Goal: Task Accomplishment & Management: Complete application form

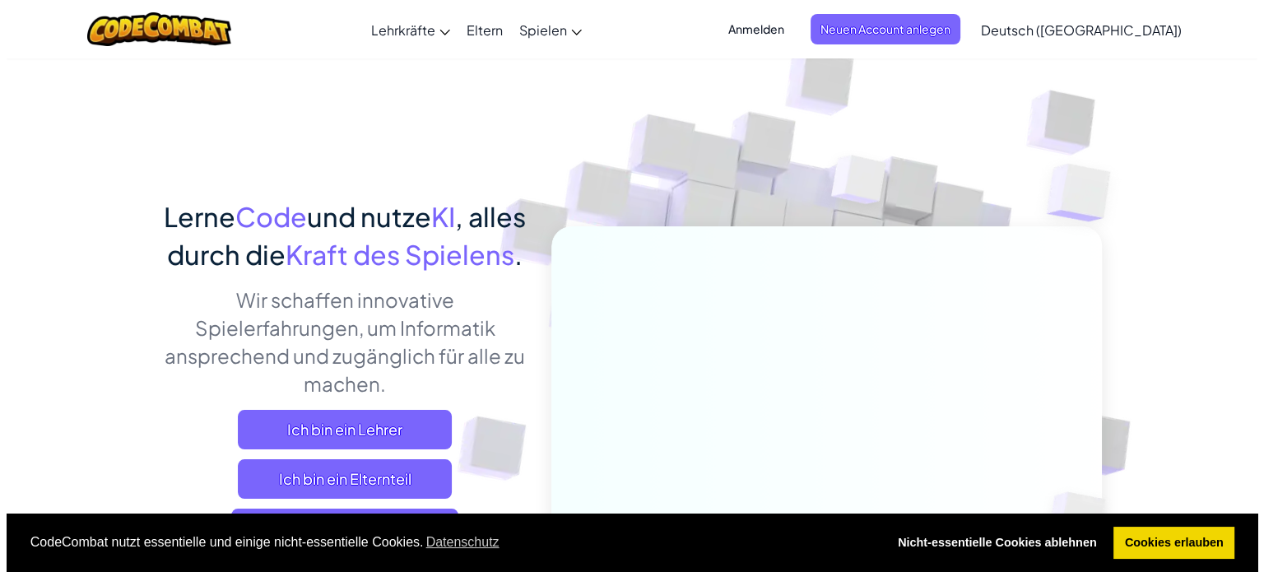
scroll to position [329, 0]
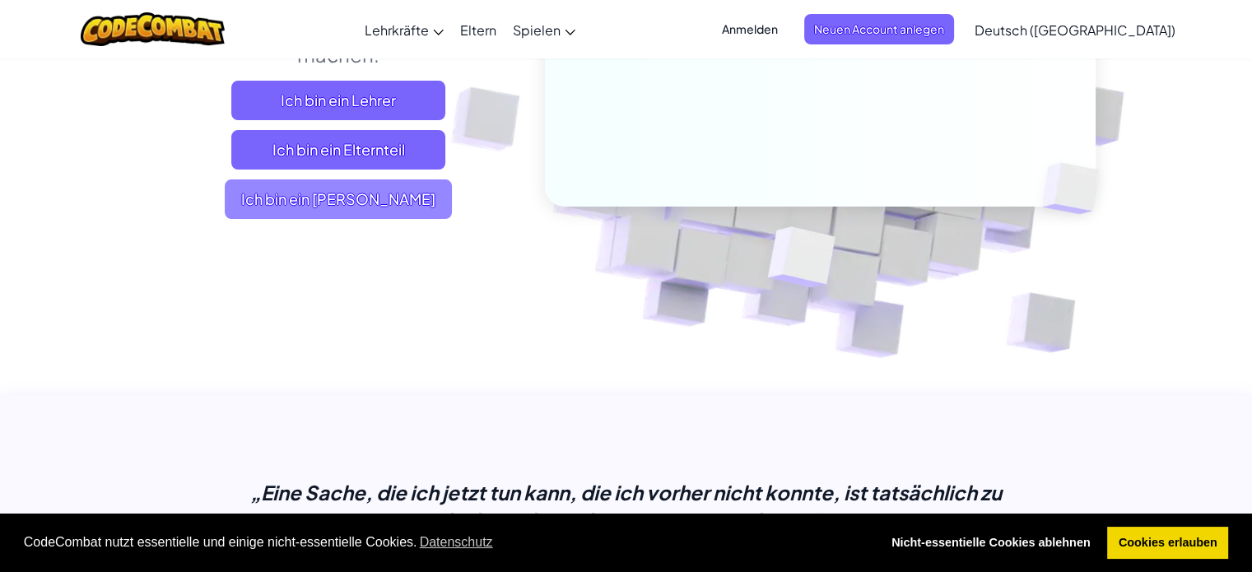
click at [328, 219] on span "Ich bin ein [PERSON_NAME]" at bounding box center [338, 199] width 227 height 40
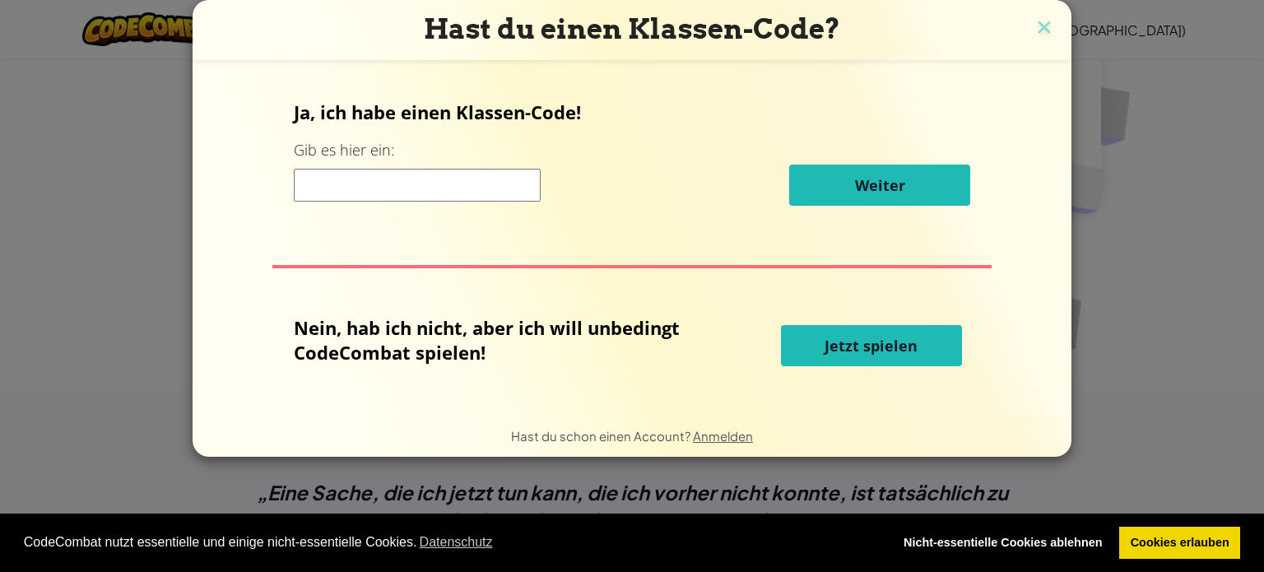
click at [454, 174] on input at bounding box center [417, 185] width 247 height 33
type input "NameFireFly"
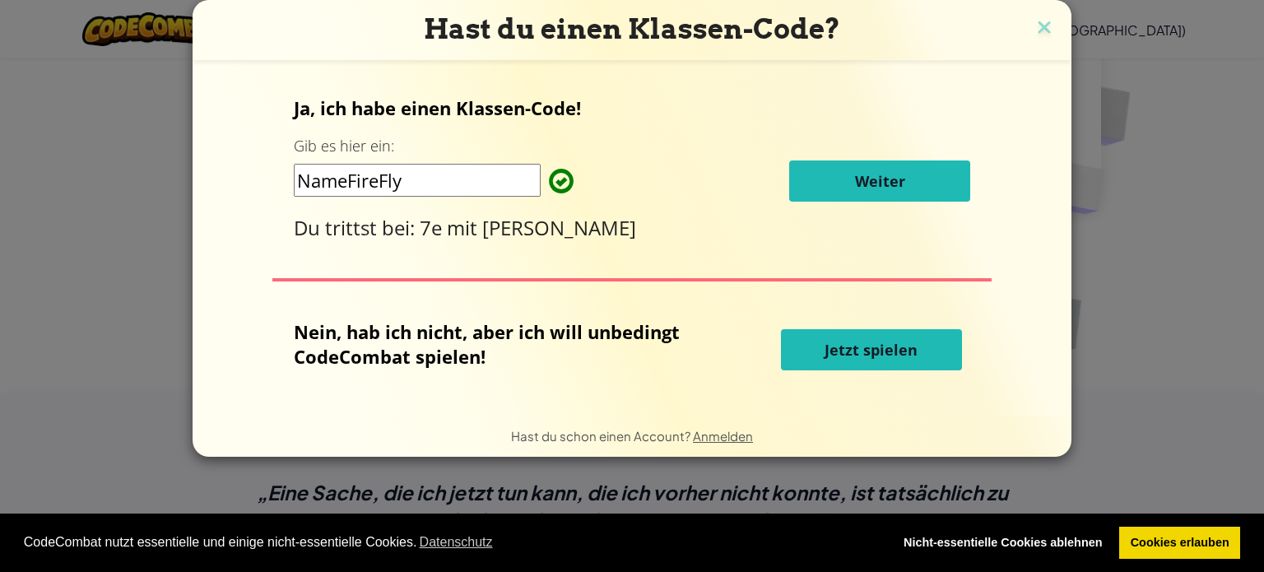
click at [860, 174] on span "Weiter" at bounding box center [880, 181] width 50 height 20
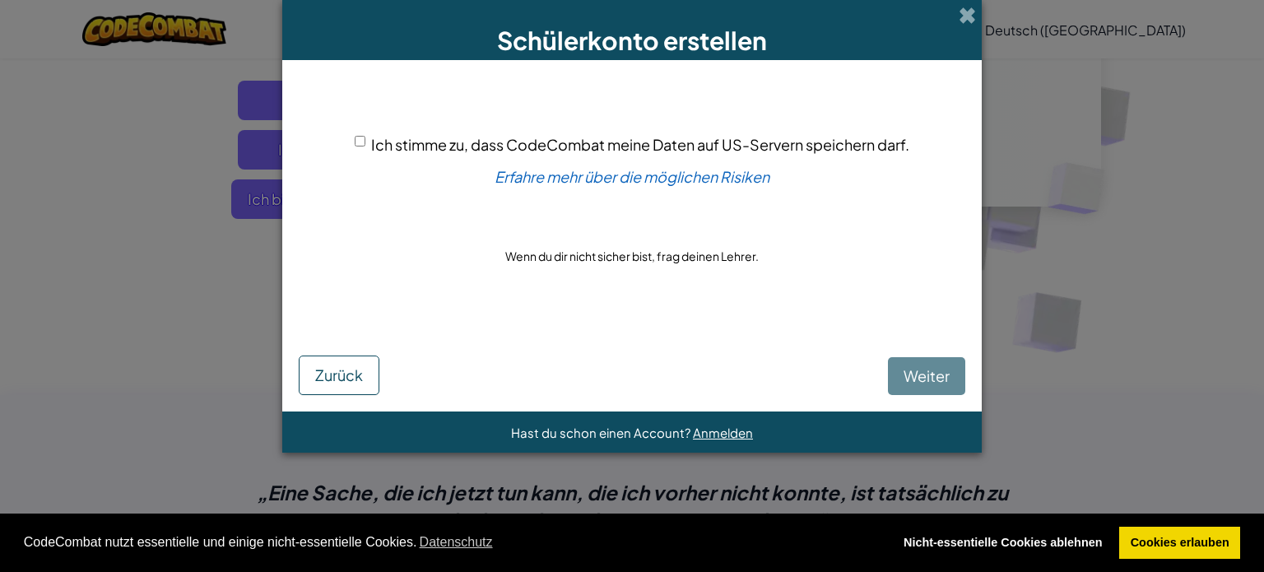
click at [905, 355] on div "[PERSON_NAME]" at bounding box center [632, 359] width 667 height 71
click at [905, 364] on div "[PERSON_NAME]" at bounding box center [632, 359] width 667 height 71
click at [363, 136] on div "Ich stimme zu, dass CodeCombat meine Daten auf US-Servern speichern darf." at bounding box center [632, 145] width 555 height 24
click at [360, 140] on input "Ich stimme zu, dass CodeCombat meine Daten auf US-Servern speichern darf." at bounding box center [360, 141] width 11 height 11
checkbox input "true"
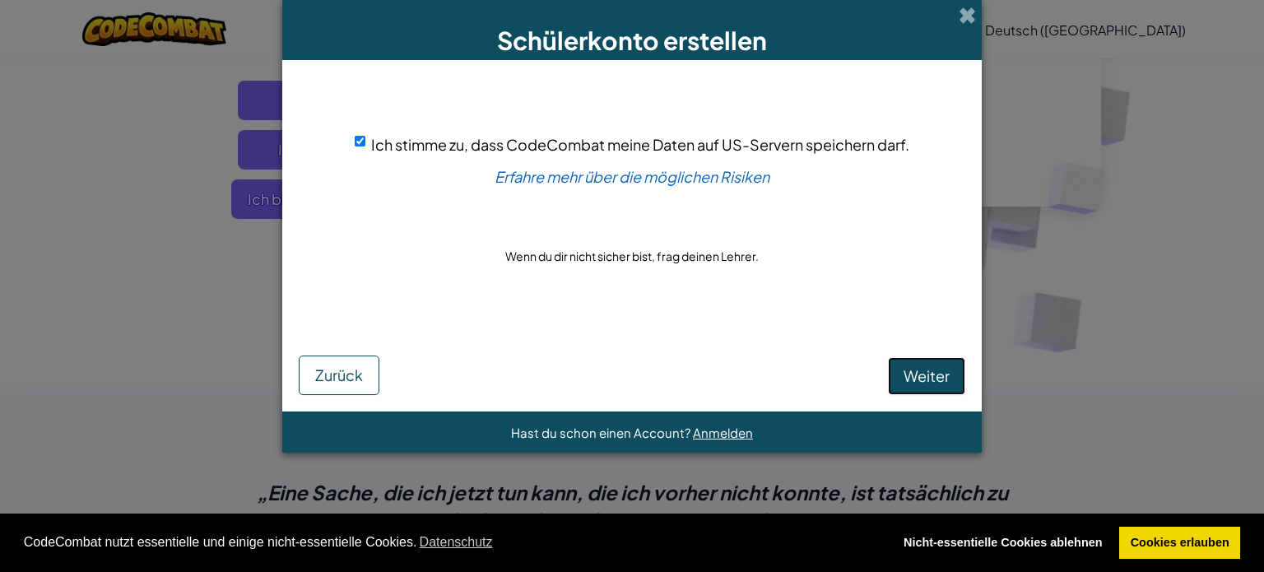
click at [935, 379] on span "Weiter" at bounding box center [927, 375] width 46 height 19
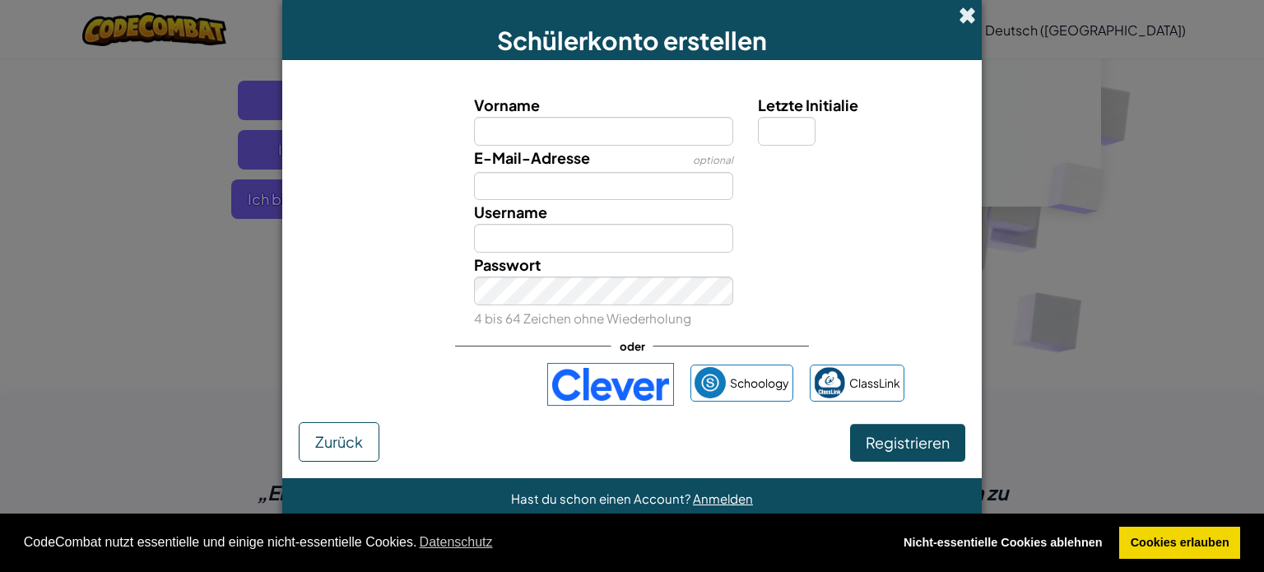
click at [965, 7] on span at bounding box center [967, 15] width 17 height 17
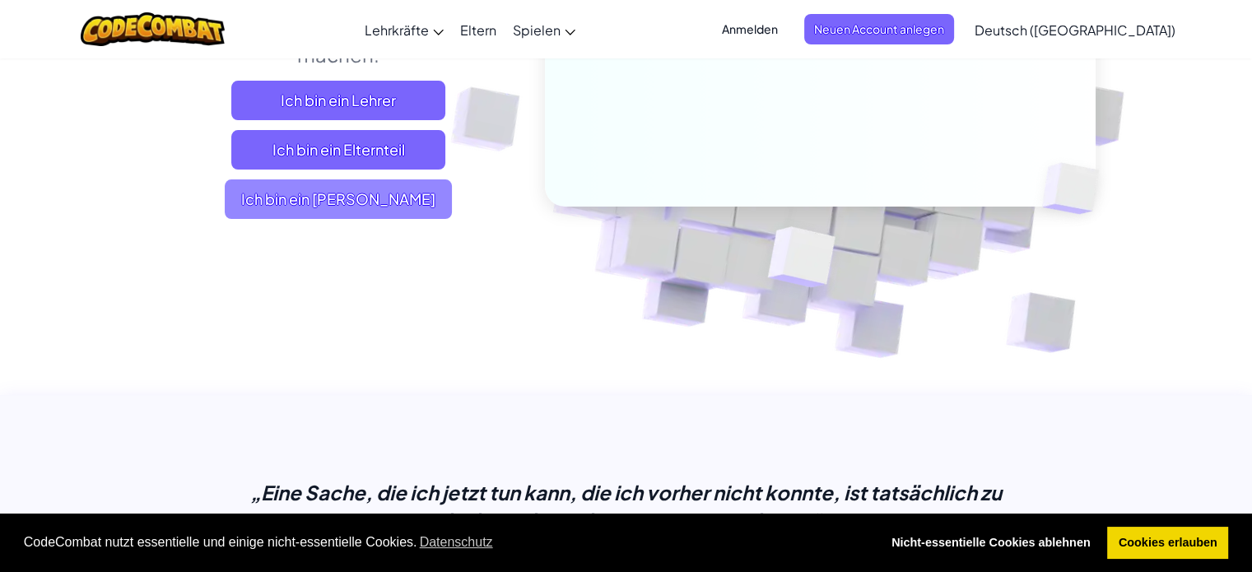
click at [391, 217] on span "Ich bin ein [PERSON_NAME]" at bounding box center [338, 199] width 227 height 40
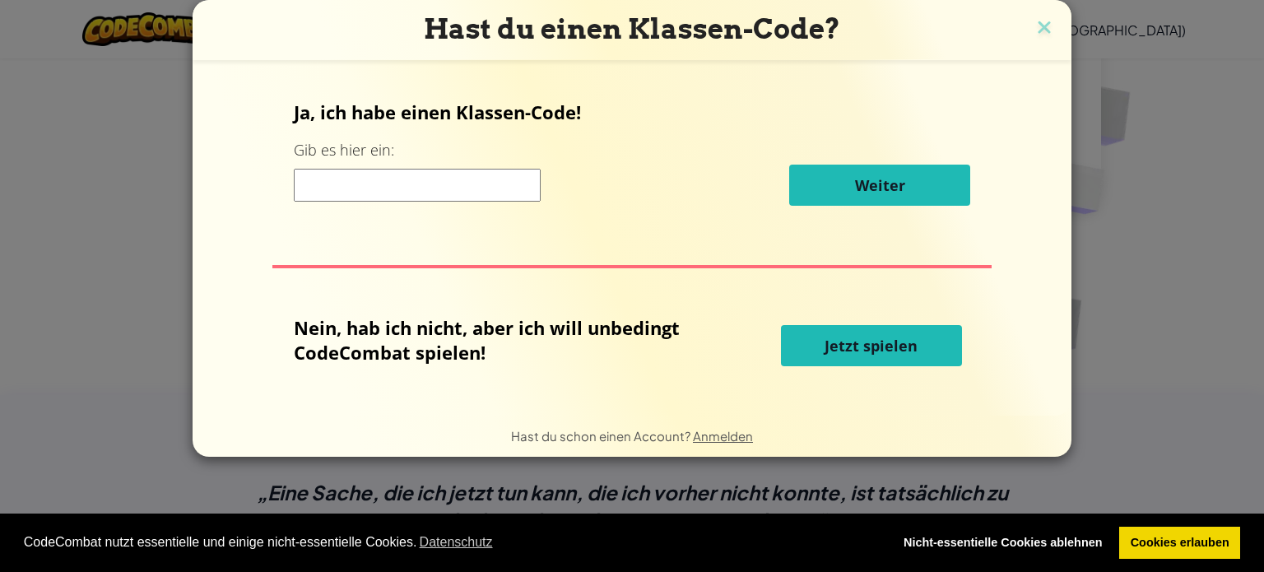
click at [846, 351] on span "Jetzt spielen" at bounding box center [871, 346] width 93 height 20
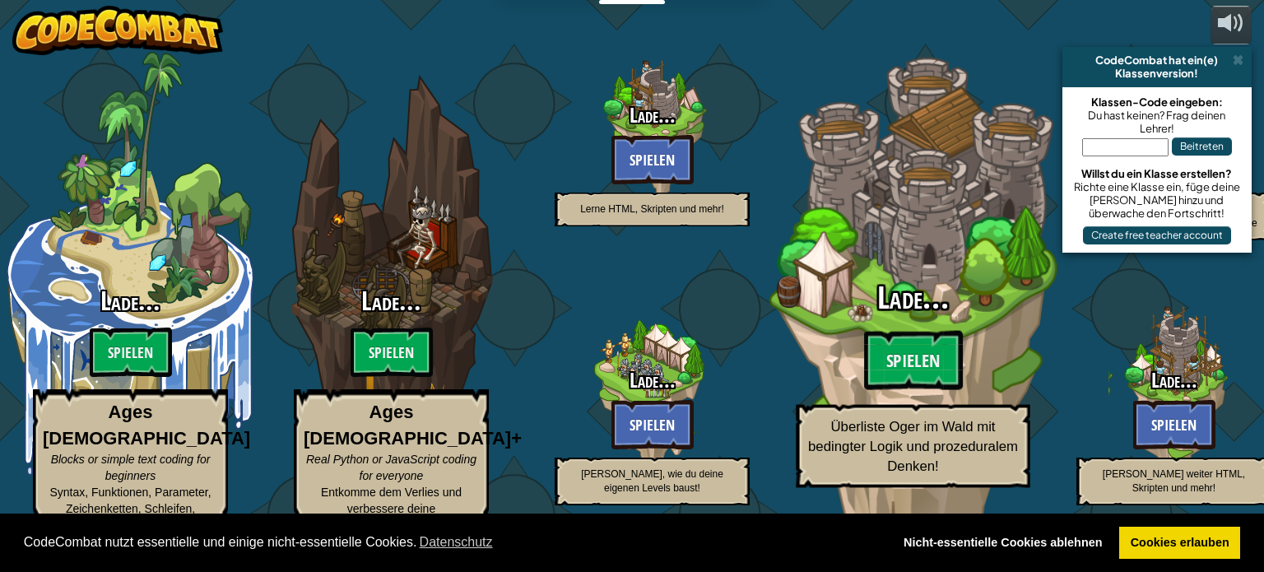
select select "de-DE"
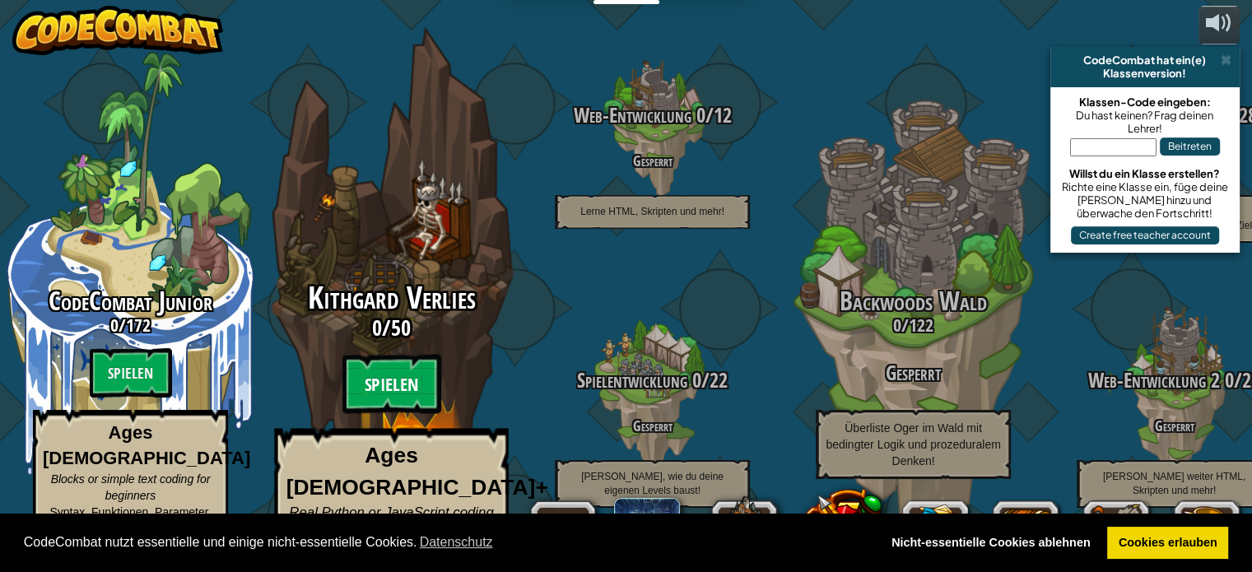
click at [402, 368] on btn "Spielen" at bounding box center [391, 384] width 99 height 59
select select "de-DE"
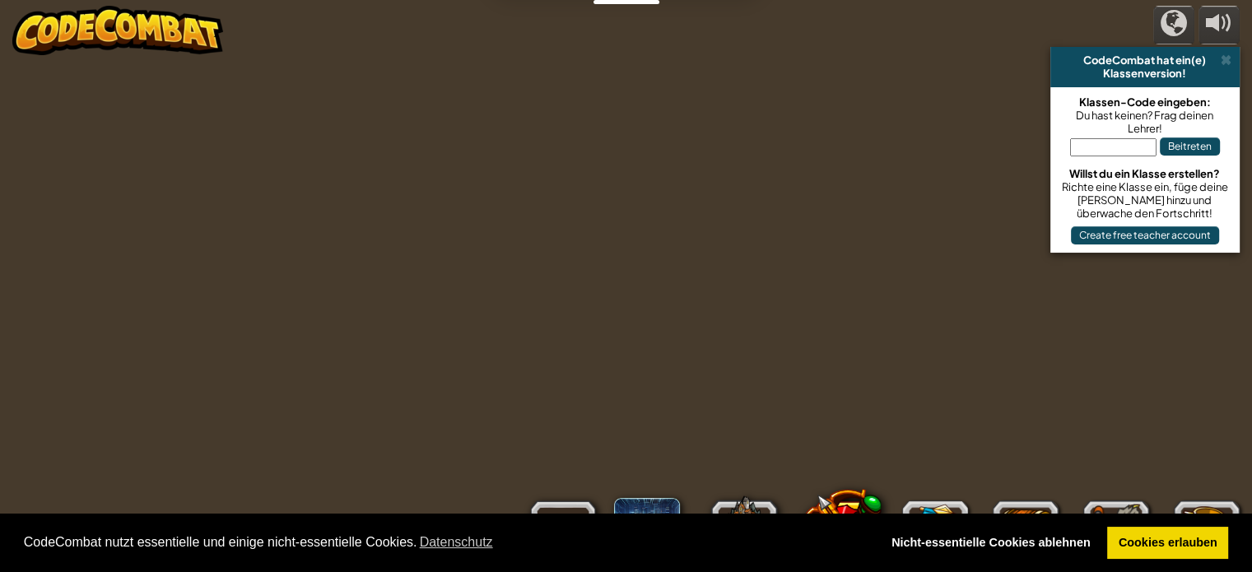
select select "de-DE"
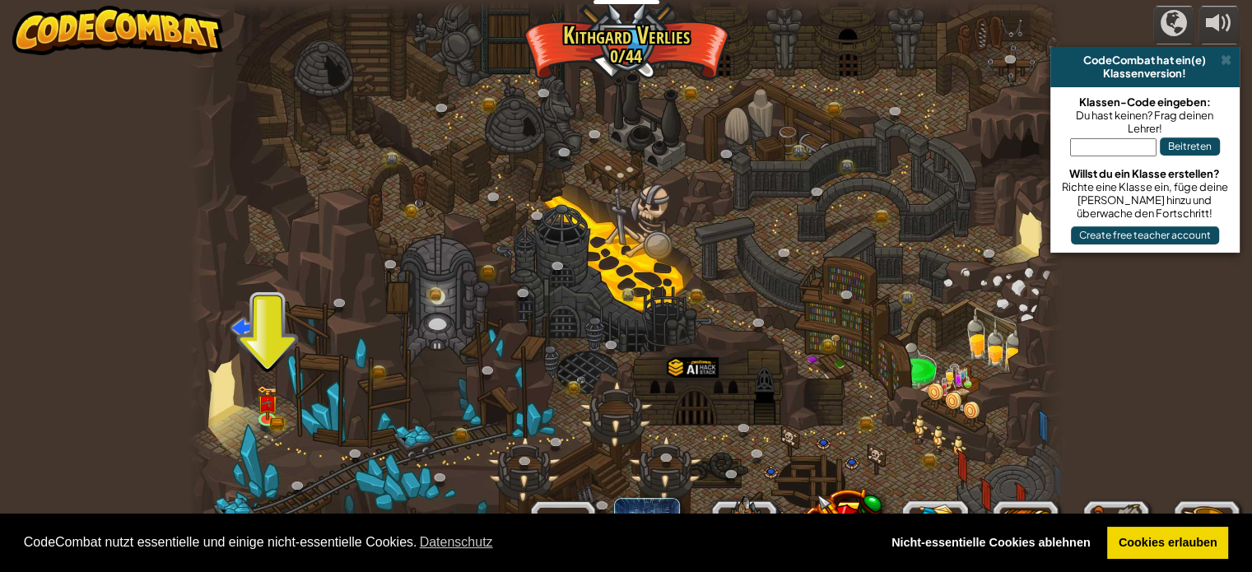
click at [254, 373] on div at bounding box center [625, 286] width 875 height 572
click at [281, 404] on div at bounding box center [625, 286] width 875 height 572
click at [267, 410] on img at bounding box center [267, 394] width 21 height 47
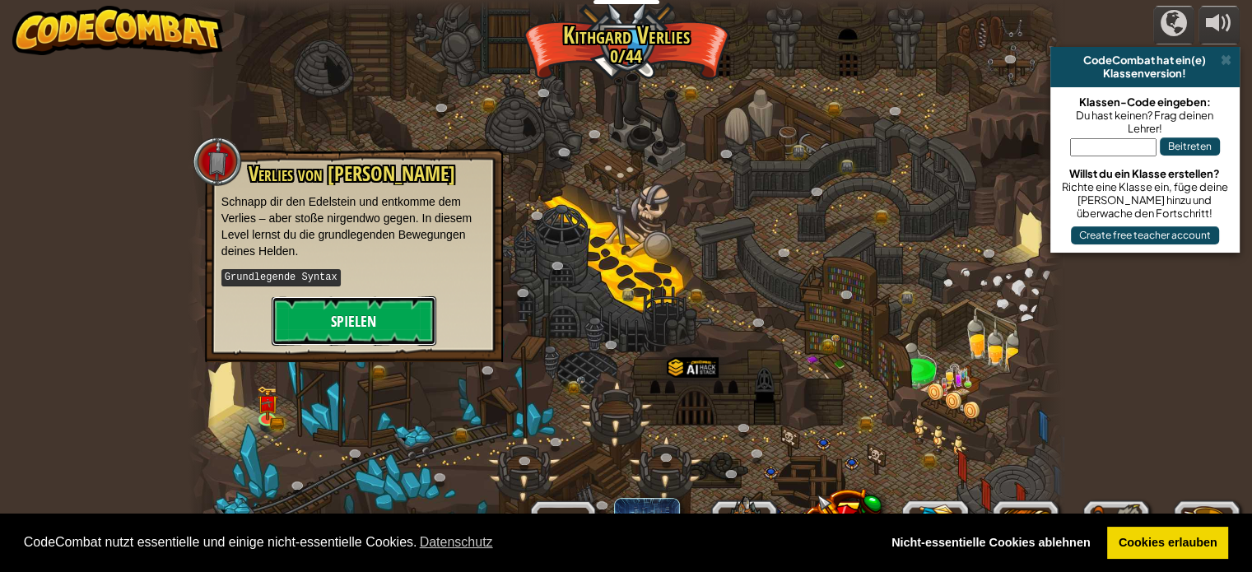
click at [379, 325] on button "Spielen" at bounding box center [354, 320] width 165 height 49
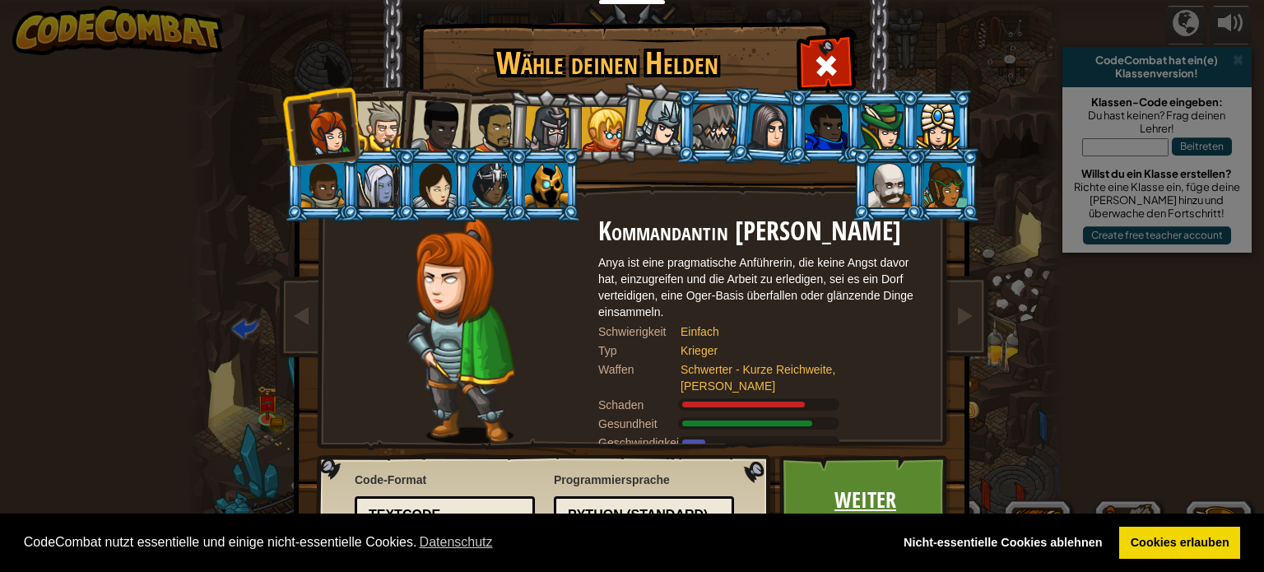
click at [816, 476] on link "Weiter" at bounding box center [865, 500] width 172 height 91
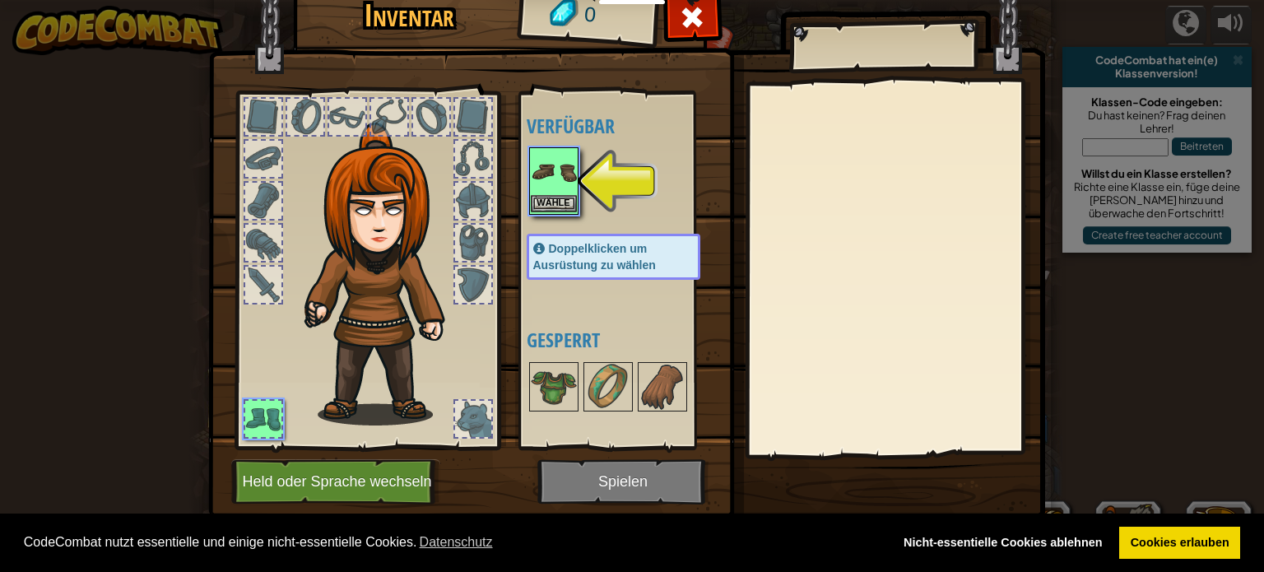
click at [553, 188] on img at bounding box center [554, 172] width 46 height 46
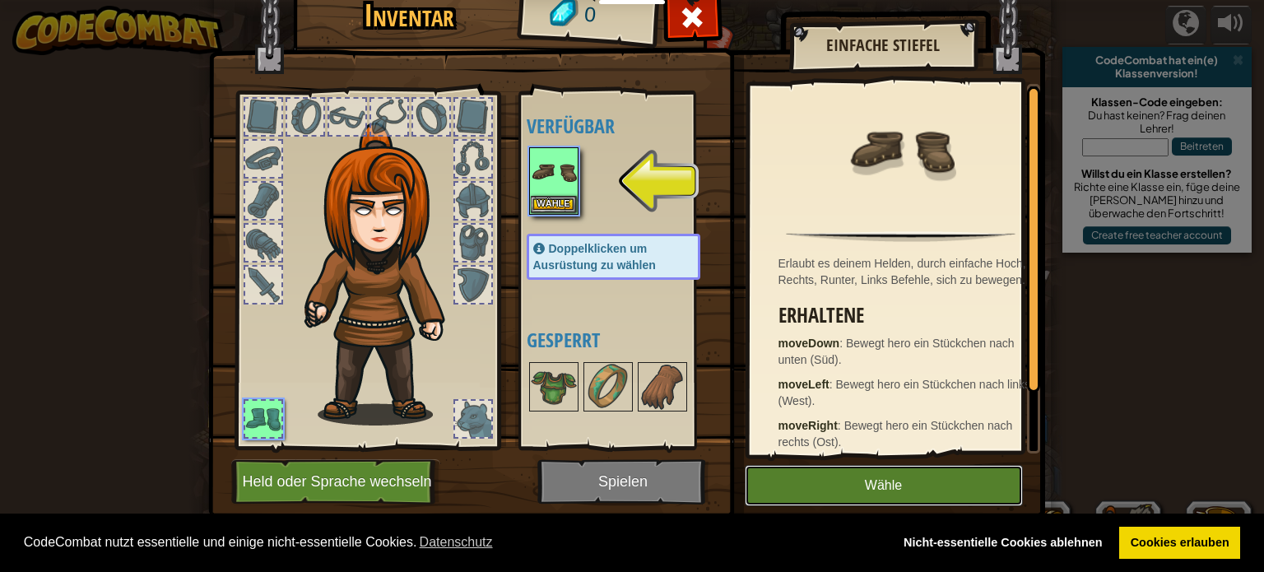
click at [897, 490] on button "Wähle" at bounding box center [884, 485] width 278 height 41
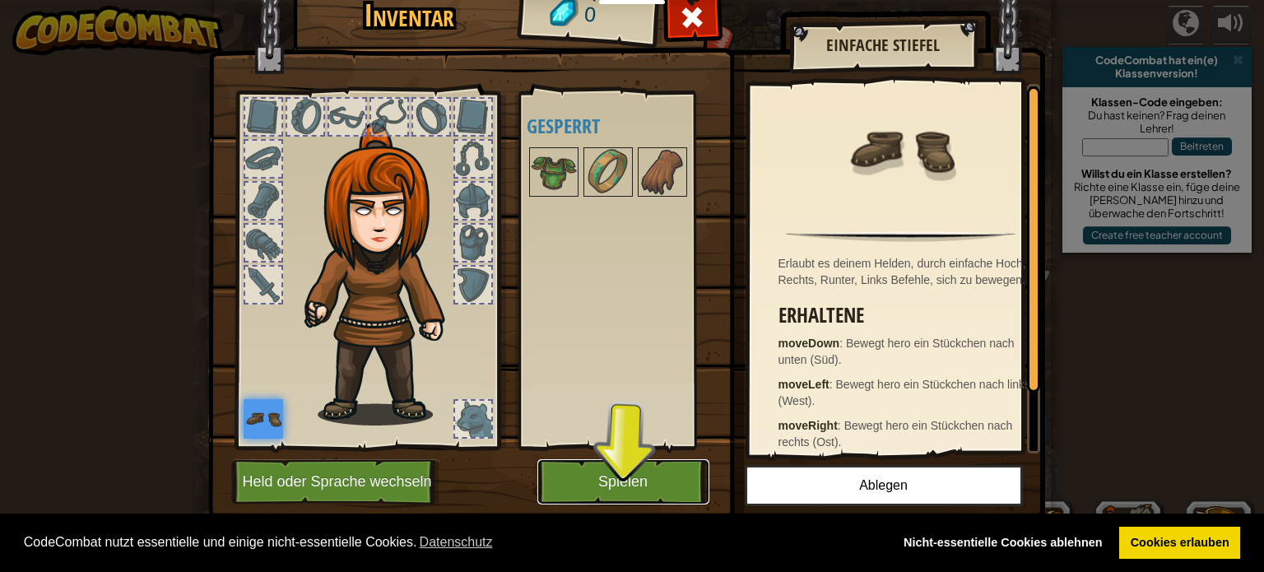
click at [664, 486] on button "Spielen" at bounding box center [623, 481] width 172 height 45
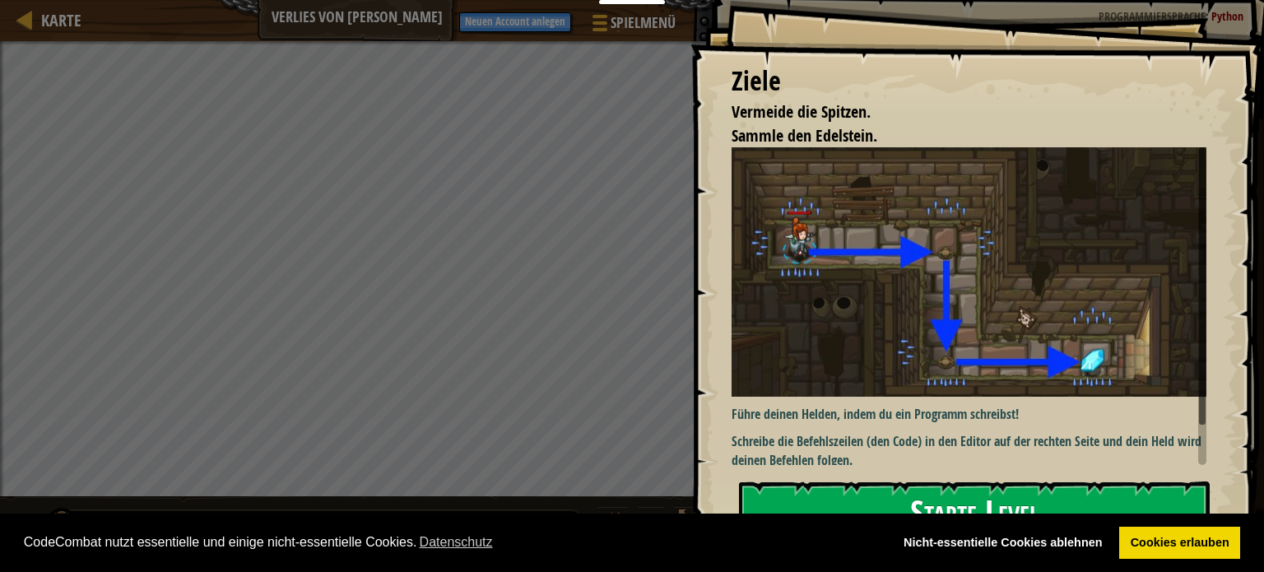
click at [864, 500] on button "Starte Level" at bounding box center [974, 513] width 471 height 65
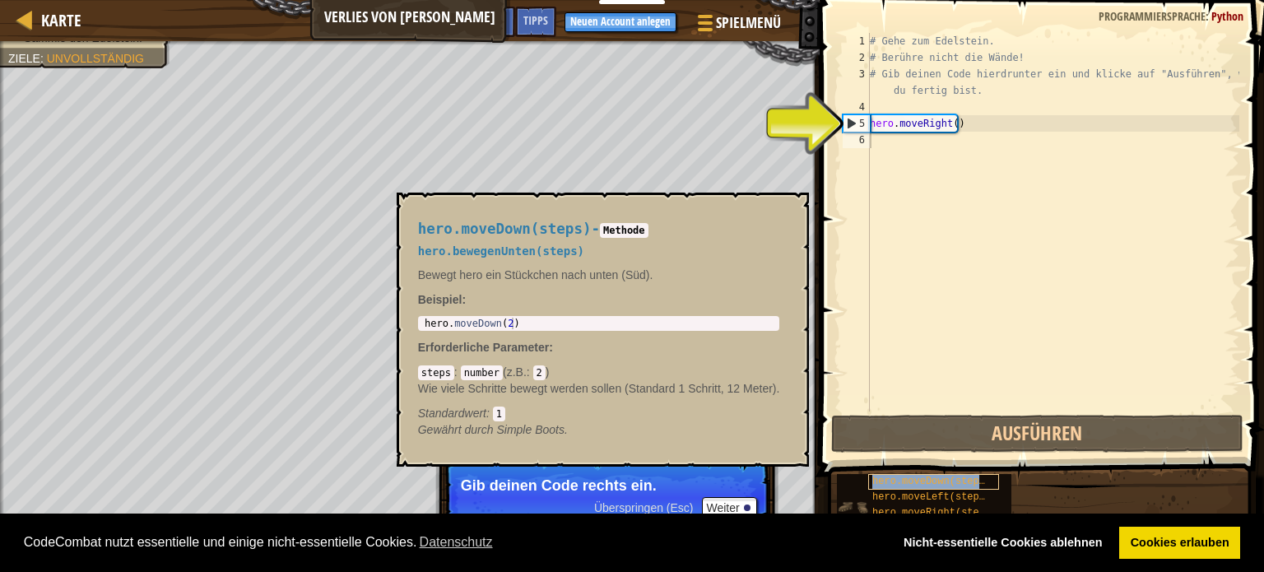
click at [933, 484] on span "hero.moveDown(steps)" at bounding box center [931, 482] width 119 height 12
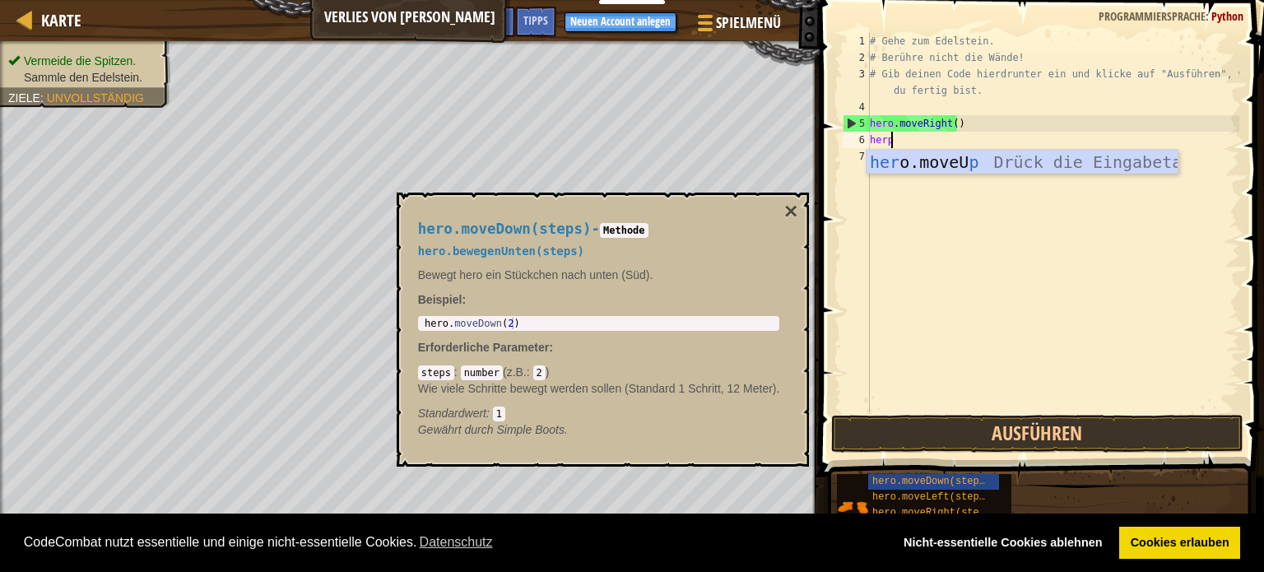
scroll to position [7, 0]
type textarea "her"
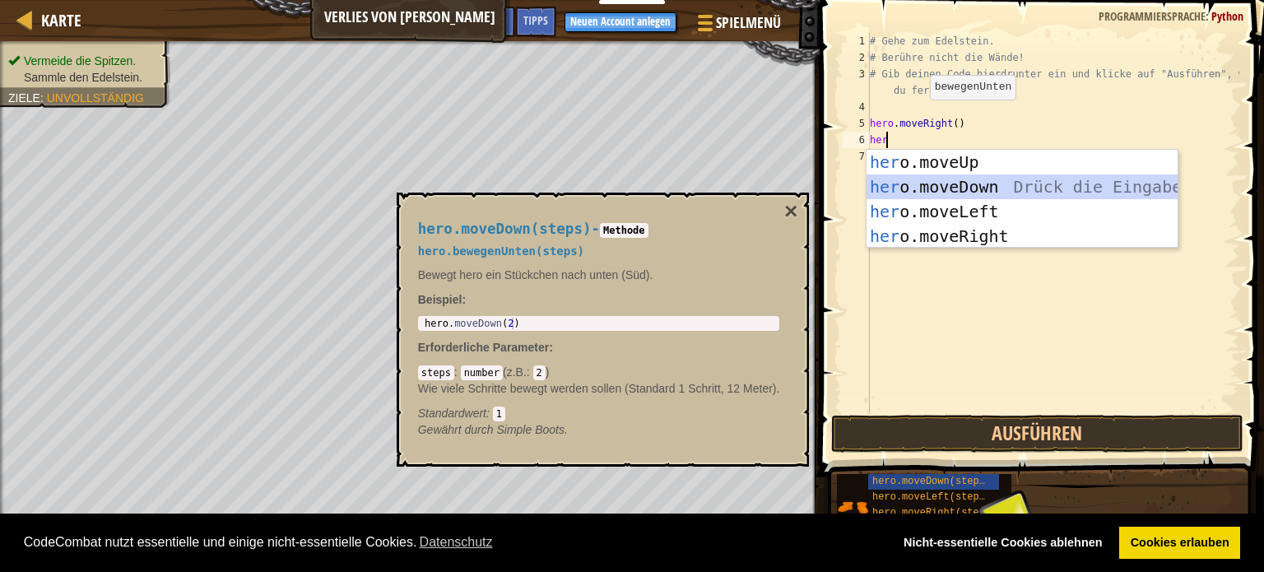
click at [934, 184] on div "her o.moveUp Drück die Eingabetaste her o.moveDown Drück die Eingabetaste her o…" at bounding box center [1022, 224] width 311 height 148
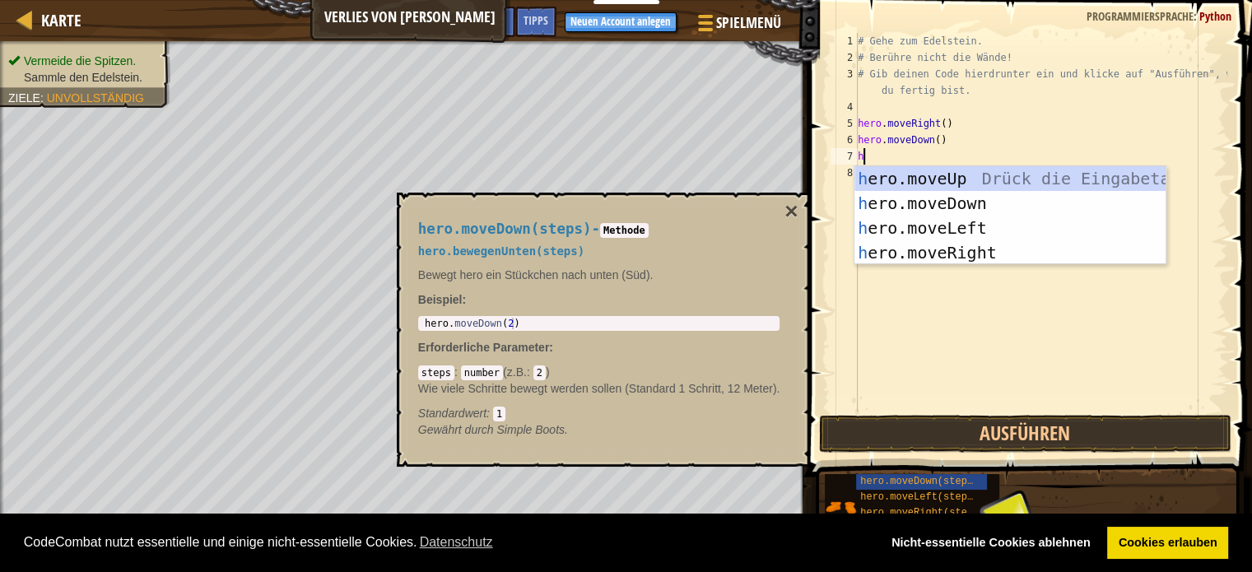
type textarea "he"
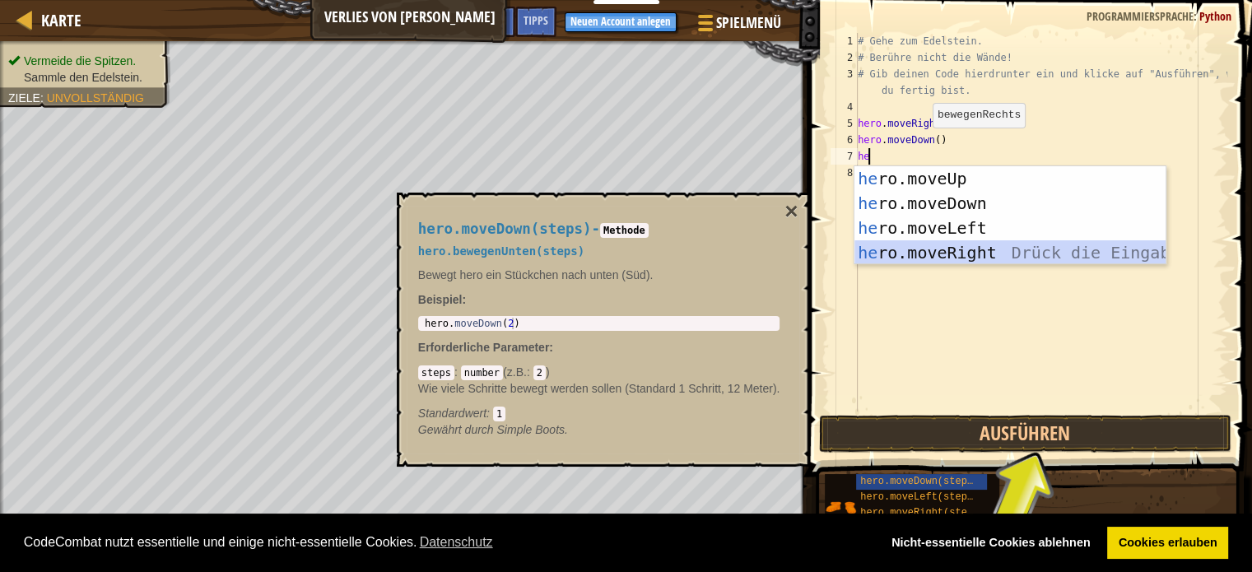
click at [981, 253] on div "he ro.moveUp Drück die Eingabetaste he ro.moveDown Drück die Eingabetaste he ro…" at bounding box center [1009, 240] width 311 height 148
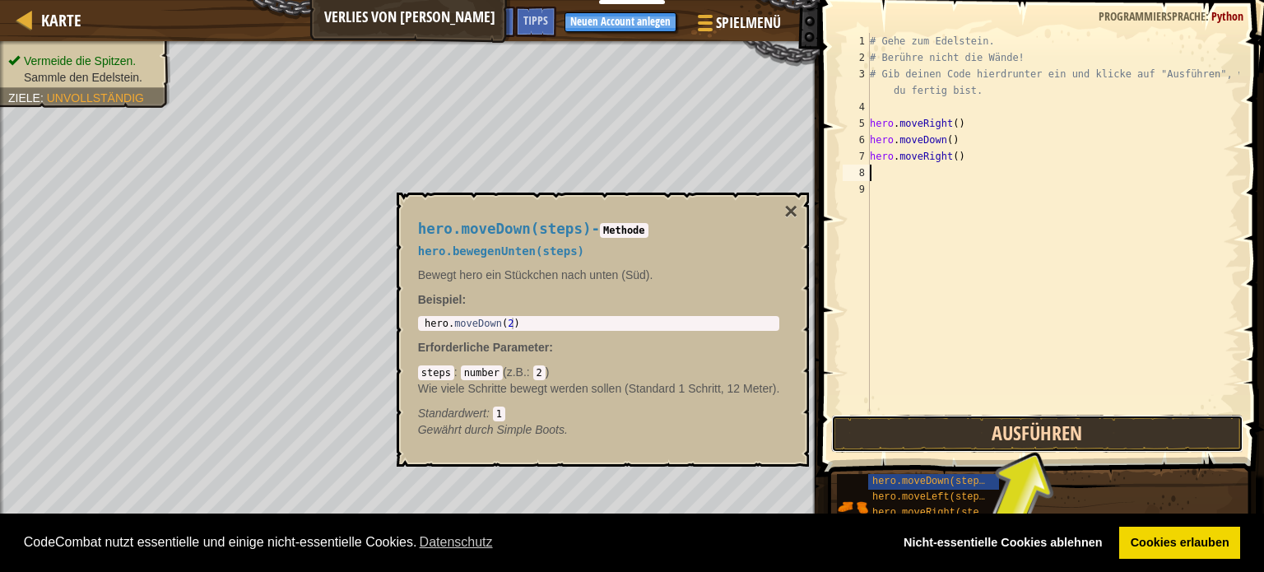
click at [1092, 431] on button "Ausführen" at bounding box center [1037, 434] width 412 height 38
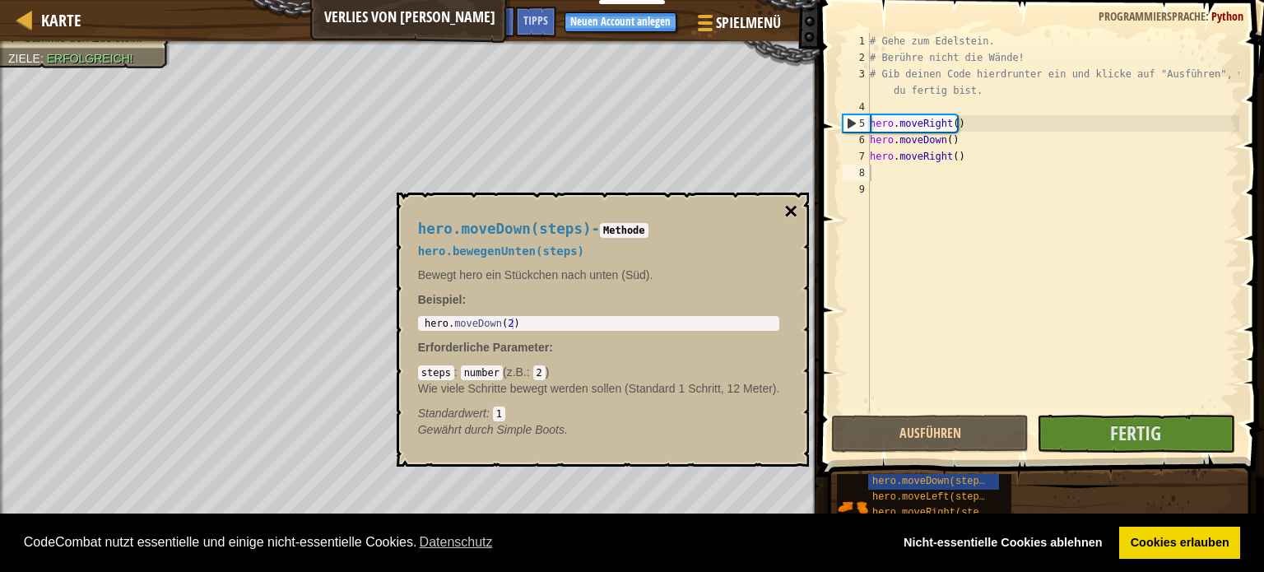
click at [788, 203] on button "×" at bounding box center [790, 211] width 13 height 23
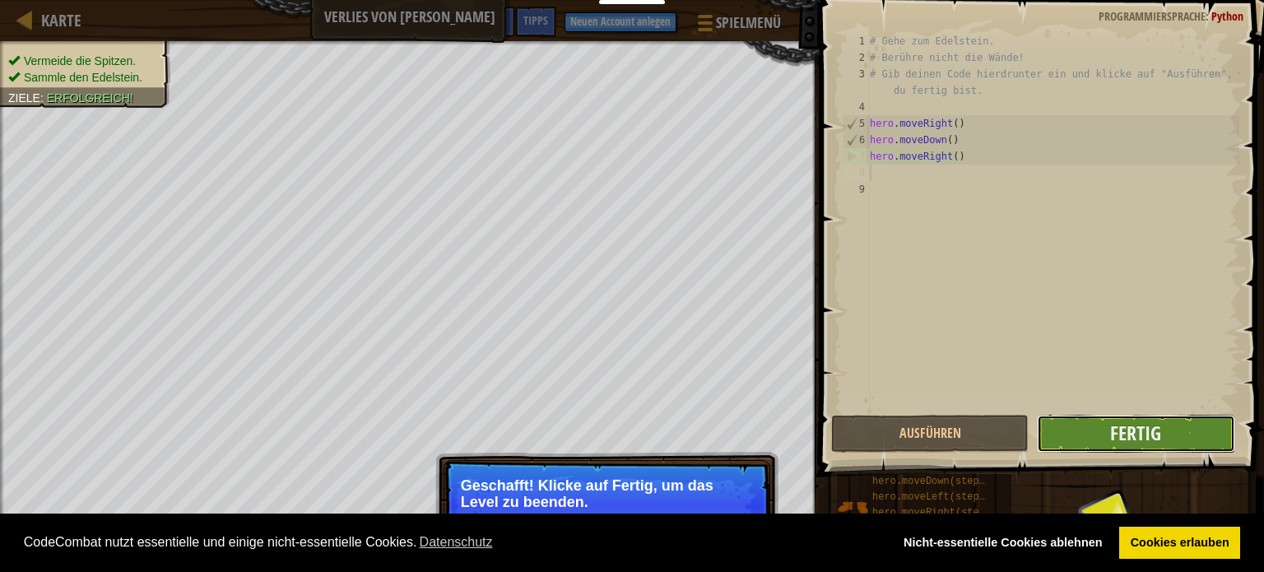
click at [1080, 431] on button "Fertig" at bounding box center [1136, 434] width 198 height 38
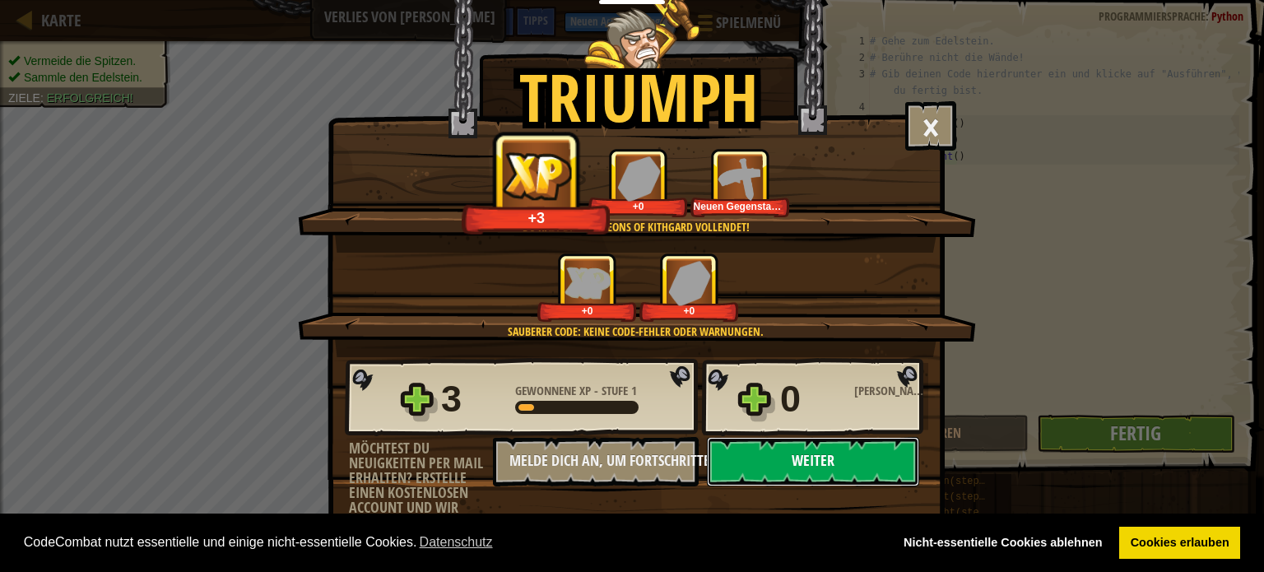
click at [824, 445] on button "Weiter" at bounding box center [813, 461] width 212 height 49
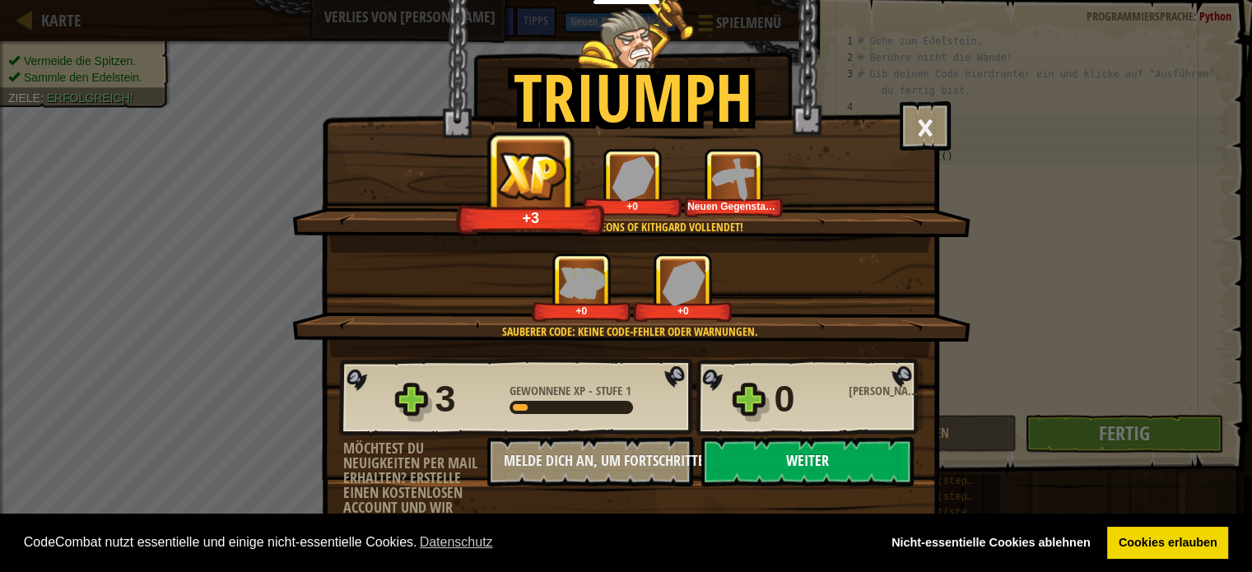
select select "de-DE"
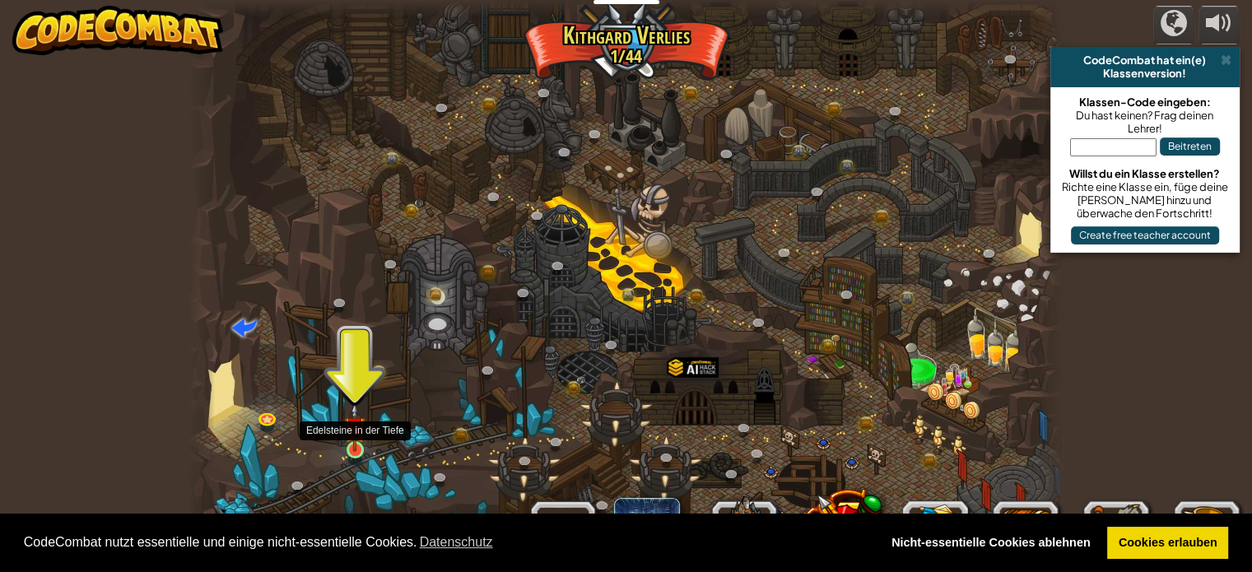
click at [357, 443] on img at bounding box center [354, 426] width 21 height 49
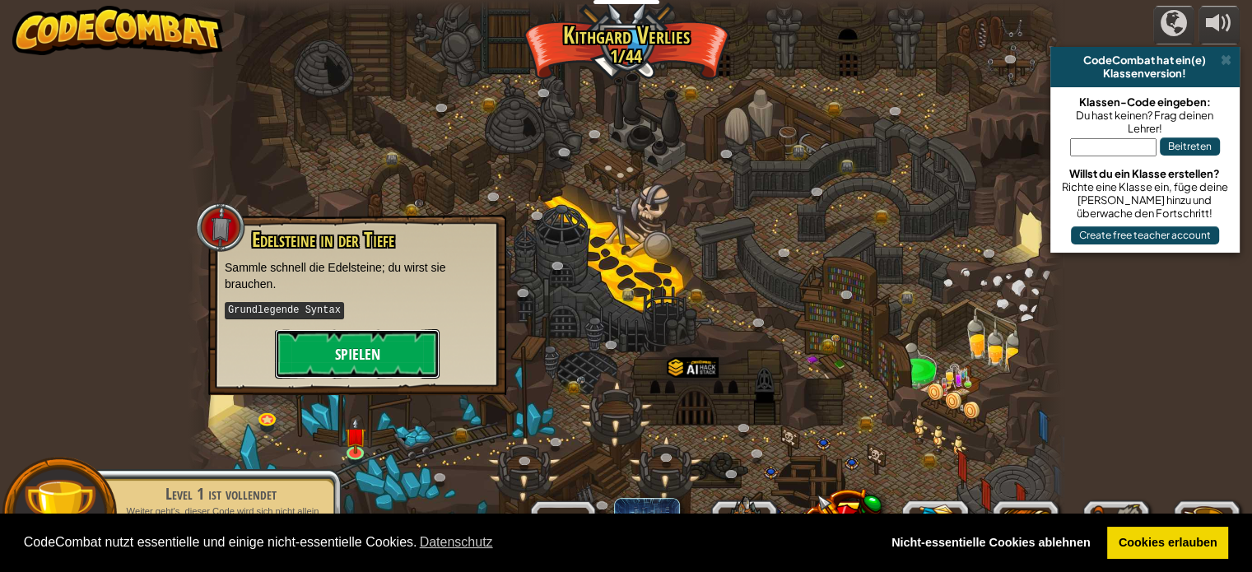
click at [382, 358] on button "Spielen" at bounding box center [357, 353] width 165 height 49
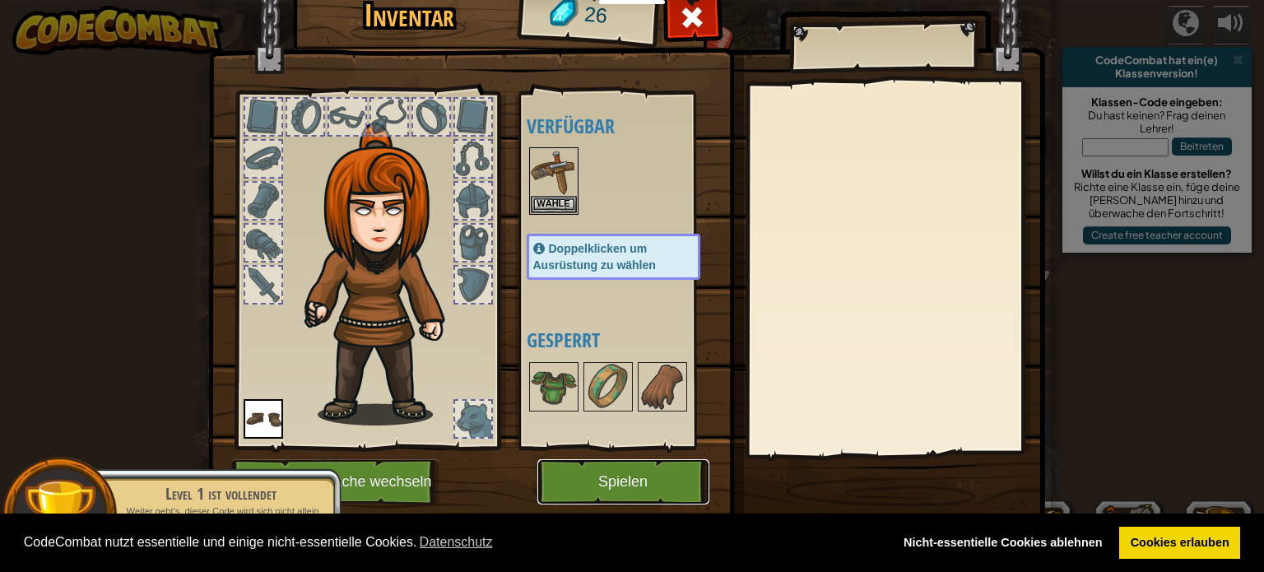
click at [669, 482] on button "Spielen" at bounding box center [623, 481] width 172 height 45
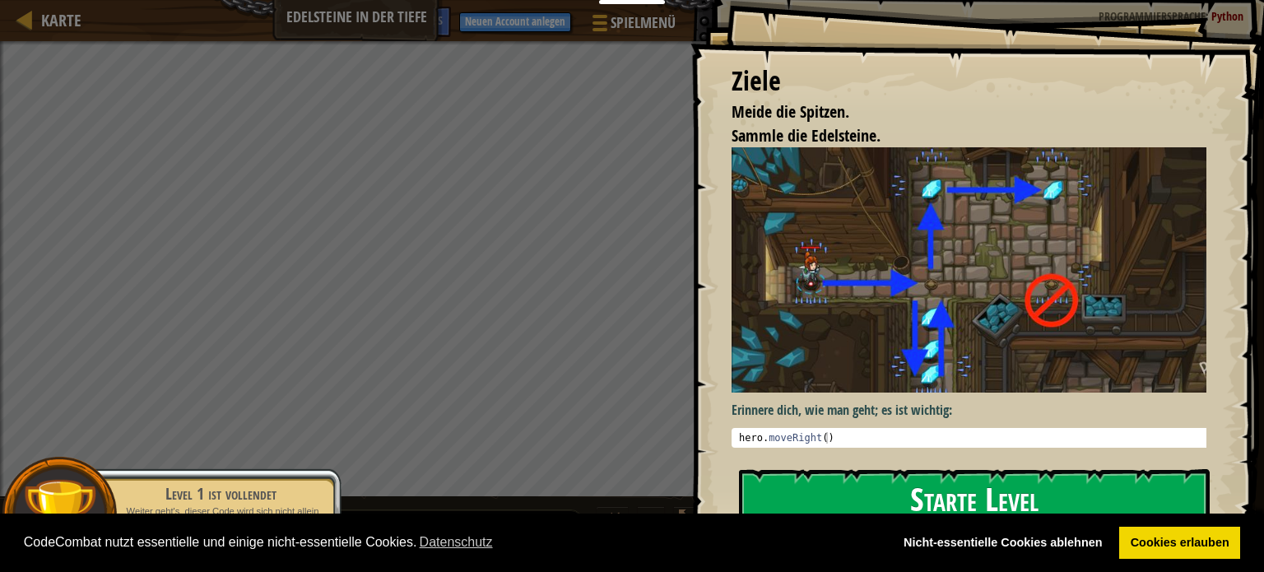
click at [833, 483] on button "Starte Level" at bounding box center [974, 501] width 471 height 65
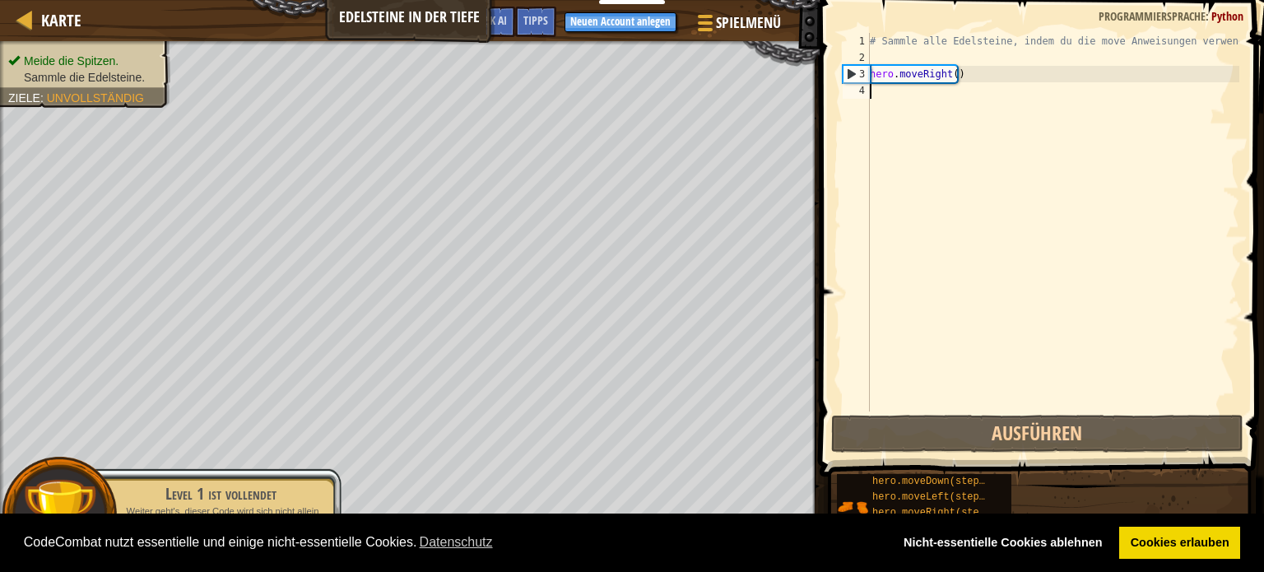
type textarea "h"
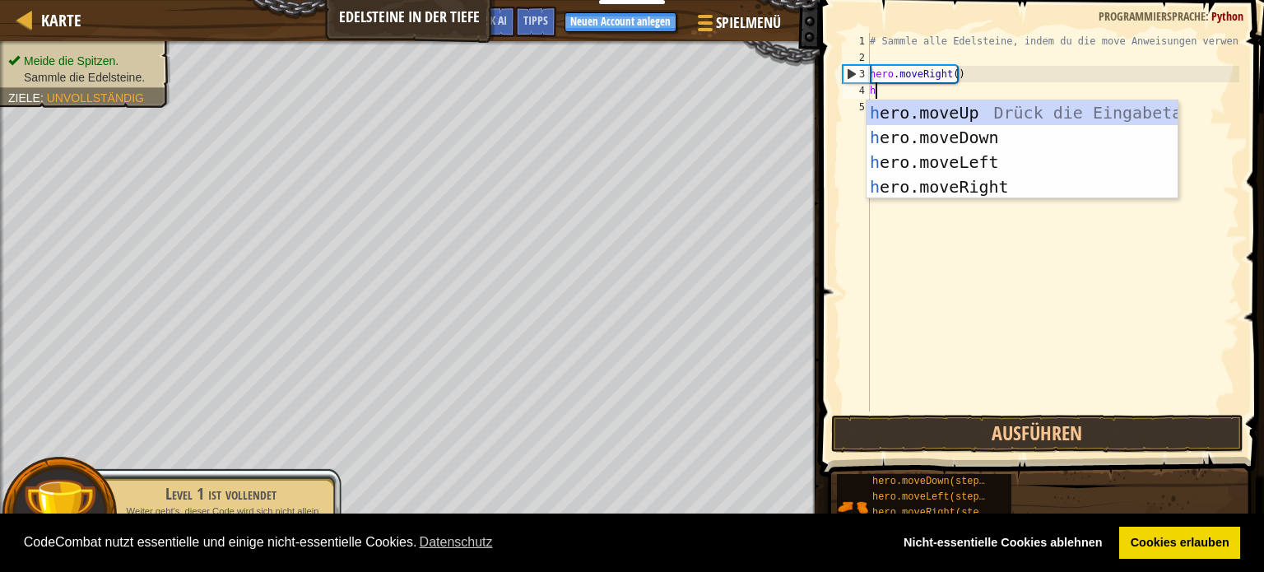
scroll to position [7, 0]
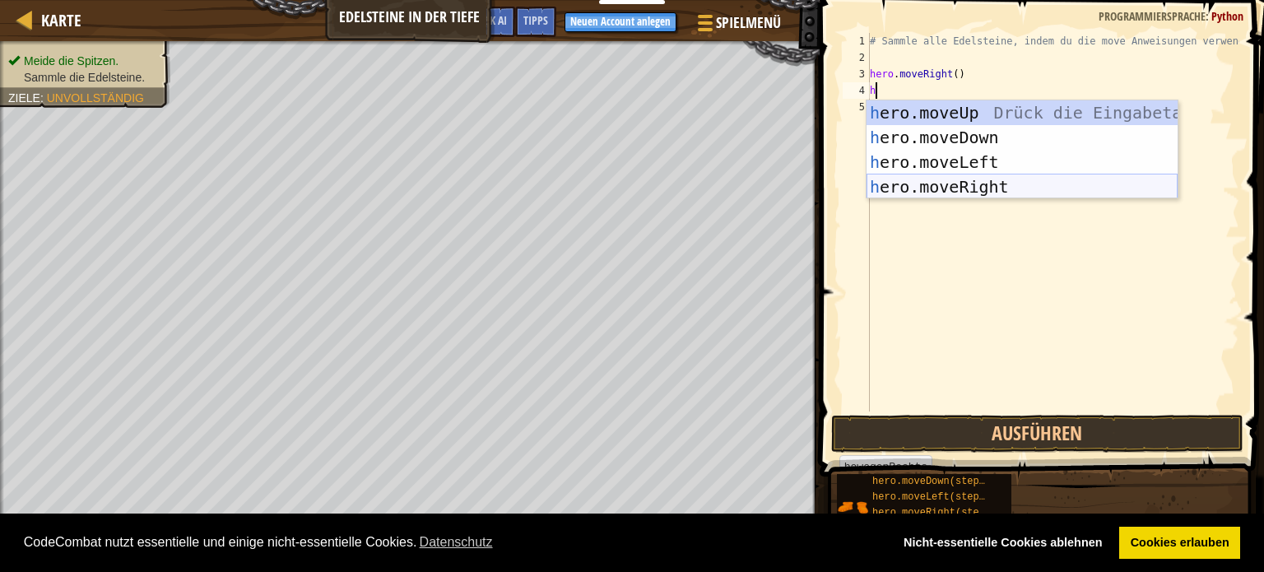
click at [943, 188] on div "h ero.moveUp Drück die Eingabetaste h ero.moveDown Drück die Eingabetaste h ero…" at bounding box center [1022, 174] width 311 height 148
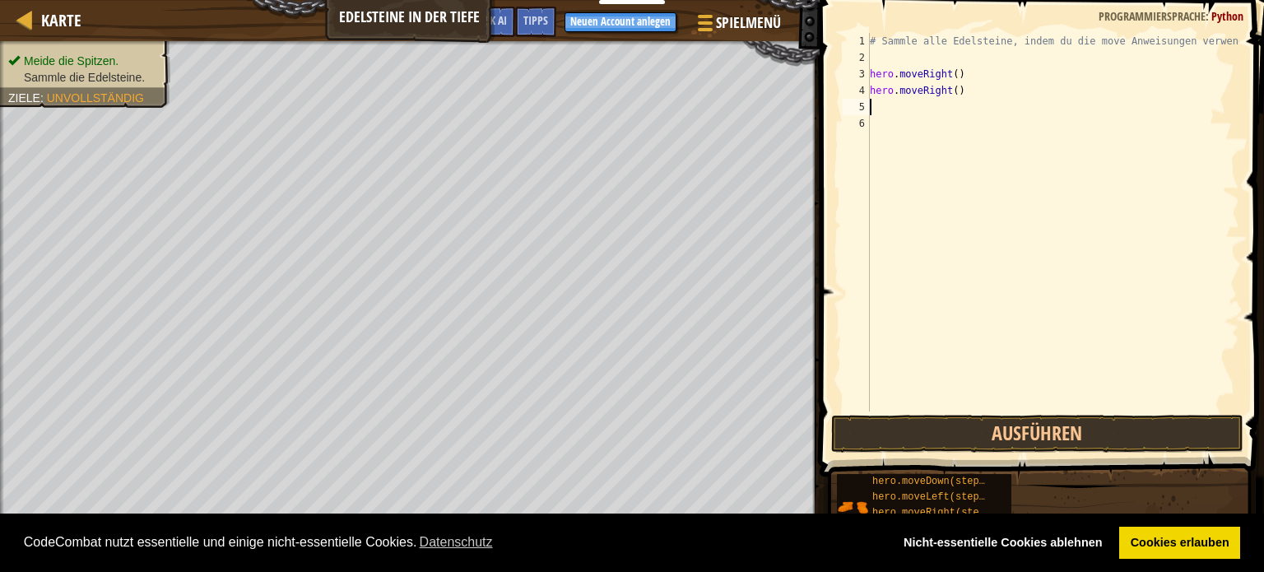
type textarea "h"
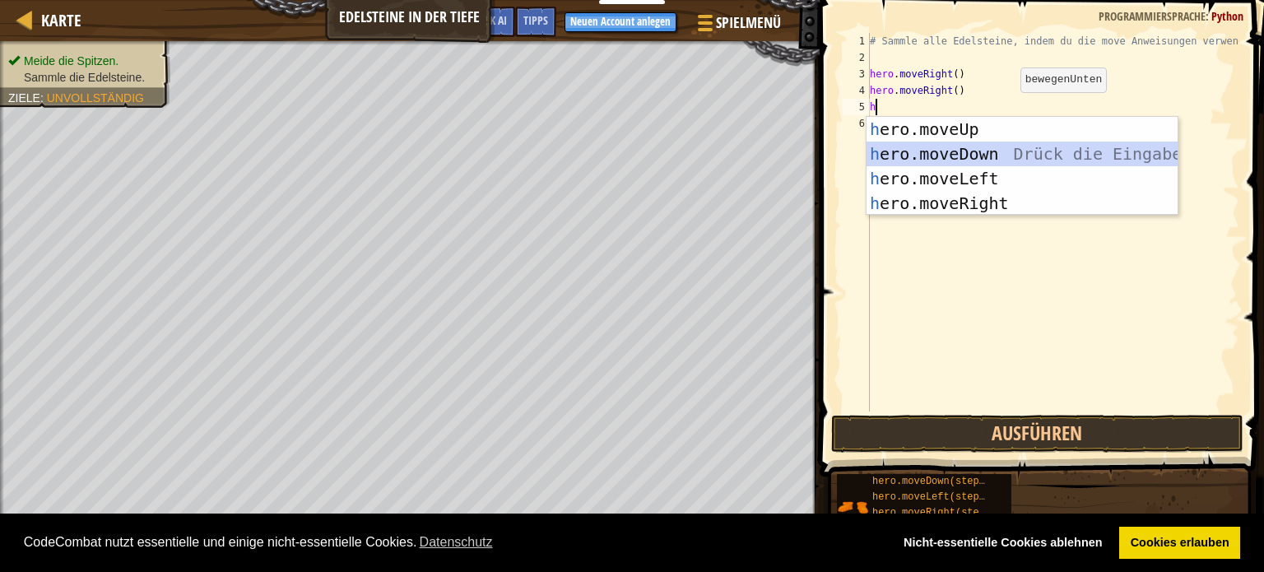
click at [998, 149] on div "h ero.moveUp Drück die Eingabetaste h ero.moveDown Drück die Eingabetaste h ero…" at bounding box center [1022, 191] width 311 height 148
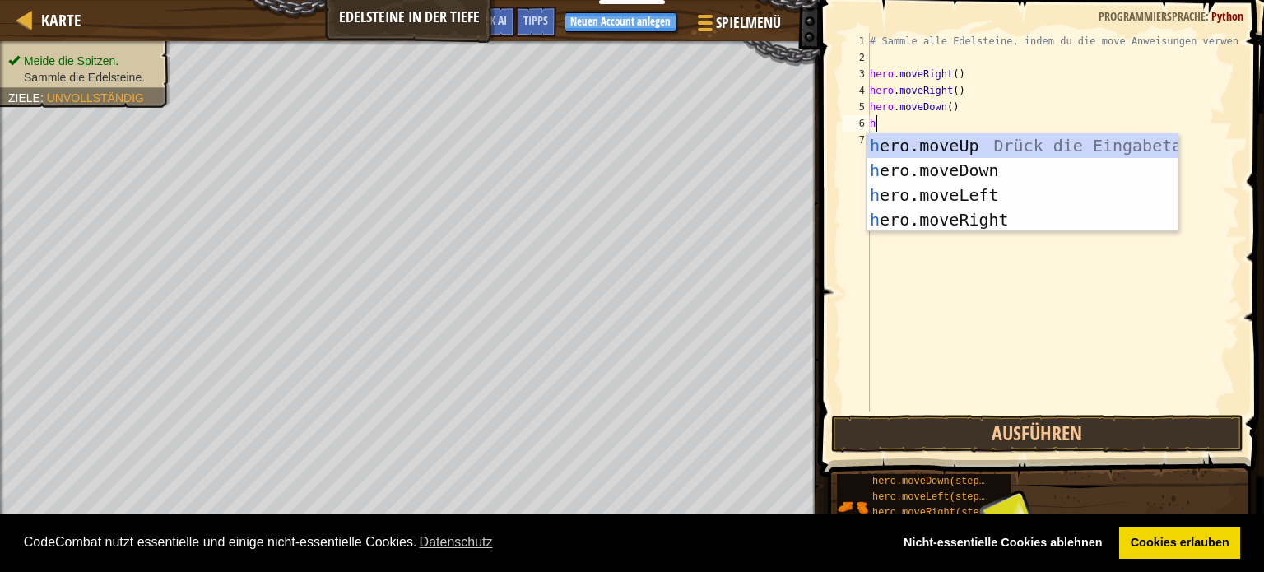
type textarea "he"
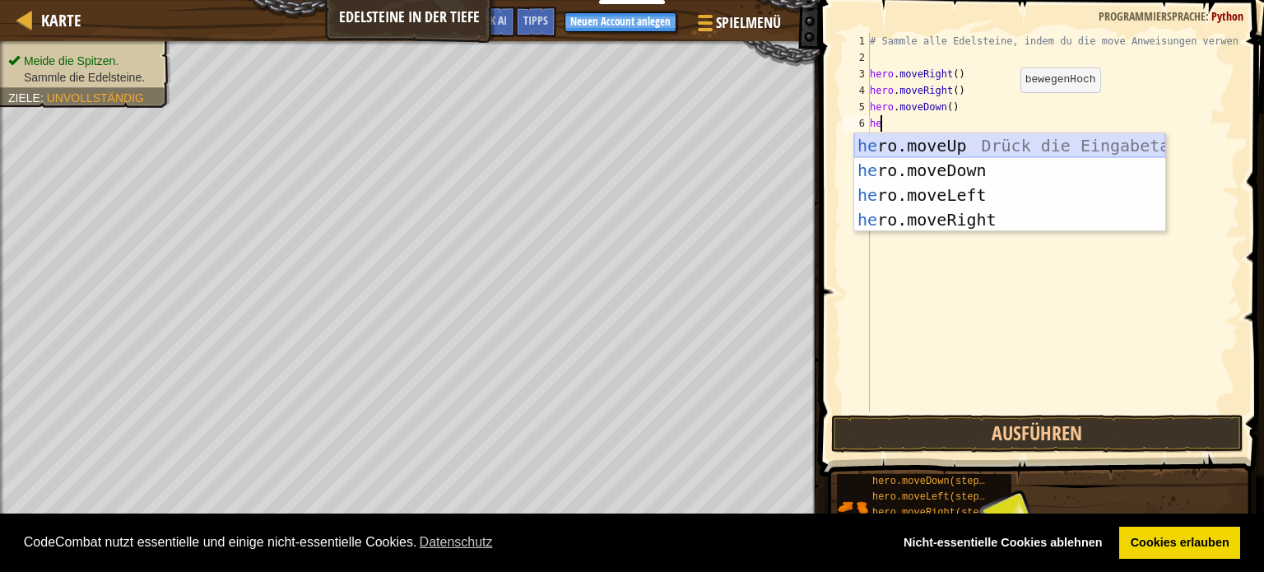
click at [988, 143] on div "he ro.moveUp Drück die Eingabetaste he ro.moveDown Drück die Eingabetaste he ro…" at bounding box center [1009, 207] width 311 height 148
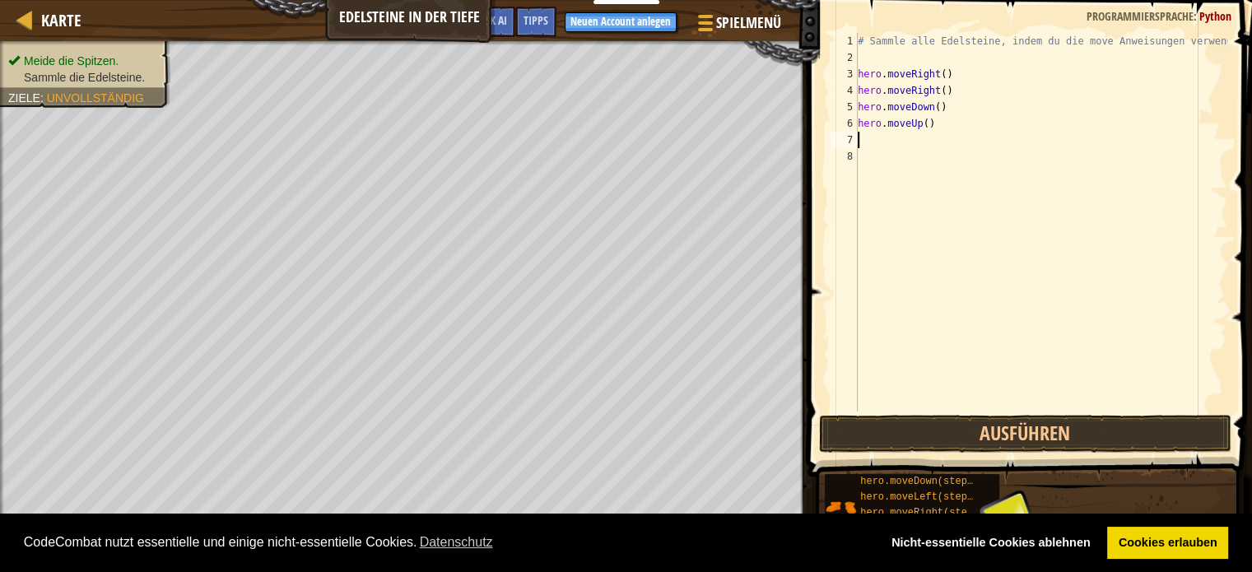
type textarea "h"
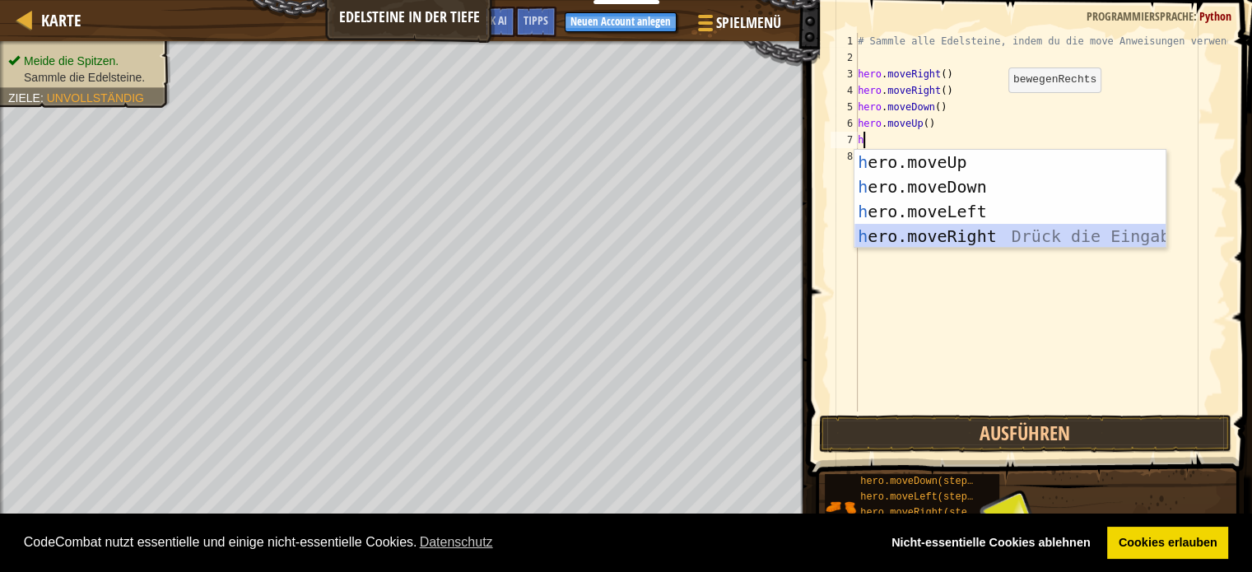
click at [951, 230] on div "h ero.moveUp Drück die Eingabetaste h ero.moveDown Drück die Eingabetaste h ero…" at bounding box center [1009, 224] width 311 height 148
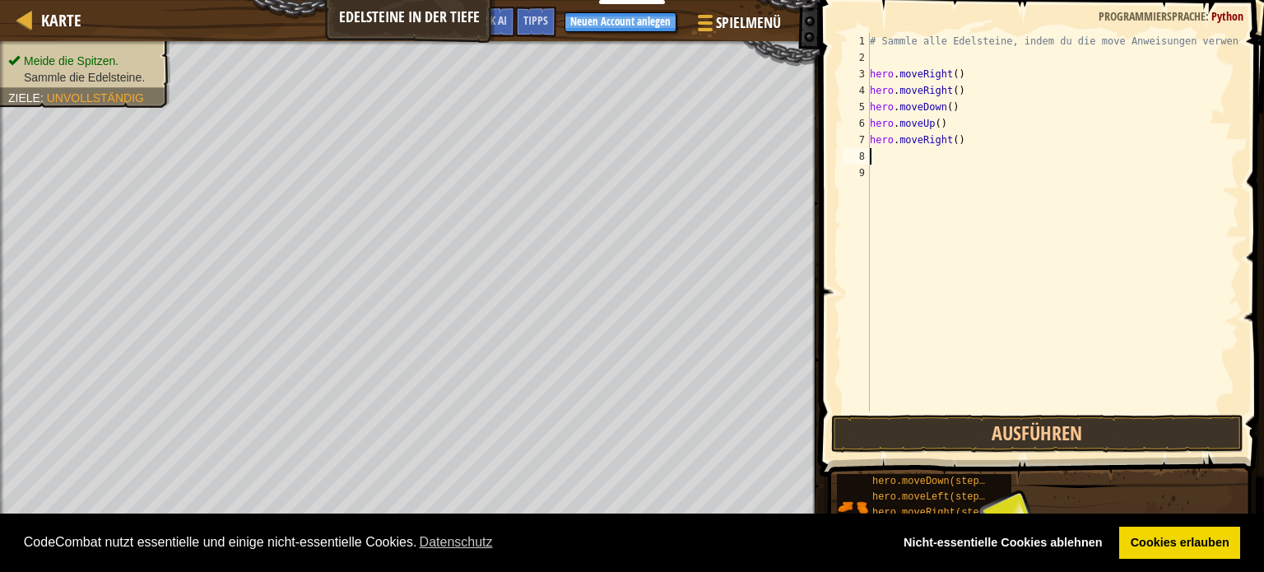
type textarea "h"
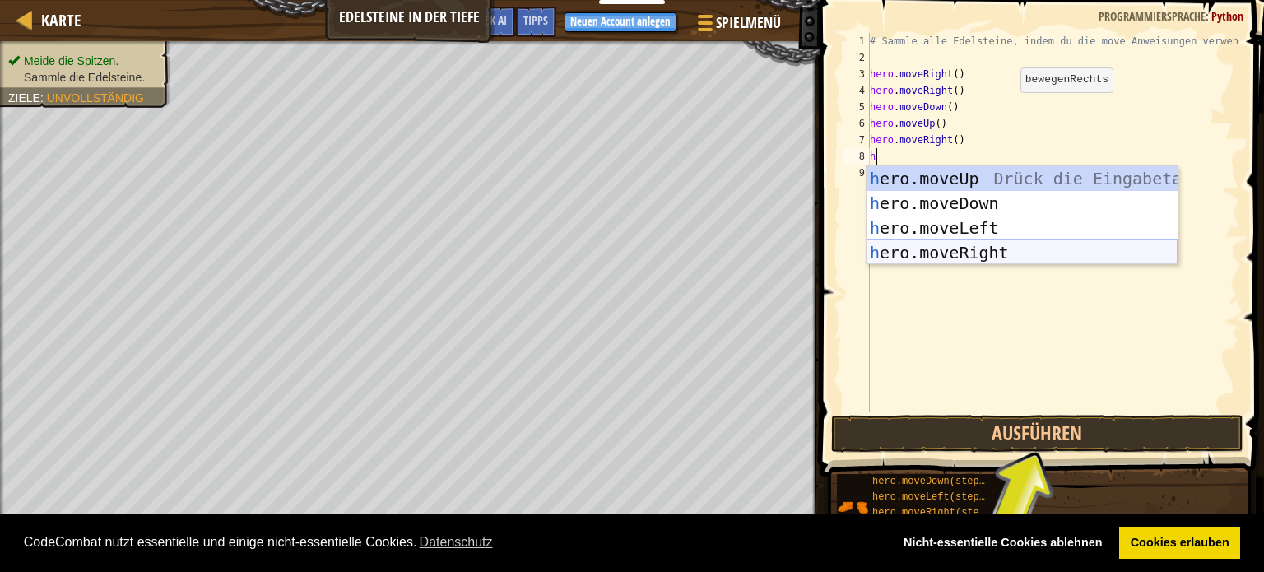
click at [991, 247] on div "h ero.moveUp Drück die Eingabetaste h ero.moveDown Drück die Eingabetaste h ero…" at bounding box center [1022, 240] width 311 height 148
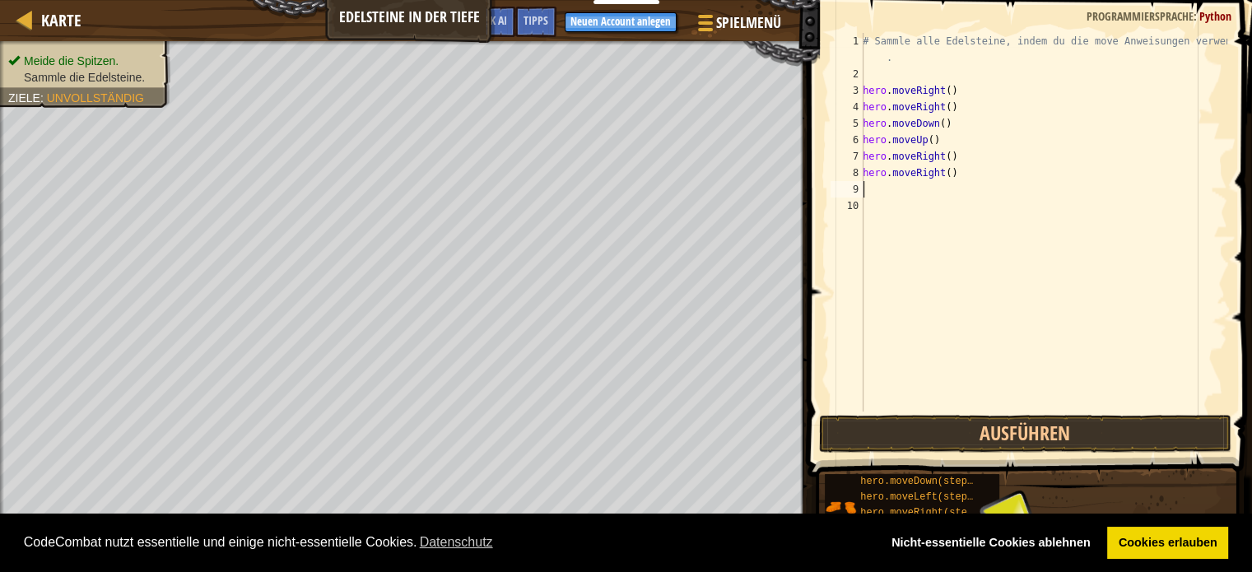
type textarea "h"
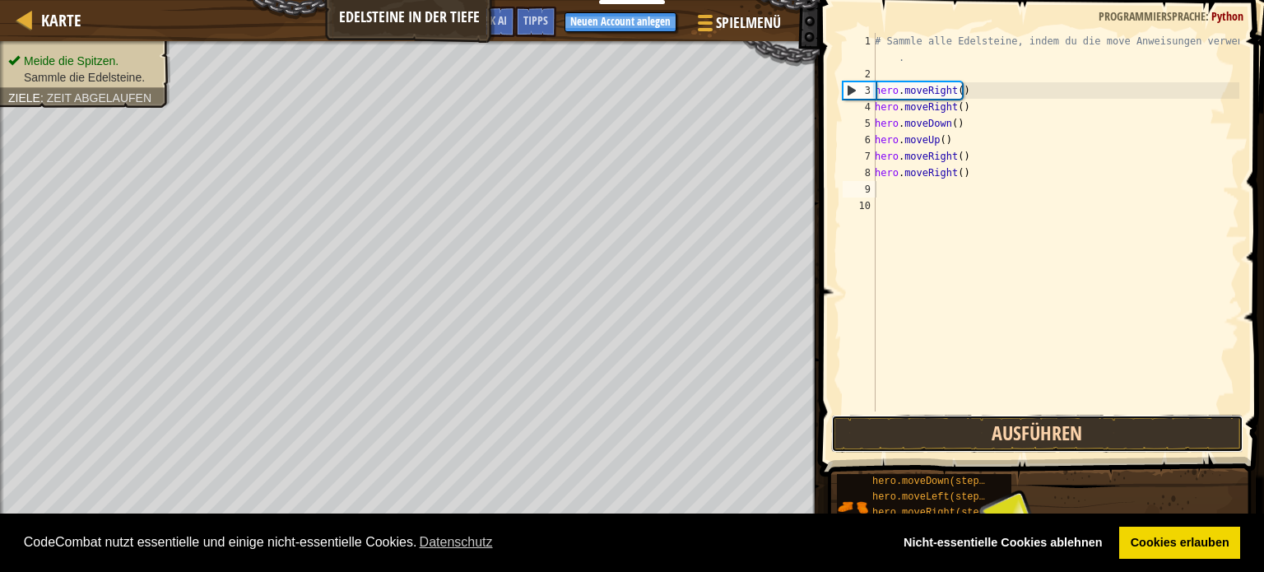
click at [1123, 417] on button "Ausführen" at bounding box center [1037, 434] width 412 height 38
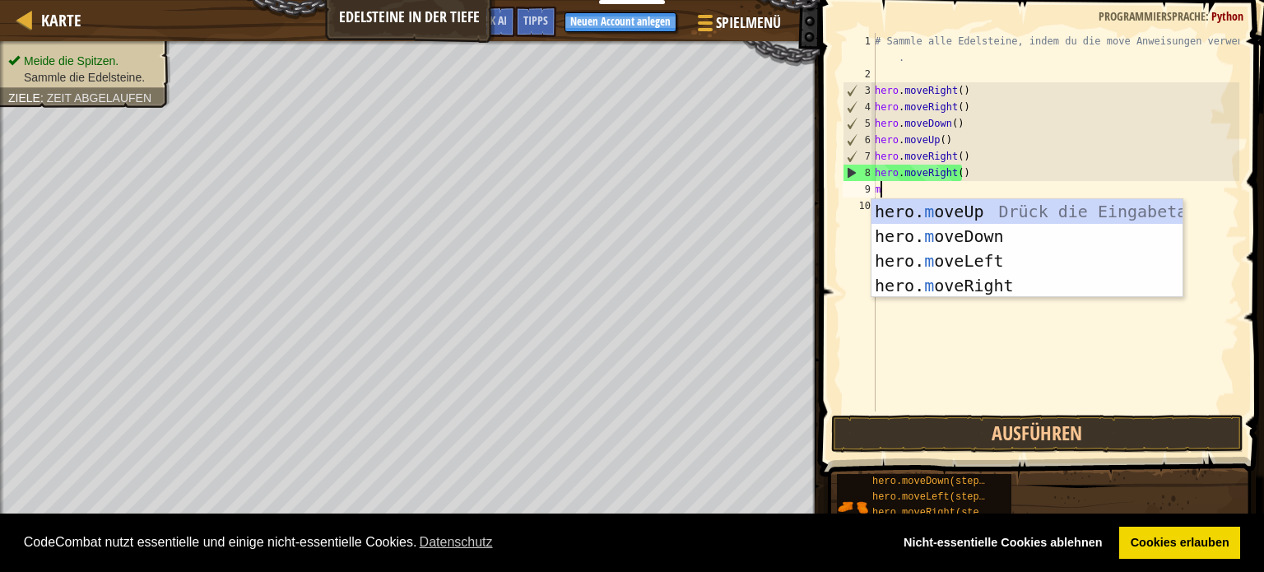
type textarea "mo"
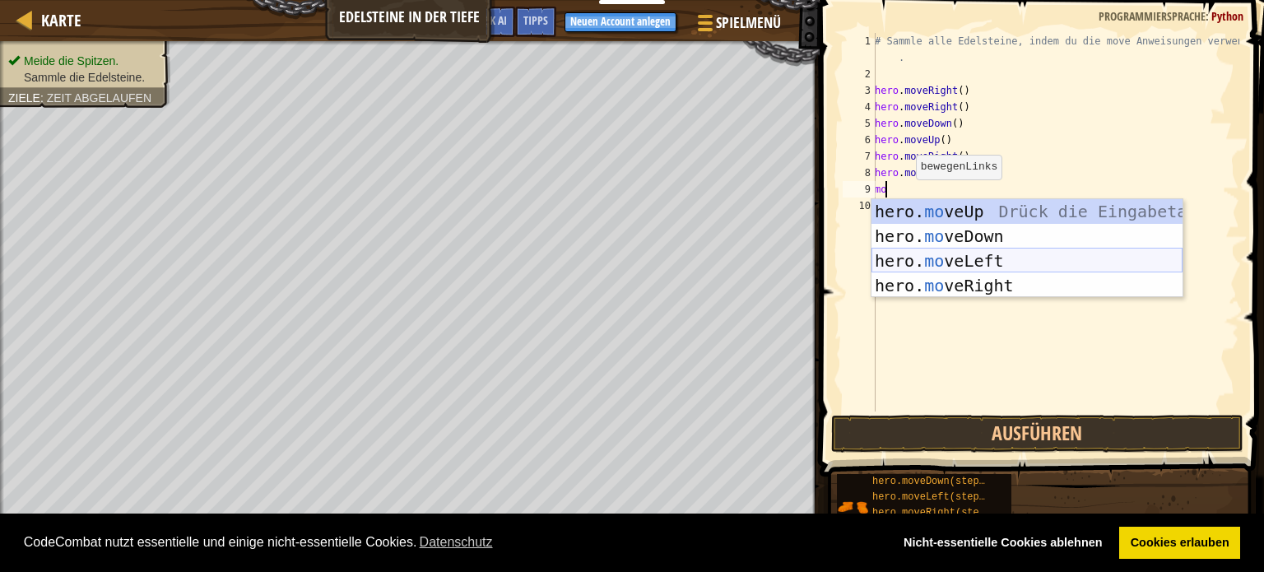
click at [984, 254] on div "hero. mo veUp Drück die Eingabetaste hero. mo veDown Drück die Eingabetaste her…" at bounding box center [1027, 273] width 311 height 148
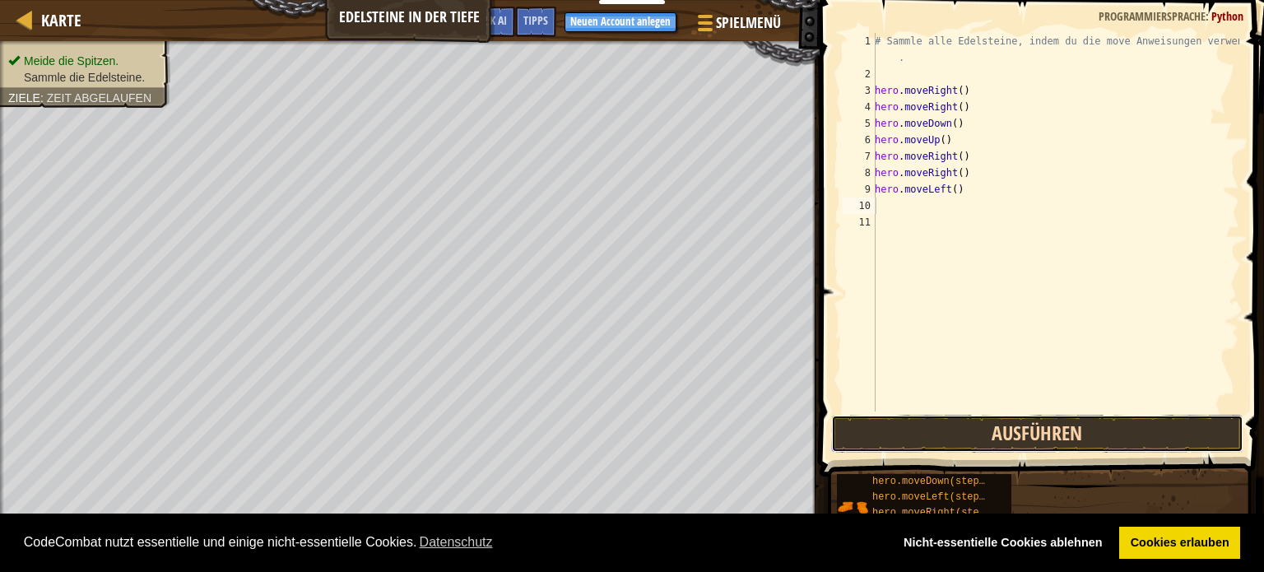
click at [1106, 433] on button "Ausführen" at bounding box center [1037, 434] width 412 height 38
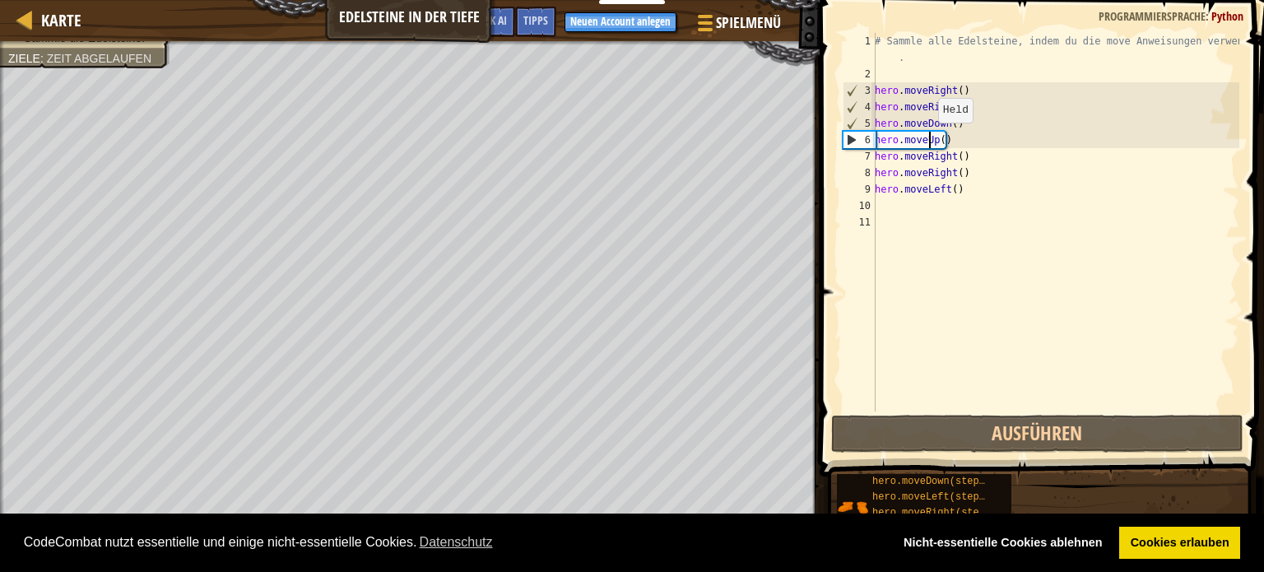
click at [928, 139] on div "# Sammle alle Edelsteine, indem du die move Anweisungen verwendest . hero . mov…" at bounding box center [1056, 247] width 368 height 428
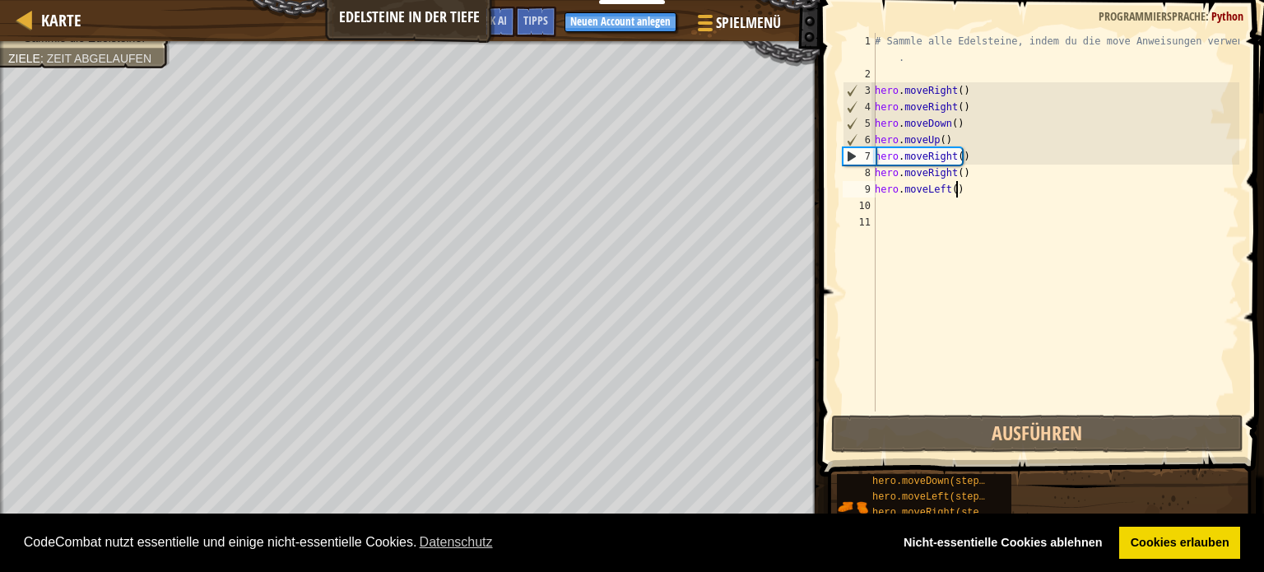
click at [965, 188] on div "# Sammle alle Edelsteine, indem du die move Anweisungen verwendest . hero . mov…" at bounding box center [1056, 247] width 368 height 428
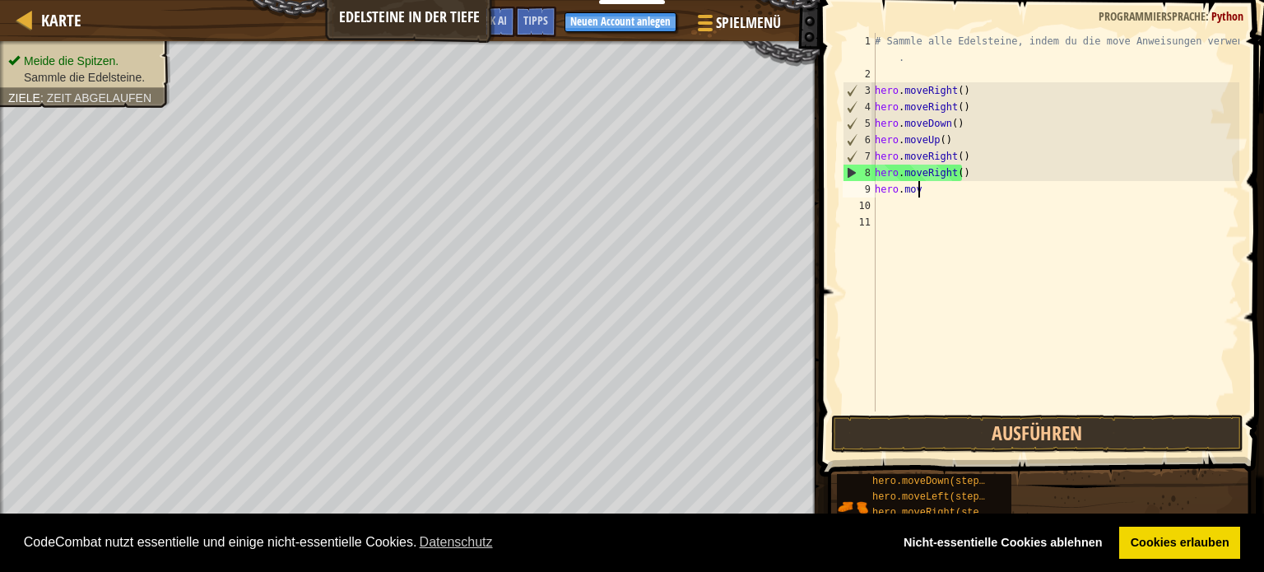
type textarea "h"
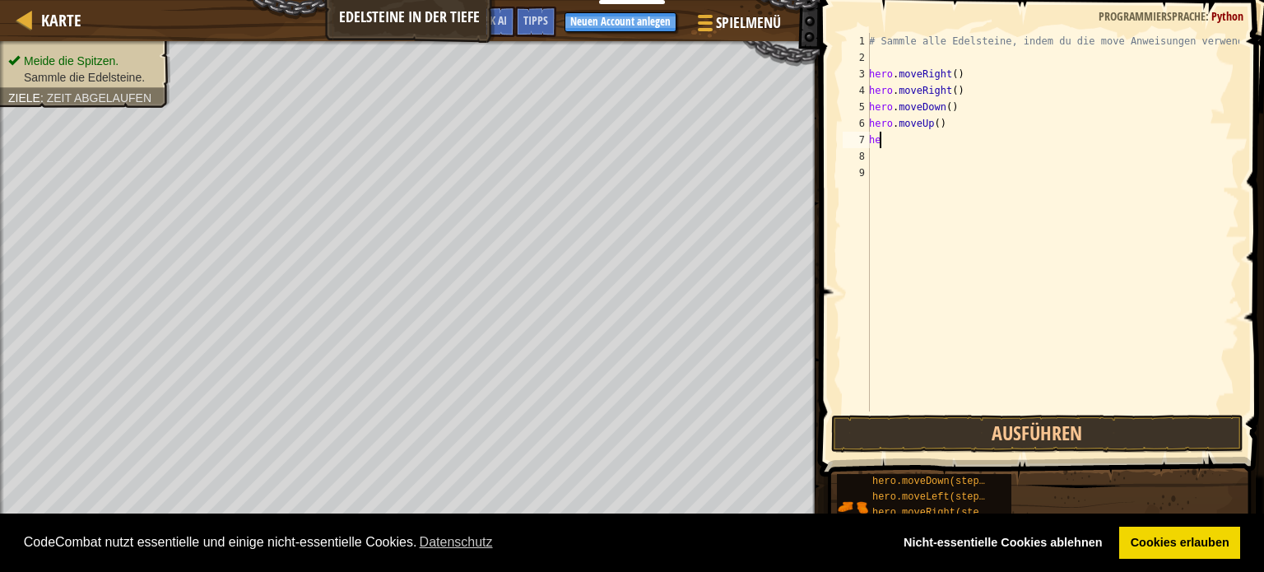
type textarea "h"
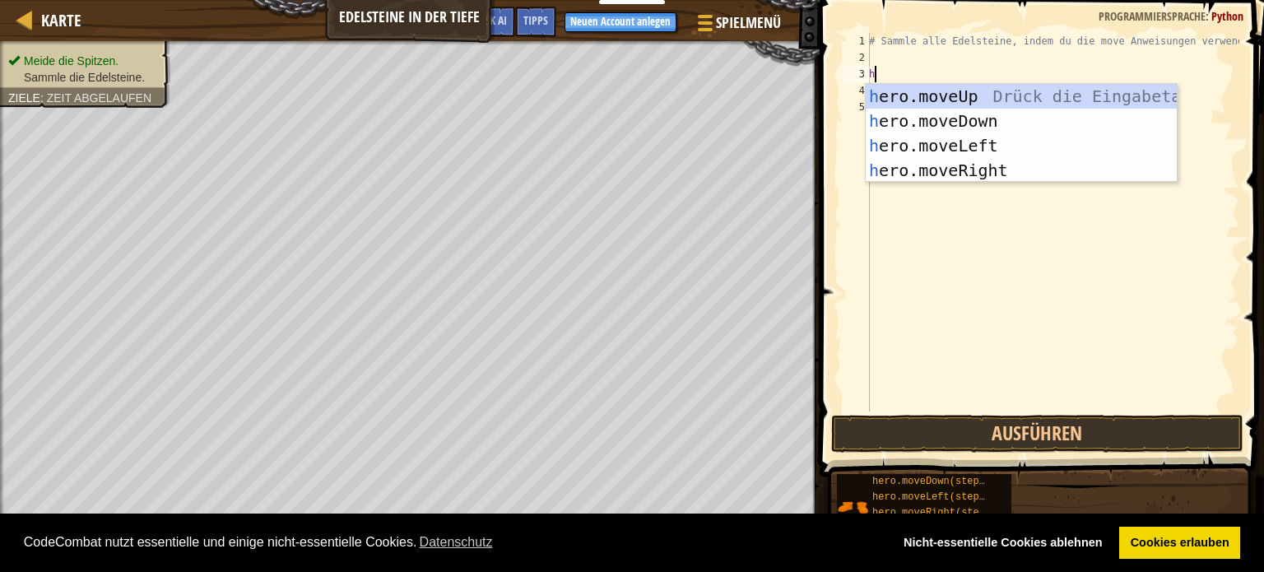
type textarea "he"
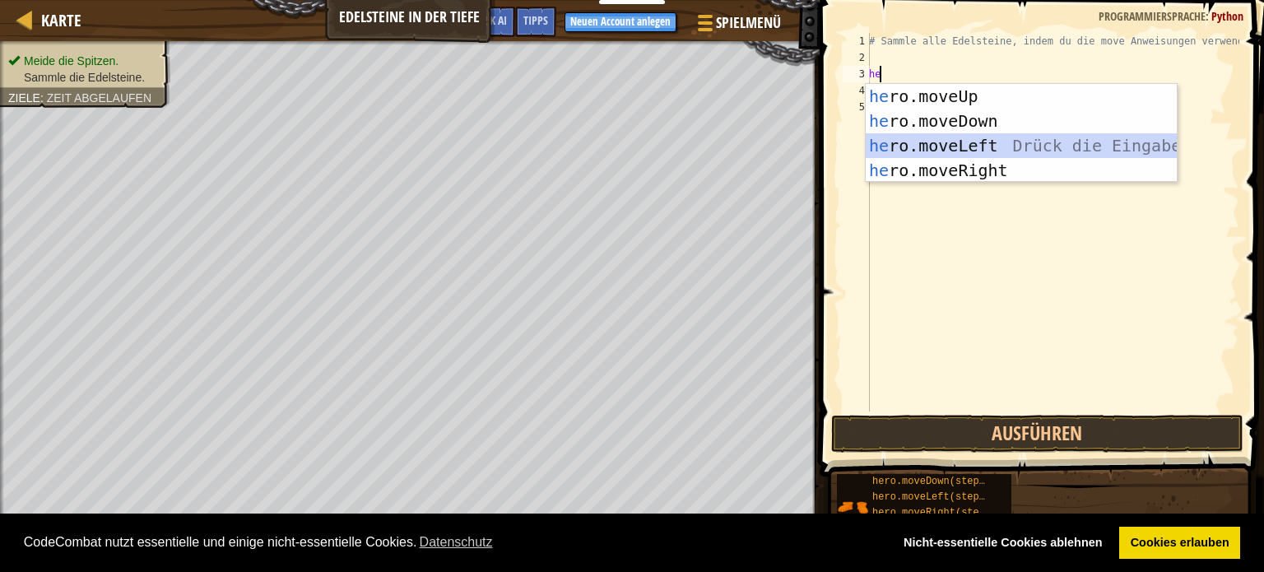
click at [971, 144] on div "he ro.moveUp Drück die Eingabetaste he ro.moveDown Drück die Eingabetaste he ro…" at bounding box center [1021, 158] width 311 height 148
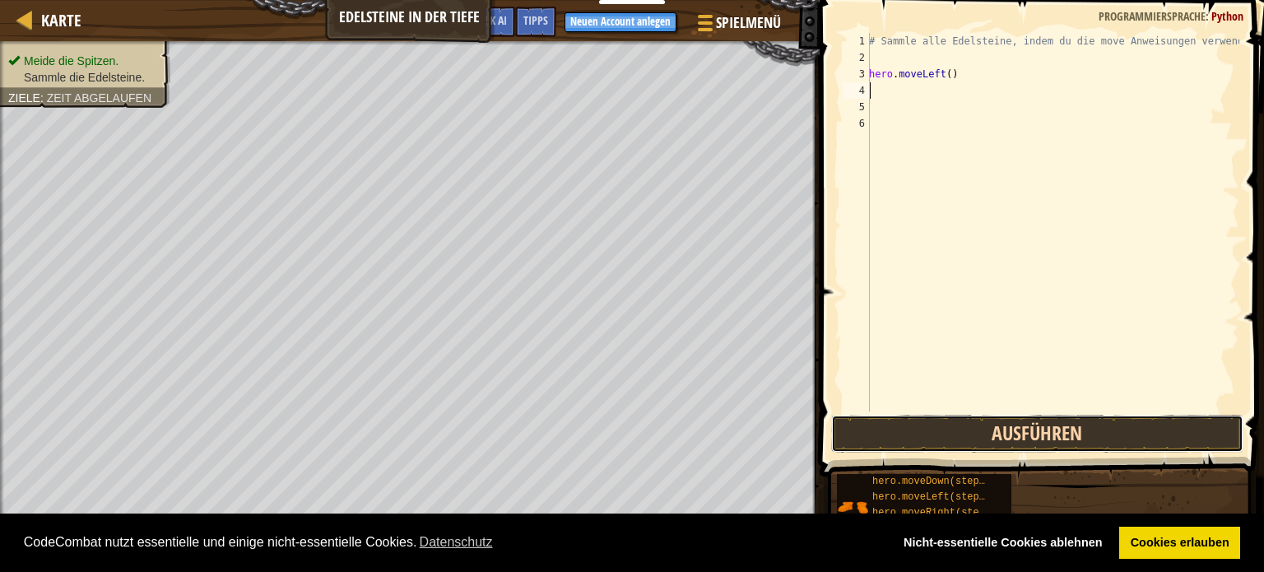
click at [1061, 432] on button "Ausführen" at bounding box center [1037, 434] width 412 height 38
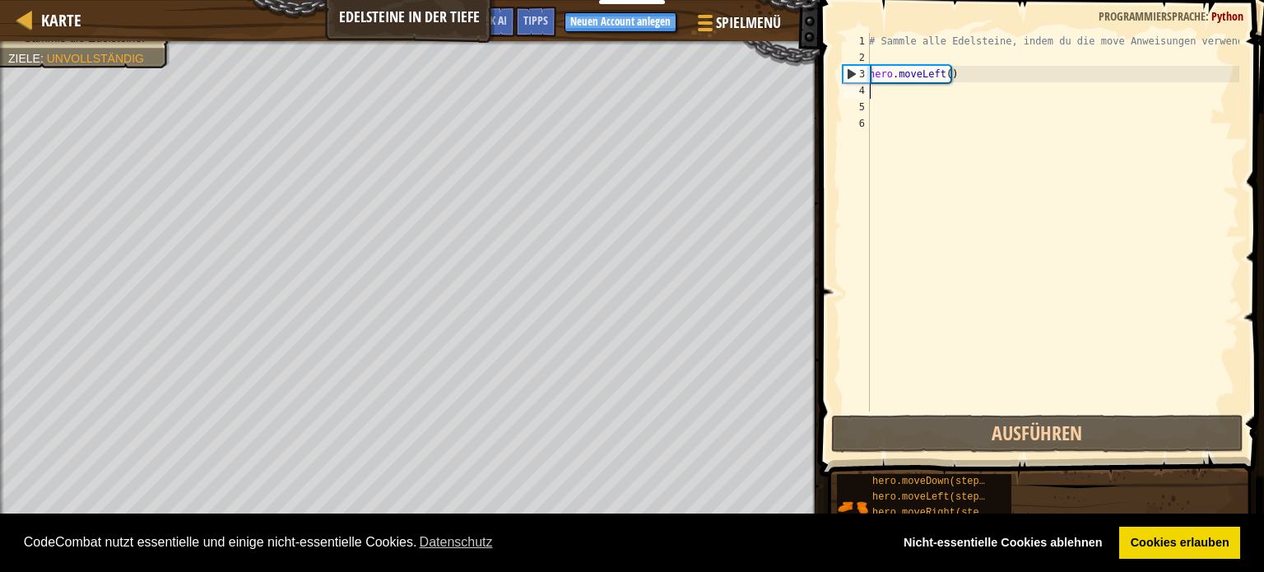
click at [991, 67] on div "# Sammle alle Edelsteine, indem du die move Anweisungen verwendest. hero . move…" at bounding box center [1053, 239] width 374 height 412
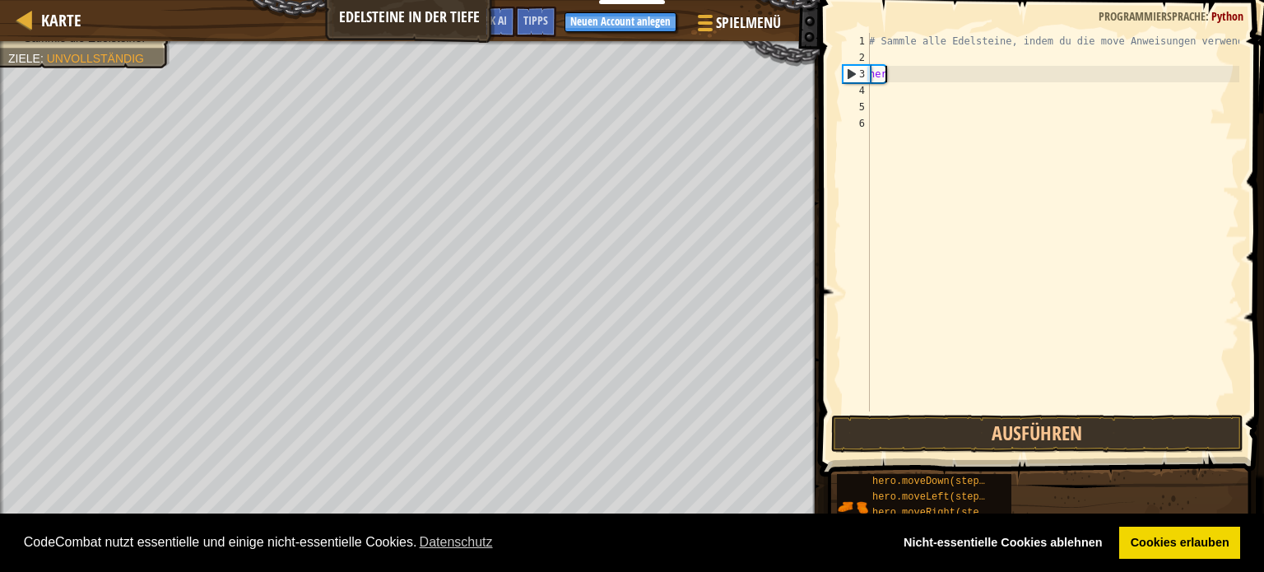
type textarea "h"
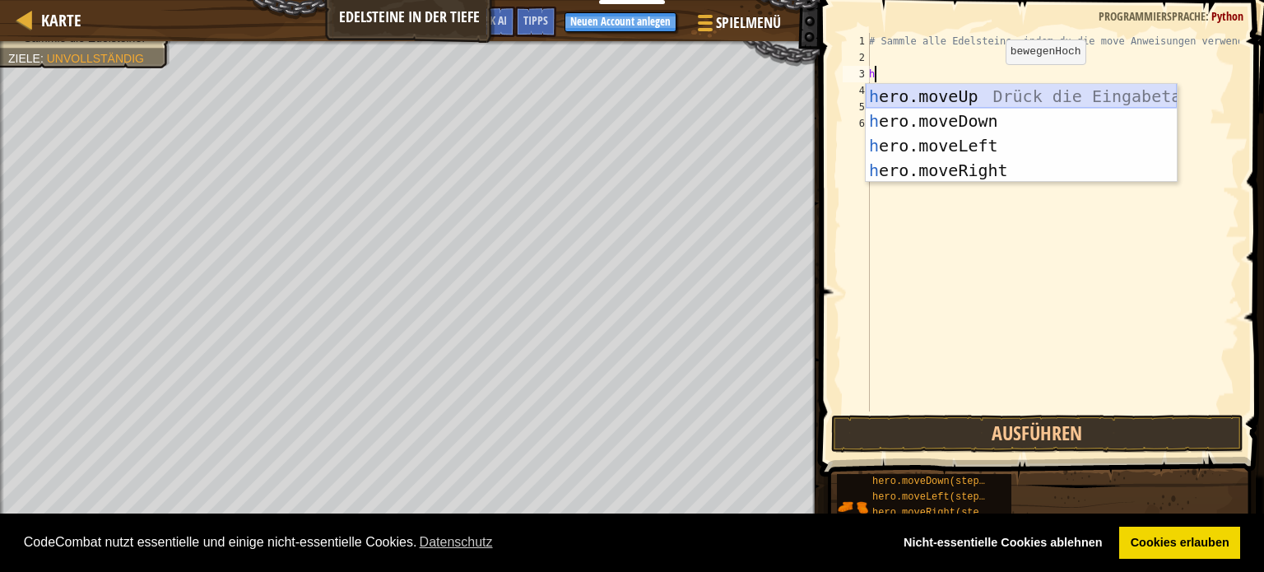
click at [1007, 93] on div "h ero.moveUp Drück die Eingabetaste h ero.moveDown Drück die Eingabetaste h ero…" at bounding box center [1021, 158] width 311 height 148
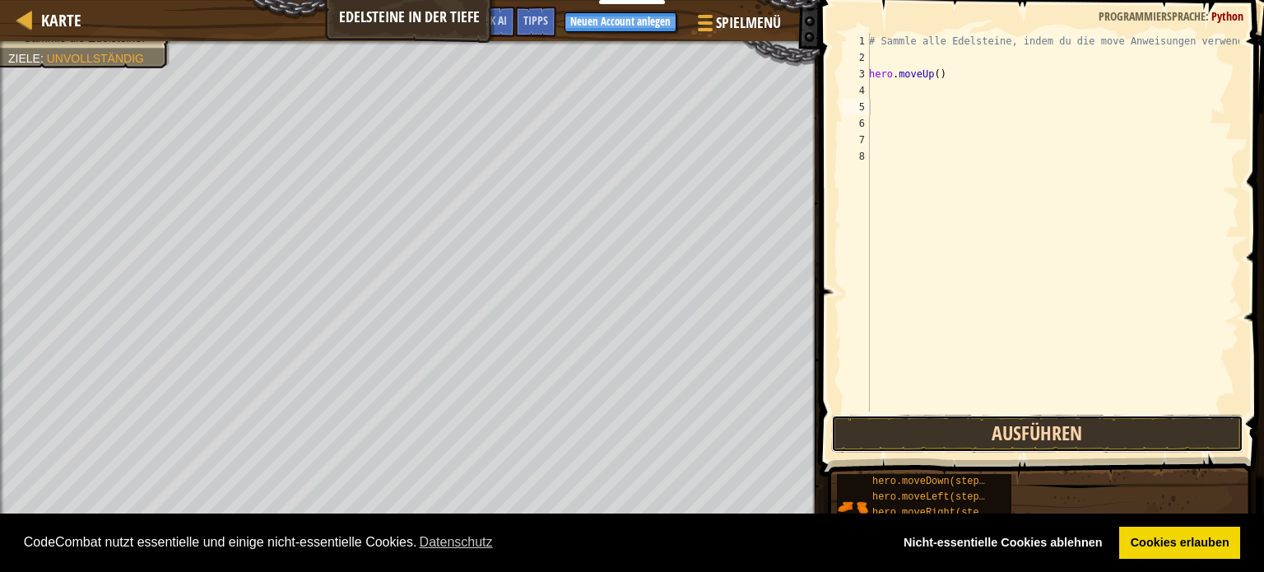
click at [981, 444] on button "Ausführen" at bounding box center [1037, 434] width 412 height 38
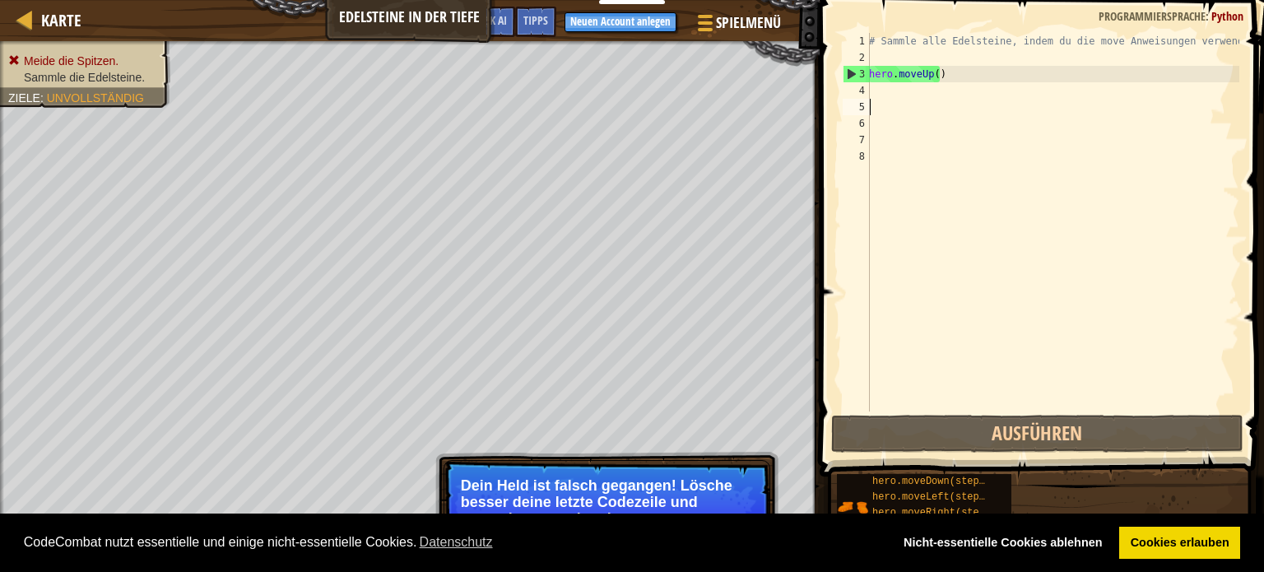
click at [981, 66] on div "# Sammle alle Edelsteine, indem du die move Anweisungen verwendest. hero . move…" at bounding box center [1053, 239] width 374 height 412
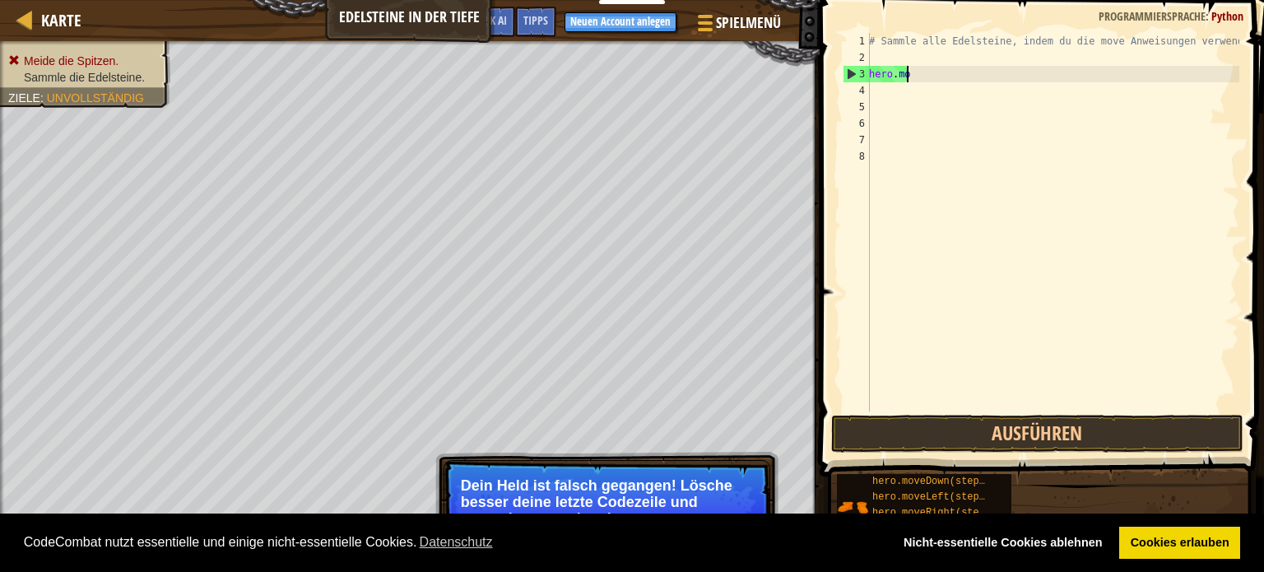
type textarea "h"
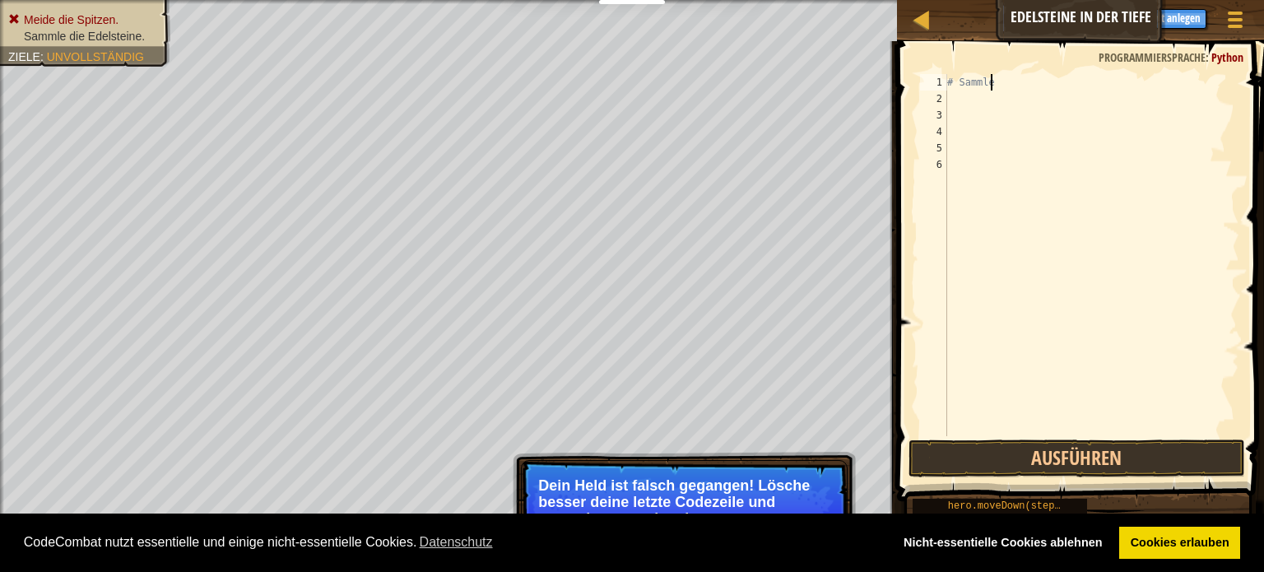
type textarea "#"
click at [1147, 463] on button "Ausführen" at bounding box center [1077, 459] width 337 height 38
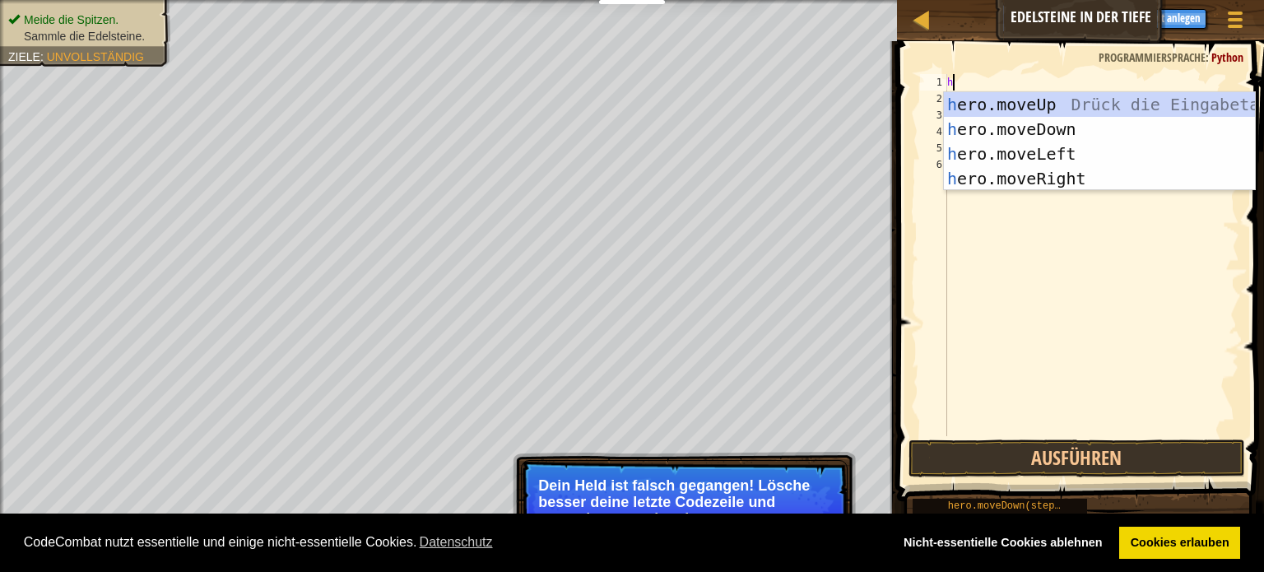
type textarea "he"
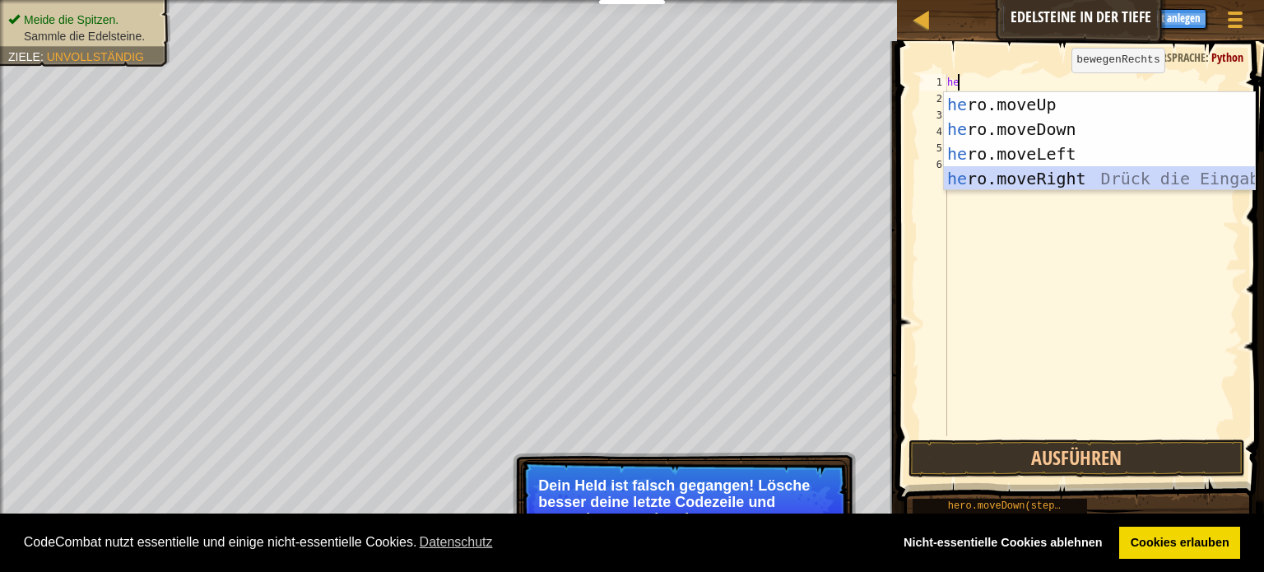
click at [1039, 169] on div "he ro.moveUp Drück die Eingabetaste he ro.moveDown Drück die Eingabetaste he ro…" at bounding box center [1099, 166] width 311 height 148
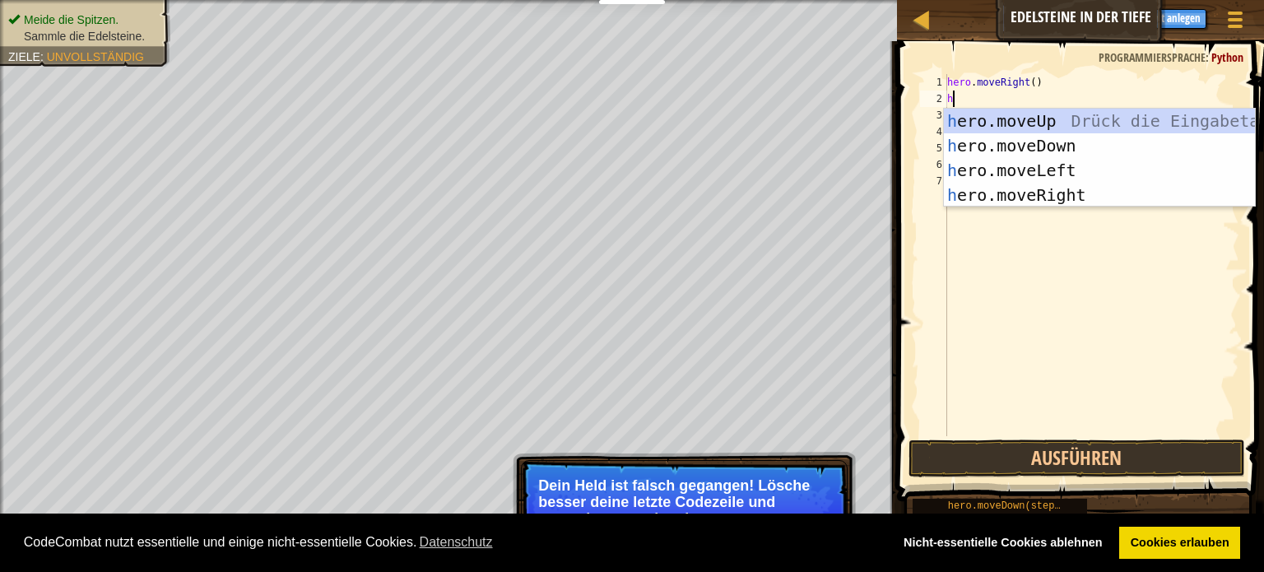
type textarea "he"
click at [1052, 174] on div "he ro.moveUp Drück die Eingabetaste he ro.moveDown Drück die Eingabetaste he ro…" at bounding box center [1099, 183] width 311 height 148
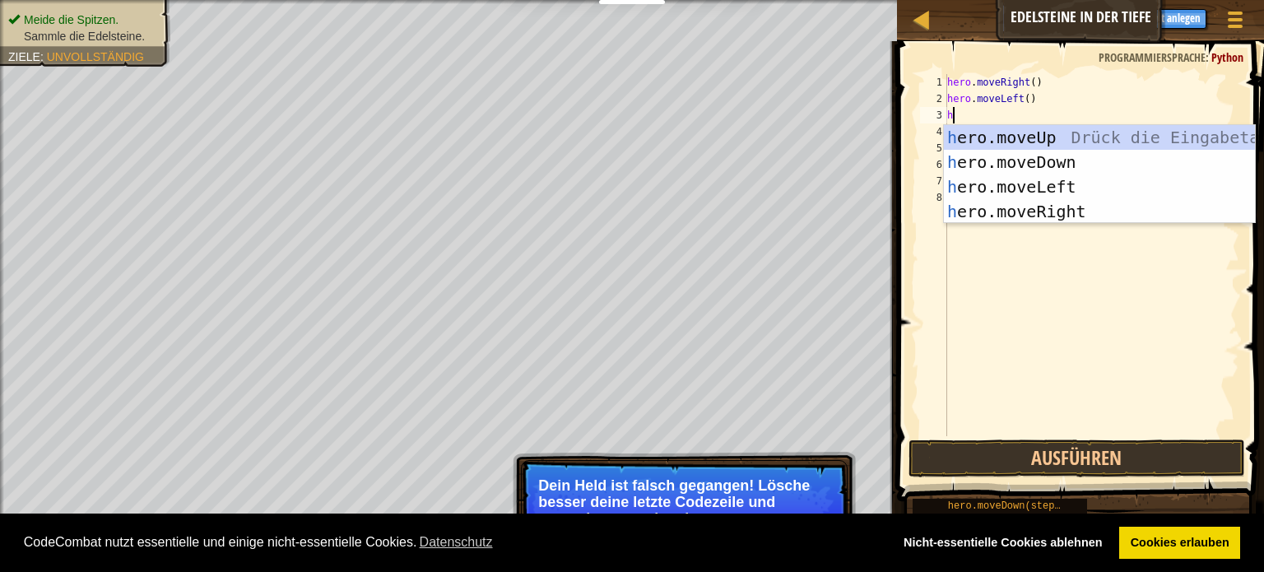
type textarea "he"
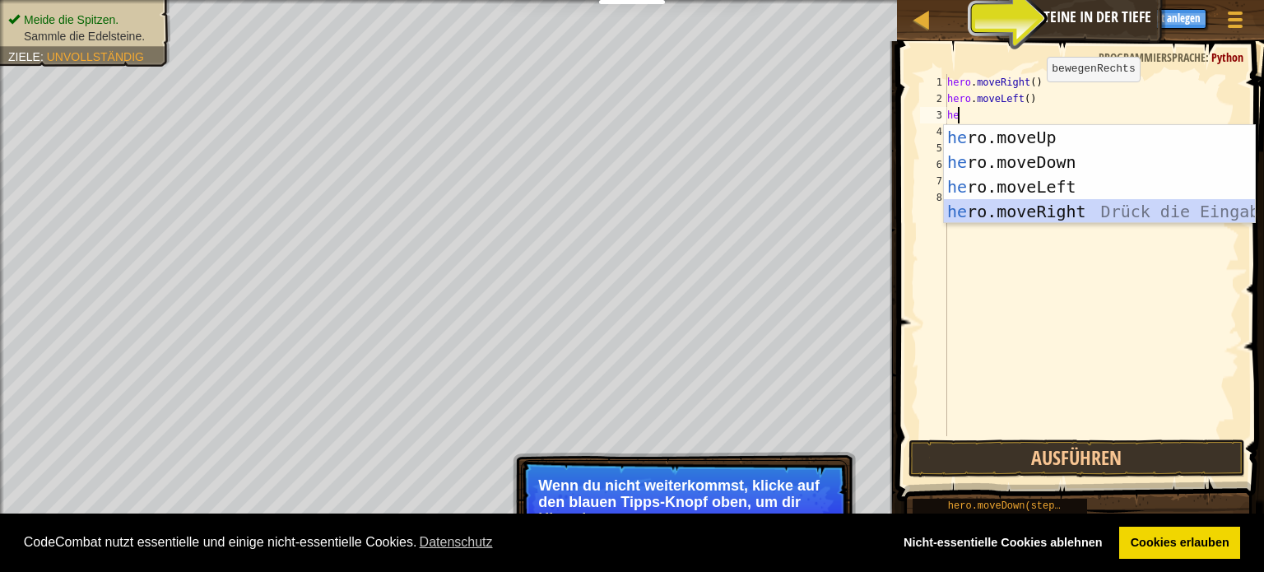
click at [1054, 214] on div "he ro.moveUp Drück die Eingabetaste he ro.moveDown Drück die Eingabetaste he ro…" at bounding box center [1099, 199] width 311 height 148
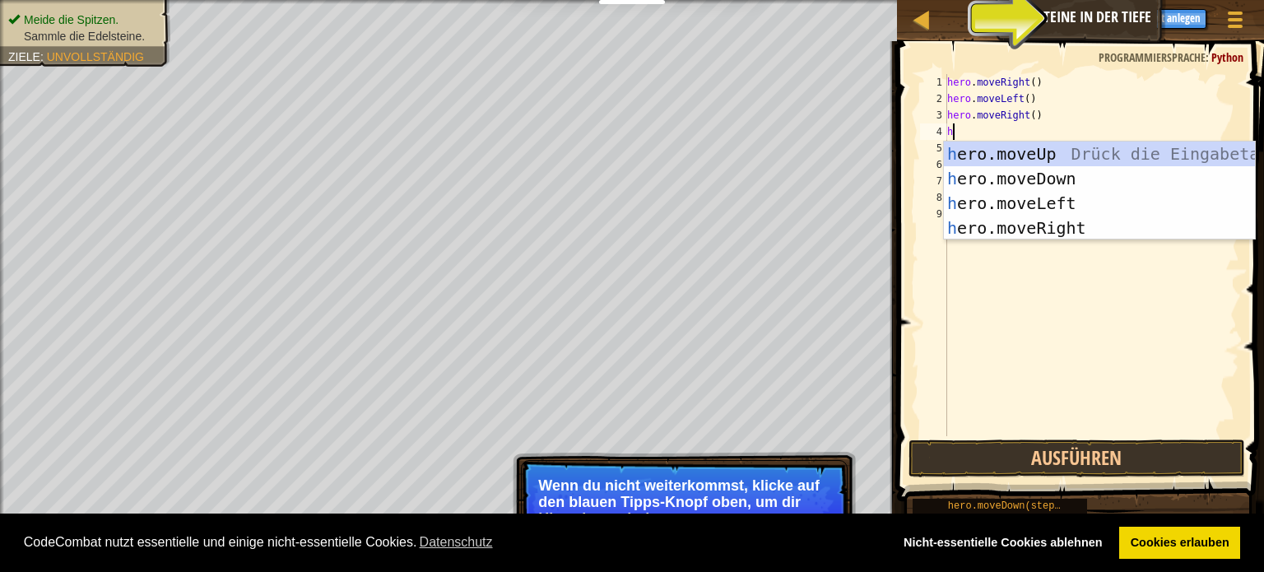
type textarea "he"
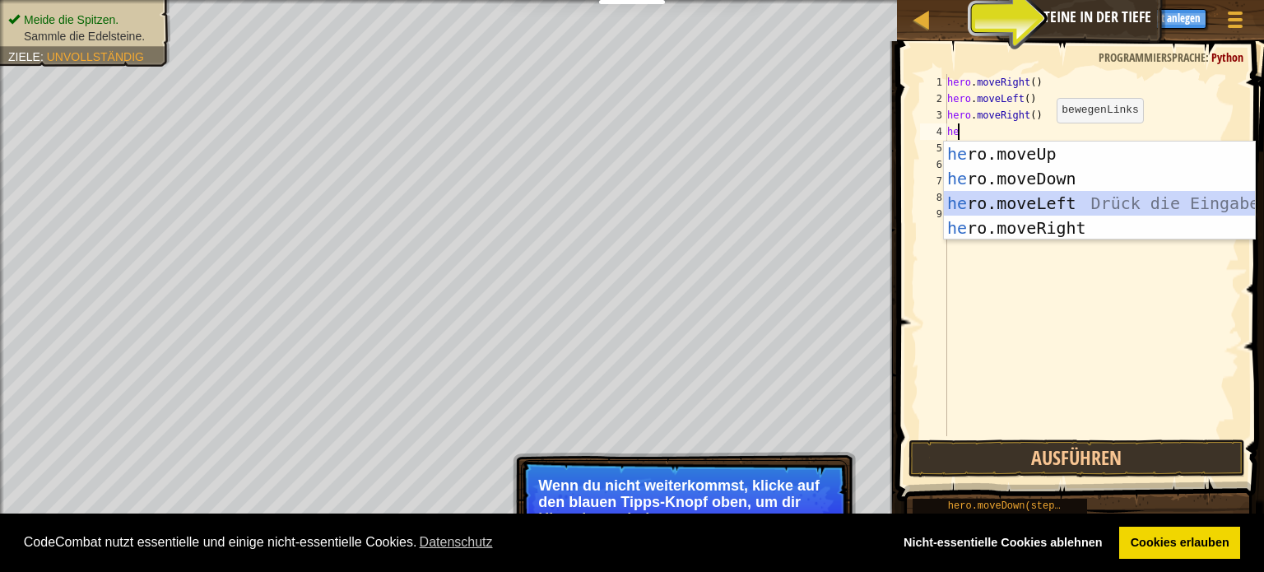
click at [1038, 197] on div "he ro.moveUp Drück die Eingabetaste he ro.moveDown Drück die Eingabetaste he ro…" at bounding box center [1099, 216] width 311 height 148
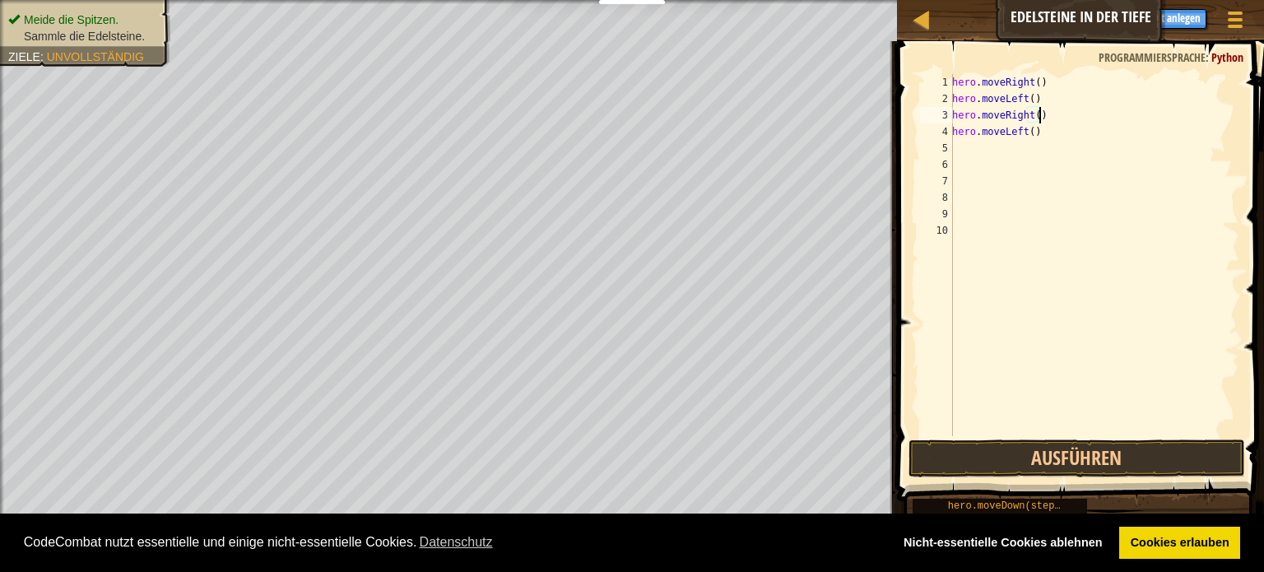
click at [1041, 116] on div "hero . moveRight ( ) hero . moveLeft ( ) hero . moveRight ( ) hero . moveLeft (…" at bounding box center [1094, 271] width 291 height 395
type textarea "h"
type textarea "hero.moveLeft()"
click at [1057, 112] on div "hero . moveRight ( ) hero . moveLeft ( ) hero . moveLeft ( )" at bounding box center [1091, 271] width 295 height 395
click at [1030, 130] on div "hero . moveRight ( ) hero . moveLeft ( ) hero . moveLeft ( )" at bounding box center [1091, 271] width 295 height 395
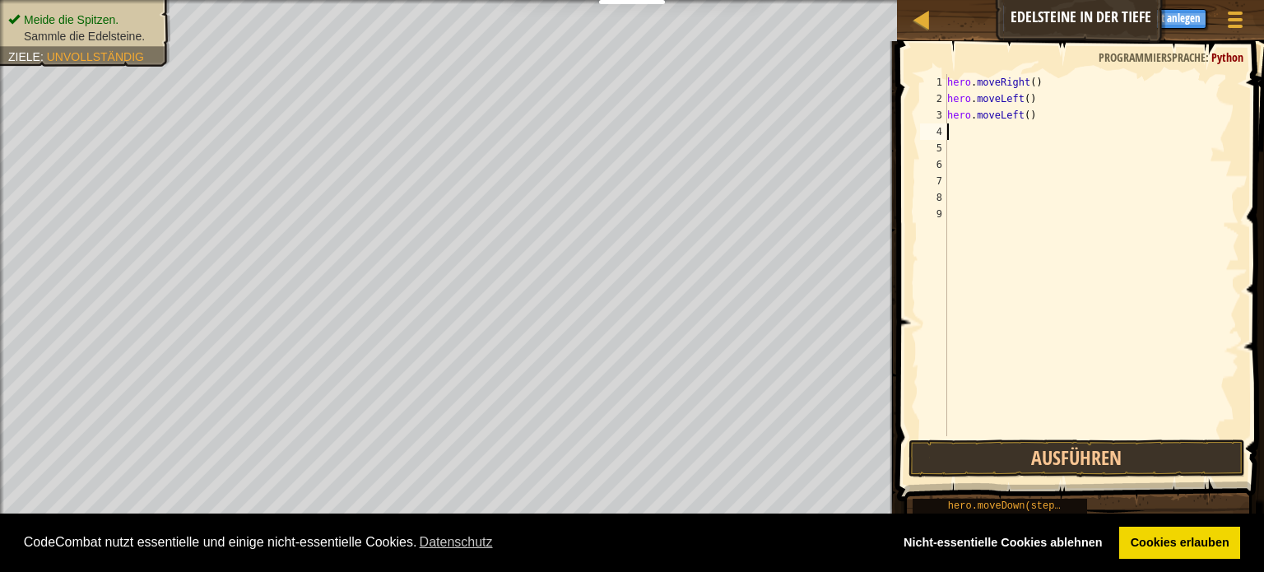
type textarea "h"
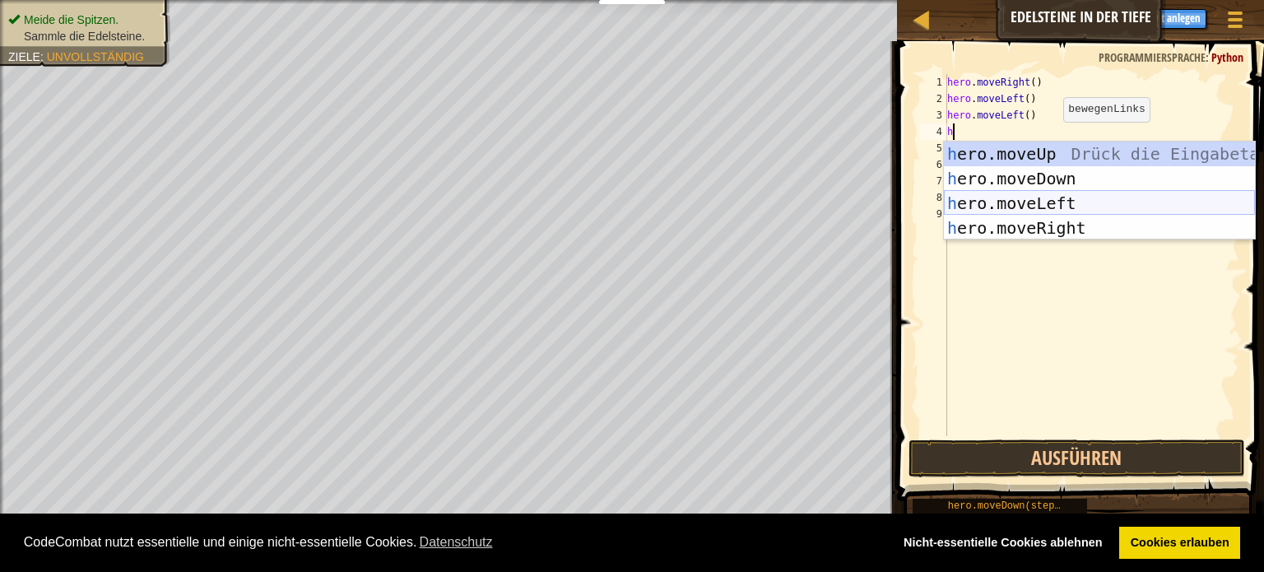
click at [1075, 200] on div "h ero.moveUp Drück die Eingabetaste h ero.moveDown Drück die Eingabetaste h ero…" at bounding box center [1099, 216] width 311 height 148
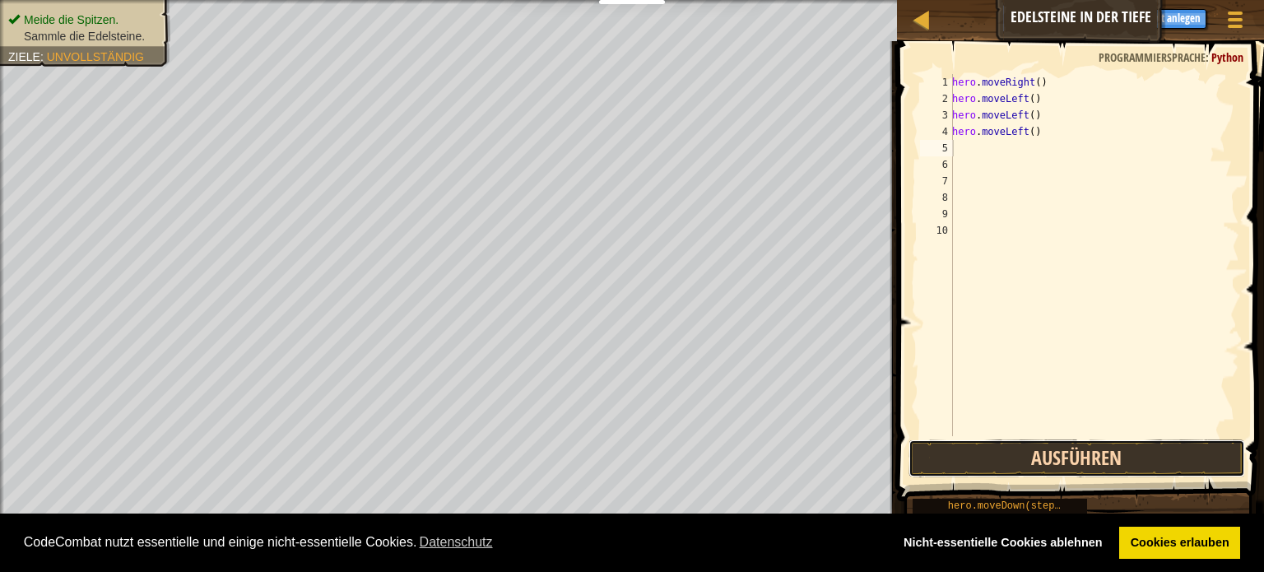
click at [1076, 458] on button "Ausführen" at bounding box center [1077, 459] width 337 height 38
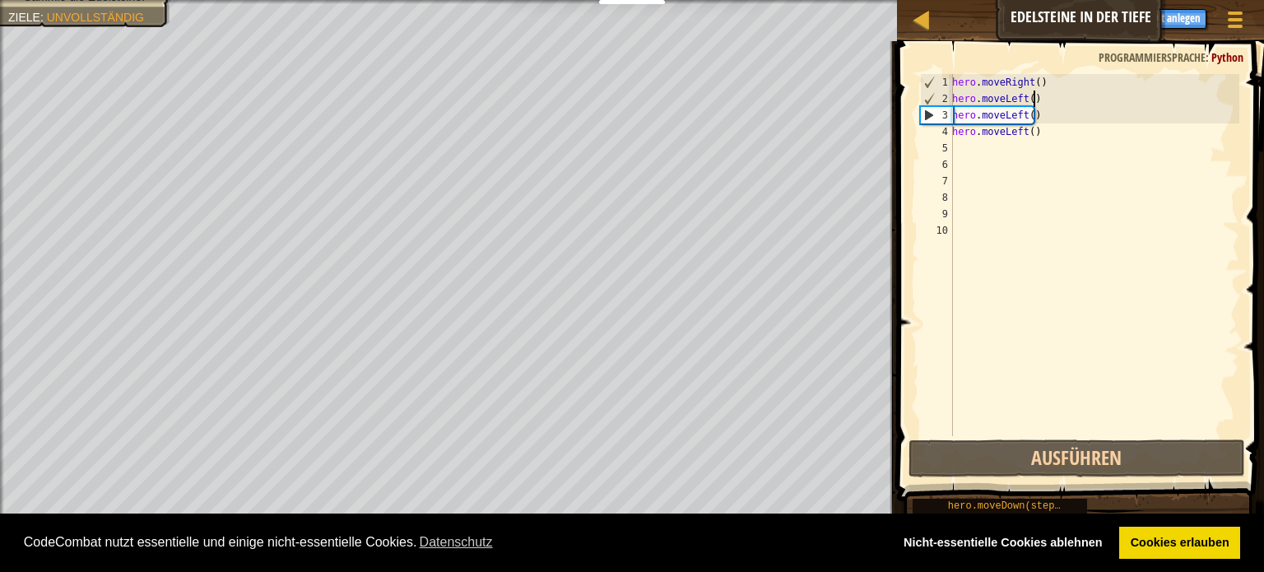
click at [1058, 96] on div "hero . moveRight ( ) hero . moveLeft ( ) hero . moveLeft ( ) hero . moveLeft ( )" at bounding box center [1094, 271] width 291 height 395
click at [1063, 79] on div "hero . moveRight ( ) hero . moveLeft ( ) hero . moveLeft ( ) hero . moveLeft ( )" at bounding box center [1094, 271] width 291 height 395
type textarea "hero.moveRight()"
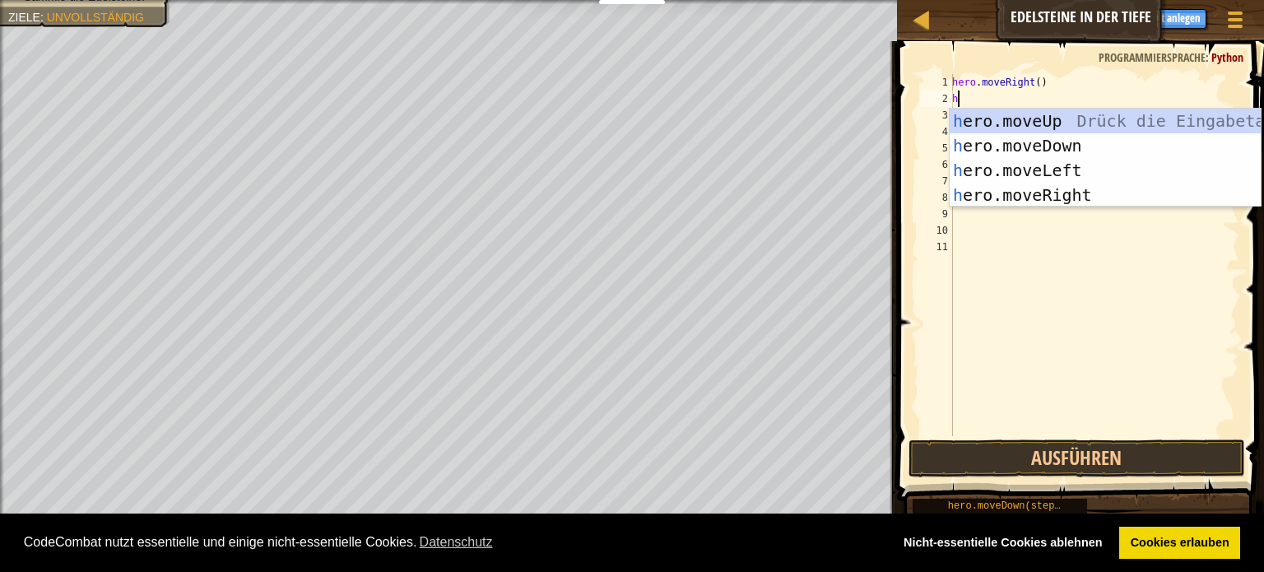
type textarea "he"
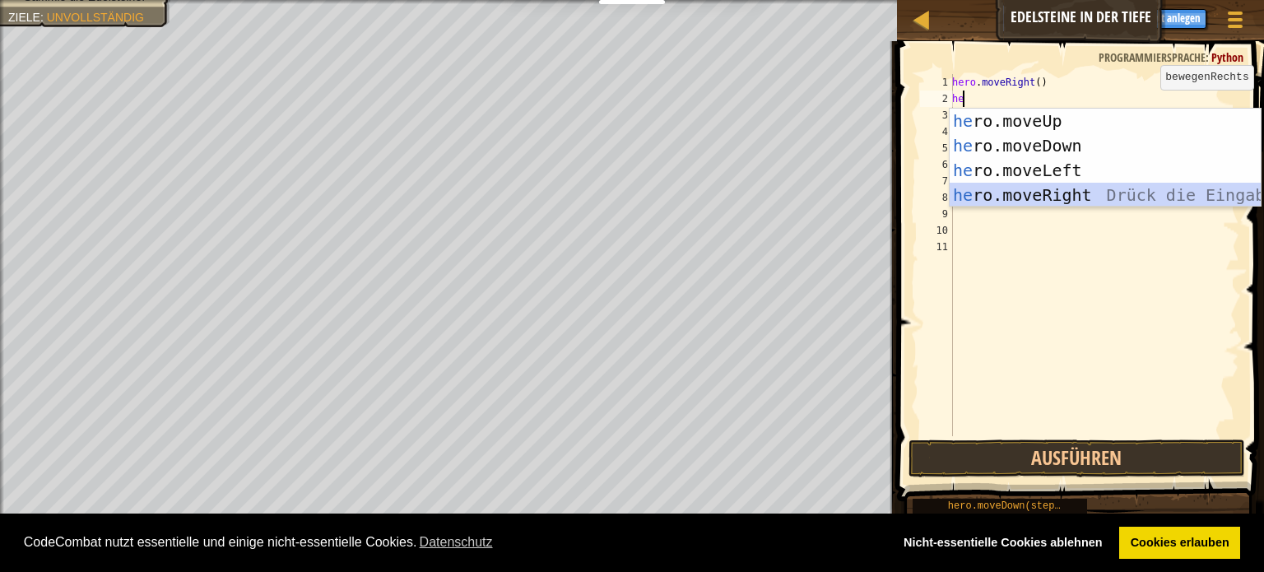
click at [1080, 202] on div "he ro.moveUp Drück die Eingabetaste he ro.moveDown Drück die Eingabetaste he ro…" at bounding box center [1105, 183] width 311 height 148
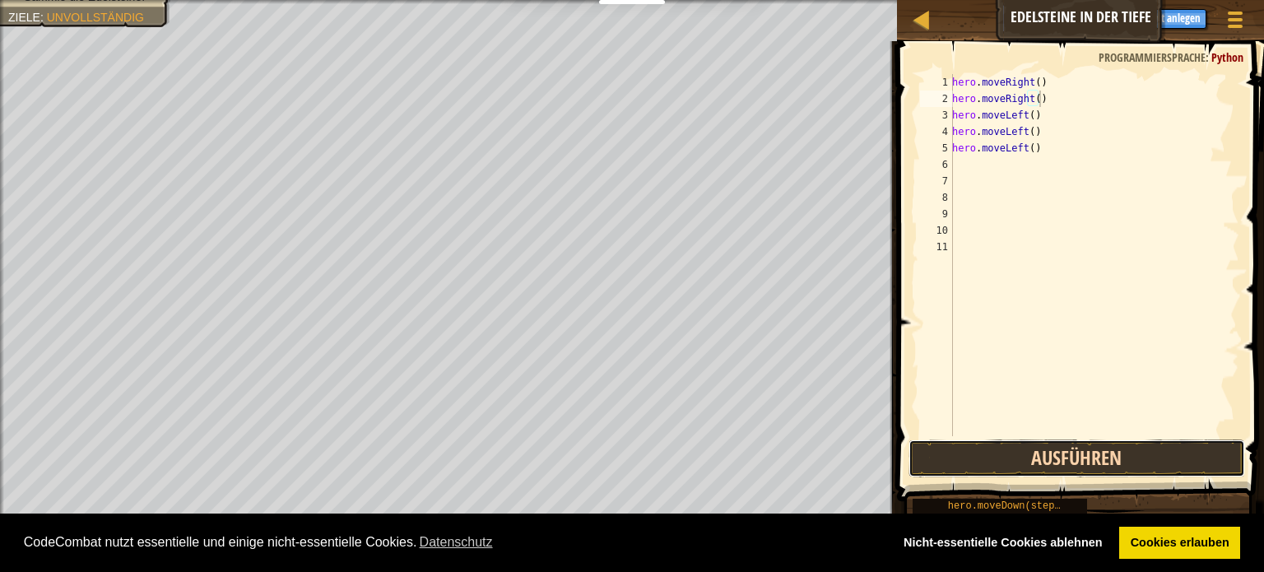
click at [1137, 457] on button "Ausführen" at bounding box center [1077, 459] width 337 height 38
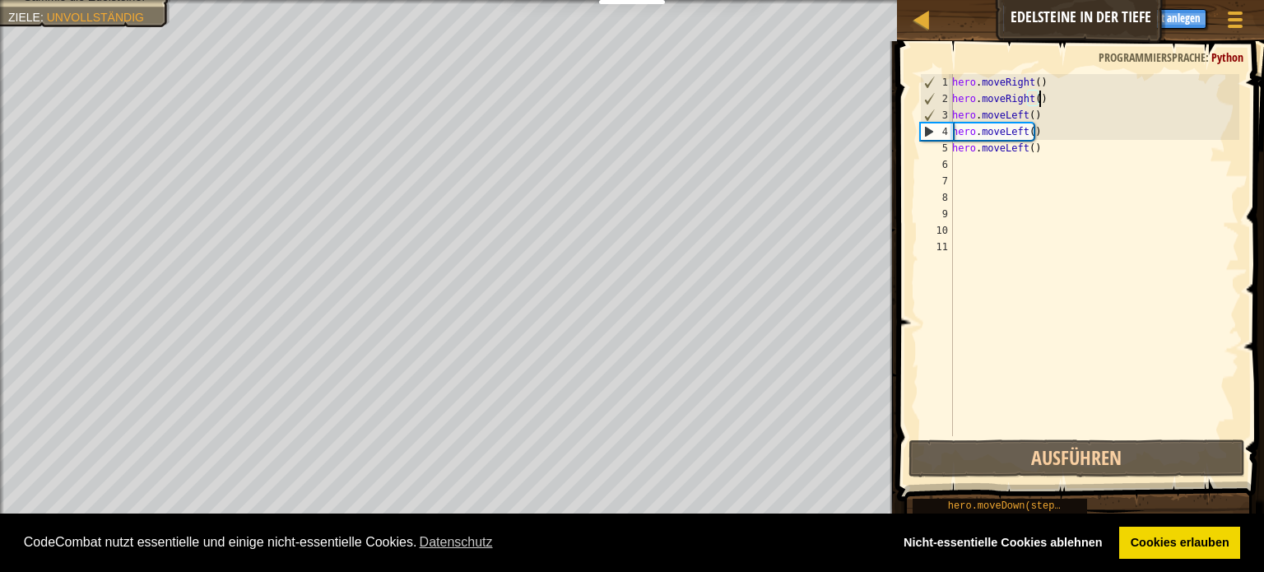
click at [1040, 121] on div "hero . moveRight ( ) hero . moveRight ( ) hero . moveLeft ( ) hero . moveLeft (…" at bounding box center [1094, 271] width 291 height 395
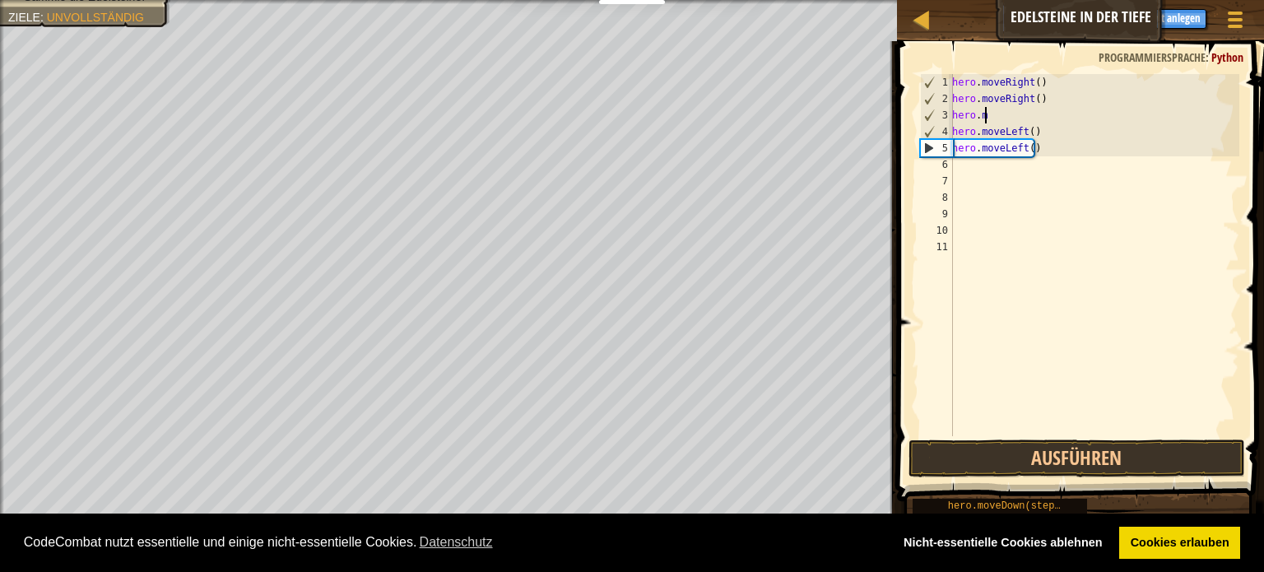
type textarea "hero."
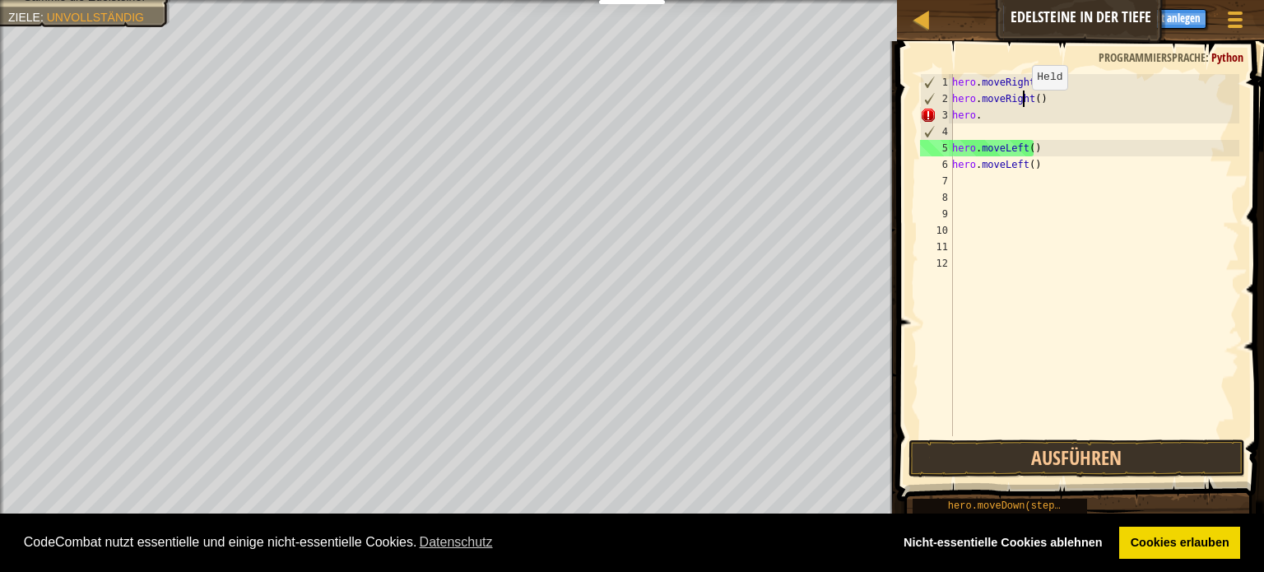
click at [1023, 105] on div "hero . moveRight ( ) hero . moveRight ( ) hero . hero . moveLeft ( ) hero . mov…" at bounding box center [1094, 271] width 291 height 395
click at [1009, 121] on div "hero . moveRight ( ) hero . moveRight ( ) hero . hero . moveLeft ( ) hero . mov…" at bounding box center [1094, 271] width 291 height 395
type textarea "h"
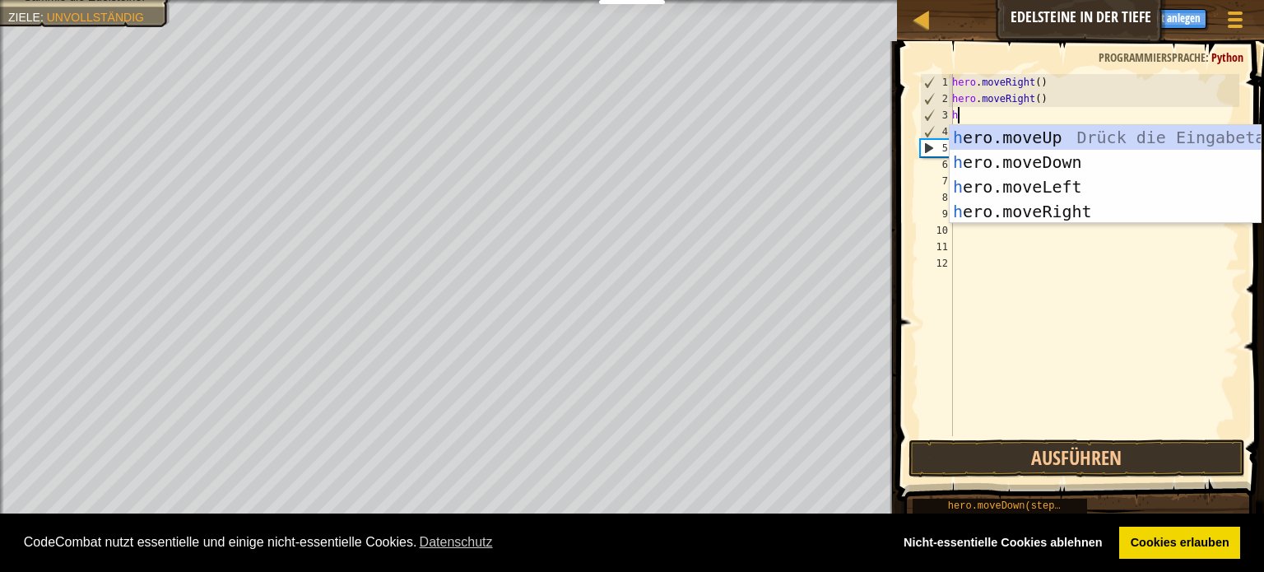
type textarea "he"
click at [1021, 133] on div "he ro.moveUp Drück die Eingabetaste he ro.moveDown Drück die Eingabetaste he ro…" at bounding box center [1105, 199] width 311 height 148
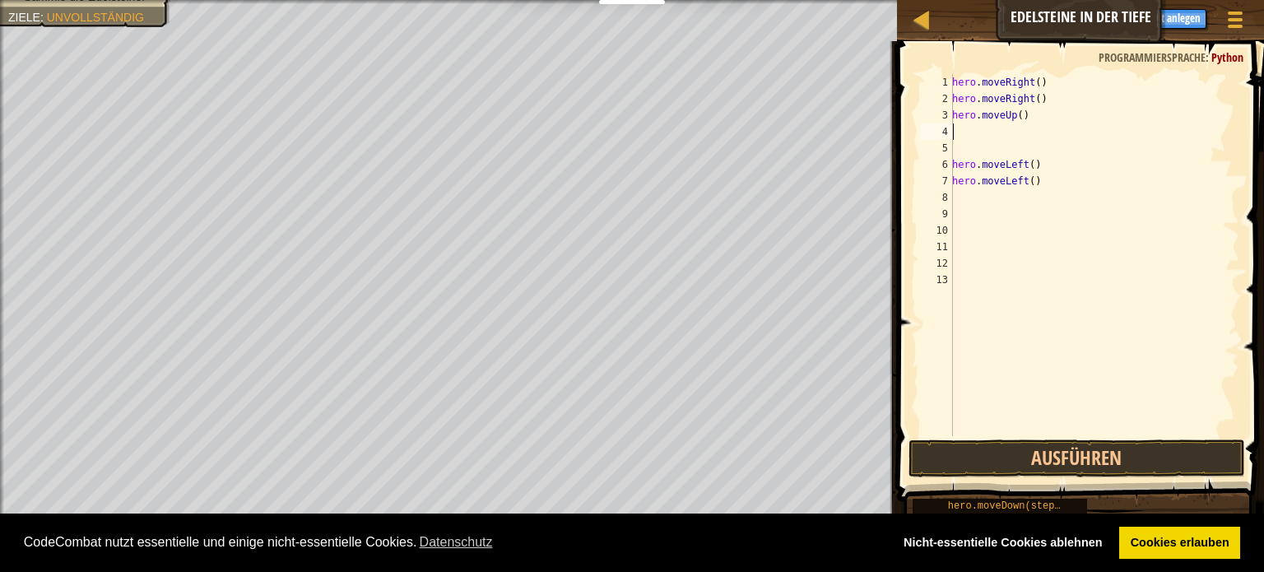
click at [1012, 130] on div "hero . moveRight ( ) hero . moveRight ( ) hero . moveUp ( ) hero . moveLeft ( )…" at bounding box center [1094, 271] width 291 height 395
click at [993, 146] on div "hero . moveRight ( ) hero . moveRight ( ) hero . moveUp ( ) hero . moveLeft ( )…" at bounding box center [1094, 271] width 291 height 395
click at [1076, 137] on div "hero . moveRight ( ) hero . moveRight ( ) hero . moveUp ( ) hero . moveLeft ( )…" at bounding box center [1094, 271] width 291 height 395
click at [1072, 146] on div "hero . moveRight ( ) hero . moveRight ( ) hero . moveUp ( ) hero . moveLeft ( )…" at bounding box center [1094, 271] width 291 height 395
type textarea "h"
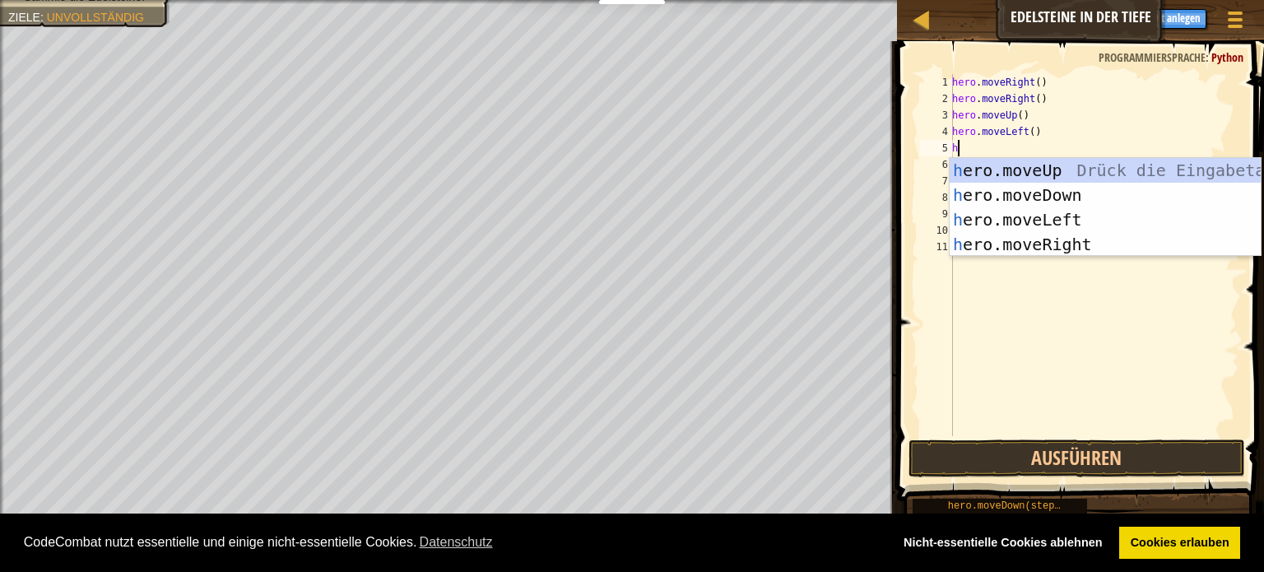
type textarea "he"
click at [1070, 198] on div "he ro.moveUp Drück die Eingabetaste he ro.moveDown Drück die Eingabetaste he ro…" at bounding box center [1105, 232] width 311 height 148
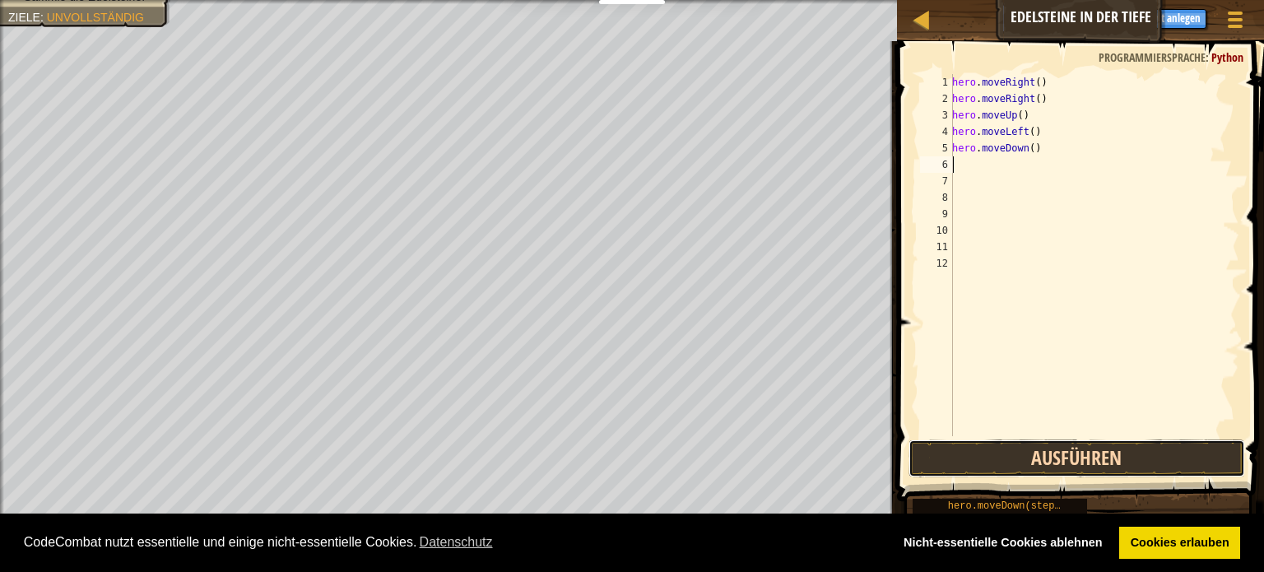
click at [1037, 463] on button "Ausführen" at bounding box center [1077, 459] width 337 height 38
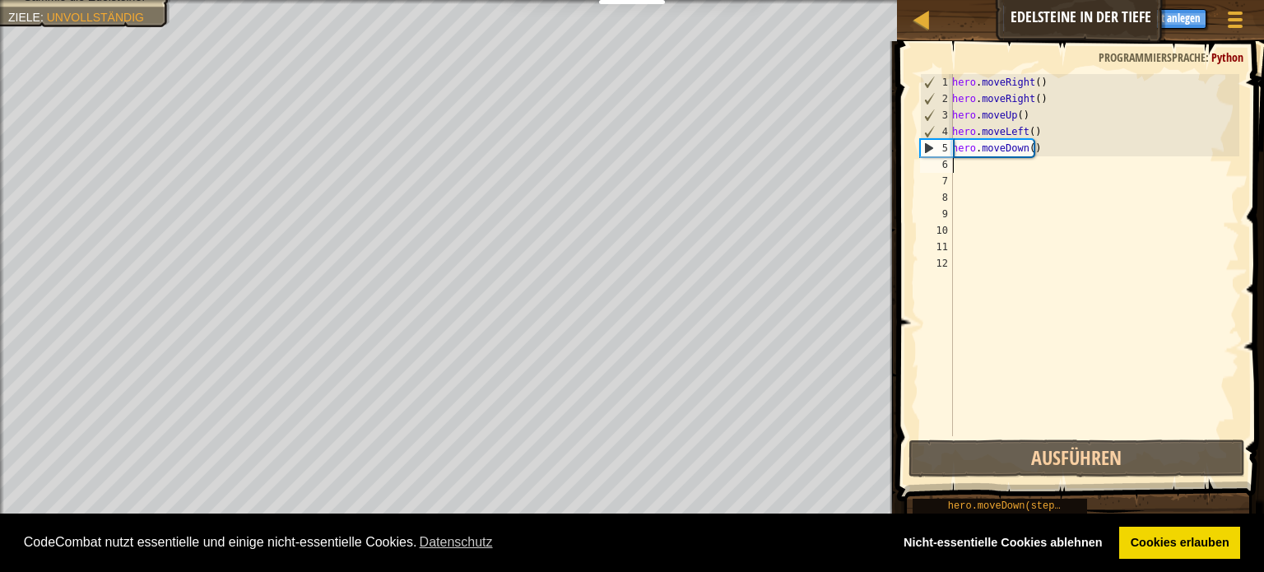
click at [1005, 170] on div "hero . moveRight ( ) hero . moveRight ( ) hero . moveUp ( ) hero . moveLeft ( )…" at bounding box center [1094, 271] width 291 height 395
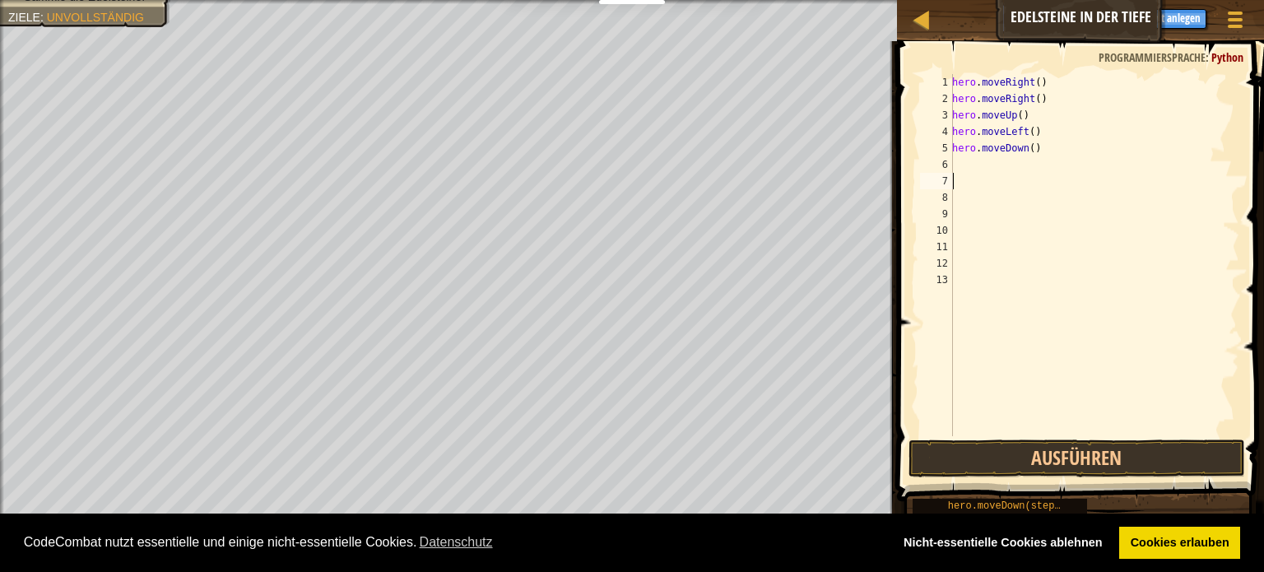
click at [1053, 157] on div "hero . moveRight ( ) hero . moveRight ( ) hero . moveUp ( ) hero . moveLeft ( )…" at bounding box center [1094, 271] width 291 height 395
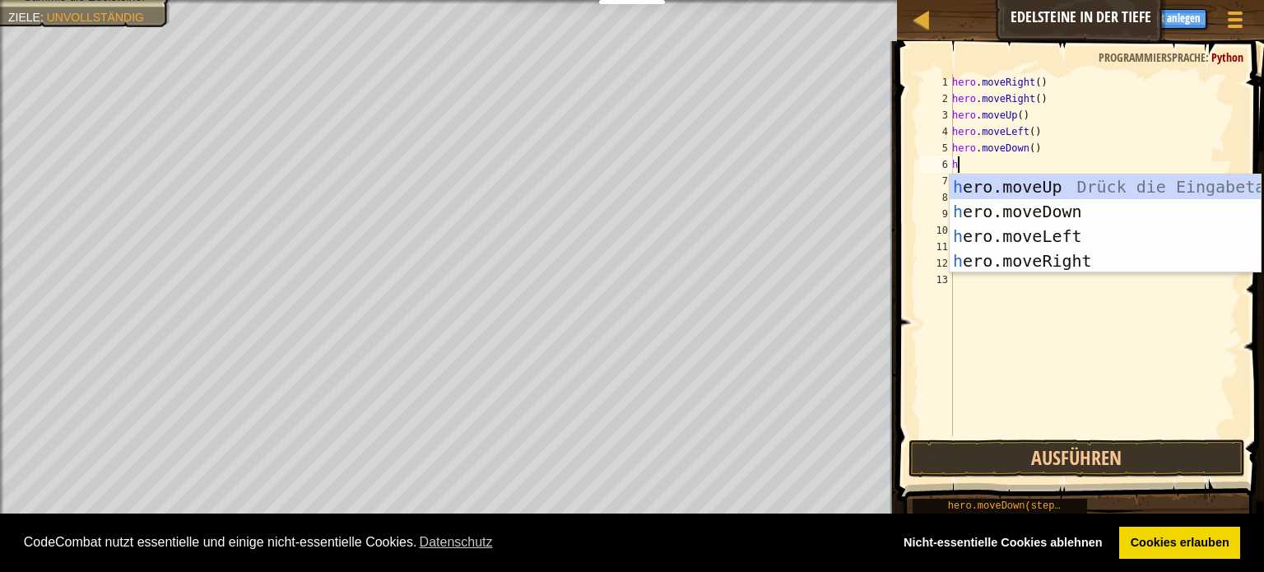
type textarea "he"
click at [1039, 212] on div "he ro.moveUp Drück die Eingabetaste he ro.moveDown Drück die Eingabetaste he ro…" at bounding box center [1105, 248] width 311 height 148
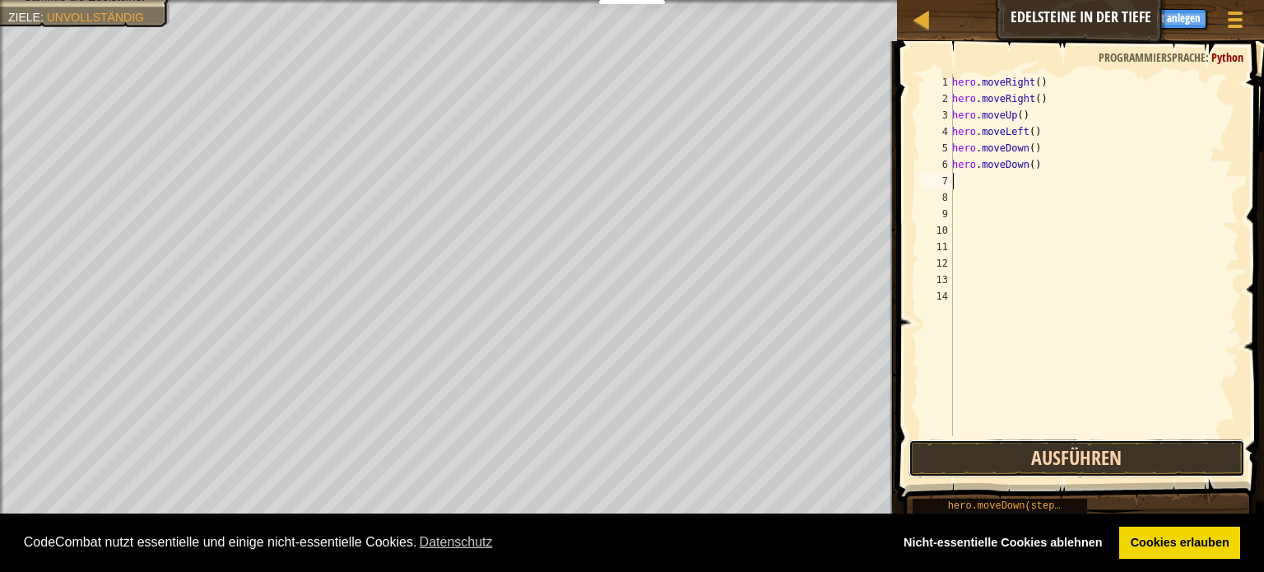
click at [1029, 454] on button "Ausführen" at bounding box center [1077, 459] width 337 height 38
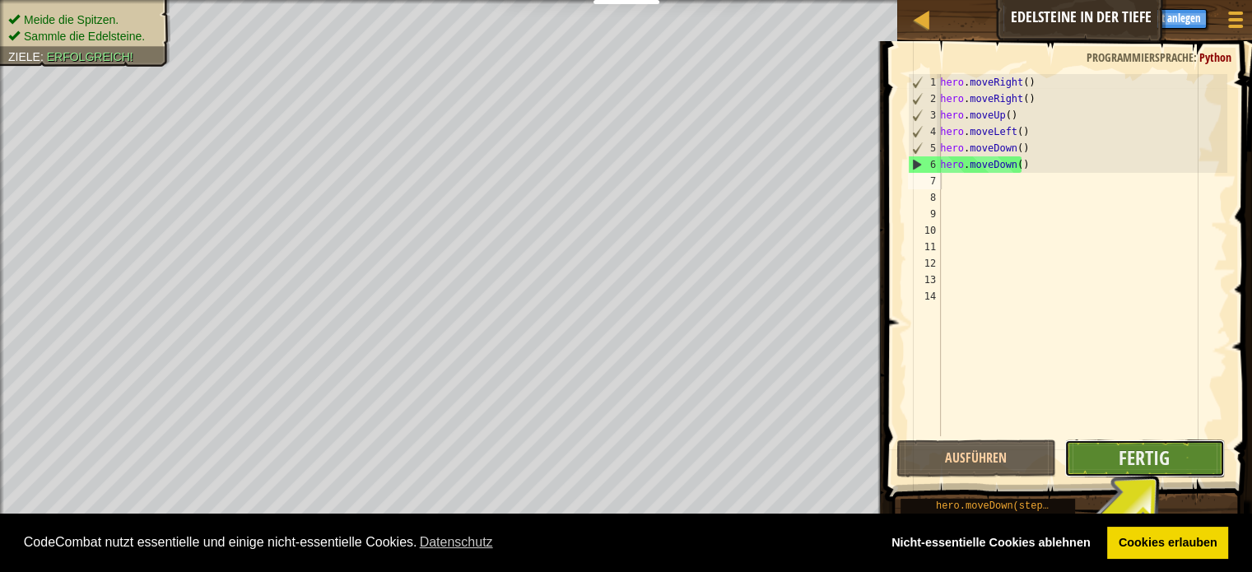
click at [1170, 463] on button "Fertig" at bounding box center [1144, 459] width 160 height 38
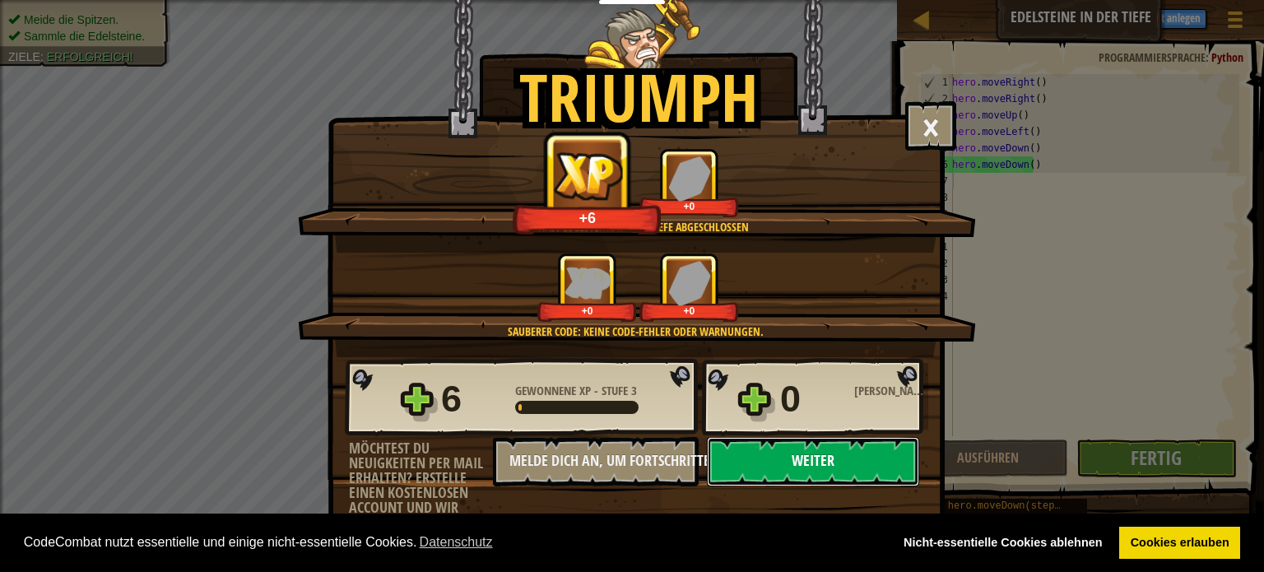
click at [877, 471] on button "Weiter" at bounding box center [813, 461] width 212 height 49
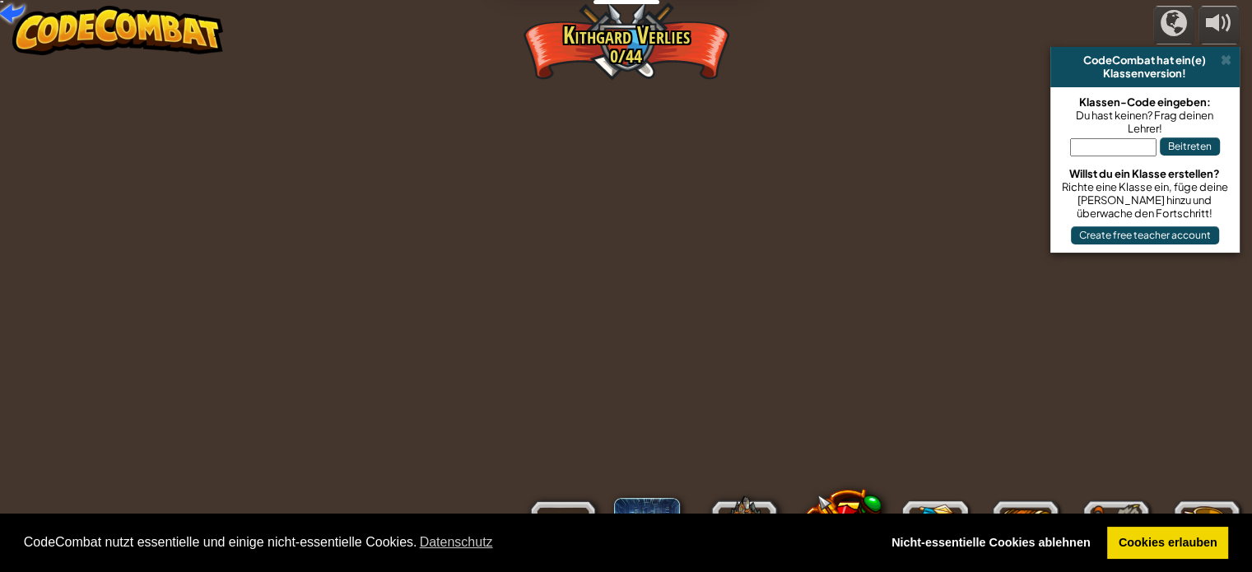
select select "de-DE"
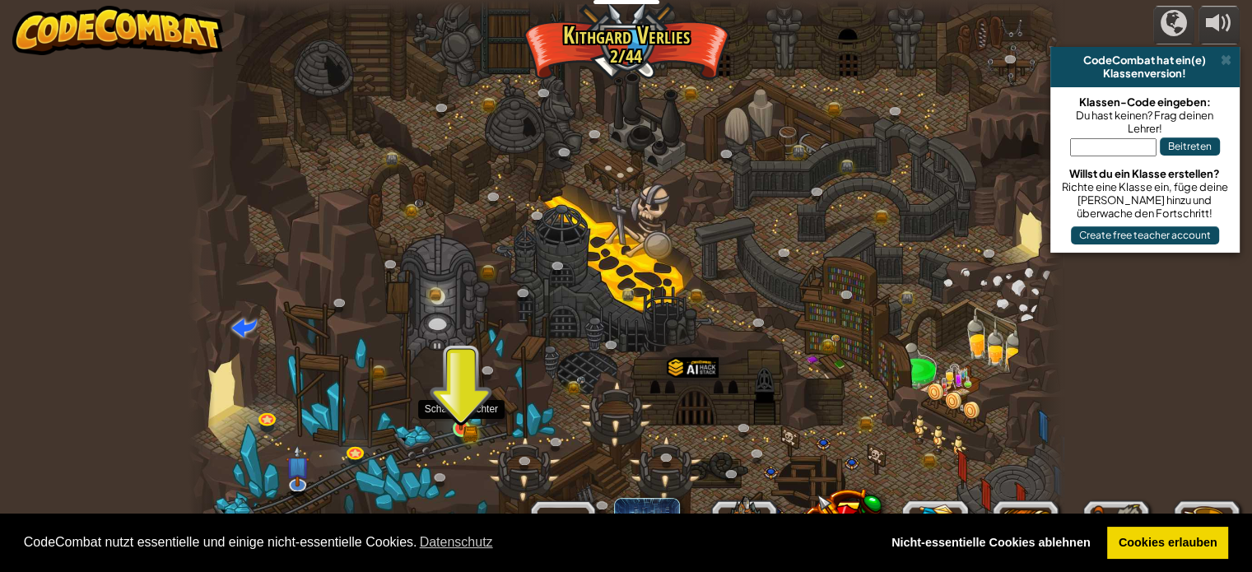
click at [457, 421] on img at bounding box center [460, 407] width 21 height 47
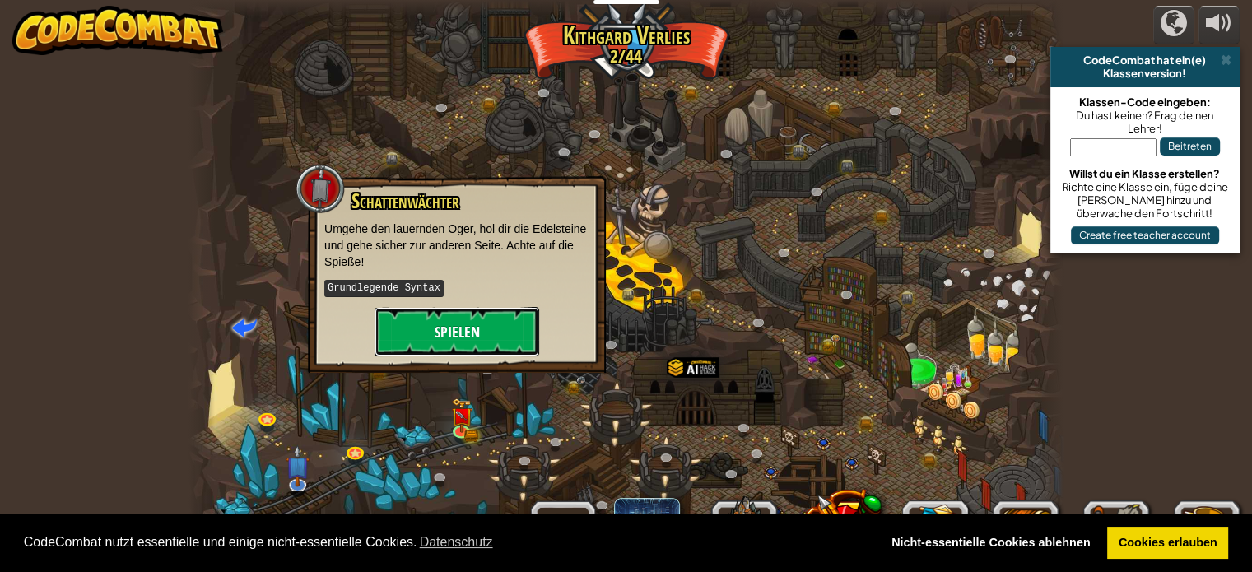
click at [500, 333] on button "Spielen" at bounding box center [456, 331] width 165 height 49
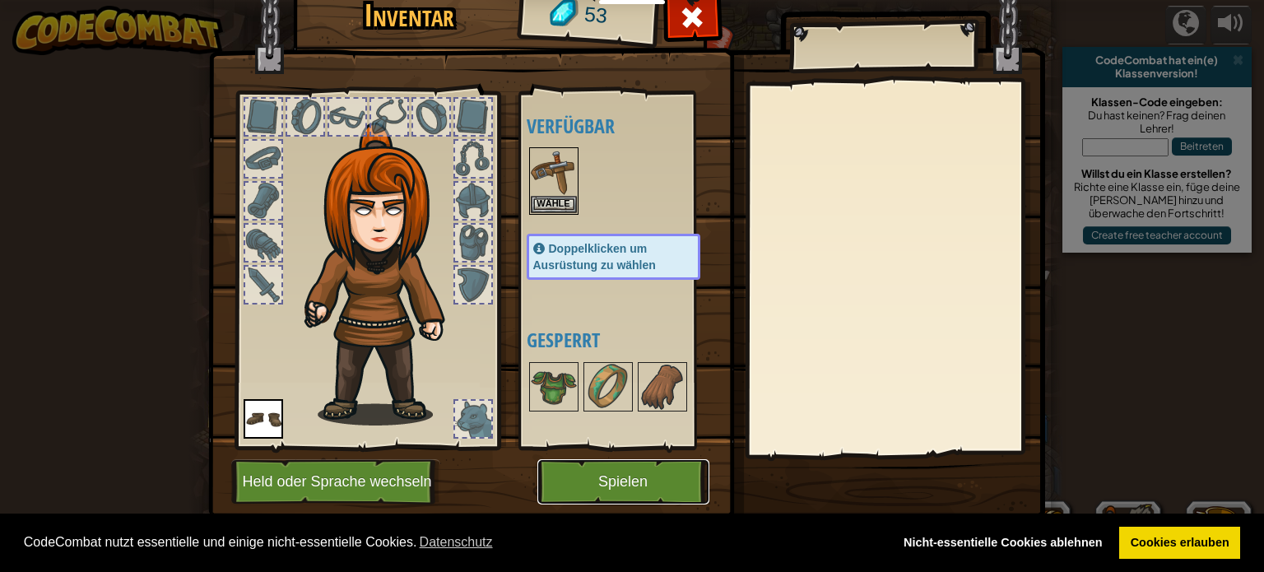
click at [648, 482] on button "Spielen" at bounding box center [623, 481] width 172 height 45
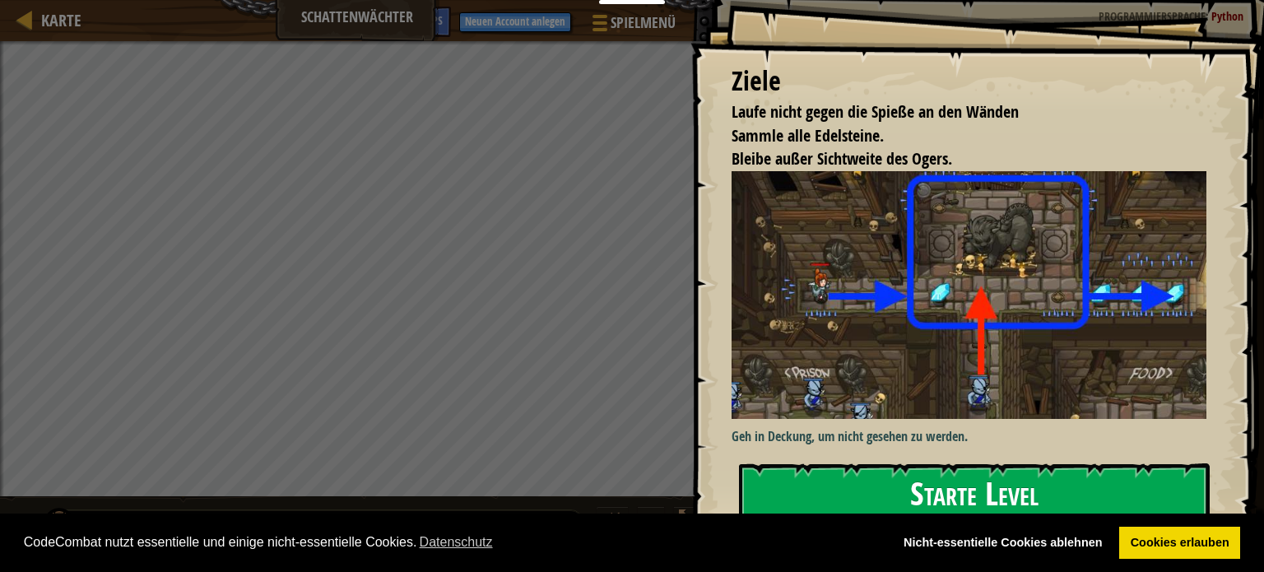
click at [897, 486] on button "Starte Level" at bounding box center [974, 495] width 471 height 65
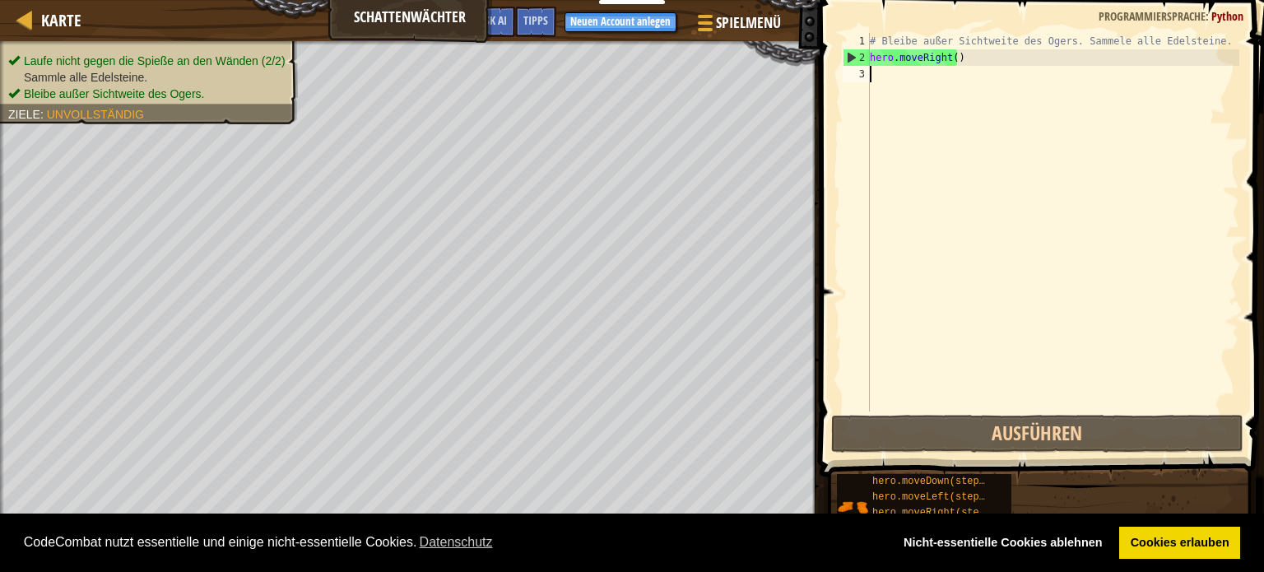
type textarea "h"
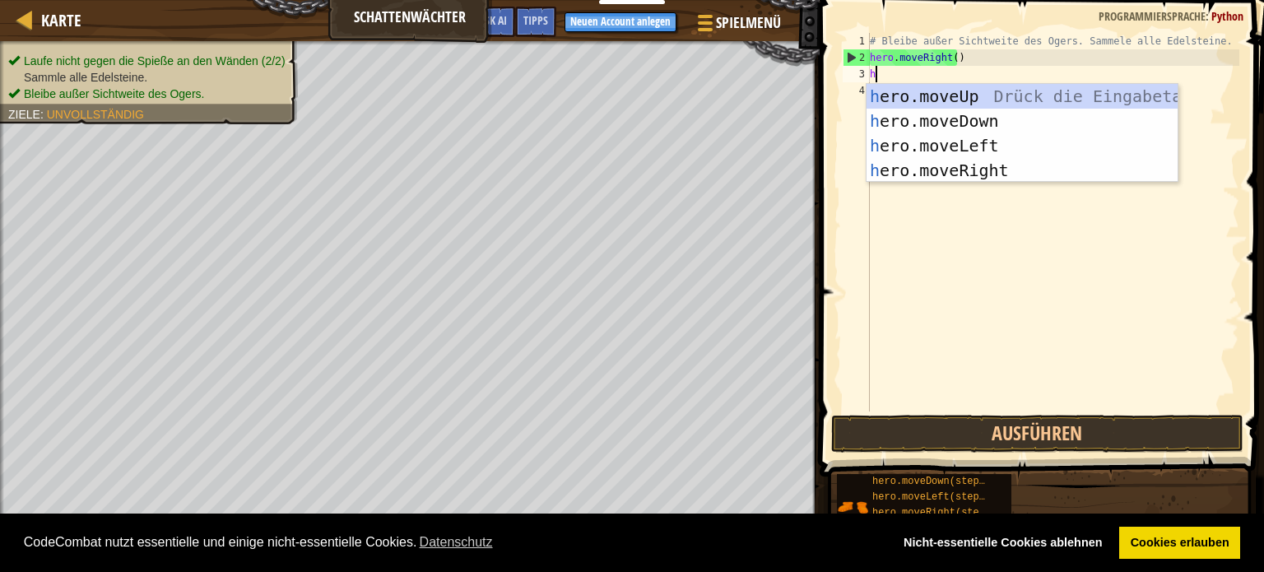
scroll to position [7, 0]
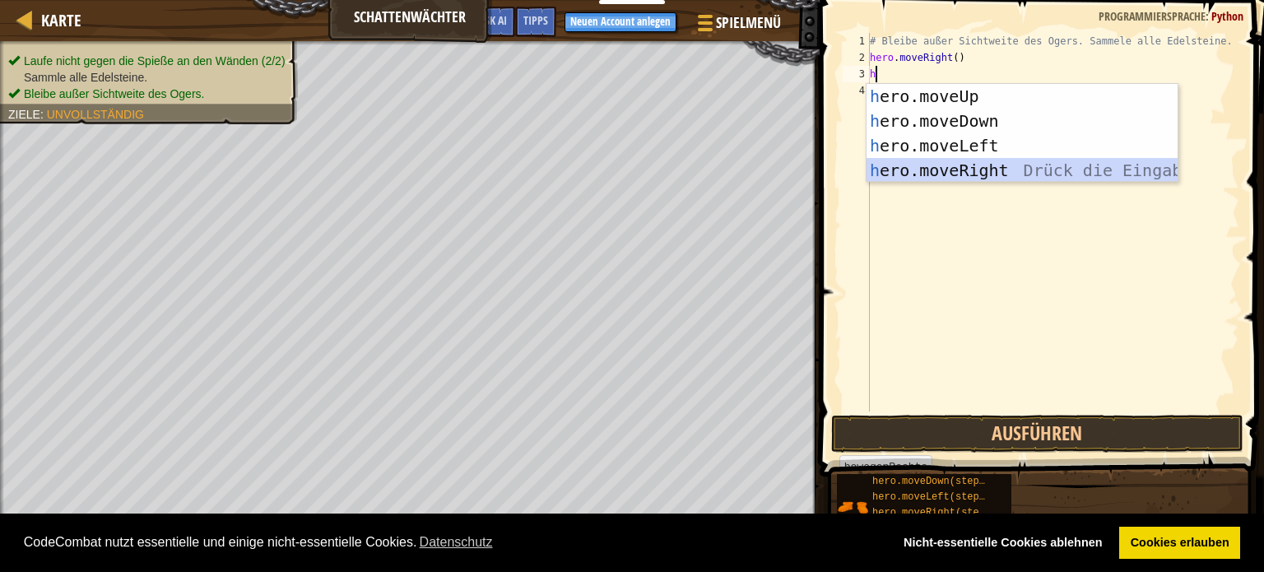
click at [978, 165] on div "h ero.moveUp Drück die Eingabetaste h ero.moveDown Drück die Eingabetaste h ero…" at bounding box center [1022, 158] width 311 height 148
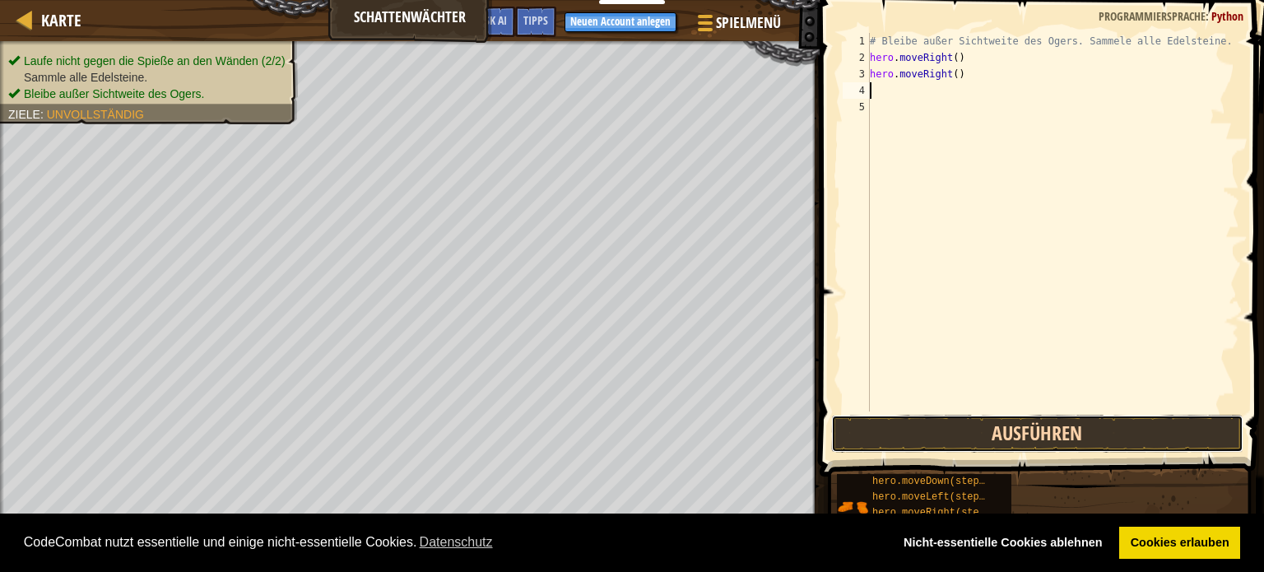
click at [1019, 430] on button "Ausführen" at bounding box center [1037, 434] width 412 height 38
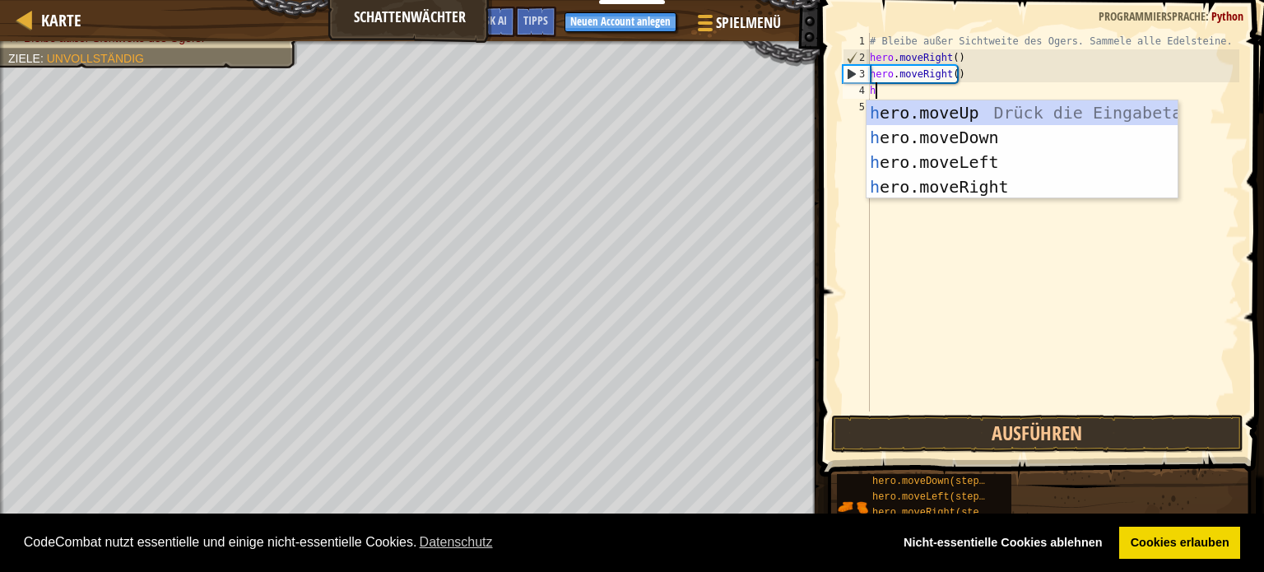
type textarea "he"
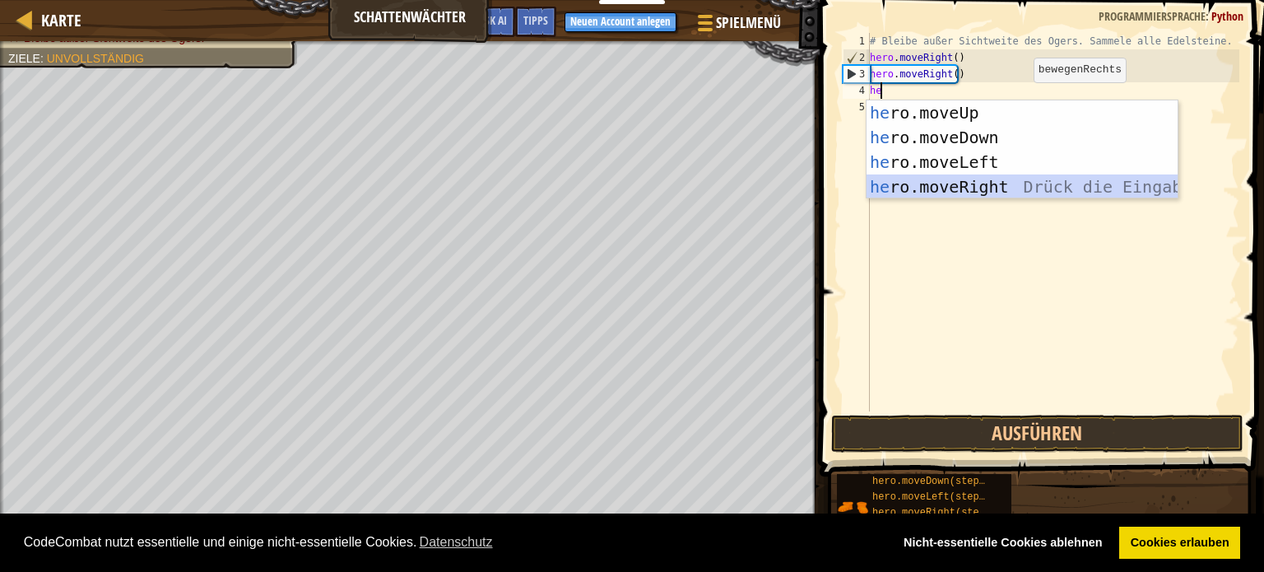
click at [985, 176] on div "he ro.moveUp Drück die Eingabetaste he ro.moveDown Drück die Eingabetaste he ro…" at bounding box center [1022, 174] width 311 height 148
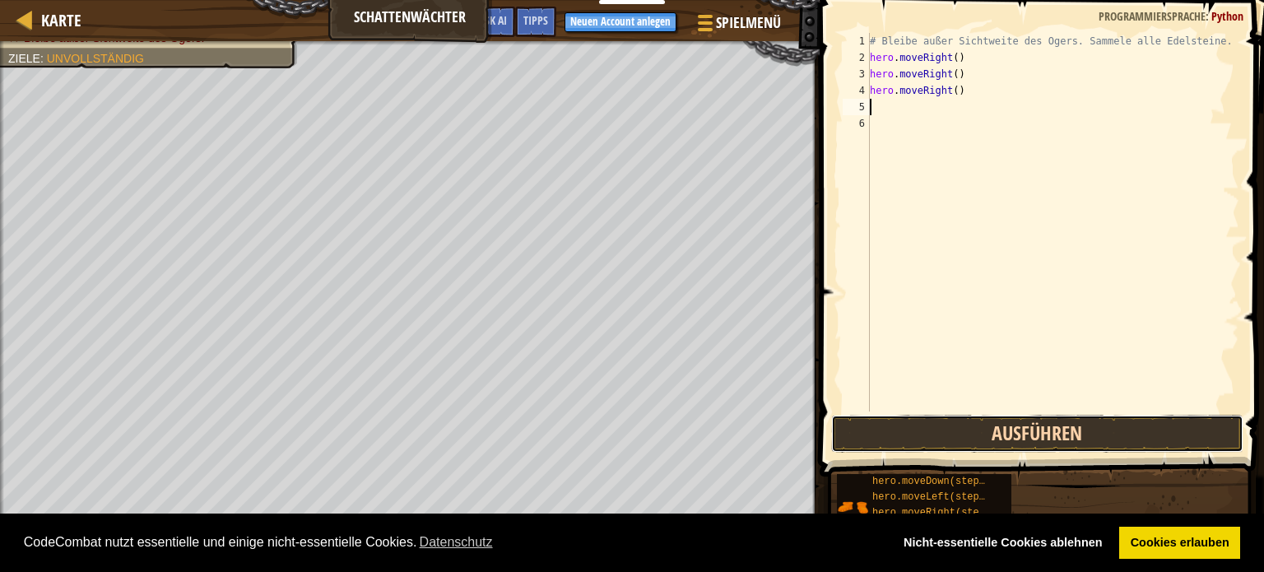
click at [1070, 422] on button "Ausführen" at bounding box center [1037, 434] width 412 height 38
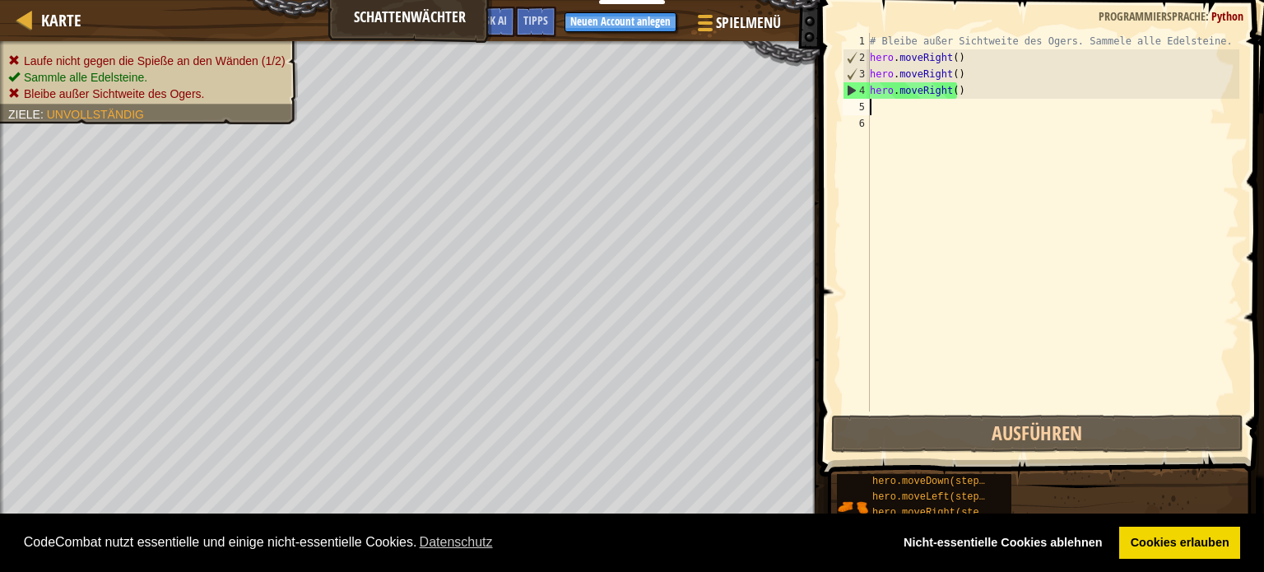
type textarea "h"
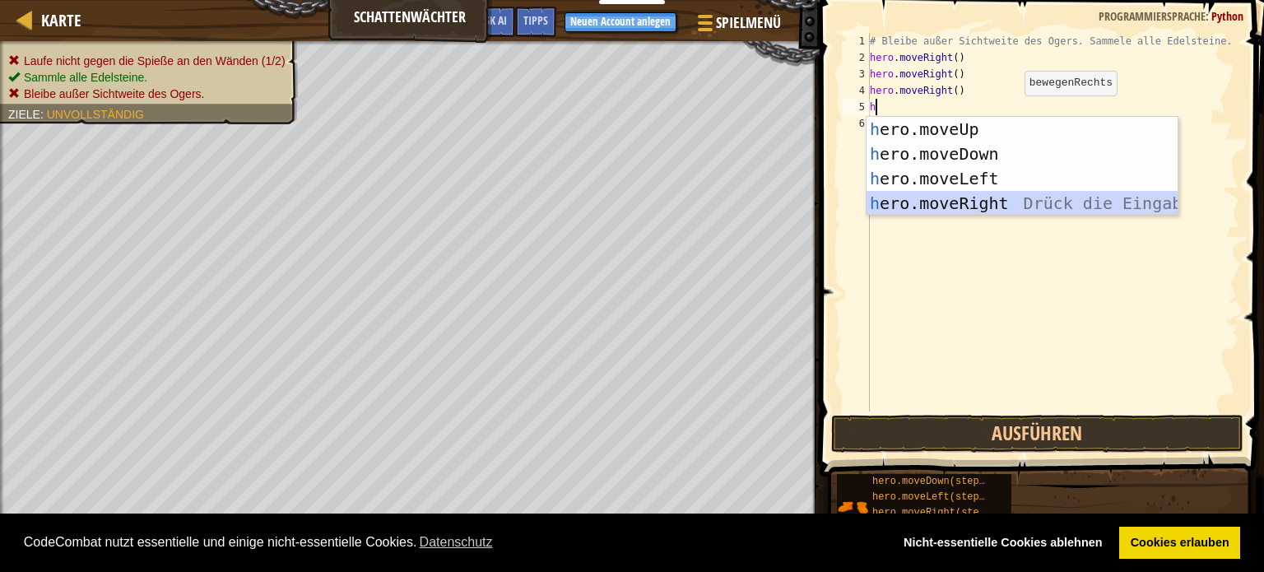
click at [984, 207] on div "h ero.moveUp Drück die Eingabetaste h ero.moveDown Drück die Eingabetaste h ero…" at bounding box center [1022, 191] width 311 height 148
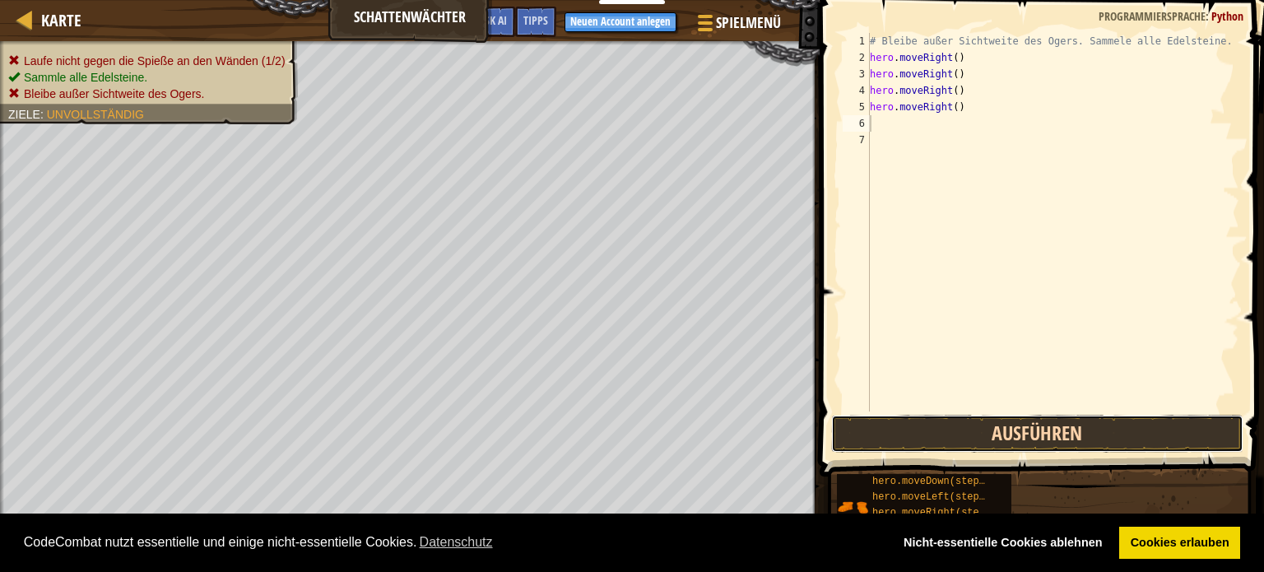
click at [1021, 423] on button "Ausführen" at bounding box center [1037, 434] width 412 height 38
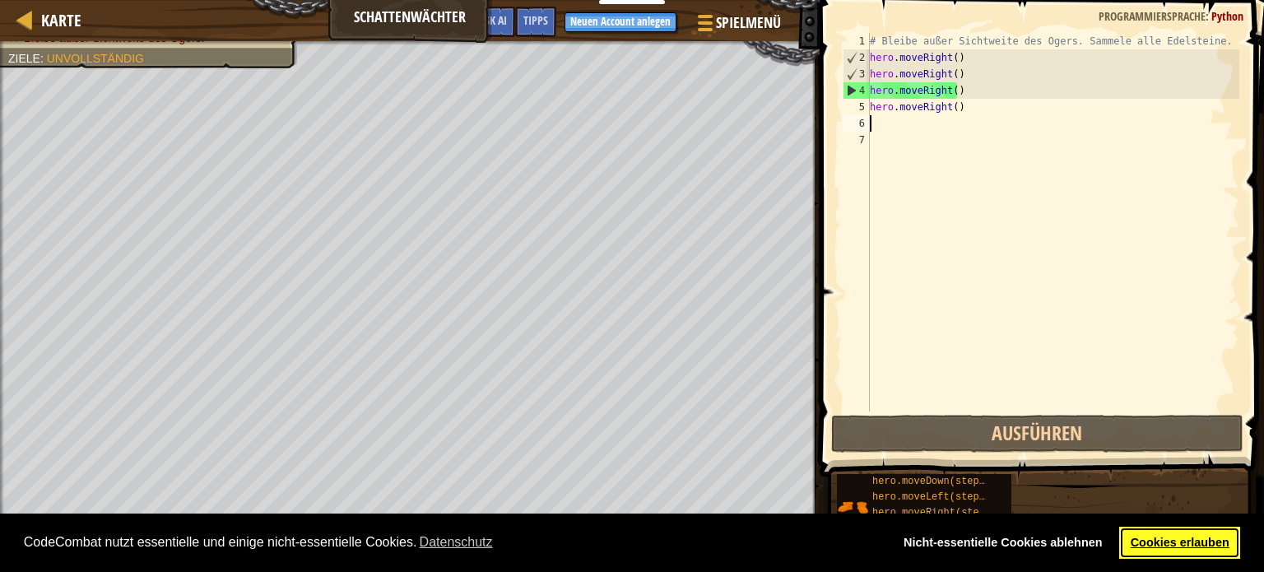
click at [1182, 543] on link "Cookies erlauben" at bounding box center [1179, 543] width 121 height 33
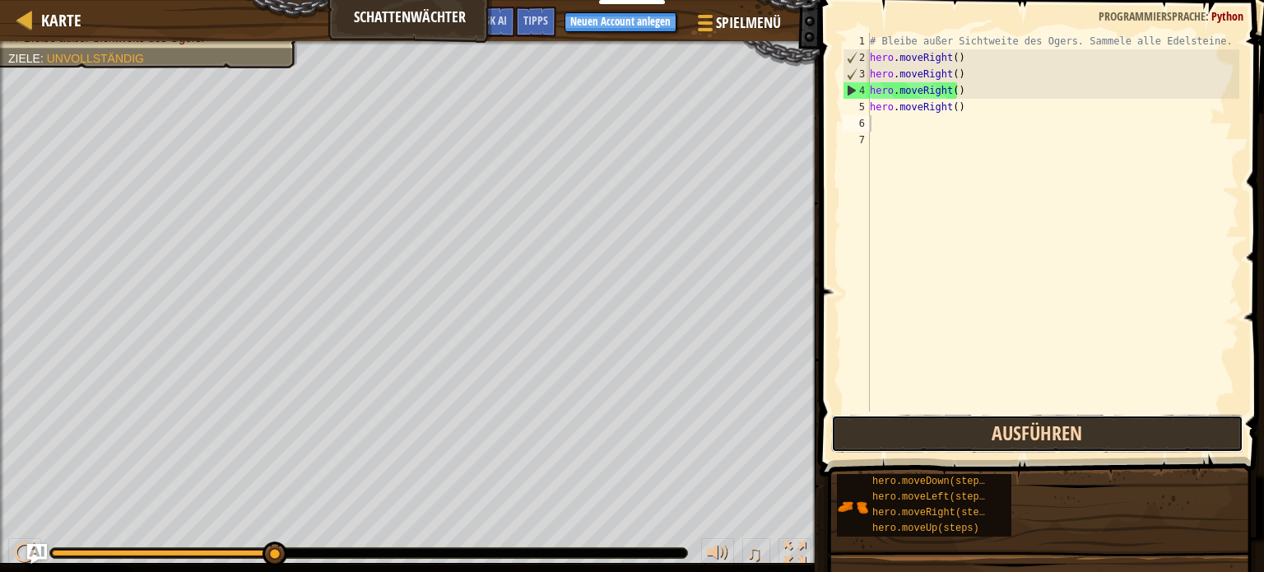
click at [1112, 416] on button "Ausführen" at bounding box center [1037, 434] width 412 height 38
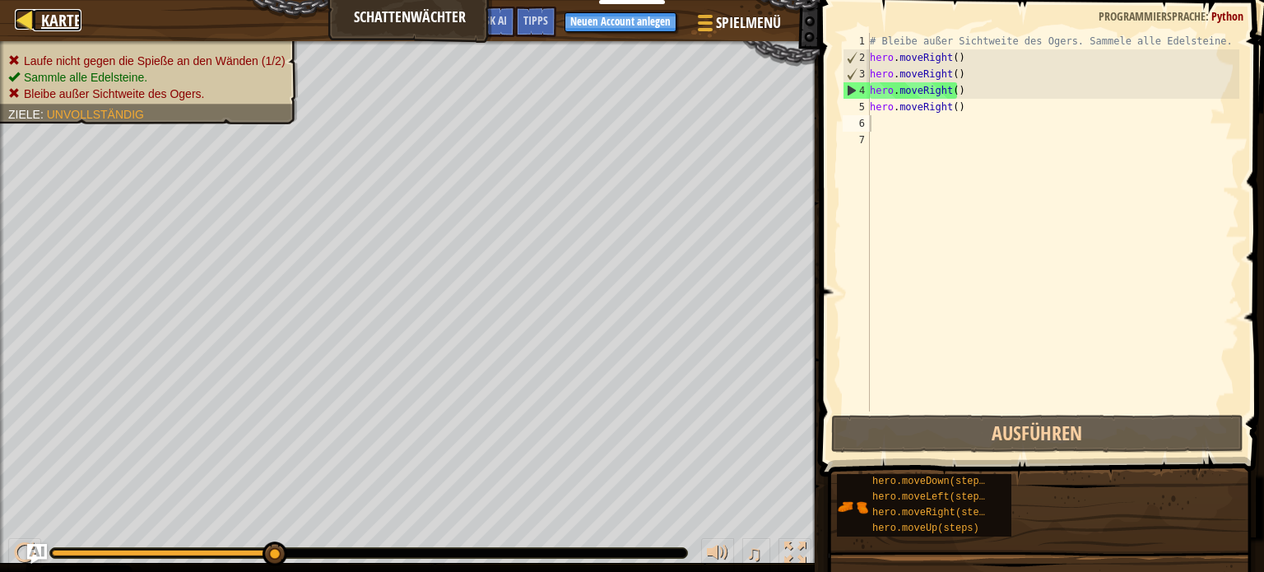
click at [25, 24] on div at bounding box center [25, 19] width 21 height 21
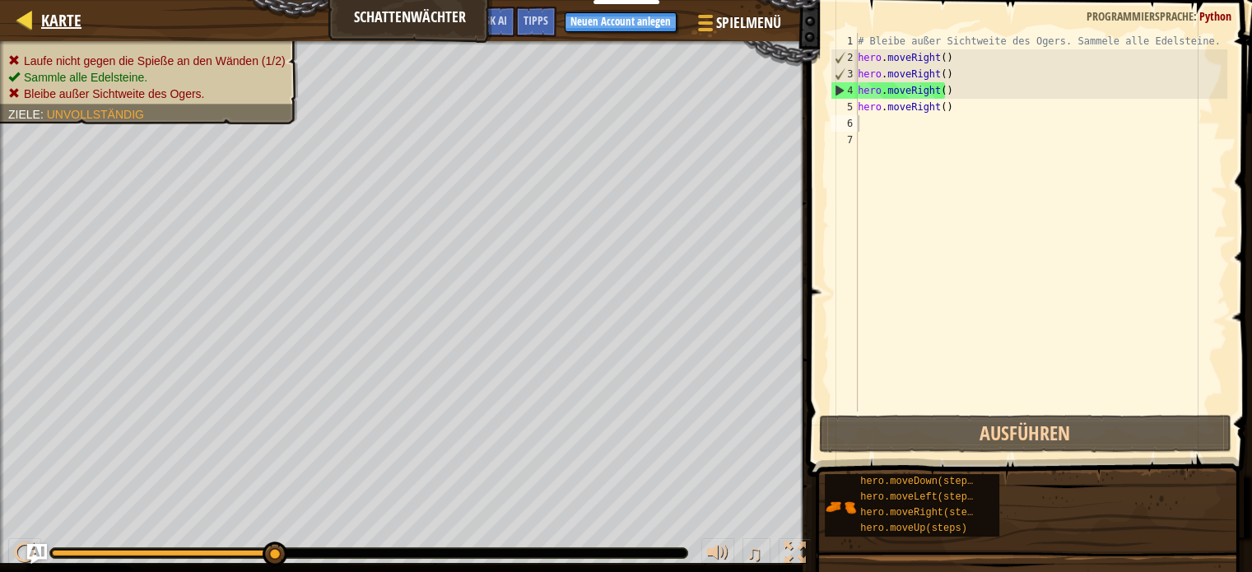
select select "de-DE"
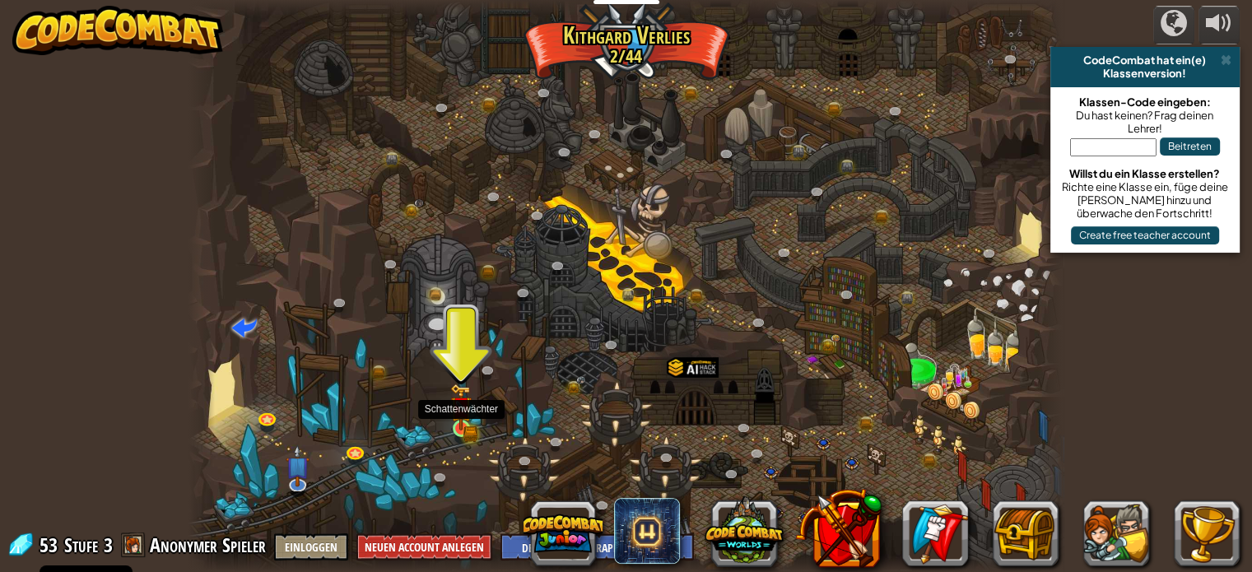
click at [468, 411] on img at bounding box center [460, 407] width 21 height 47
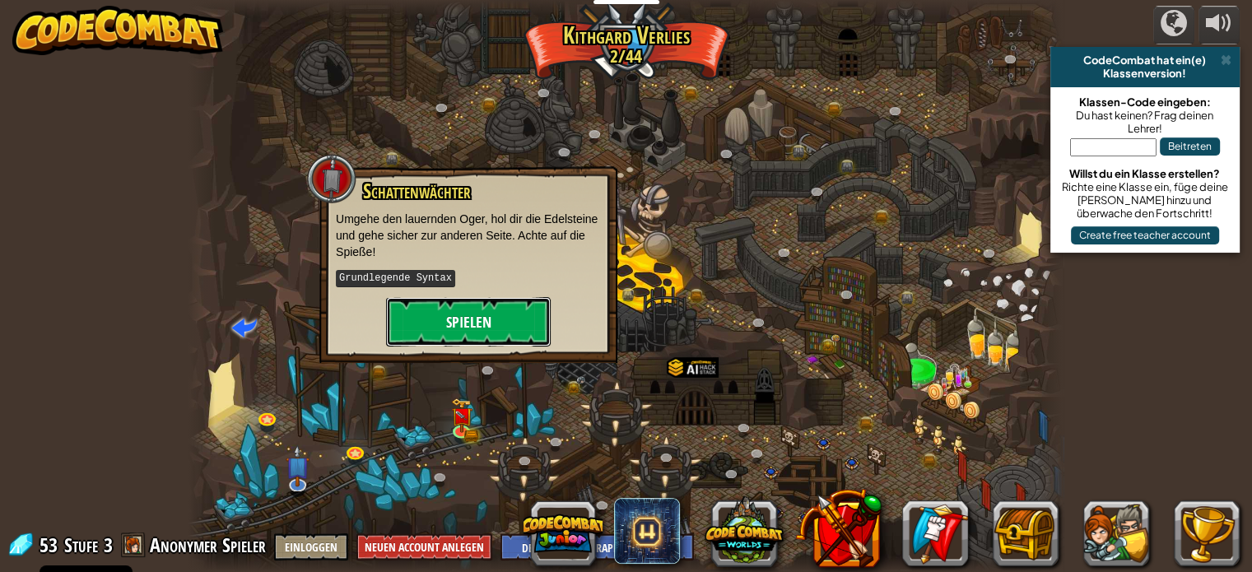
click at [481, 325] on button "Spielen" at bounding box center [468, 321] width 165 height 49
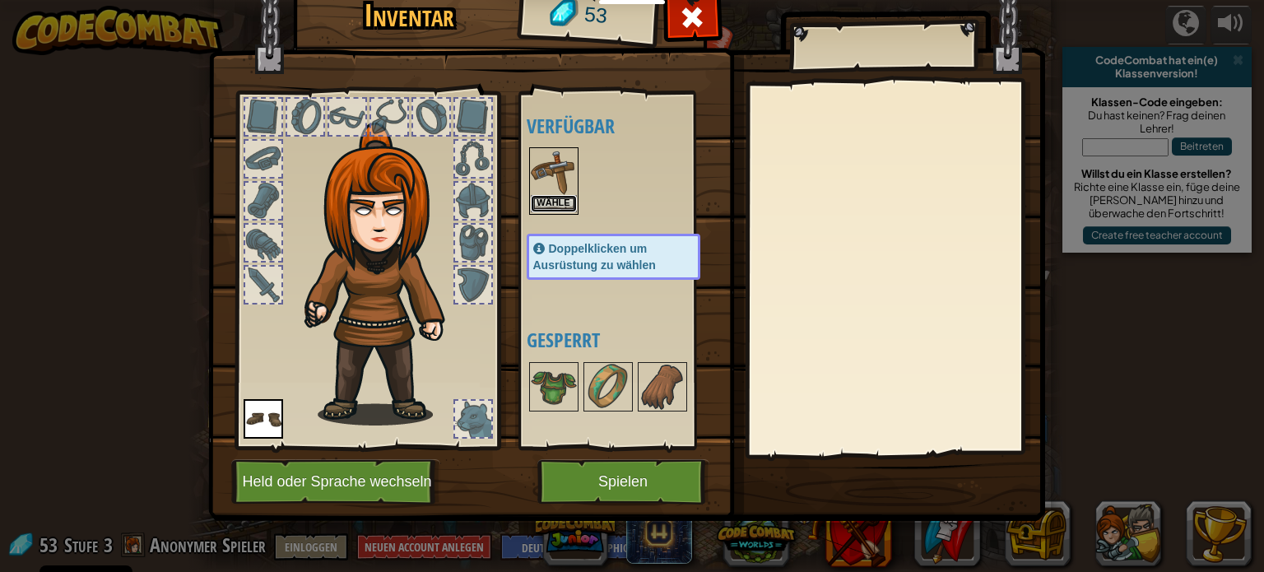
click at [541, 198] on button "Wähle" at bounding box center [554, 203] width 46 height 17
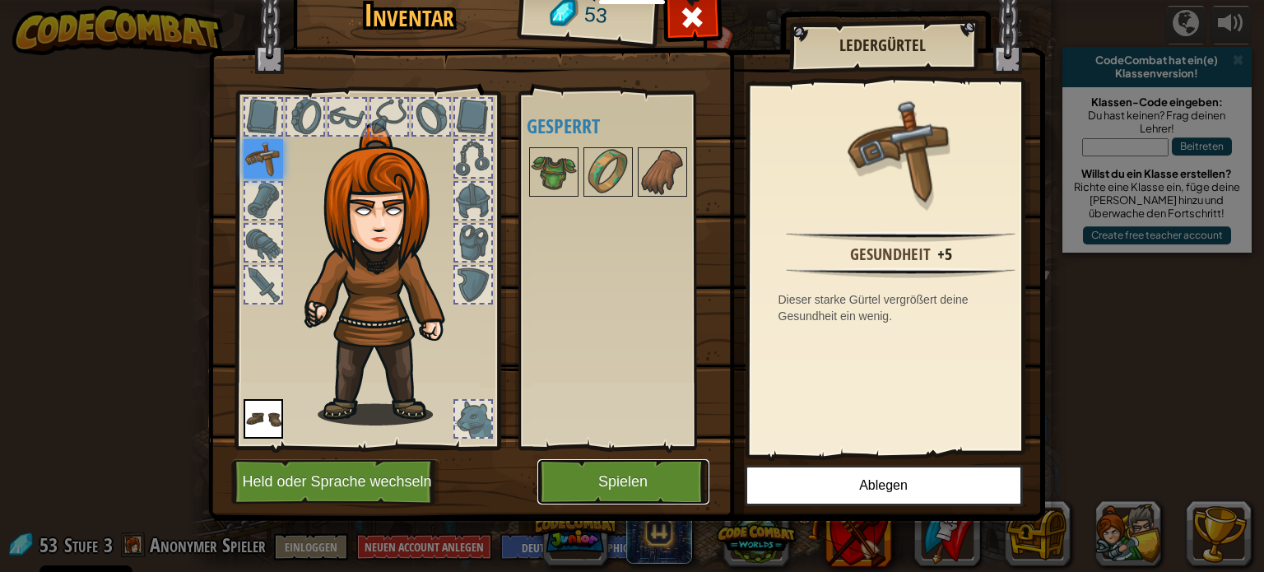
click at [669, 478] on button "Spielen" at bounding box center [623, 481] width 172 height 45
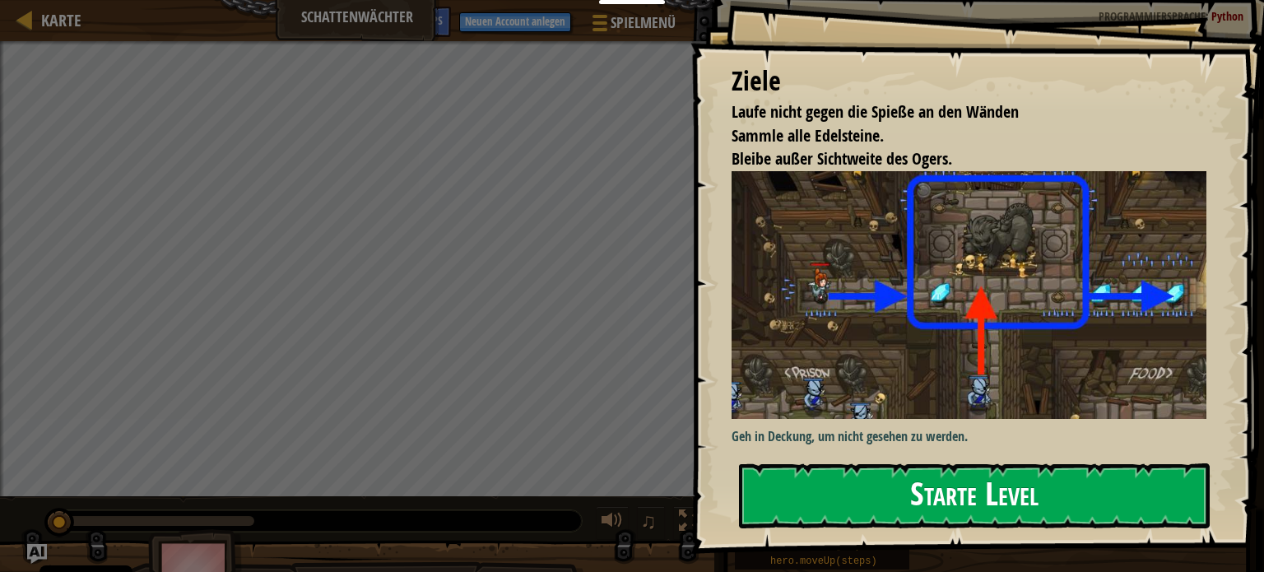
click at [957, 472] on button "Starte Level" at bounding box center [974, 495] width 471 height 65
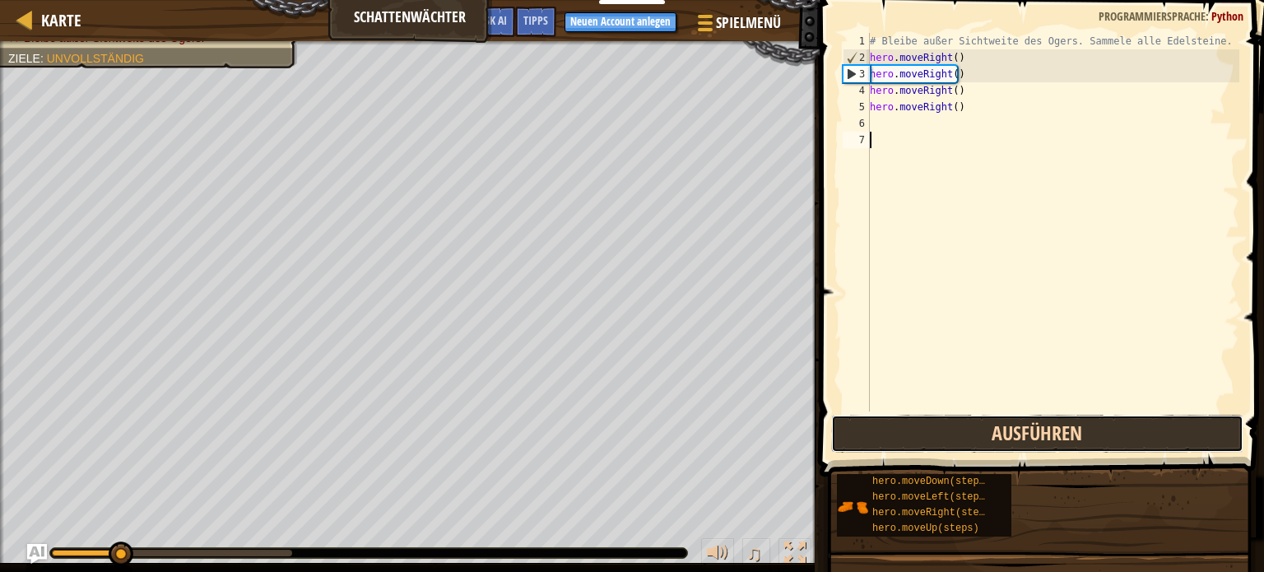
click at [1009, 444] on button "Ausführen" at bounding box center [1037, 434] width 412 height 38
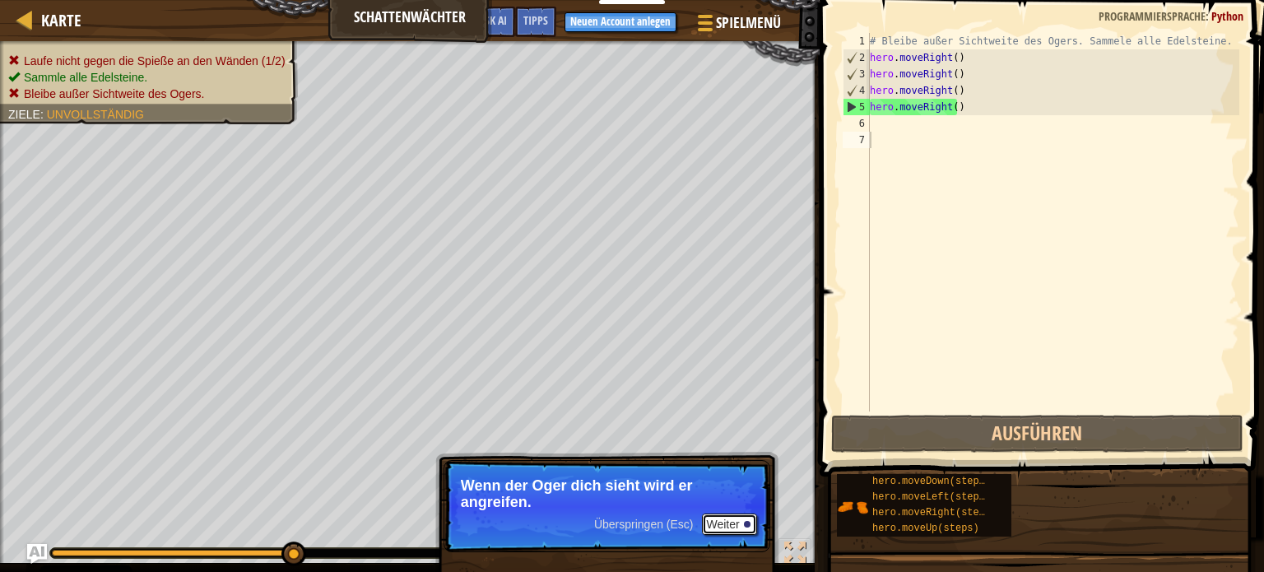
click at [737, 521] on button "Weiter" at bounding box center [729, 524] width 55 height 21
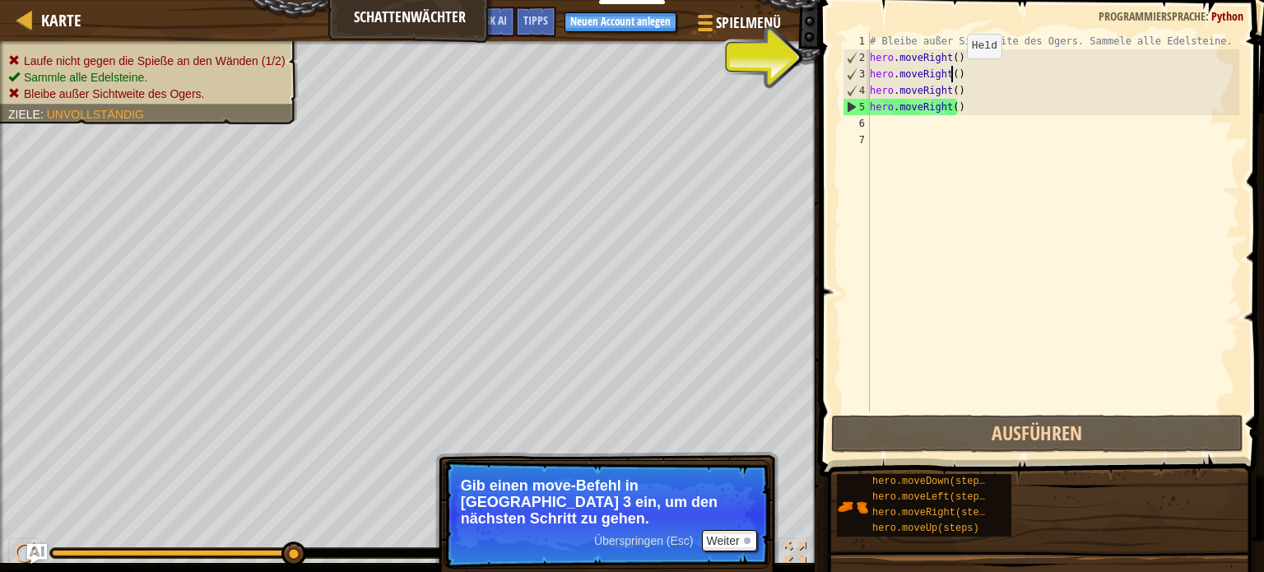
click at [952, 75] on div "# Bleibe außer Sichtweite des Ogers. Sammele alle Edelsteine. hero . moveRight …" at bounding box center [1053, 239] width 373 height 412
click at [965, 68] on div "# Bleibe außer Sichtweite des Ogers. Sammele alle Edelsteine. hero . moveRight …" at bounding box center [1053, 239] width 373 height 412
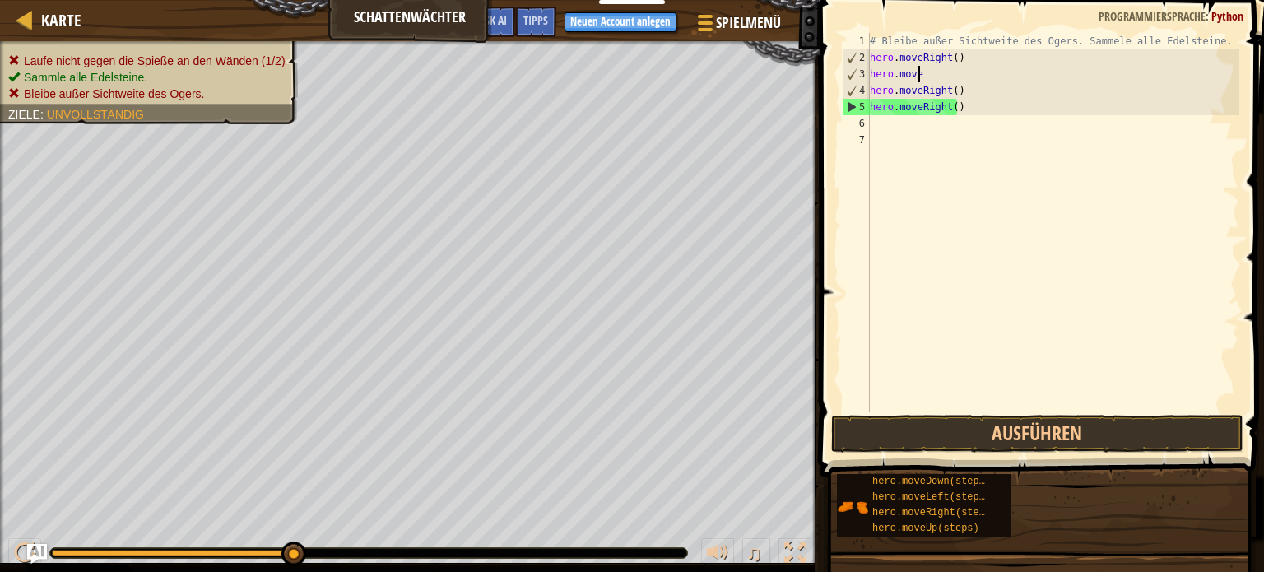
type textarea "[DOMAIN_NAME]"
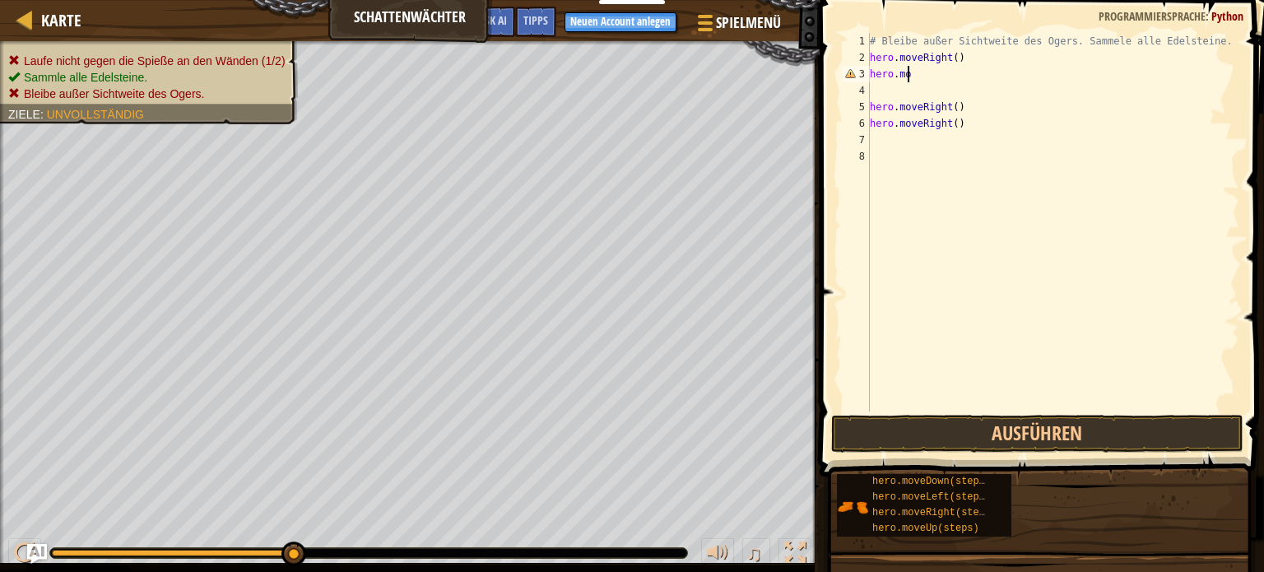
click at [922, 72] on div "# Bleibe außer Sichtweite des Ogers. Sammele alle Edelsteine. hero . moveRight …" at bounding box center [1053, 239] width 373 height 412
type textarea "h"
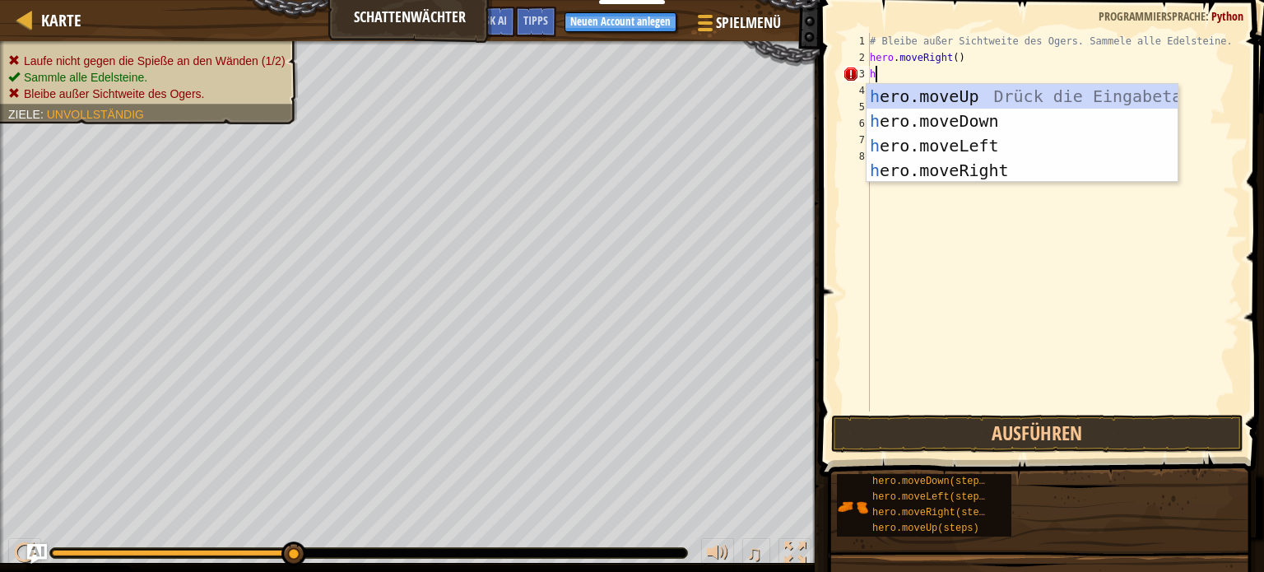
scroll to position [7, 0]
type textarea "he"
click at [998, 88] on div "he ro.moveUp Drück die Eingabetaste he ro.moveDown Drück die Eingabetaste he ro…" at bounding box center [1022, 158] width 311 height 148
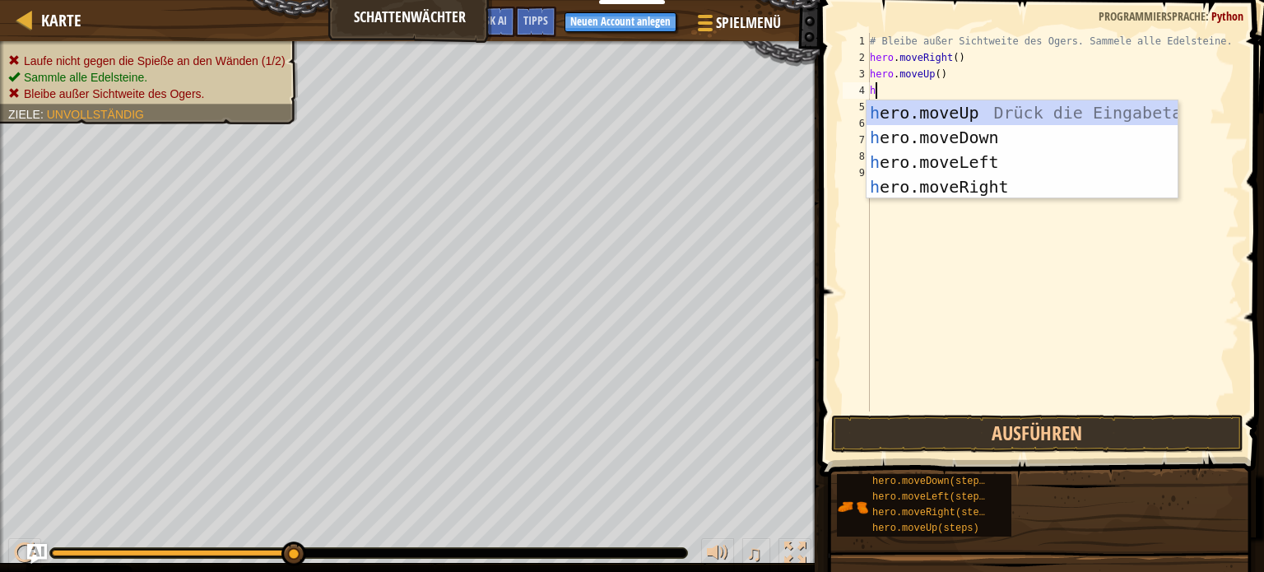
type textarea "he"
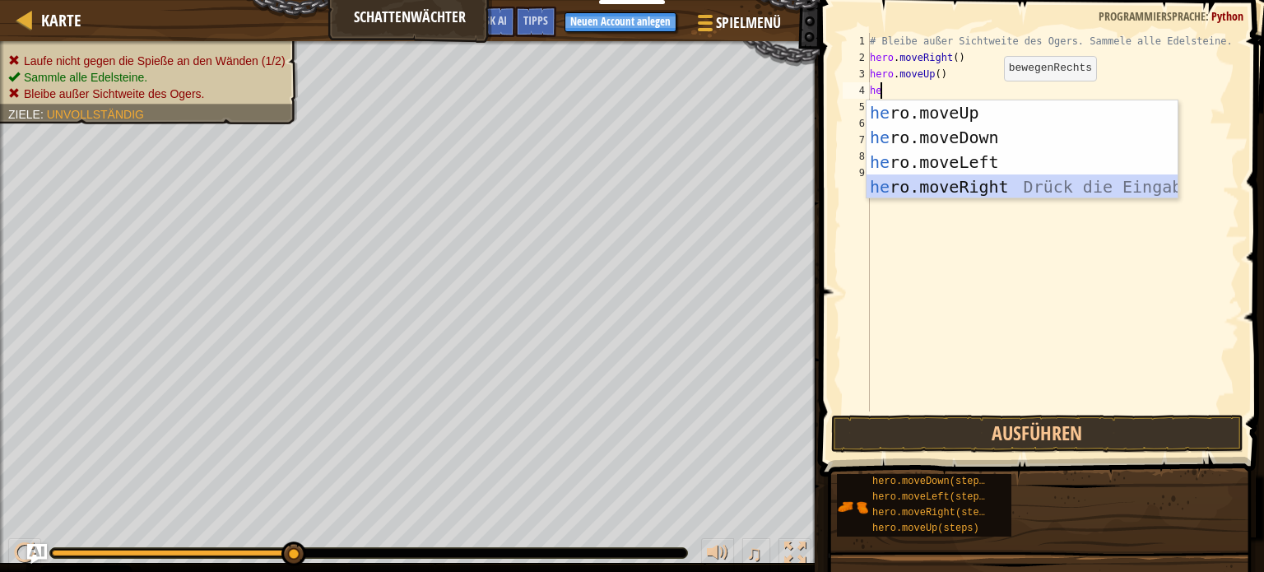
click at [976, 176] on div "he ro.moveUp Drück die Eingabetaste he ro.moveDown Drück die Eingabetaste he ro…" at bounding box center [1022, 174] width 311 height 148
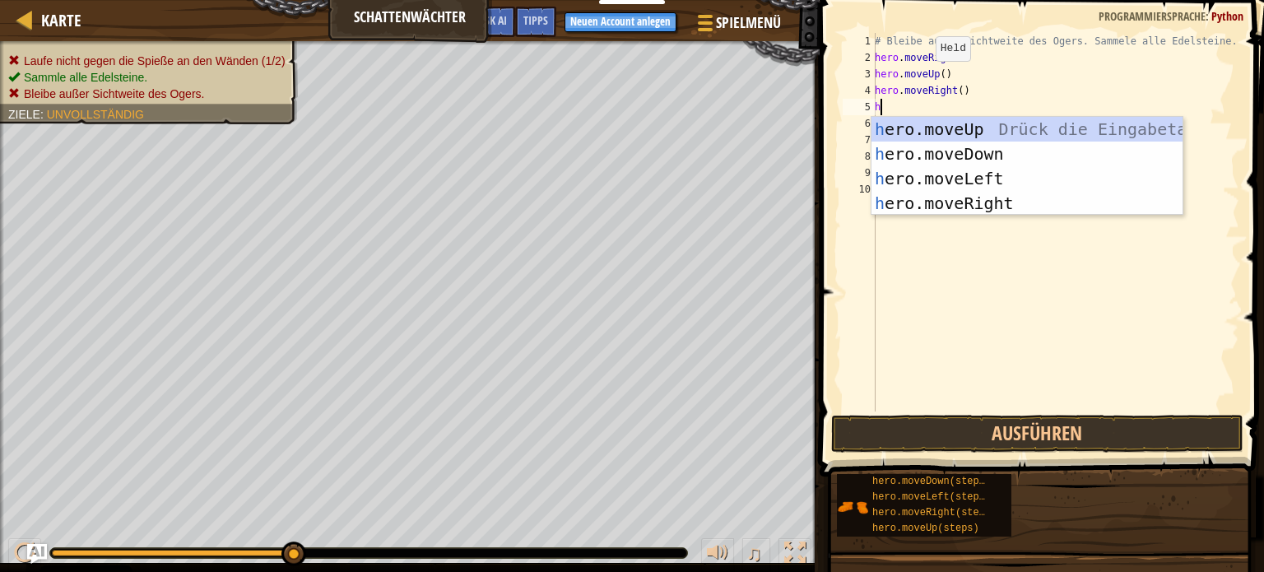
type textarea "he"
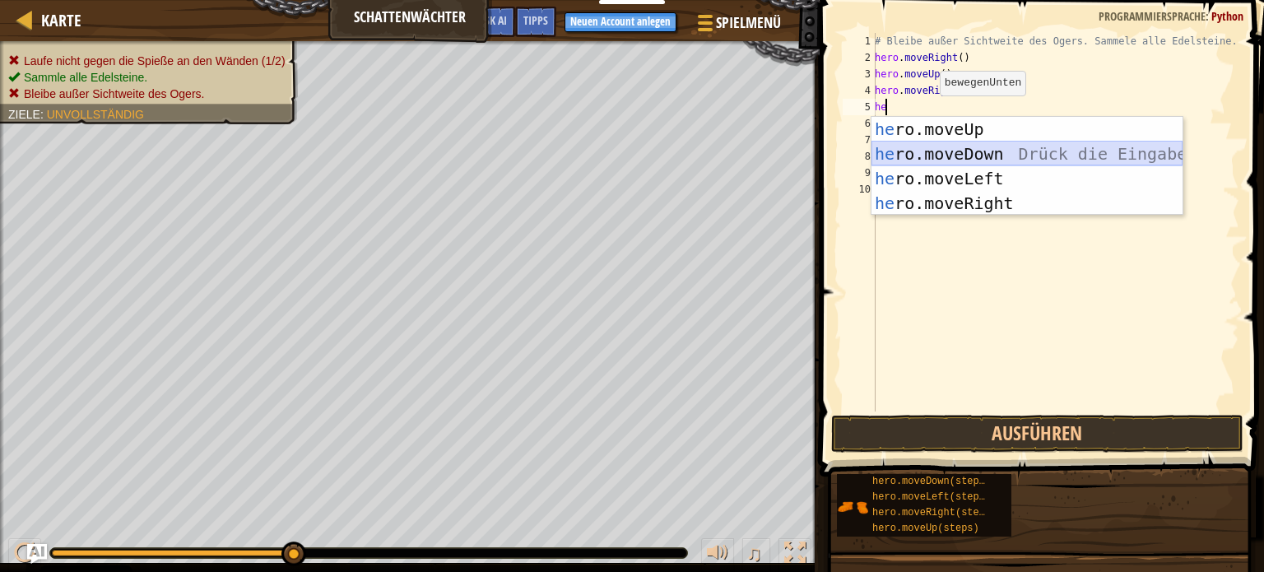
click at [932, 149] on div "he ro.moveUp Drück die Eingabetaste he ro.moveDown Drück die Eingabetaste he ro…" at bounding box center [1027, 191] width 311 height 148
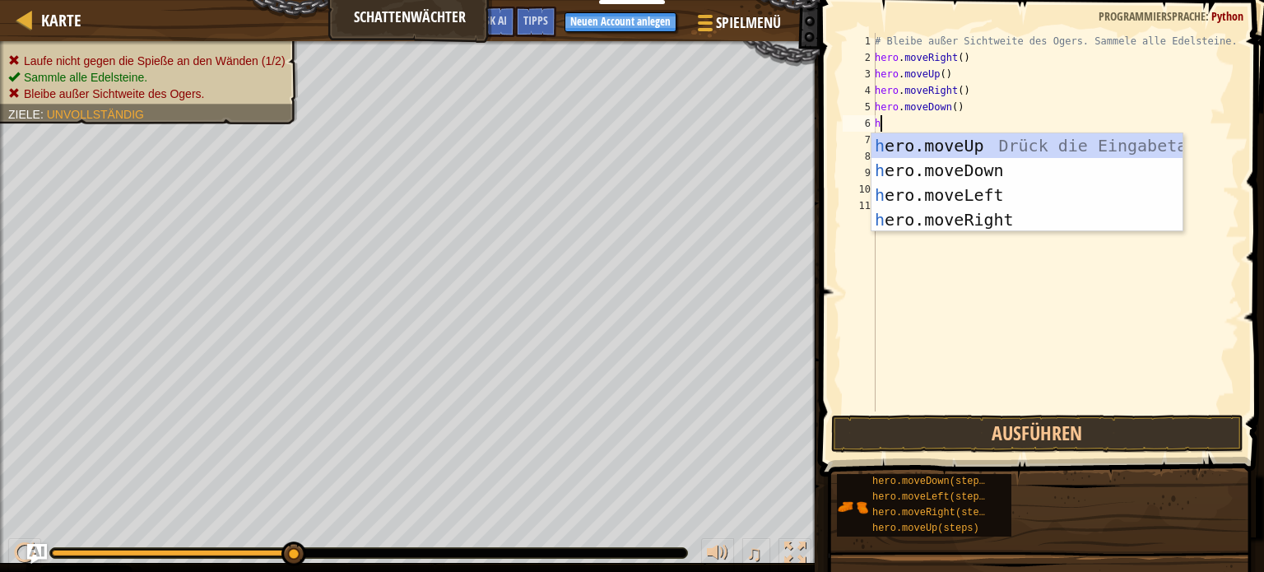
type textarea "he"
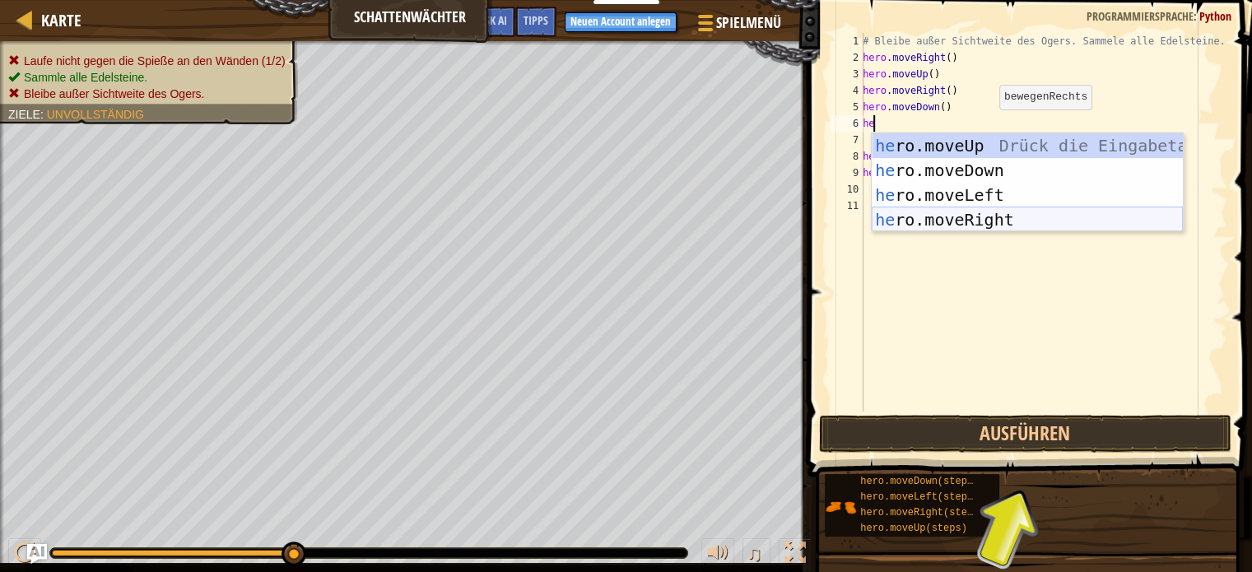
click at [990, 211] on div "he ro.moveUp Drück die Eingabetaste he ro.moveDown Drück die Eingabetaste he ro…" at bounding box center [1027, 207] width 311 height 148
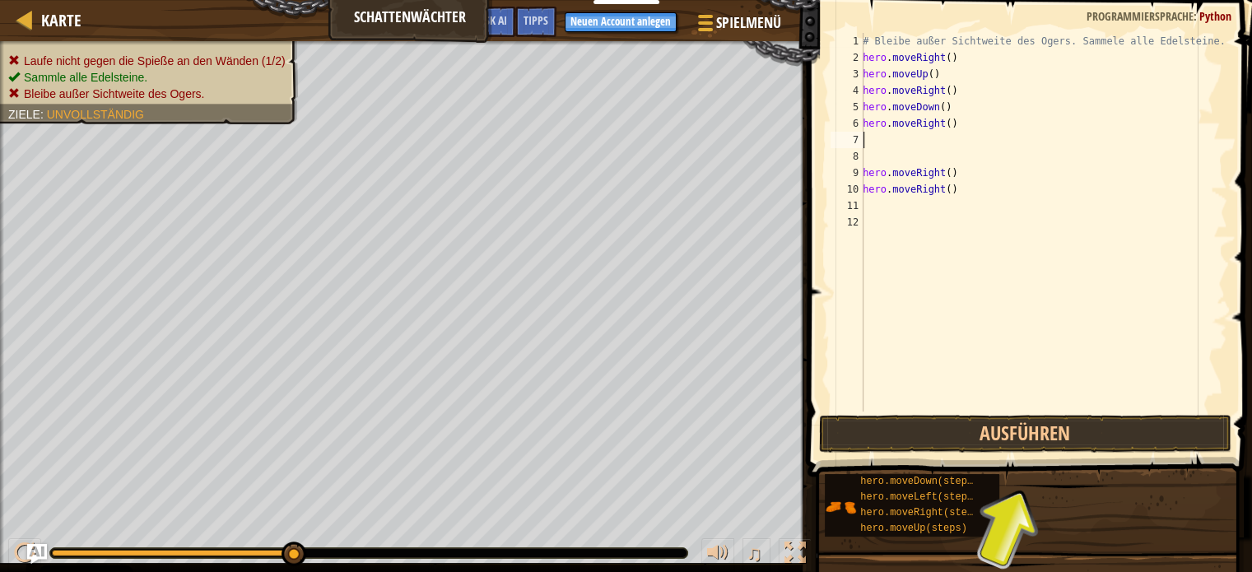
click at [978, 181] on div "# Bleibe außer Sichtweite des Ogers. Sammele alle Edelsteine. hero . moveRight …" at bounding box center [1043, 239] width 368 height 412
type textarea "h"
type textarea "hero.moveRight()"
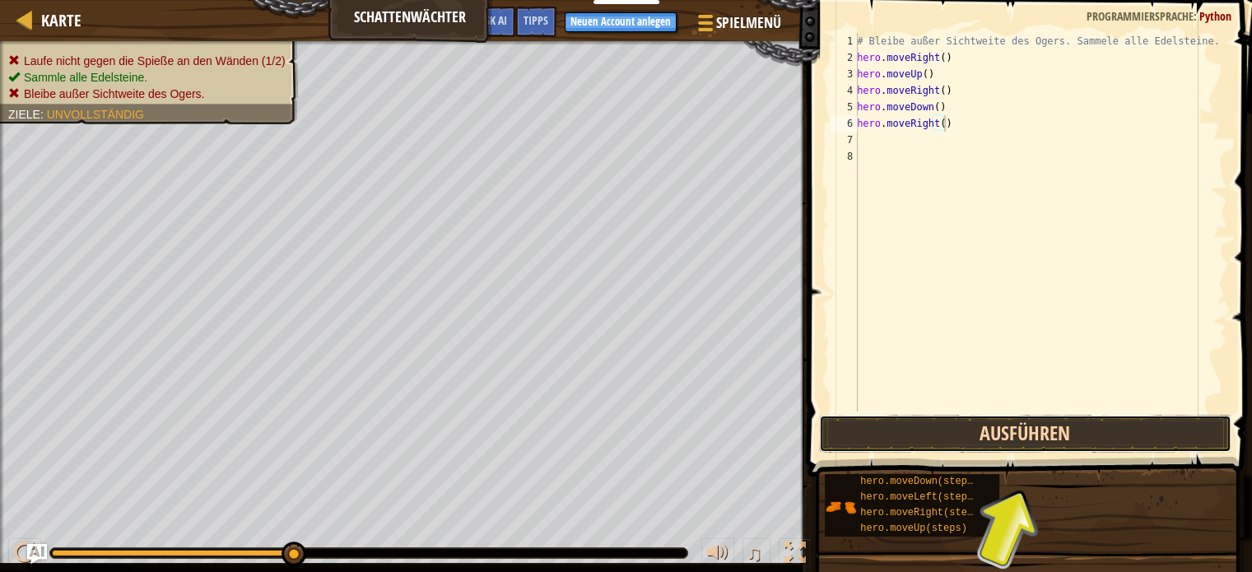
click at [1000, 437] on button "Ausführen" at bounding box center [1025, 434] width 412 height 38
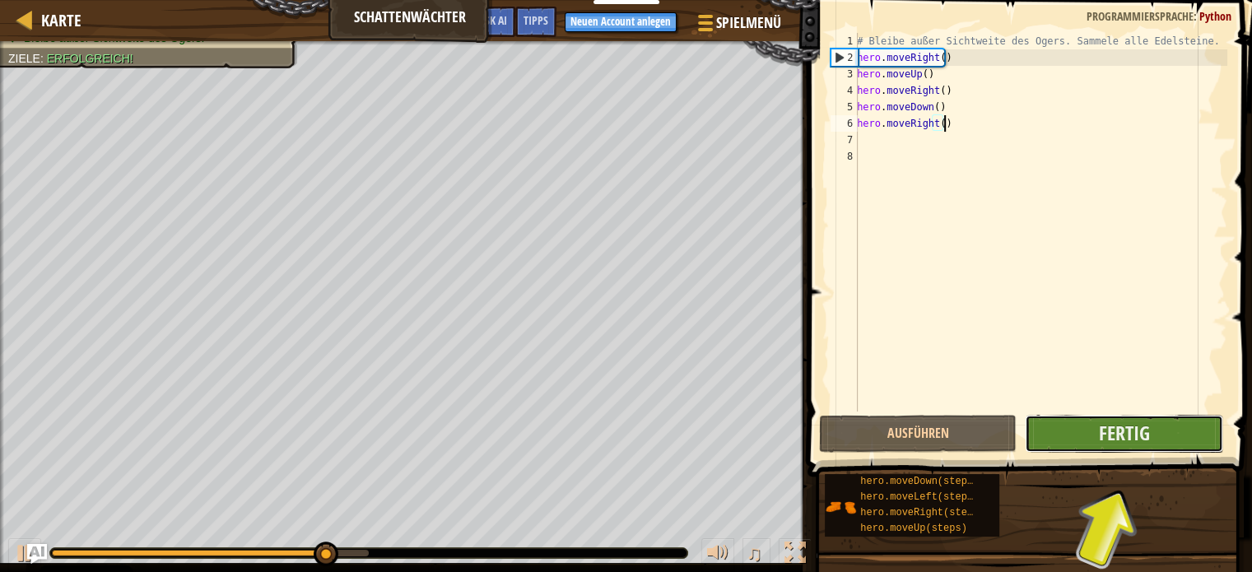
click at [1091, 444] on button "Fertig" at bounding box center [1124, 434] width 198 height 38
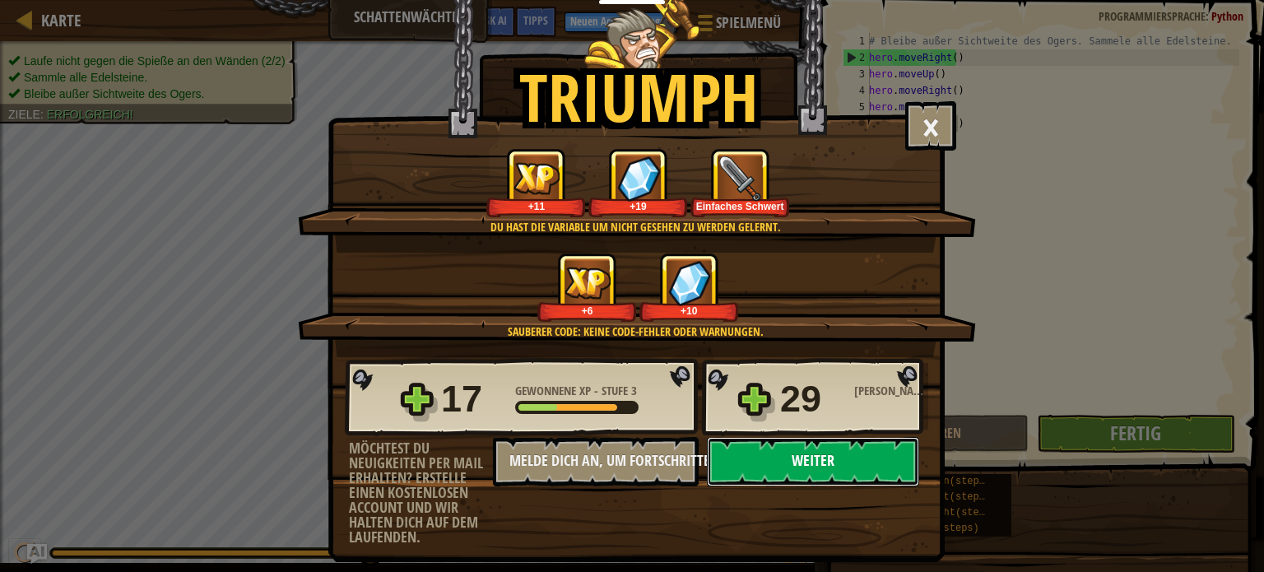
click at [756, 472] on button "Weiter" at bounding box center [813, 461] width 212 height 49
select select "de-DE"
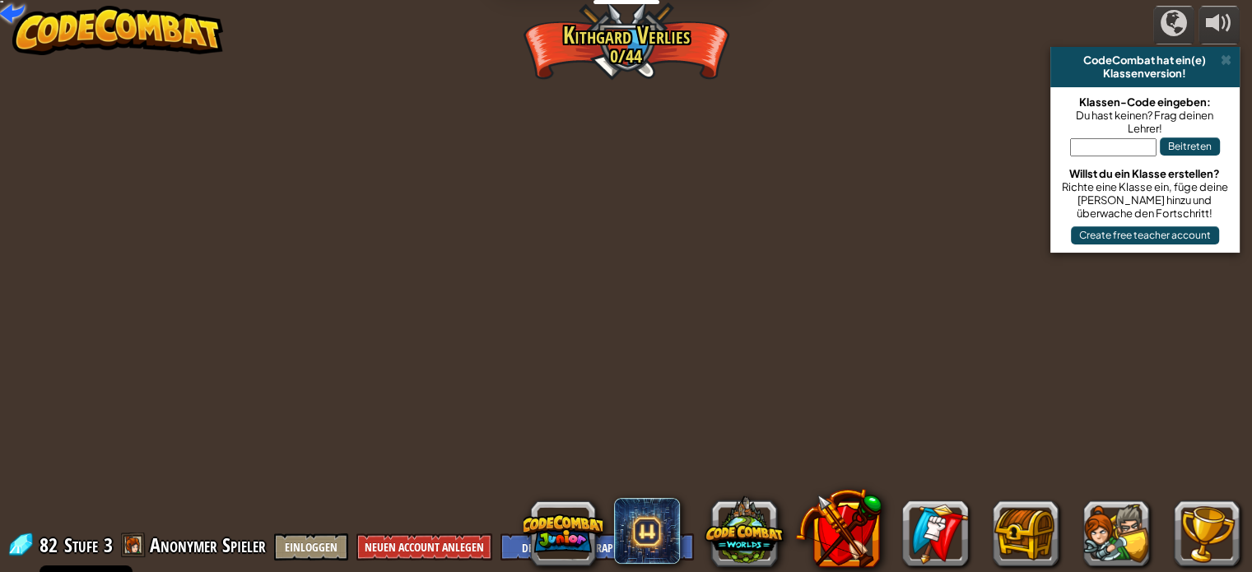
select select "de-DE"
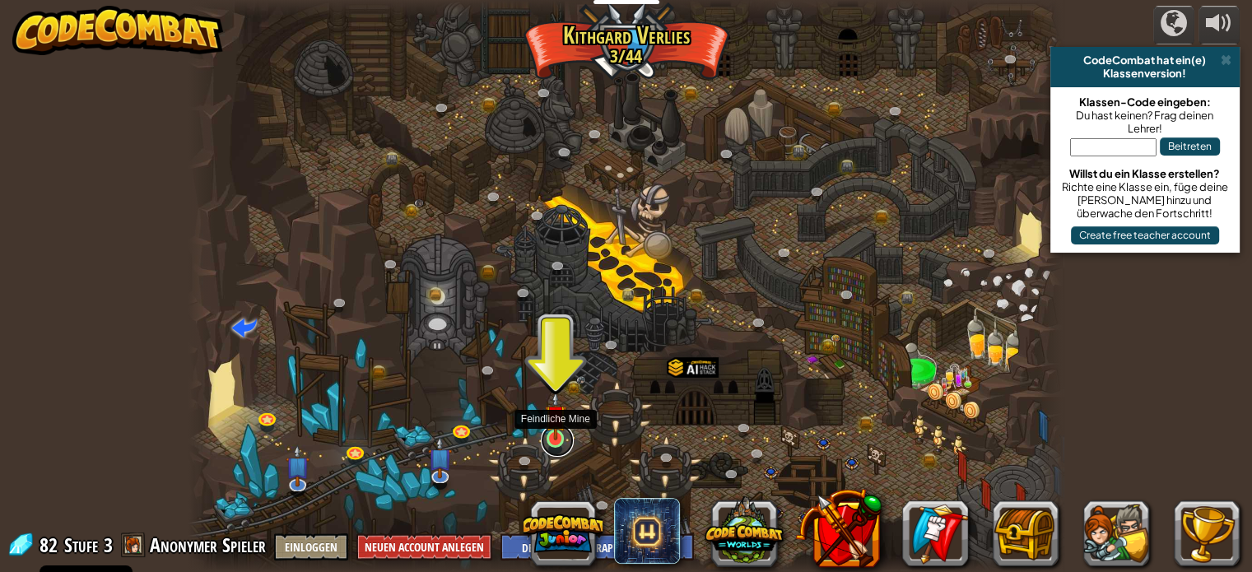
click at [569, 433] on link at bounding box center [557, 440] width 33 height 33
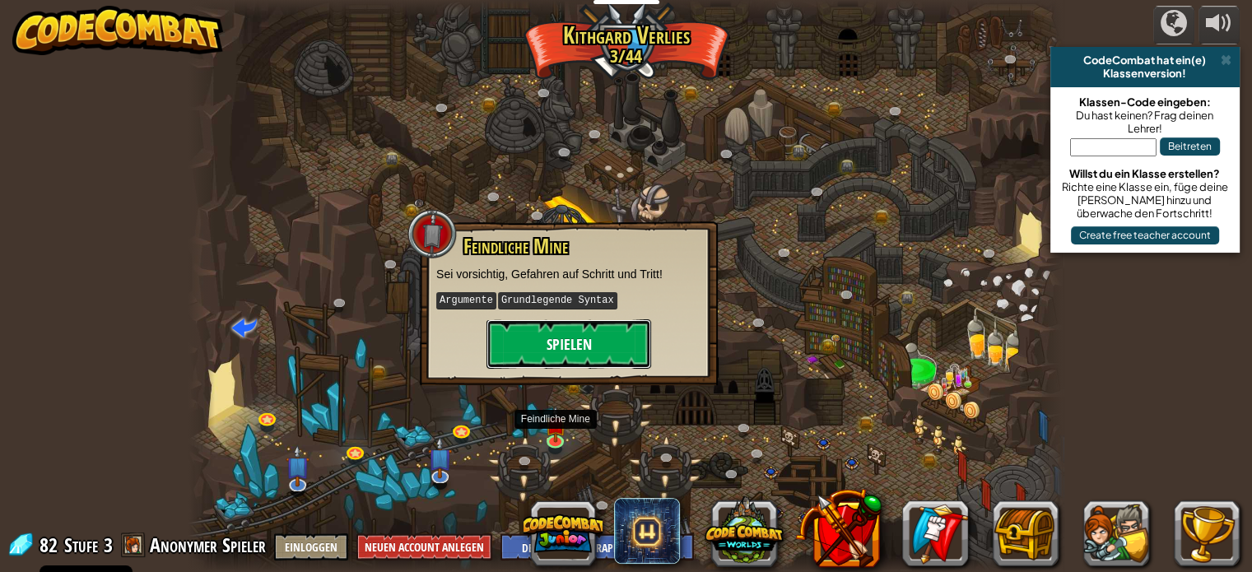
click at [557, 338] on button "Spielen" at bounding box center [568, 343] width 165 height 49
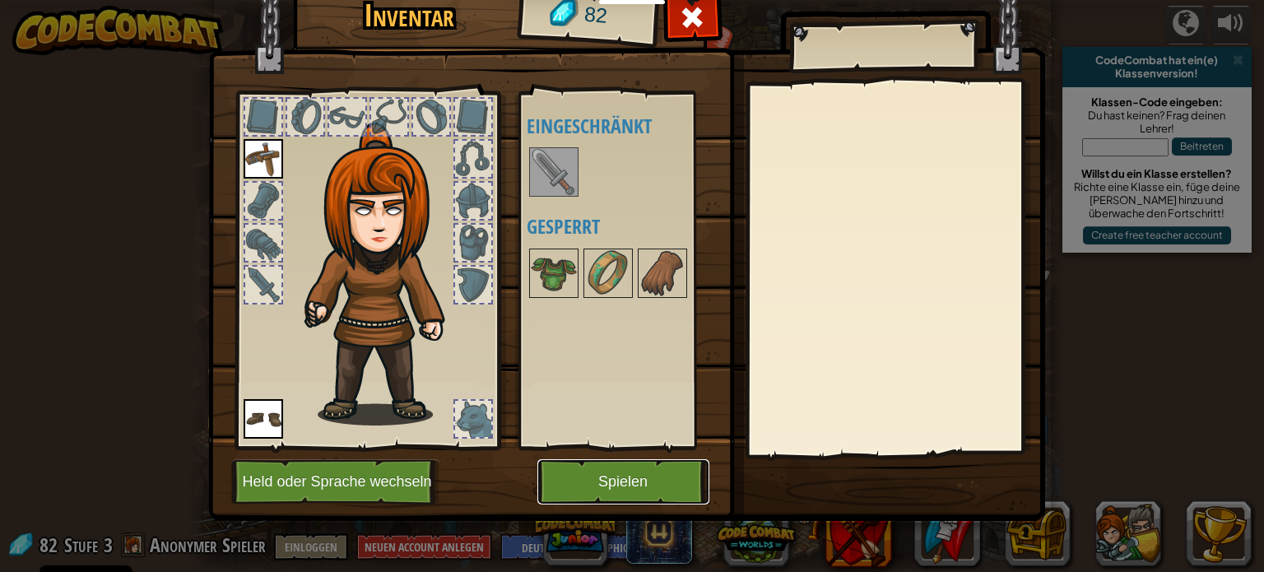
click at [619, 491] on button "Spielen" at bounding box center [623, 481] width 172 height 45
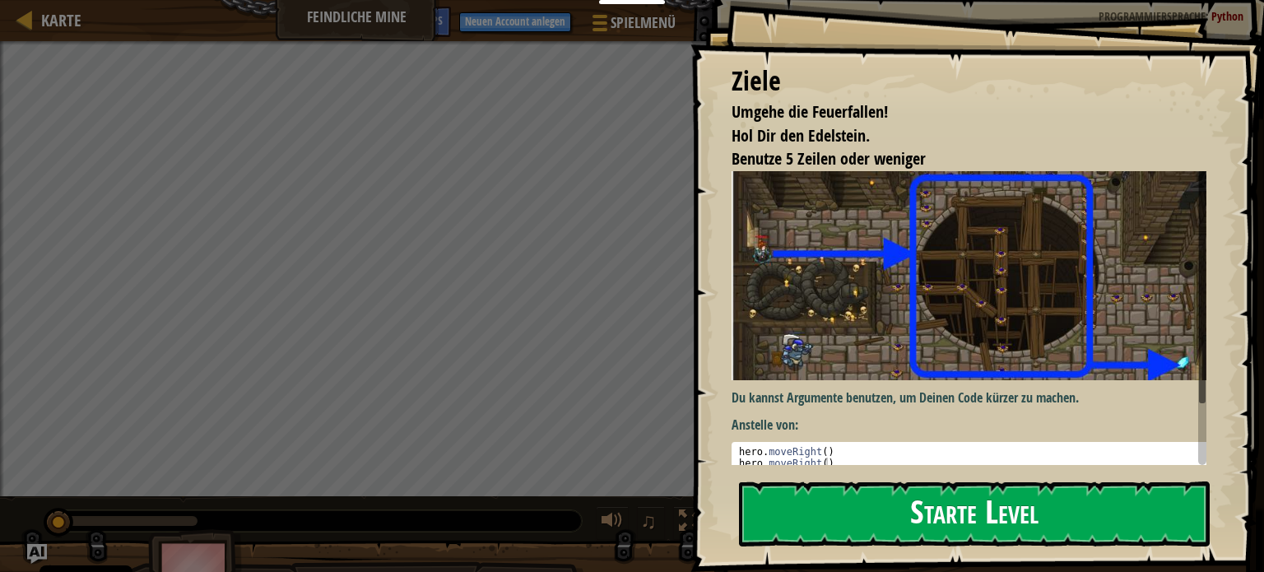
click at [874, 507] on button "Starte Level" at bounding box center [974, 513] width 471 height 65
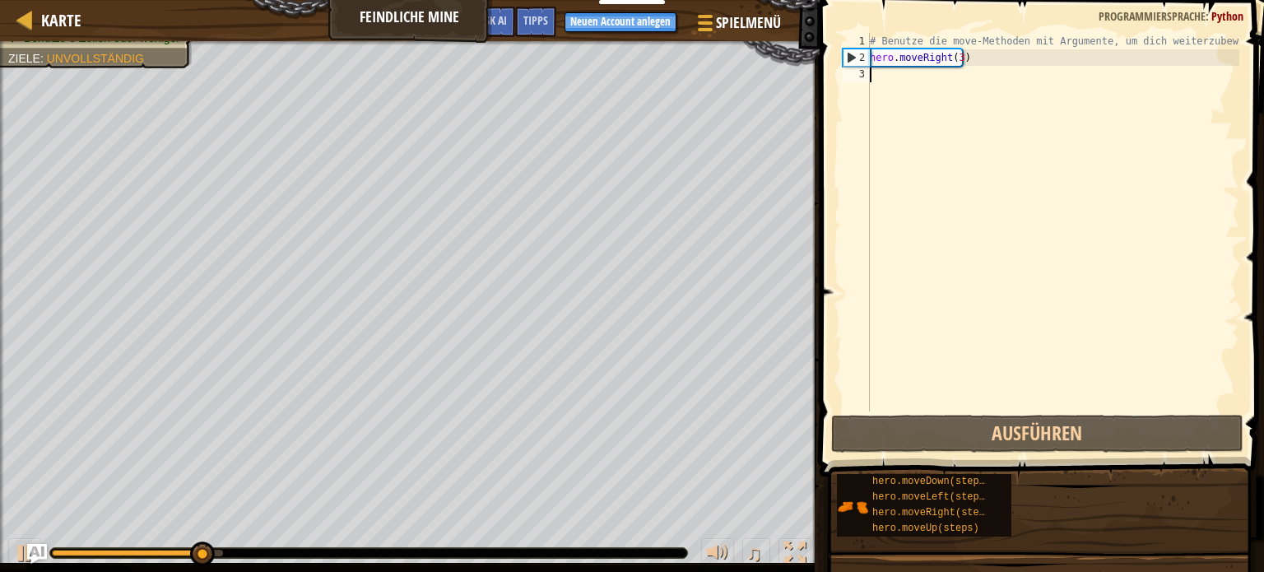
type textarea "g"
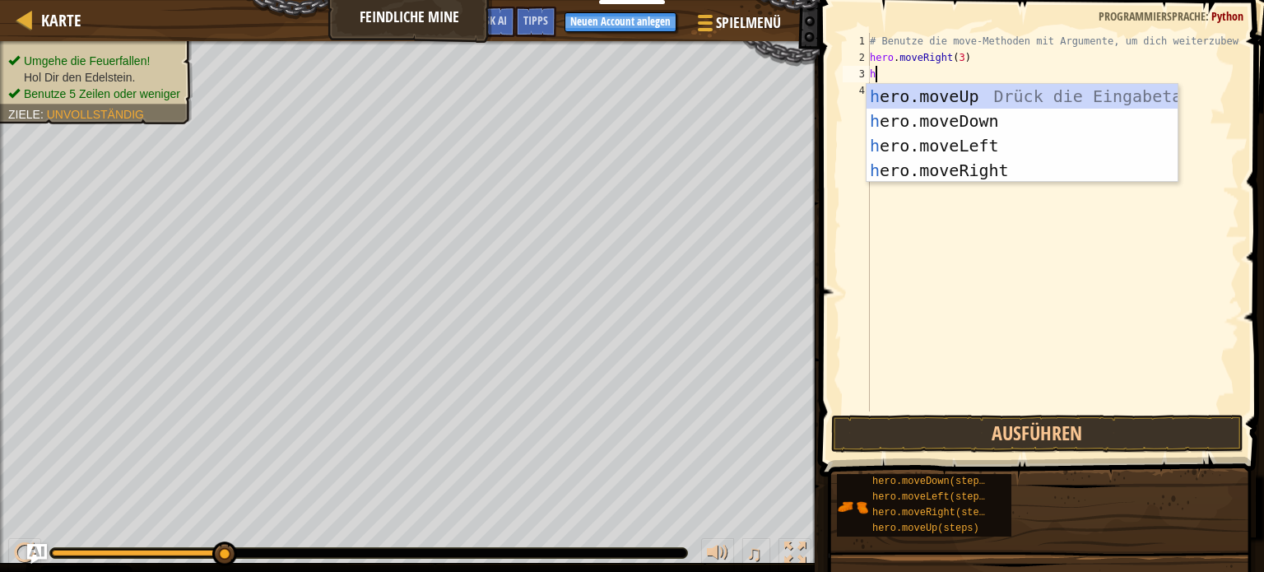
type textarea "he"
click at [1017, 98] on div "he ro.moveUp Drück die Eingabetaste he ro.moveDown Drück die Eingabetaste he ro…" at bounding box center [1022, 158] width 311 height 148
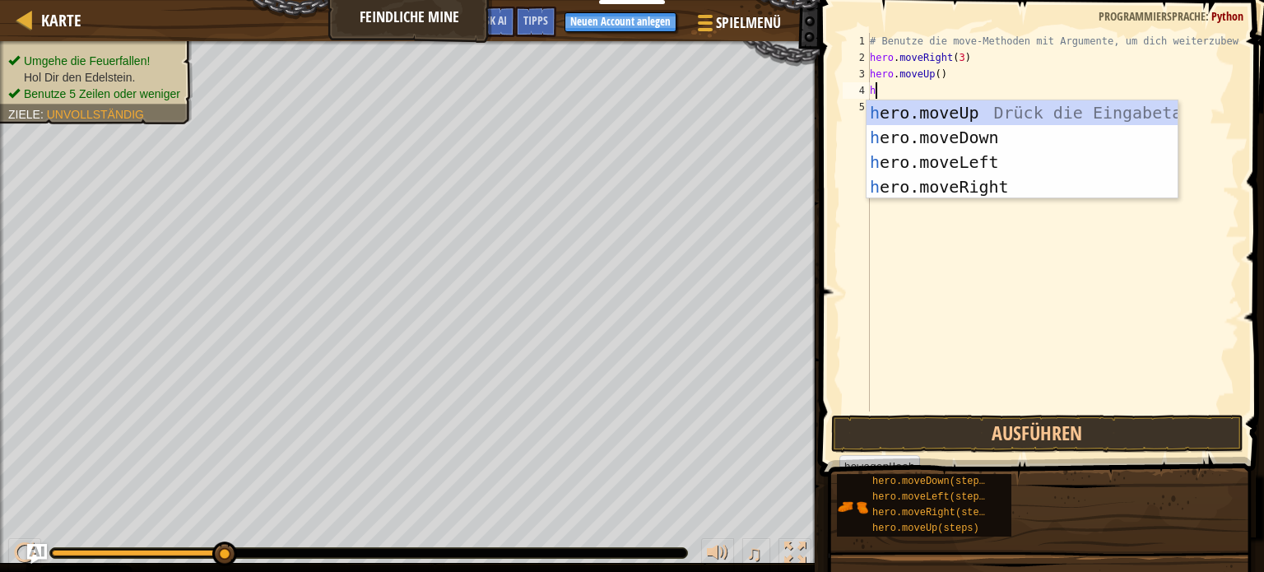
type textarea "he"
click at [1030, 191] on div "he ro.moveUp Drück die Eingabetaste he ro.moveDown Drück die Eingabetaste he ro…" at bounding box center [1022, 174] width 311 height 148
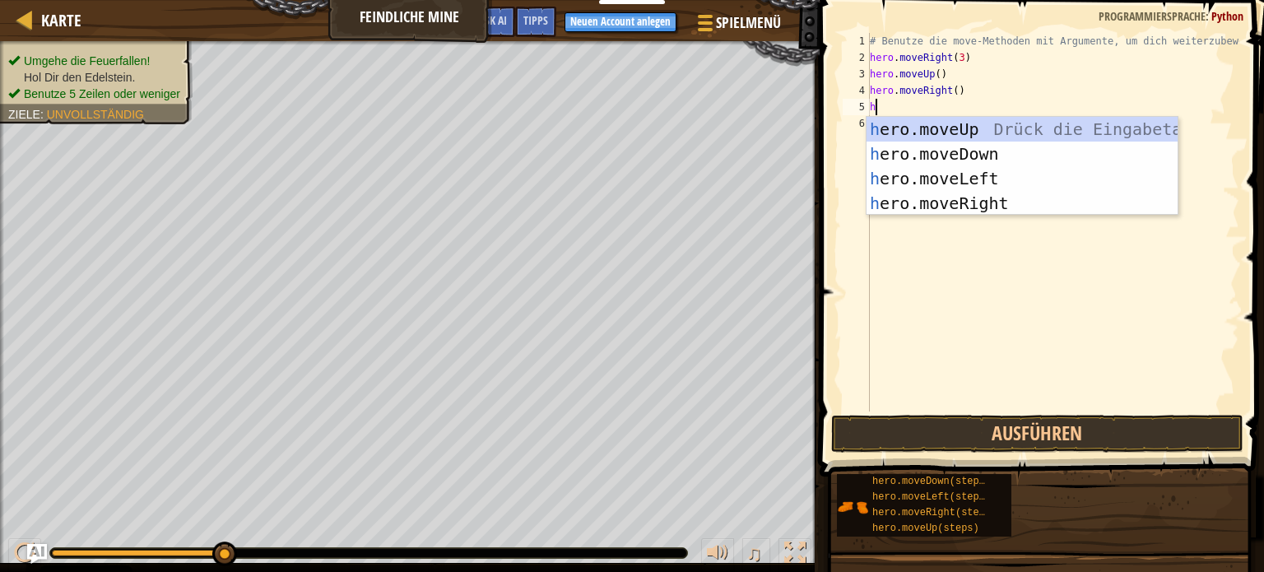
type textarea "he"
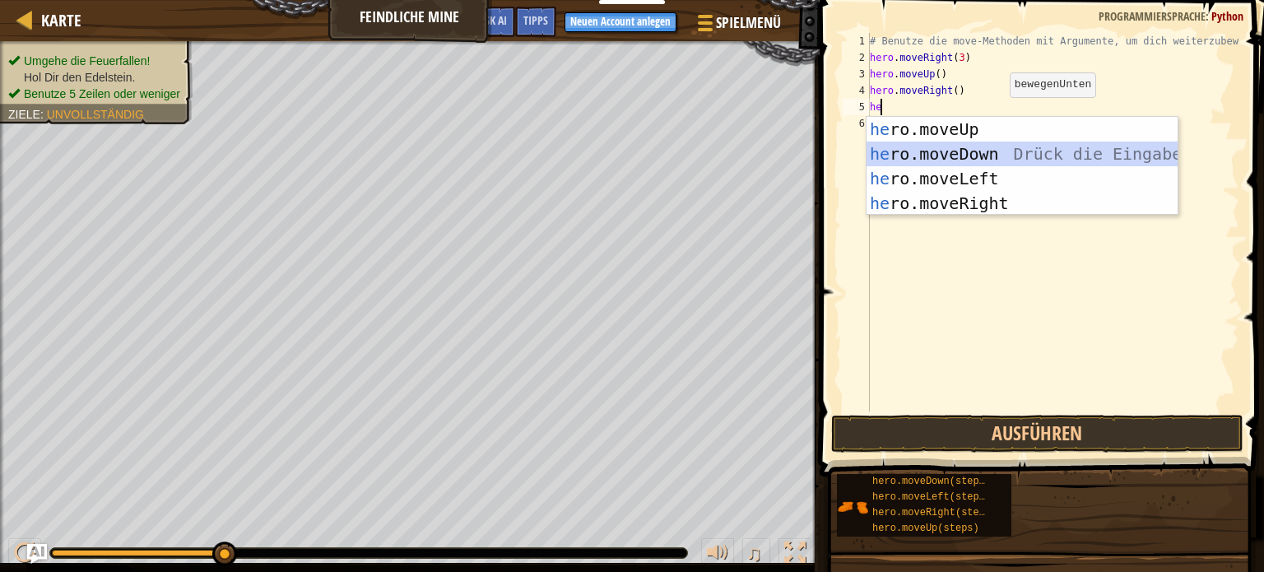
click at [982, 146] on div "he ro.moveUp Drück die Eingabetaste he ro.moveDown Drück die Eingabetaste he ro…" at bounding box center [1022, 191] width 311 height 148
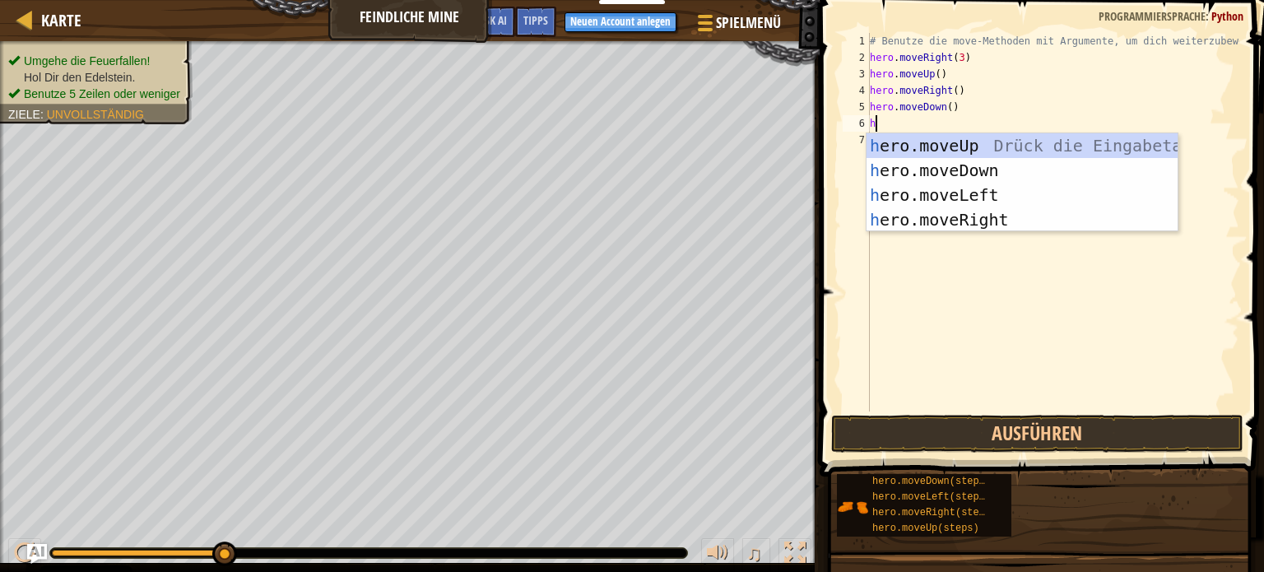
type textarea "he"
click at [975, 168] on div "he ro.moveUp Drück die Eingabetaste he ro.moveDown Drück die Eingabetaste he ro…" at bounding box center [1022, 207] width 311 height 148
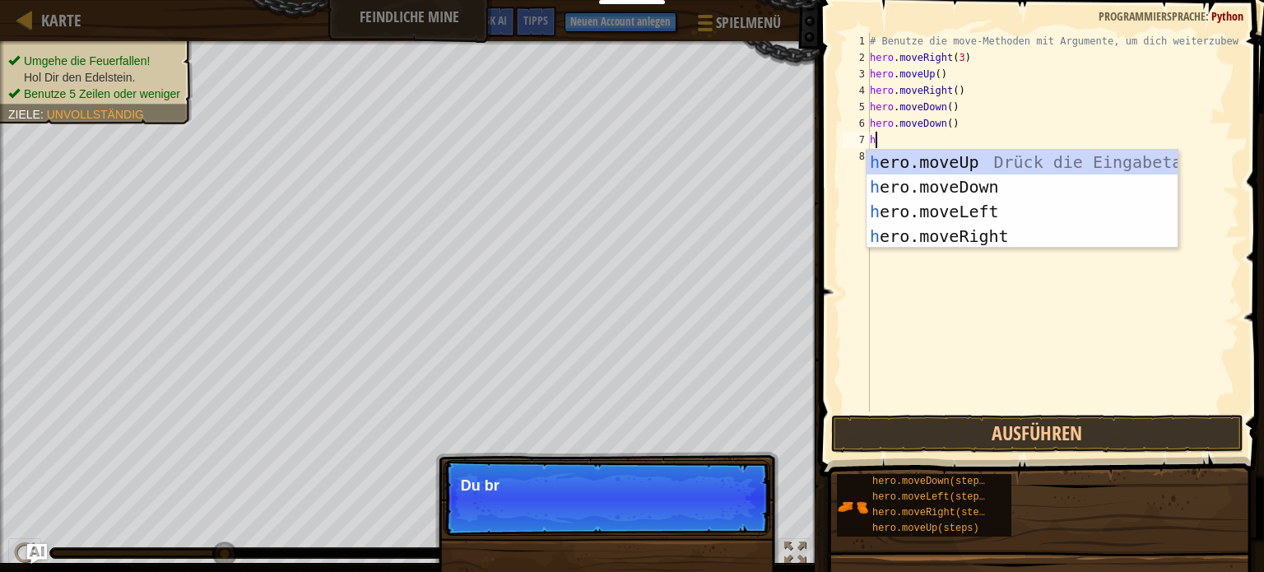
type textarea "he"
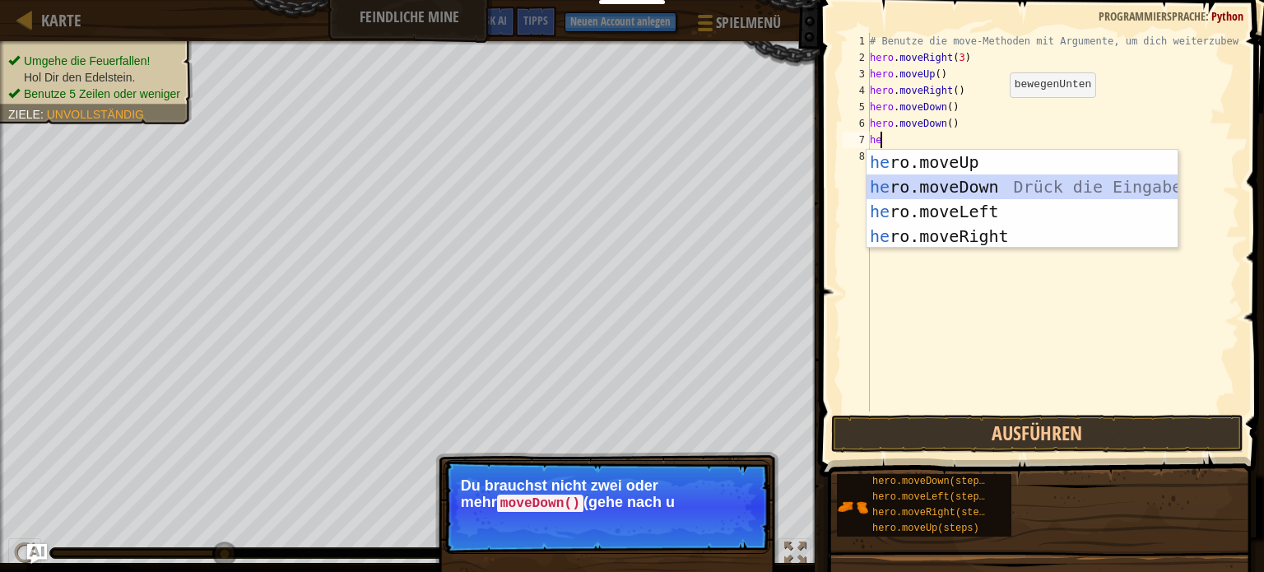
click at [968, 184] on div "he ro.moveUp Drück die Eingabetaste he ro.moveDown Drück die Eingabetaste he ro…" at bounding box center [1022, 224] width 311 height 148
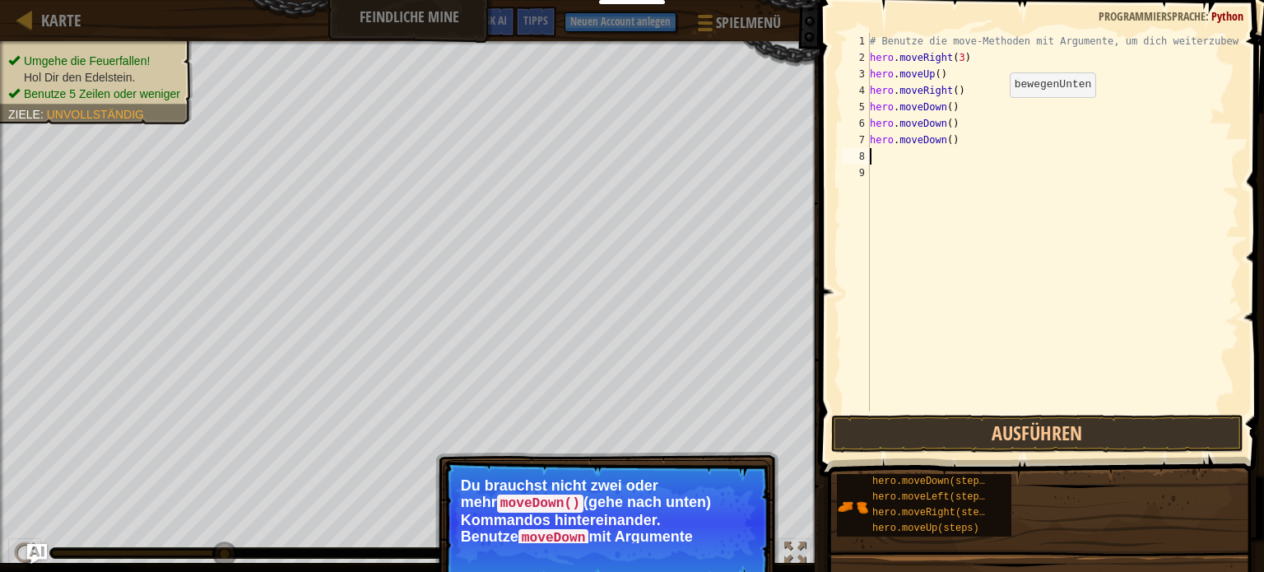
type textarea "h"
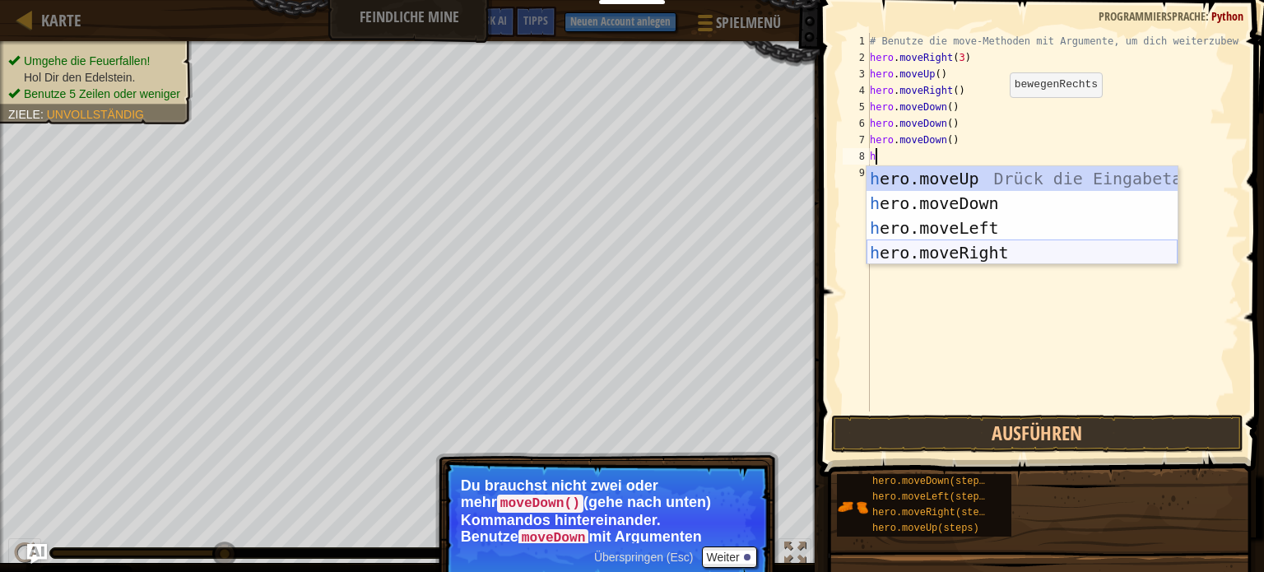
click at [971, 245] on div "h ero.moveUp Drück die Eingabetaste h ero.moveDown Drück die Eingabetaste h ero…" at bounding box center [1022, 240] width 311 height 148
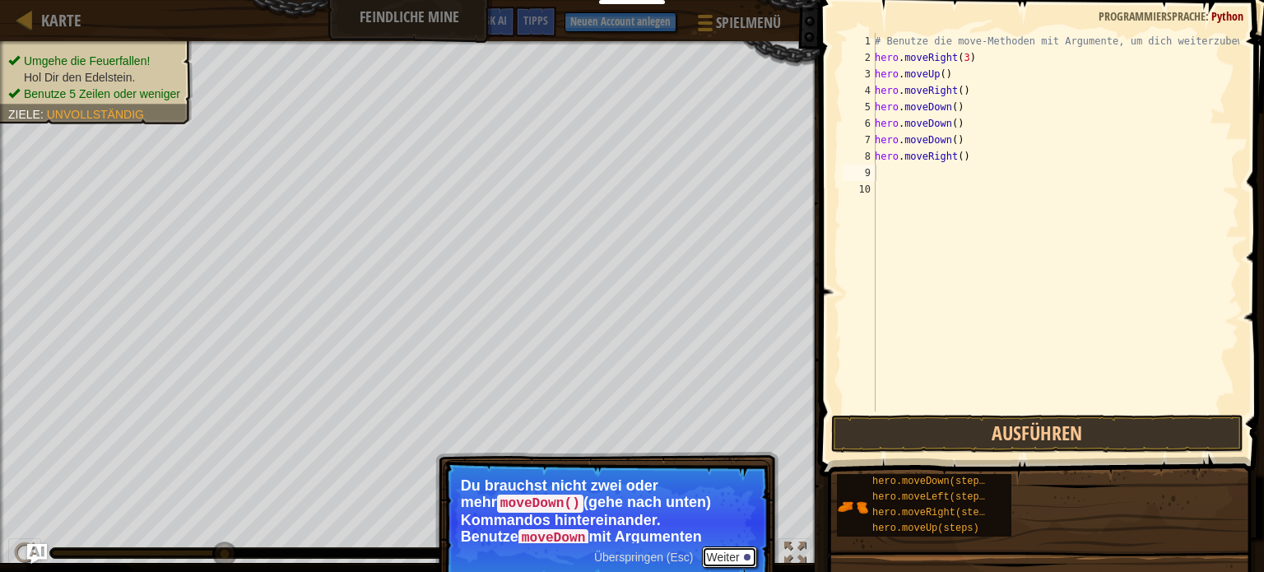
click at [718, 552] on button "Weiter" at bounding box center [729, 557] width 55 height 21
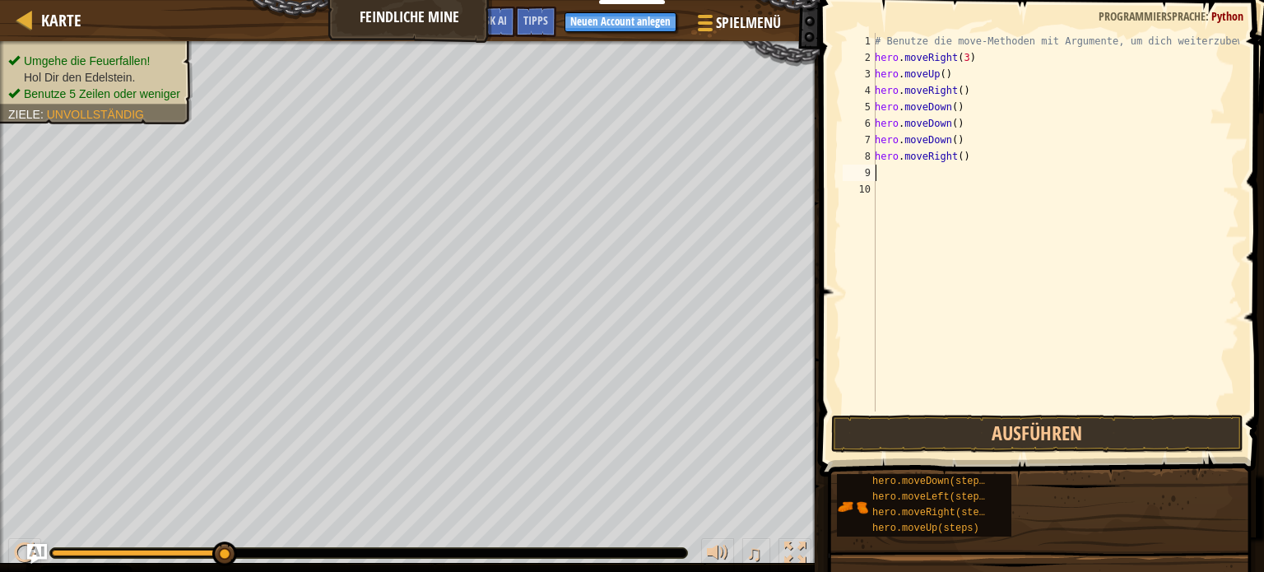
type textarea "h"
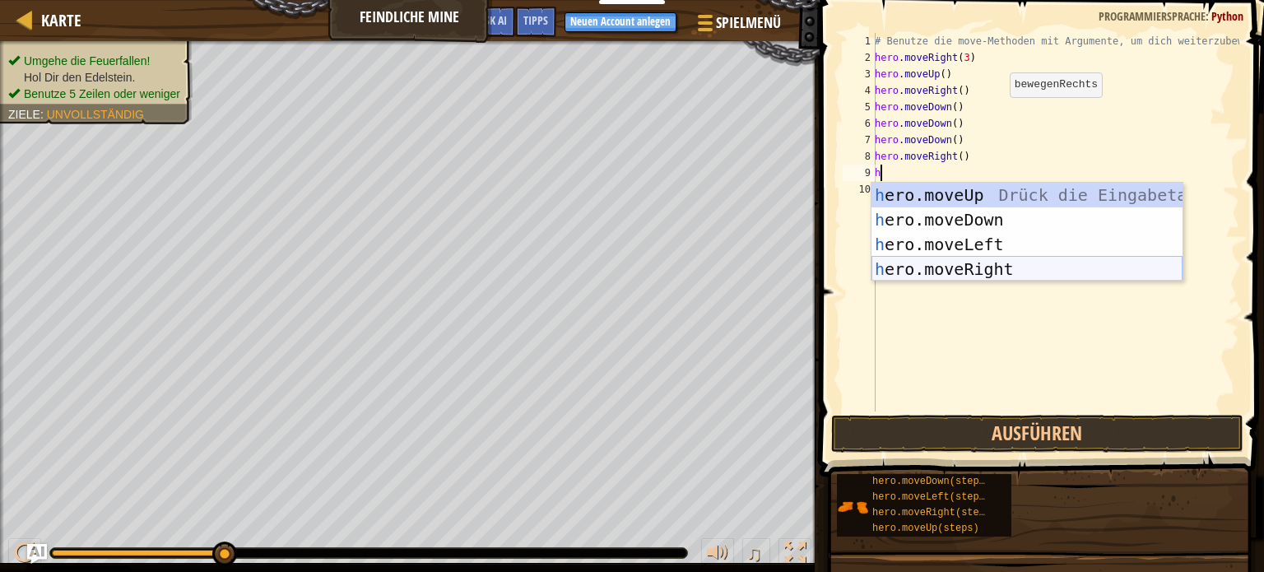
click at [932, 266] on div "h ero.moveUp Drück die Eingabetaste h ero.moveDown Drück die Eingabetaste h ero…" at bounding box center [1027, 257] width 311 height 148
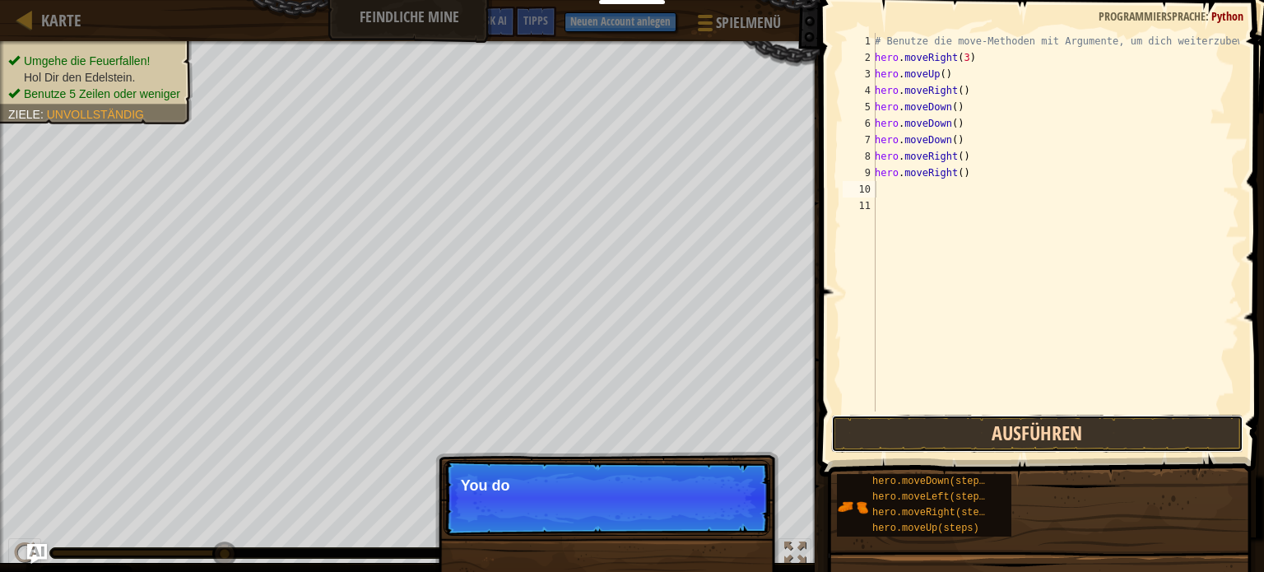
click at [984, 425] on button "Ausführen" at bounding box center [1037, 434] width 412 height 38
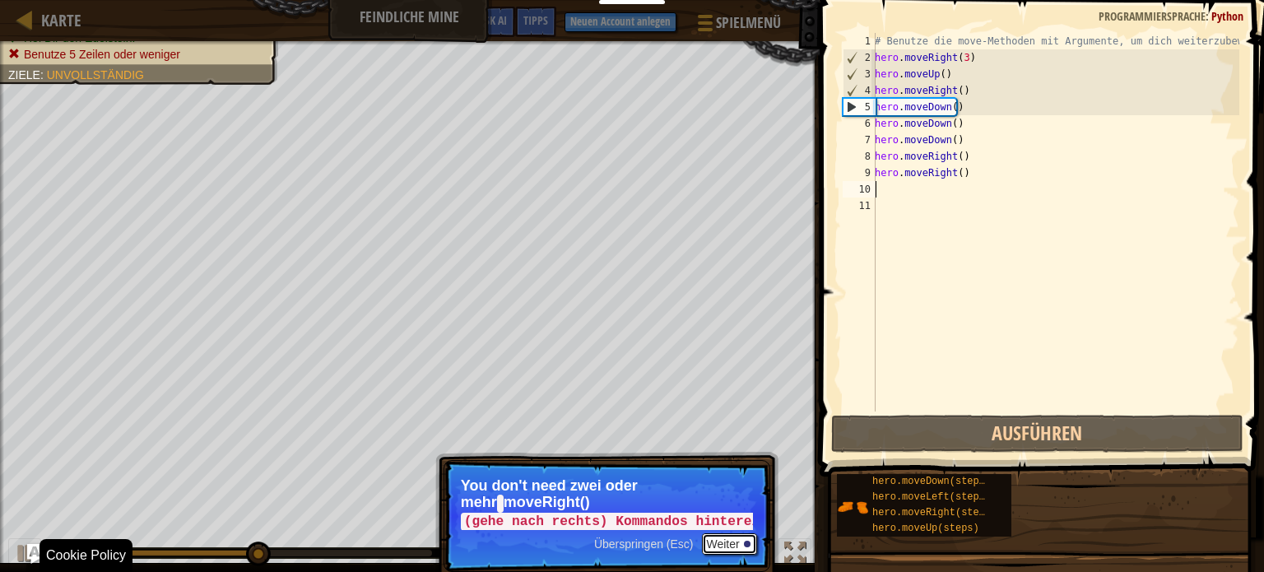
click at [735, 539] on button "Weiter" at bounding box center [729, 543] width 55 height 21
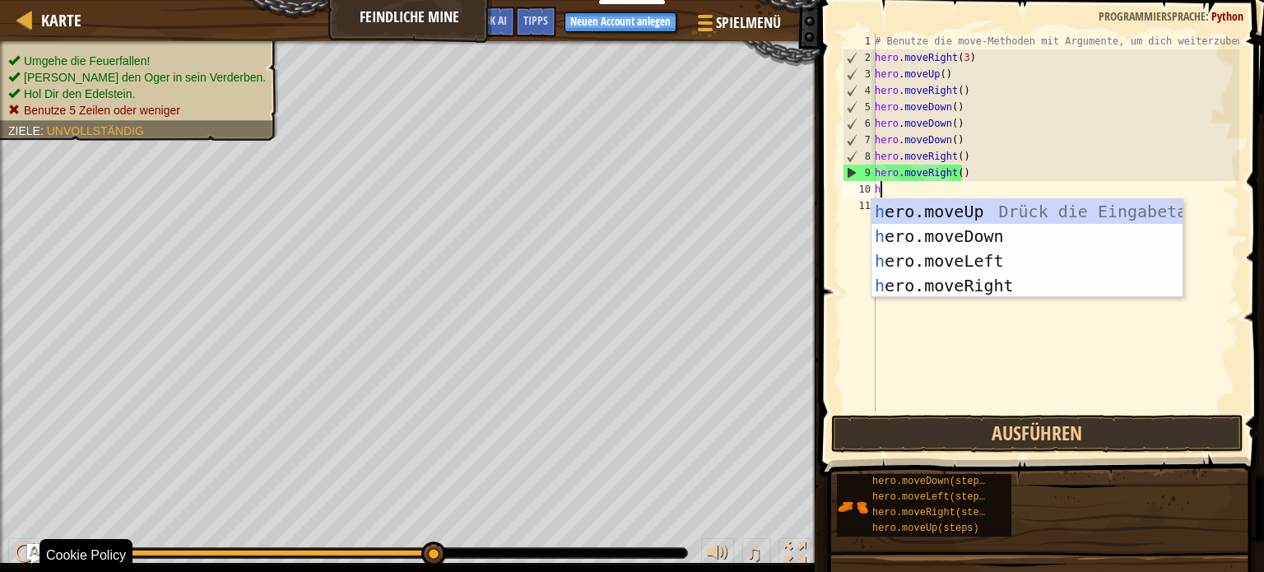
type textarea "he"
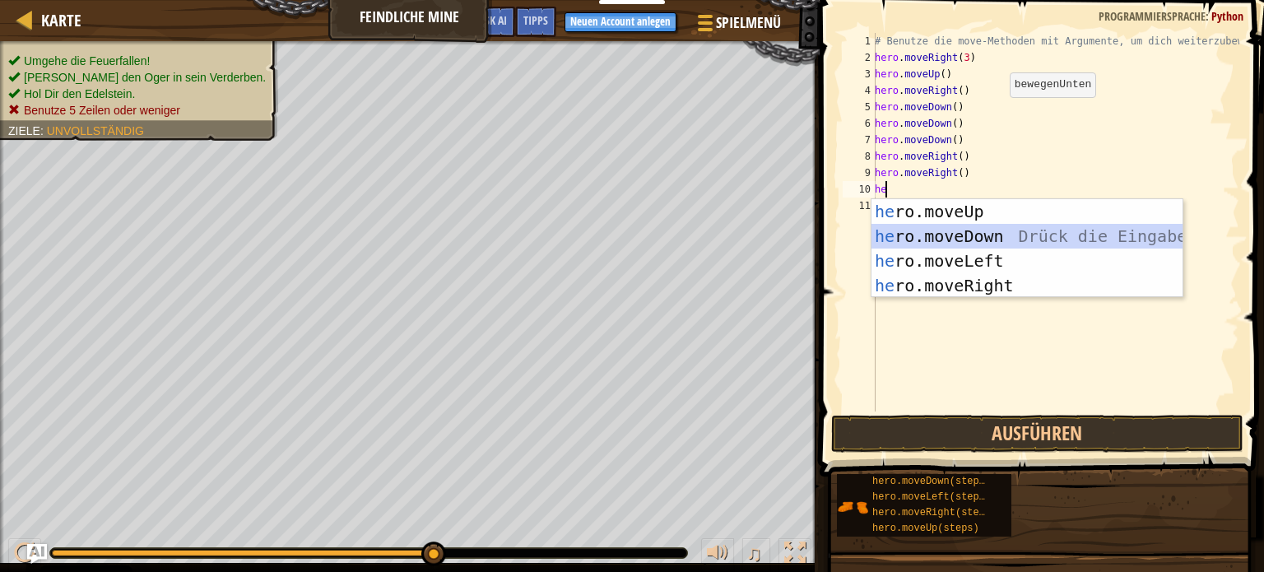
click at [1002, 234] on div "he ro.moveUp Drück die Eingabetaste he ro.moveDown Drück die Eingabetaste he ro…" at bounding box center [1027, 273] width 311 height 148
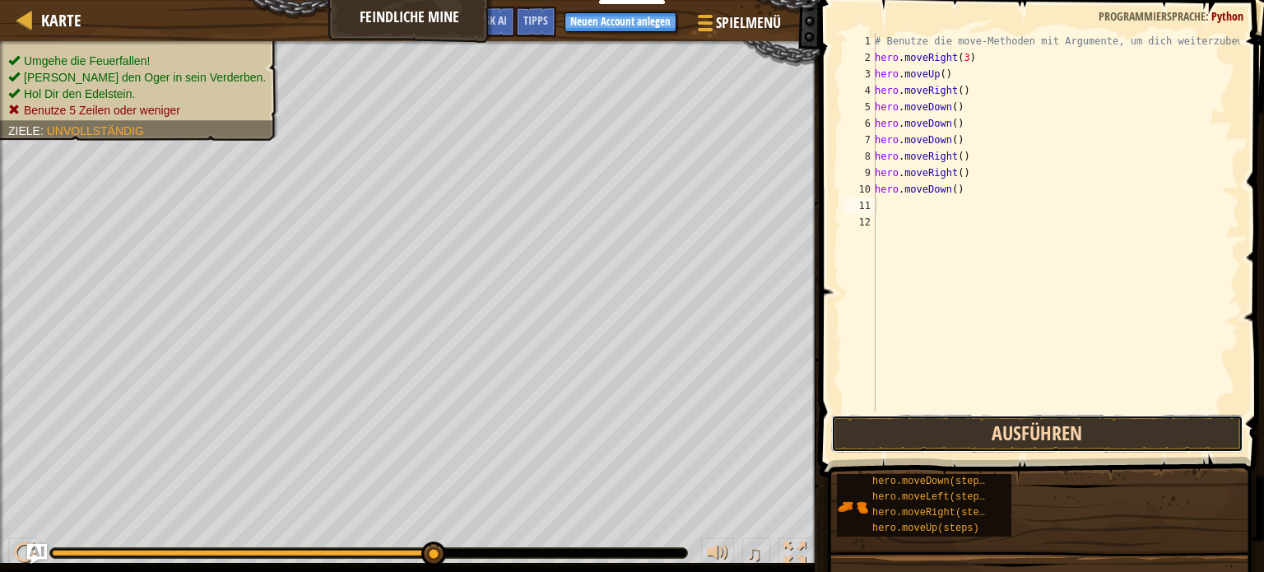
click at [944, 437] on button "Ausführen" at bounding box center [1037, 434] width 412 height 38
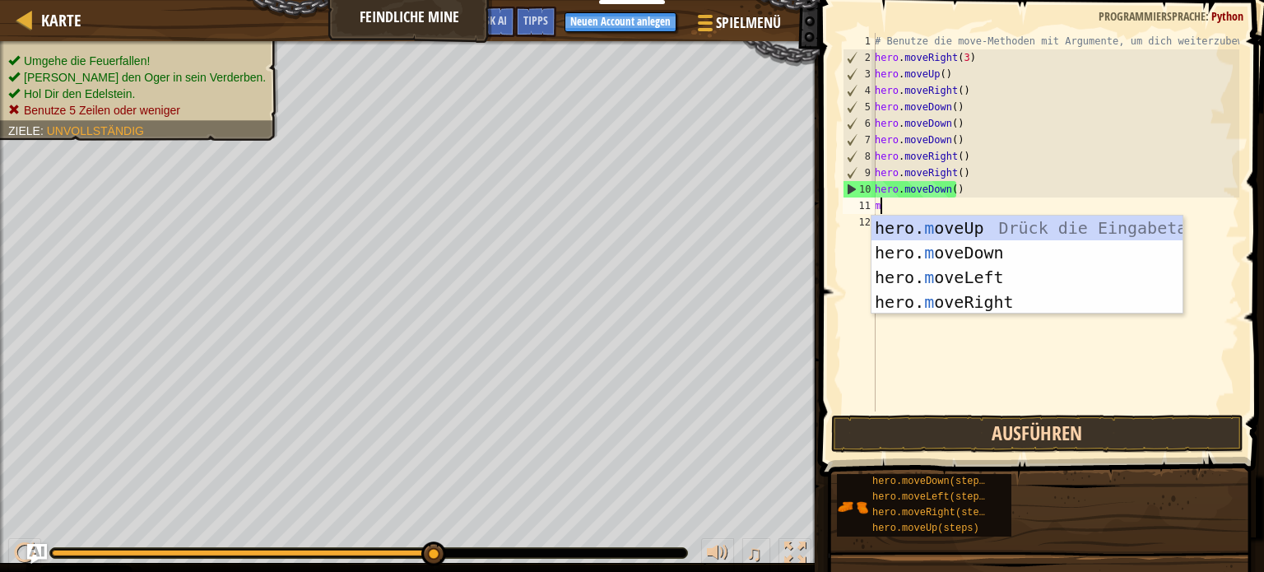
type textarea "mo"
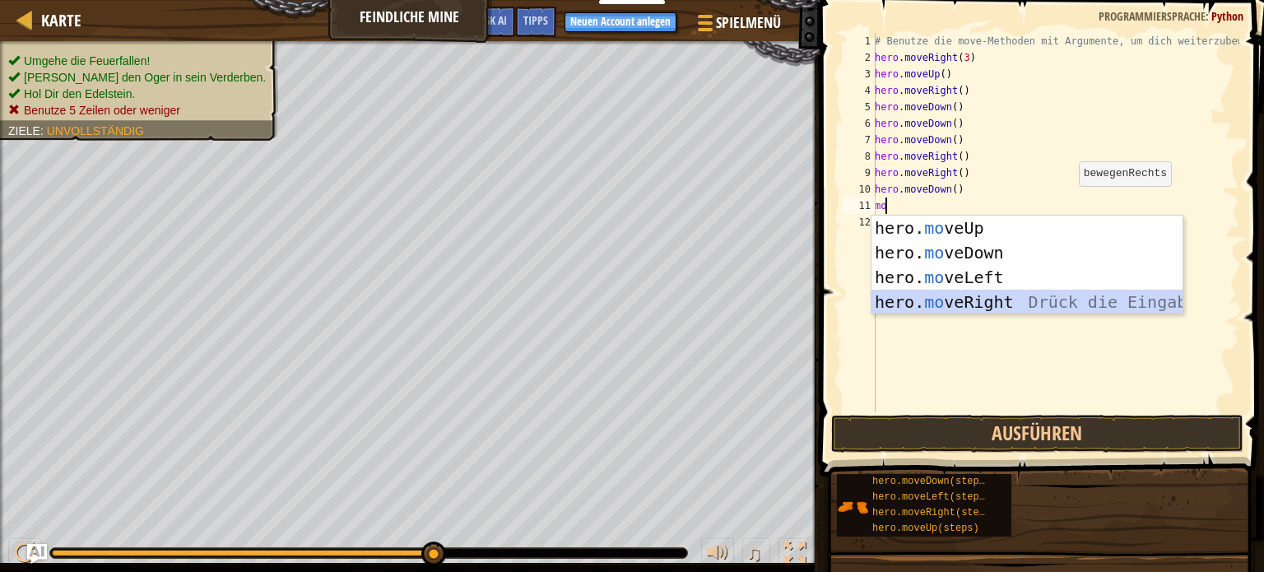
click at [1025, 291] on div "hero. mo veUp Drück die Eingabetaste hero. mo veDown Drück die Eingabetaste her…" at bounding box center [1027, 290] width 311 height 148
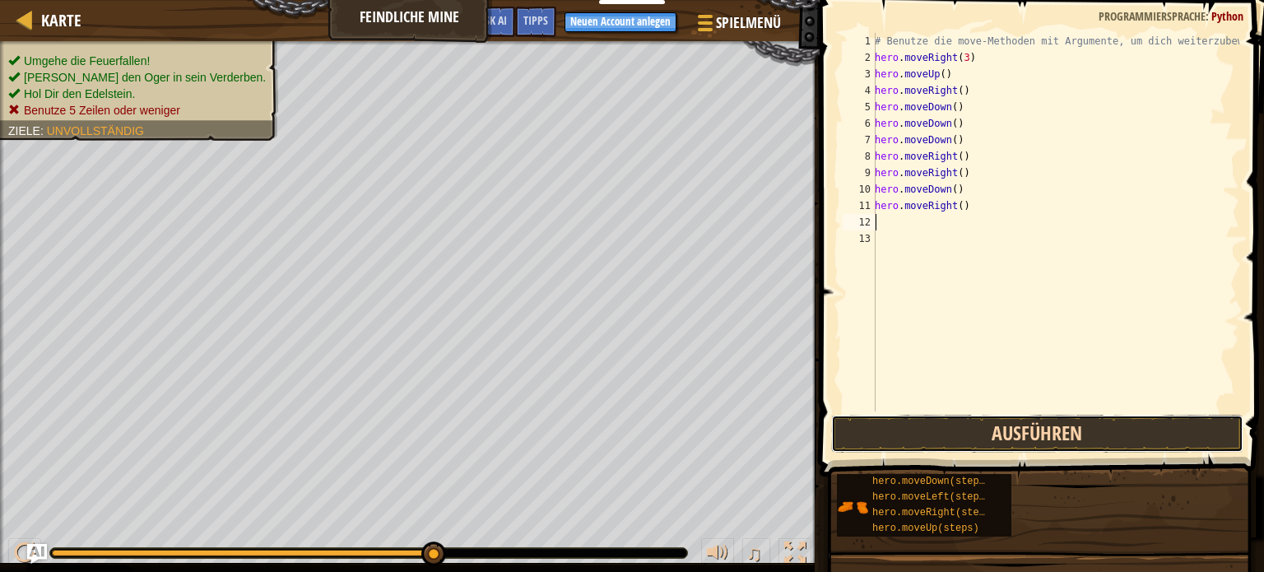
click at [1033, 439] on button "Ausführen" at bounding box center [1037, 434] width 412 height 38
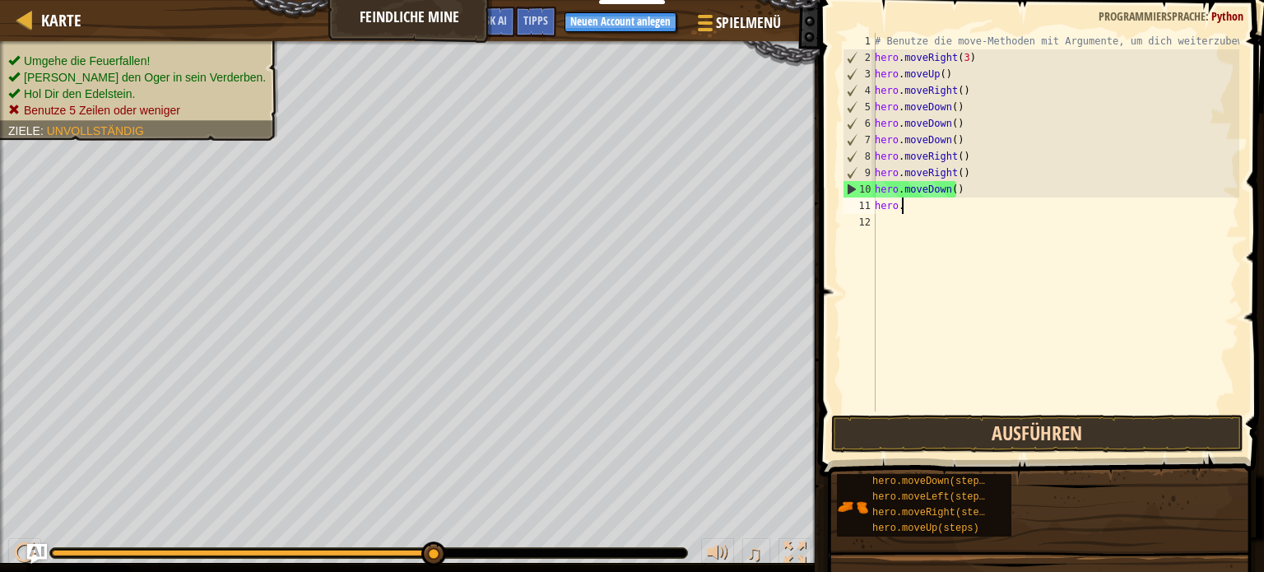
type textarea "h"
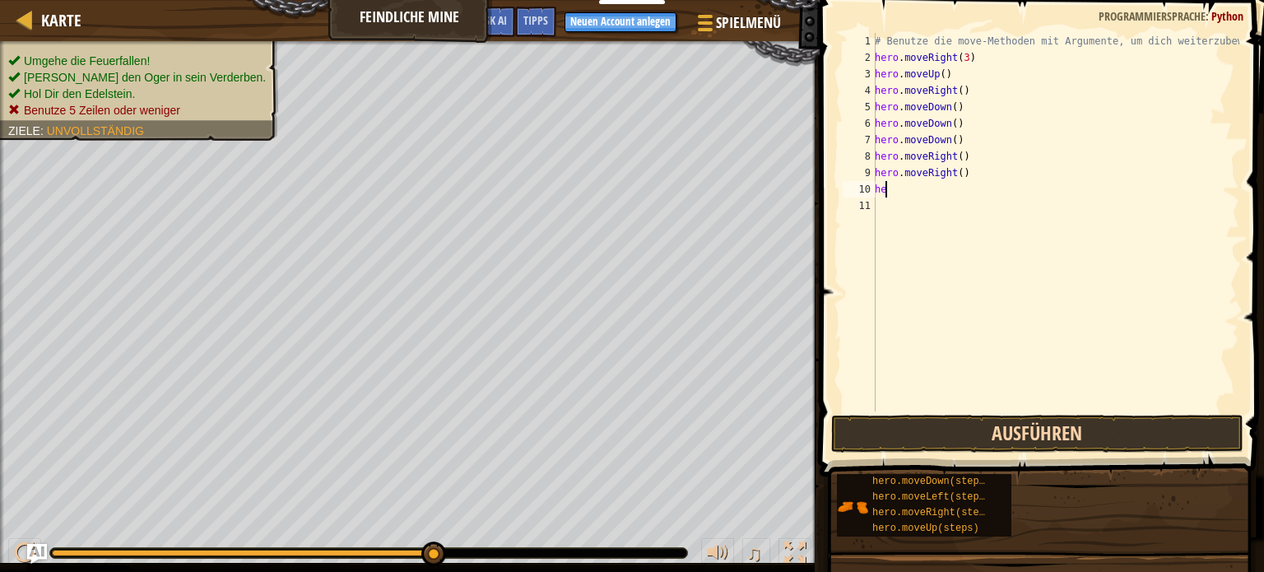
type textarea "h"
click at [1100, 425] on button "Ausführen" at bounding box center [1037, 434] width 412 height 38
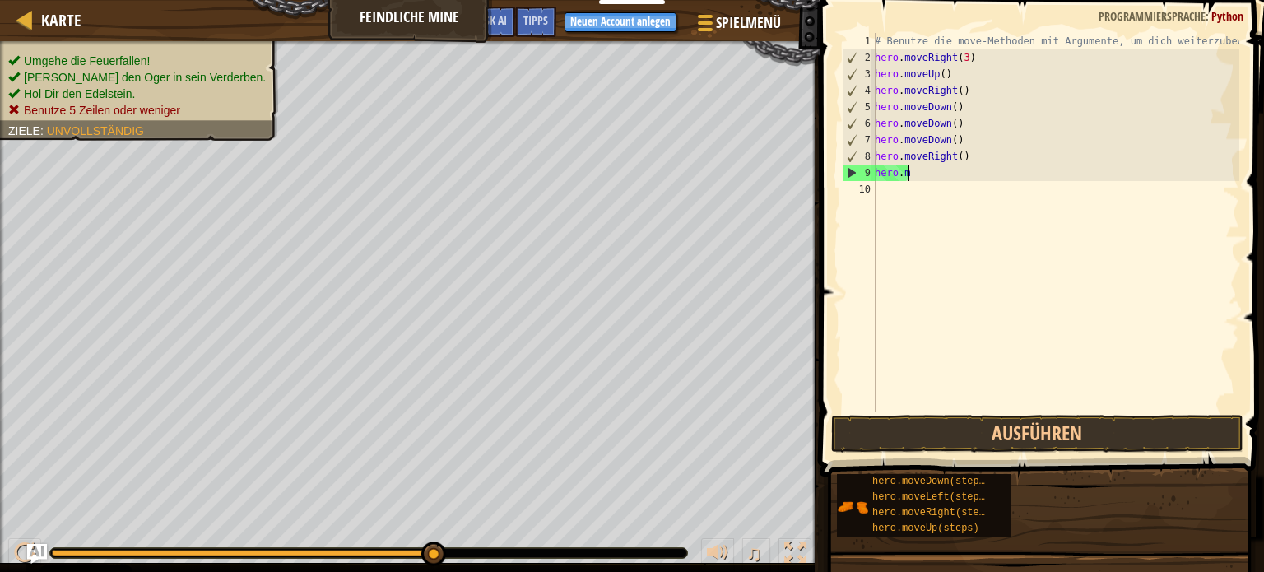
type textarea "h"
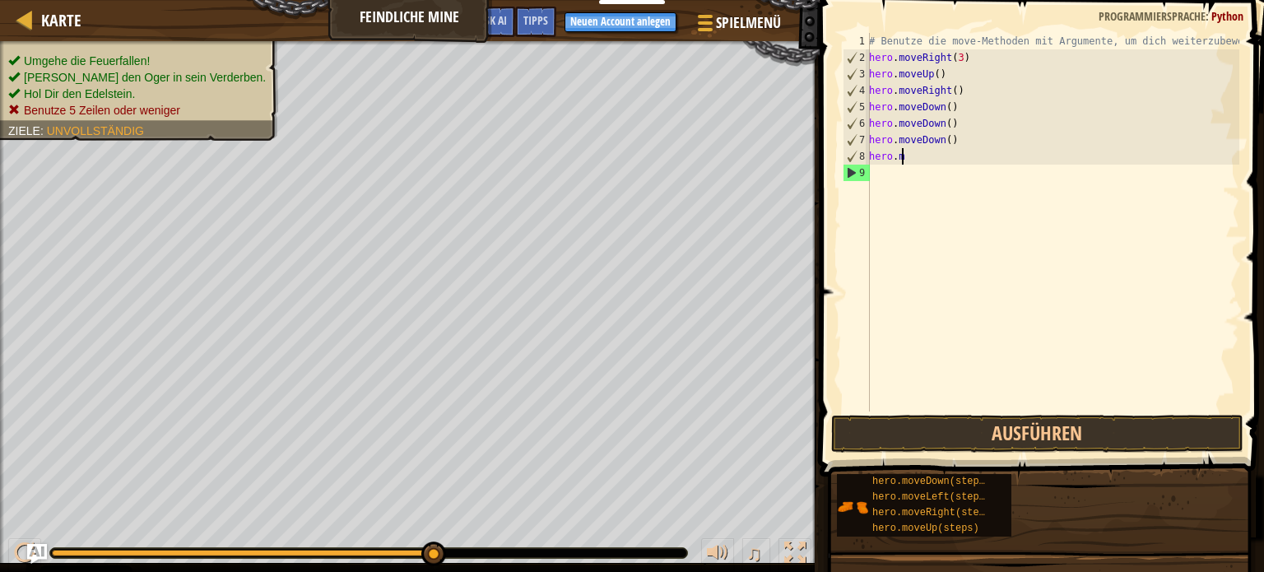
type textarea "h"
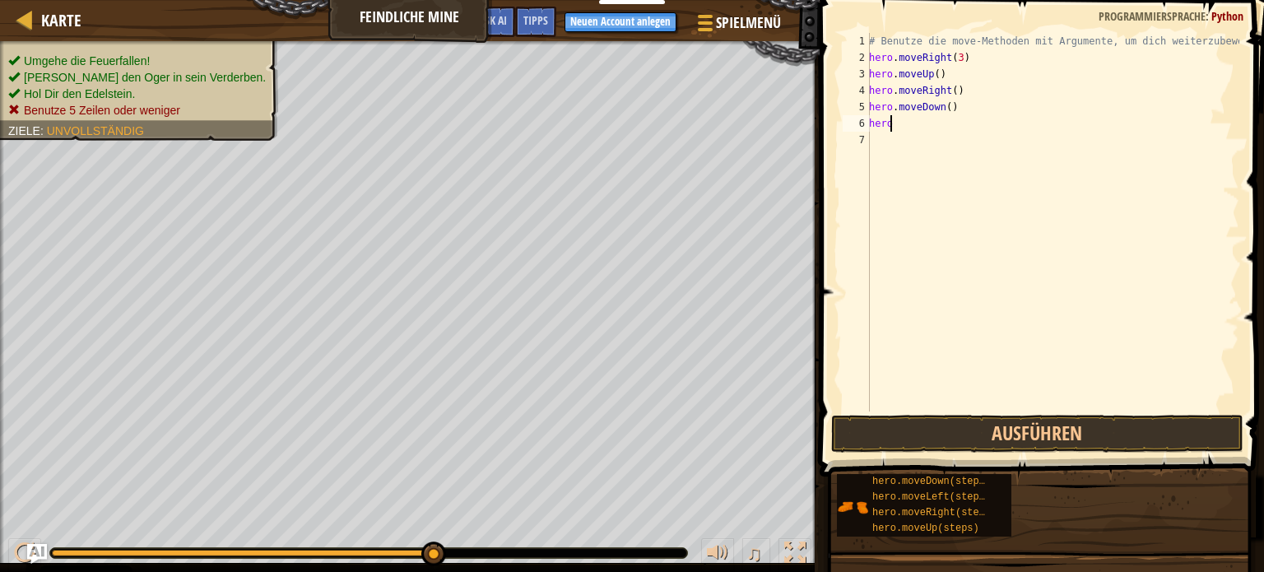
type textarea "h"
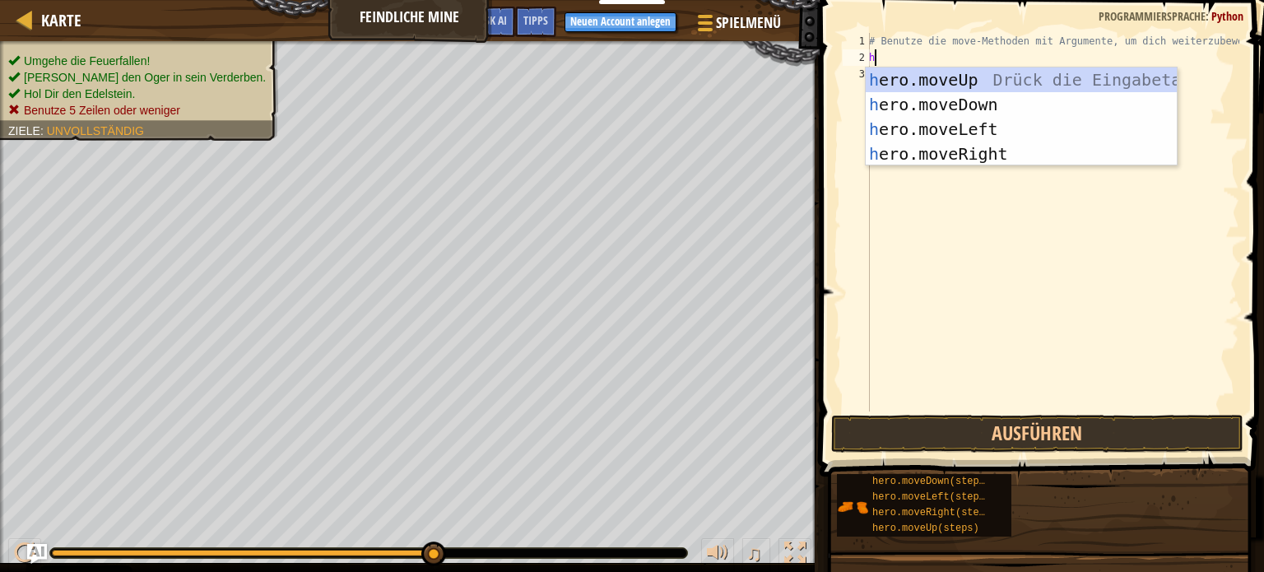
type textarea "he"
click at [975, 73] on div "he ro.moveUp Drück die Eingabetaste he ro.moveDown Drück die Eingabetaste he ro…" at bounding box center [1021, 141] width 311 height 148
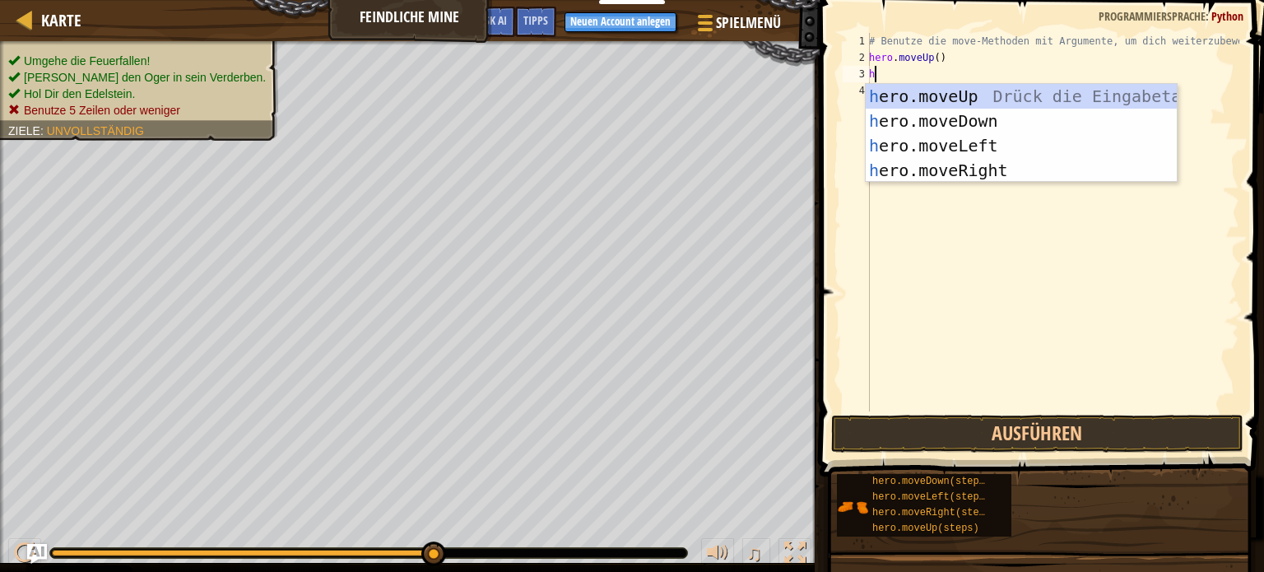
type textarea "he"
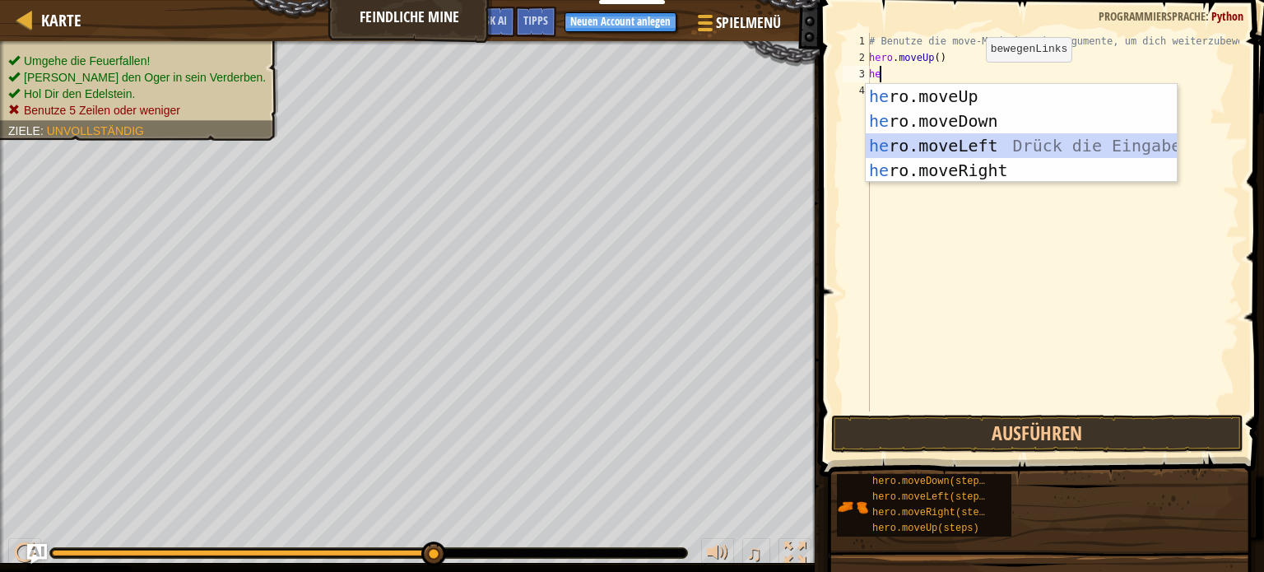
click at [970, 141] on div "he ro.moveUp Drück die Eingabetaste he ro.moveDown Drück die Eingabetaste he ro…" at bounding box center [1021, 158] width 311 height 148
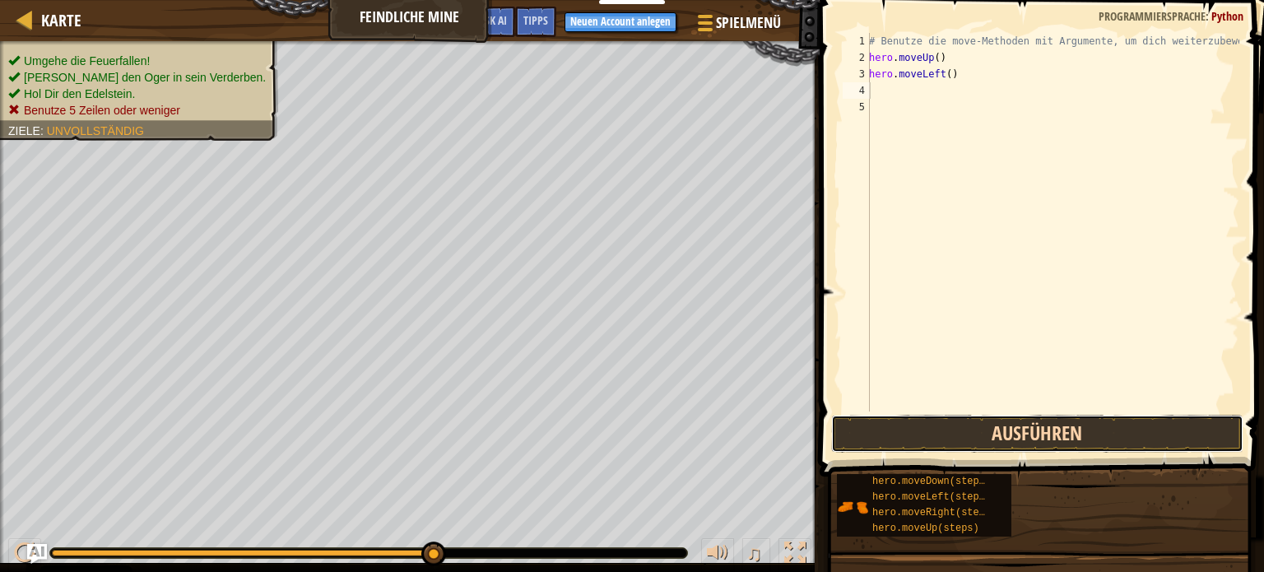
click at [1140, 425] on button "Ausführen" at bounding box center [1037, 434] width 412 height 38
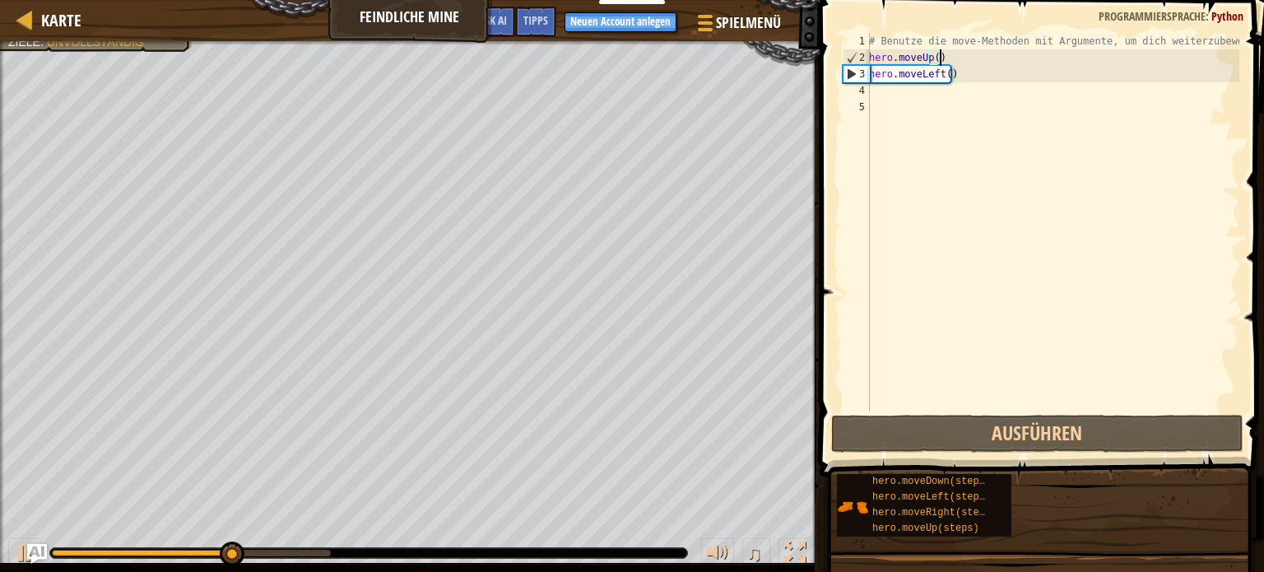
click at [966, 61] on div "# Benutze die move-Methoden mit Argumente, um dich weiterzubewegen hero . moveU…" at bounding box center [1053, 239] width 374 height 412
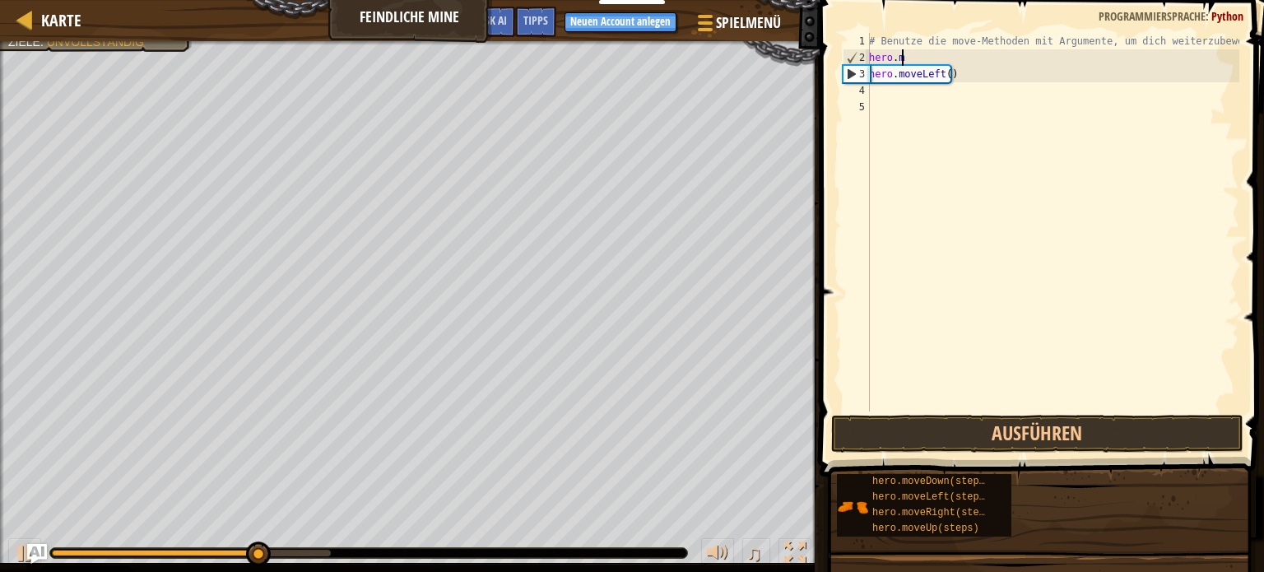
type textarea "h"
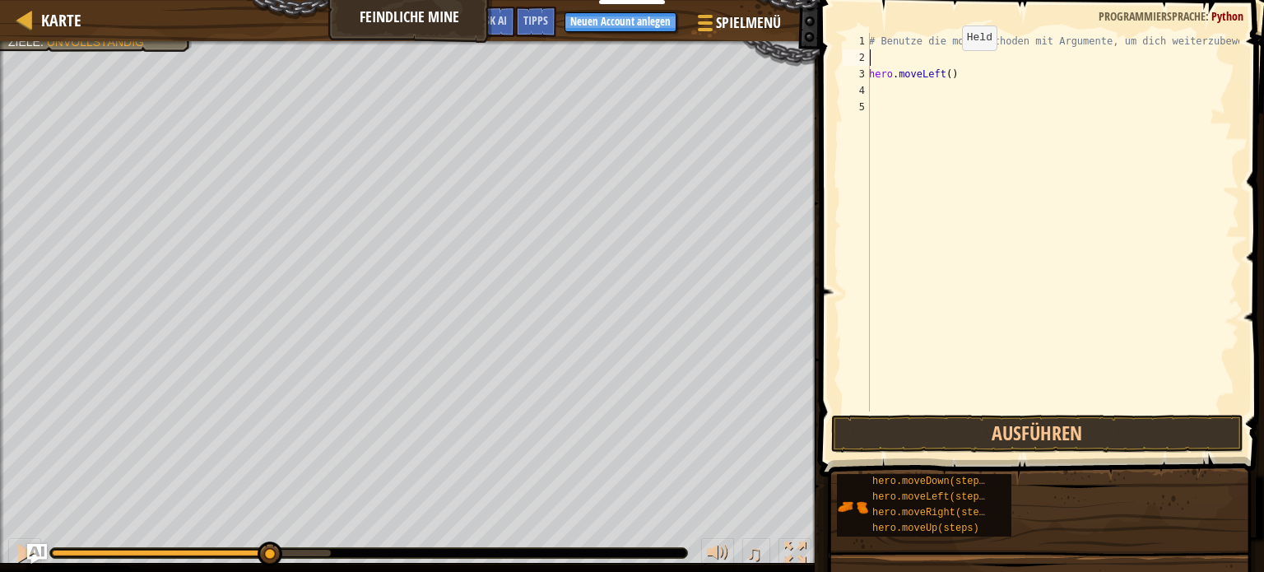
click at [947, 66] on div "# Benutze die move-Methoden mit Argumente, um dich weiterzubewegen hero . moveL…" at bounding box center [1053, 239] width 374 height 412
click at [954, 74] on div "# Benutze die move-Methoden mit Argumente, um dich weiterzubewegen hero . moveL…" at bounding box center [1053, 239] width 374 height 412
type textarea "h"
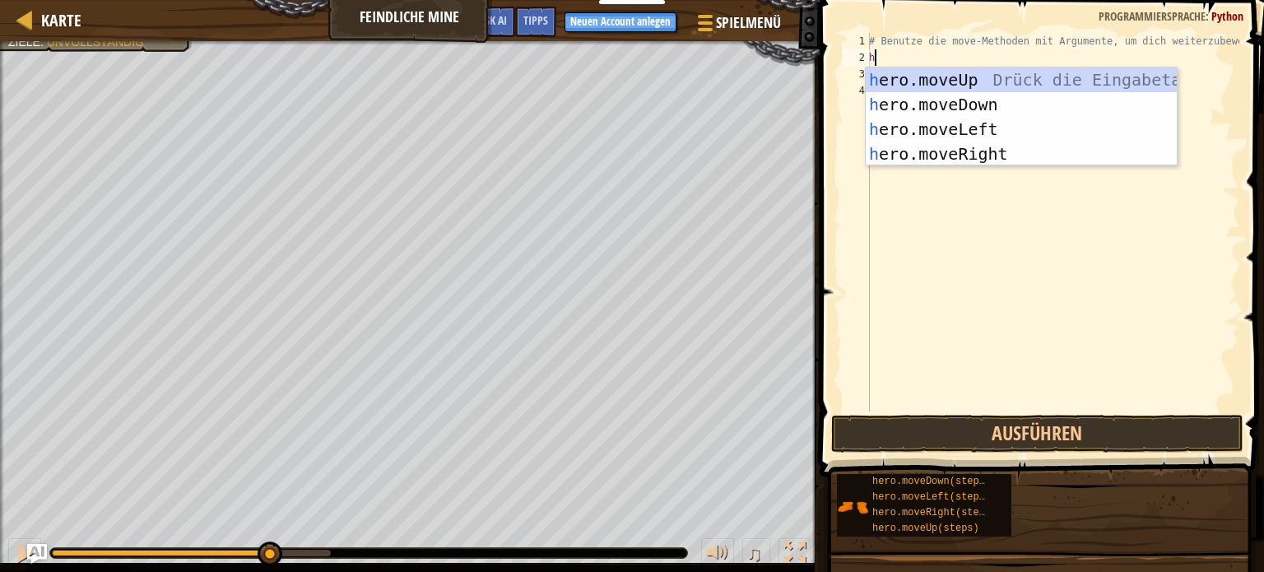
type textarea "he"
click at [1189, 297] on div "# Benutze die move-Methoden mit Argumente, um dich weiterzubewegen he" at bounding box center [1053, 239] width 374 height 412
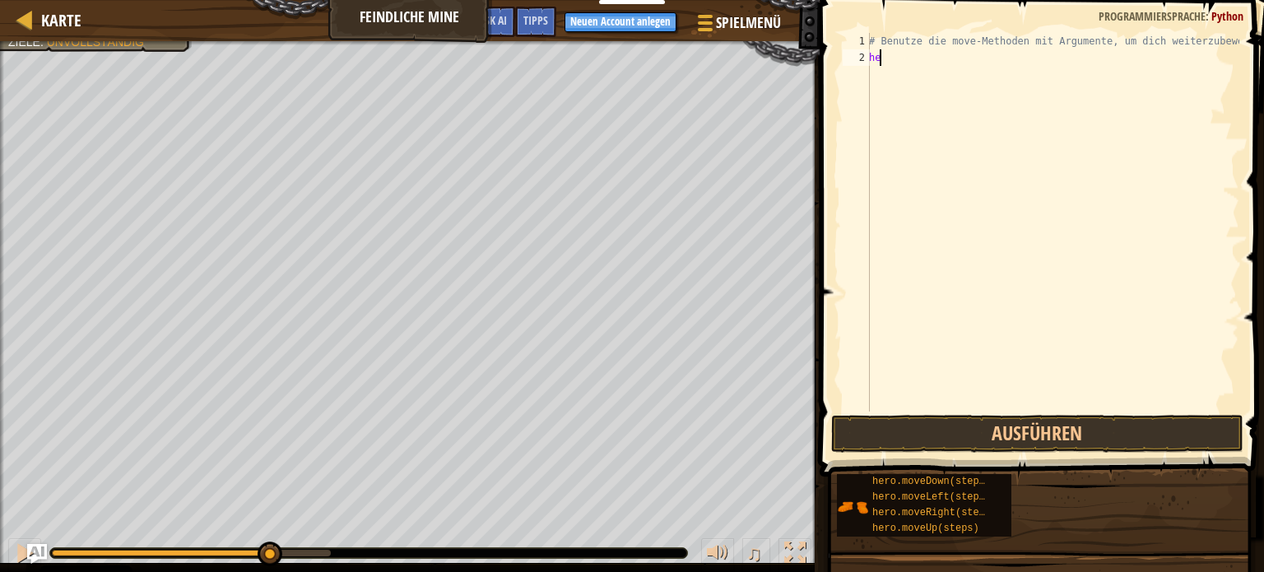
type textarea "h"
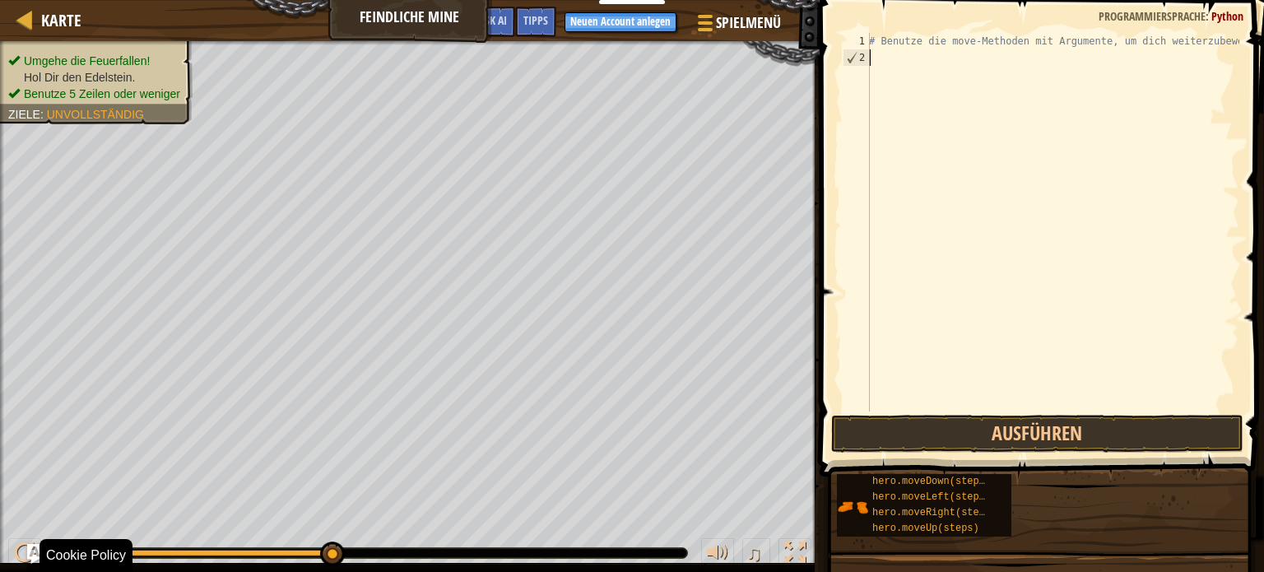
drag, startPoint x: 276, startPoint y: 556, endPoint x: 432, endPoint y: 529, distance: 158.7
click at [704, 549] on div "♫" at bounding box center [410, 548] width 820 height 49
drag, startPoint x: 339, startPoint y: 557, endPoint x: 336, endPoint y: 536, distance: 21.7
type textarea "m"
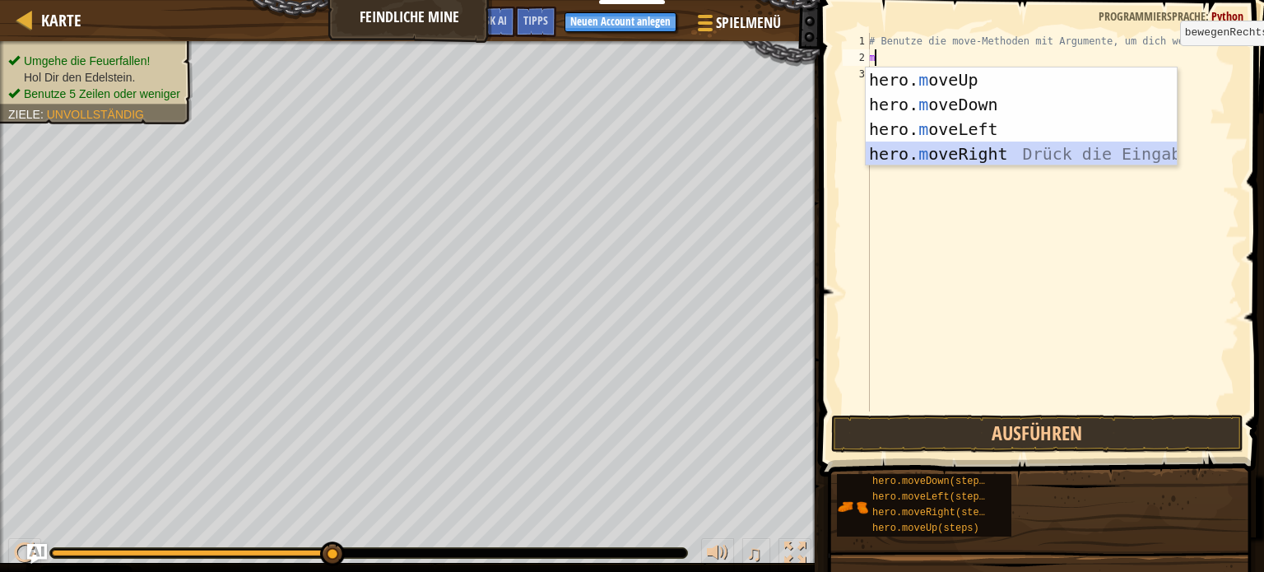
click at [984, 152] on div "hero. m oveUp Drück die Eingabetaste hero. m oveDown Drück die Eingabetaste her…" at bounding box center [1021, 141] width 311 height 148
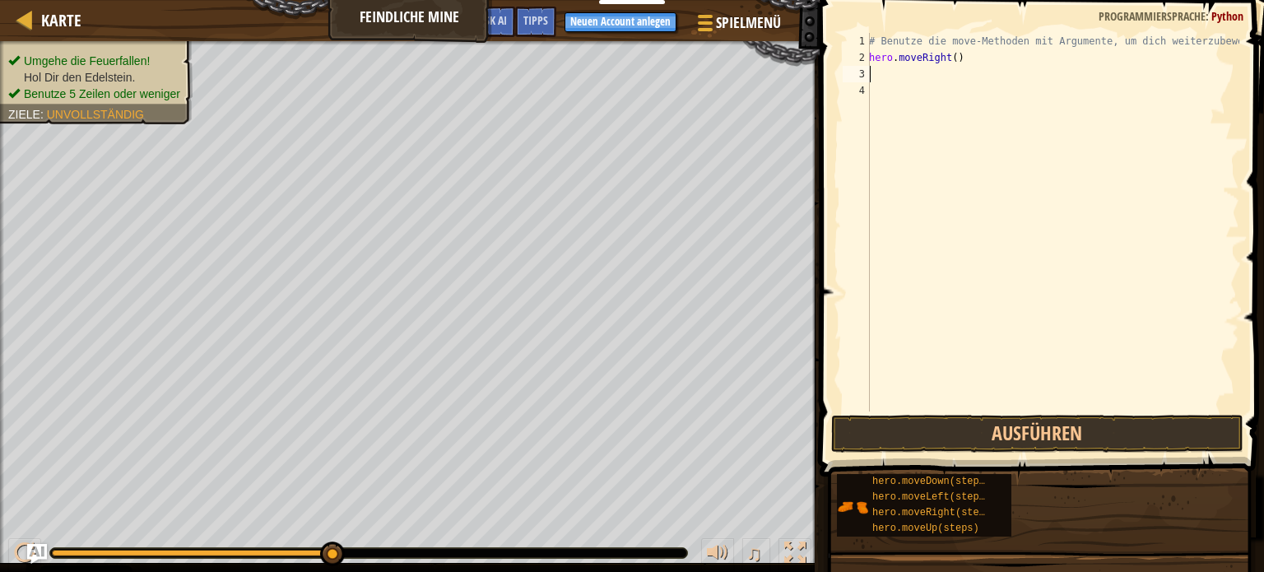
click at [991, 57] on div "# Benutze die move-Methoden mit Argumente, um dich weiterzubewegen hero . moveR…" at bounding box center [1053, 239] width 374 height 412
type textarea "hero.moveRight(3)"
type textarea "h"
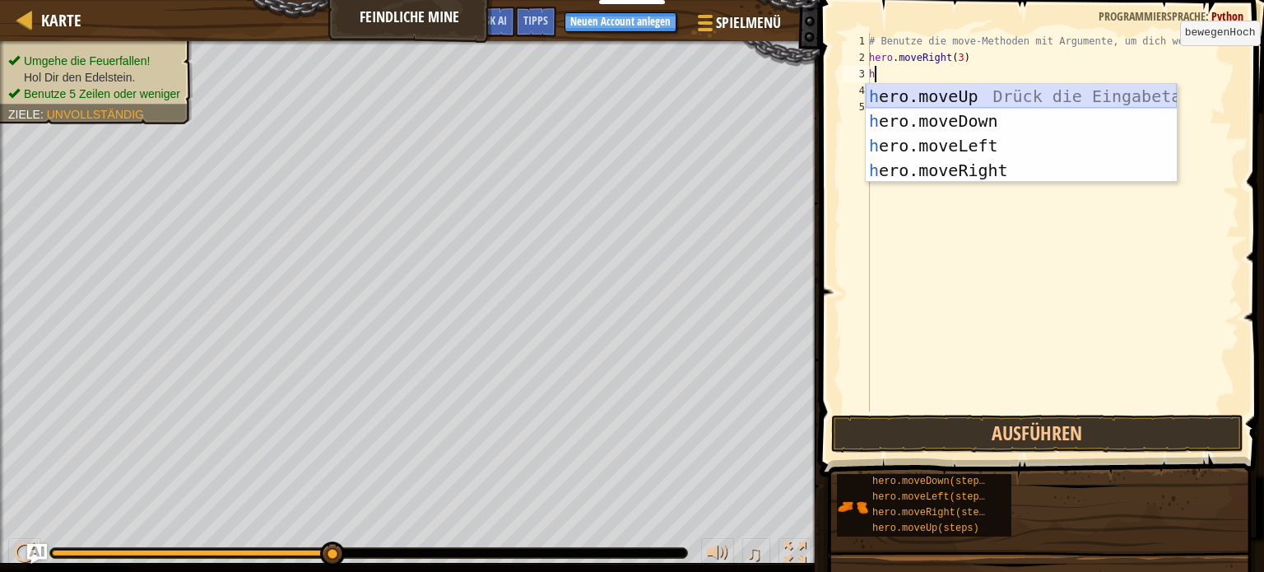
click at [1115, 93] on div "h ero.moveUp Drück die Eingabetaste h ero.moveDown Drück die Eingabetaste h ero…" at bounding box center [1021, 158] width 311 height 148
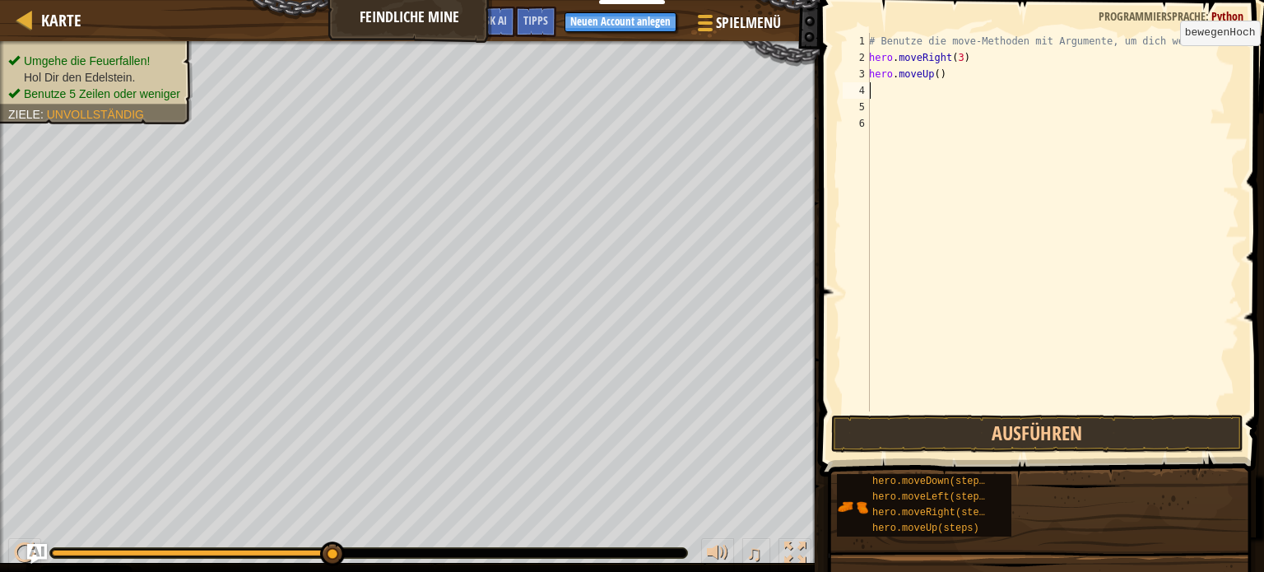
type textarea "h"
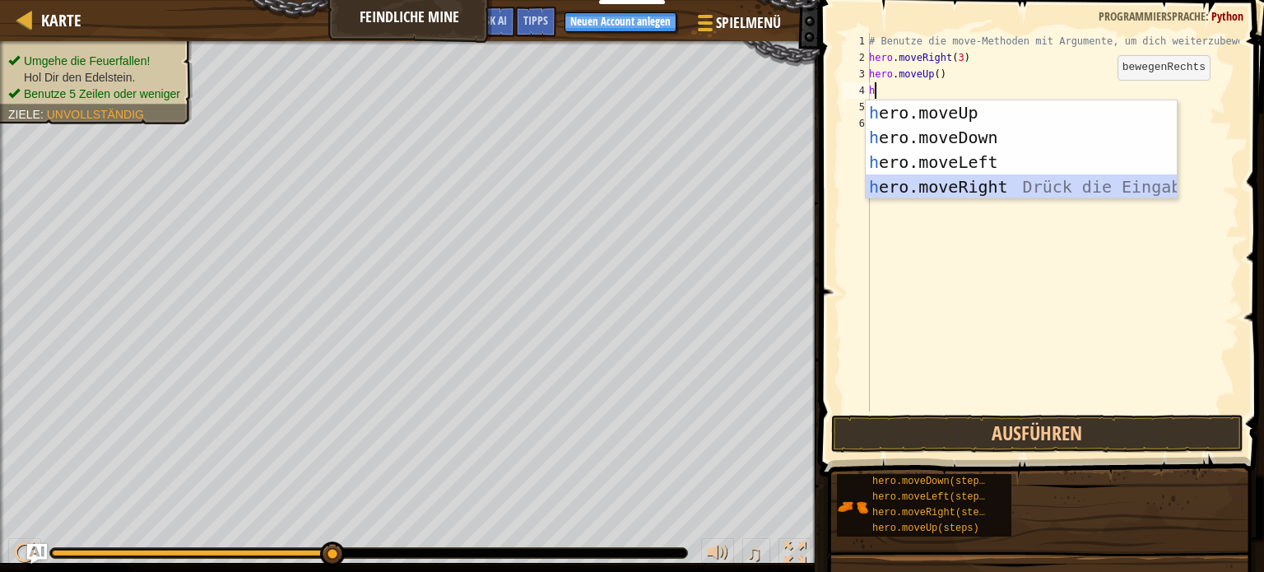
click at [1034, 193] on div "h ero.moveUp Drück die Eingabetaste h ero.moveDown Drück die Eingabetaste h ero…" at bounding box center [1021, 174] width 311 height 148
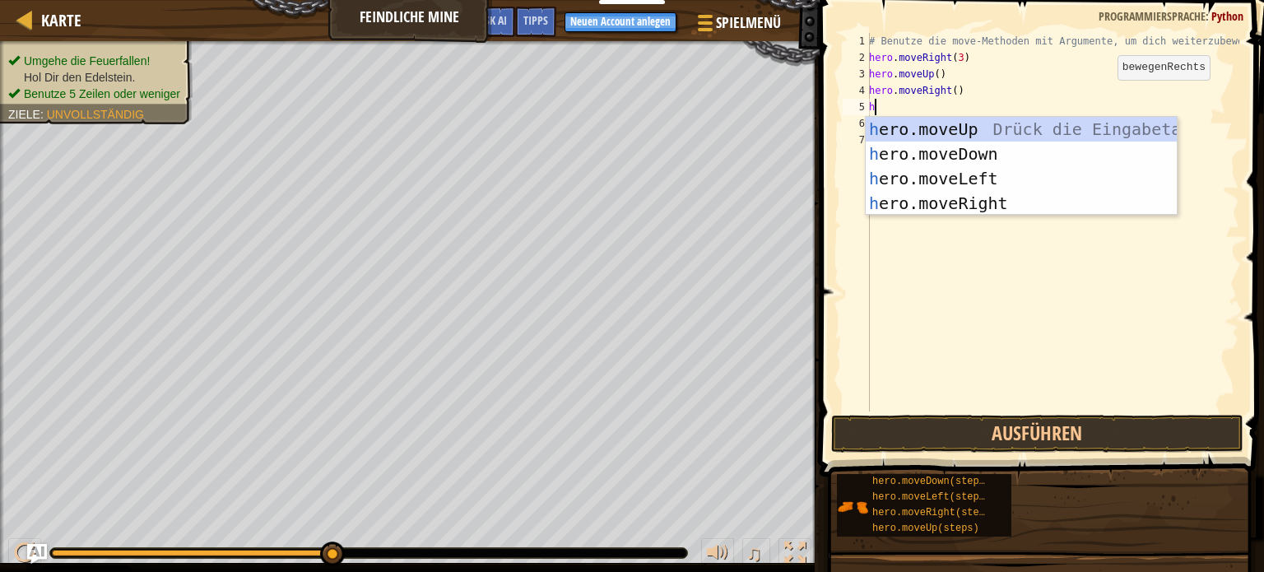
type textarea "he"
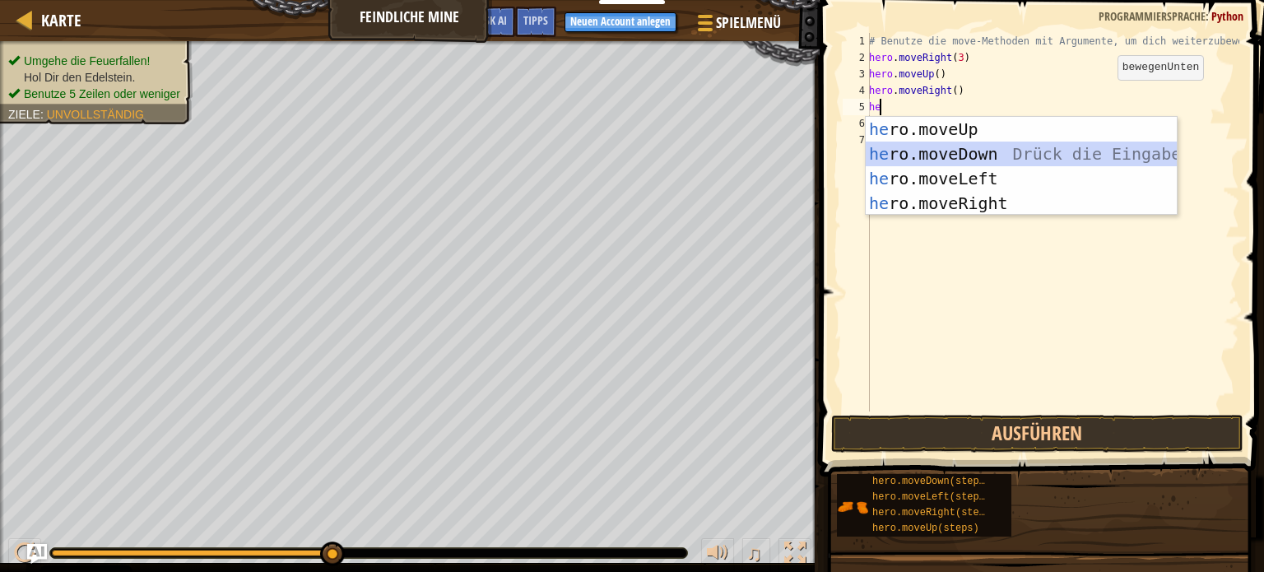
click at [987, 162] on div "he ro.moveUp Drück die Eingabetaste he ro.moveDown Drück die Eingabetaste he ro…" at bounding box center [1021, 191] width 311 height 148
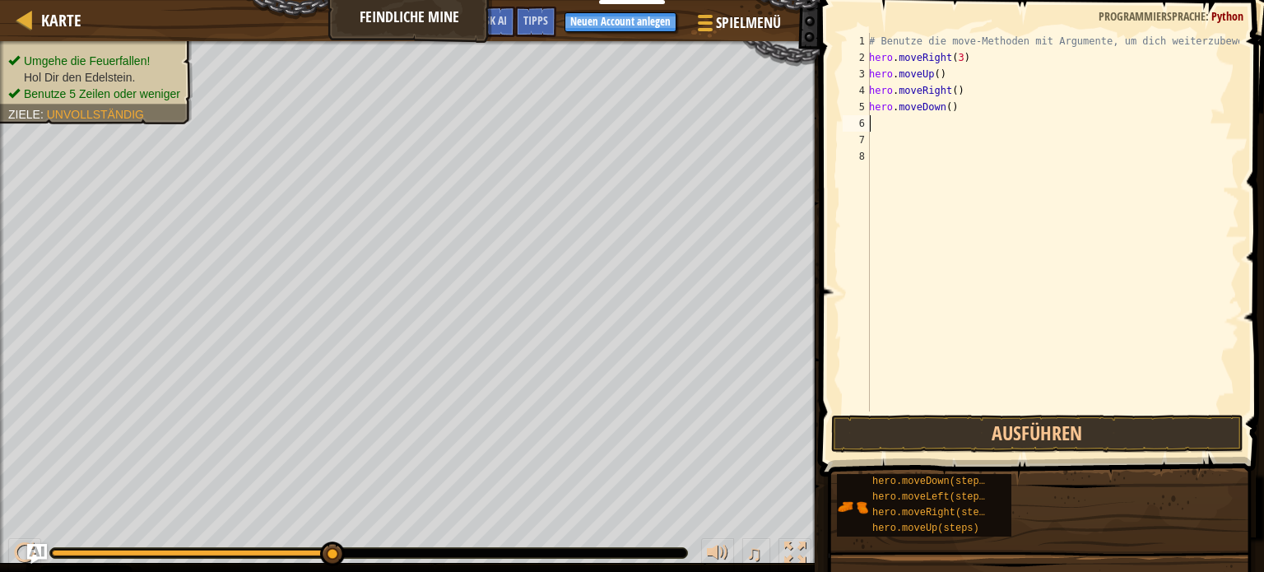
click at [997, 120] on div "# Benutze die move-Methoden mit Argumente, um dich weiterzubewegen hero . moveR…" at bounding box center [1053, 239] width 374 height 412
click at [986, 100] on div "# Benutze die move-Methoden mit Argumente, um dich weiterzubewegen hero . moveR…" at bounding box center [1053, 239] width 374 height 412
click at [946, 109] on div "# Benutze die move-Methoden mit Argumente, um dich weiterzubewegen hero . moveR…" at bounding box center [1053, 239] width 374 height 412
type textarea "hero.moveDown(3)"
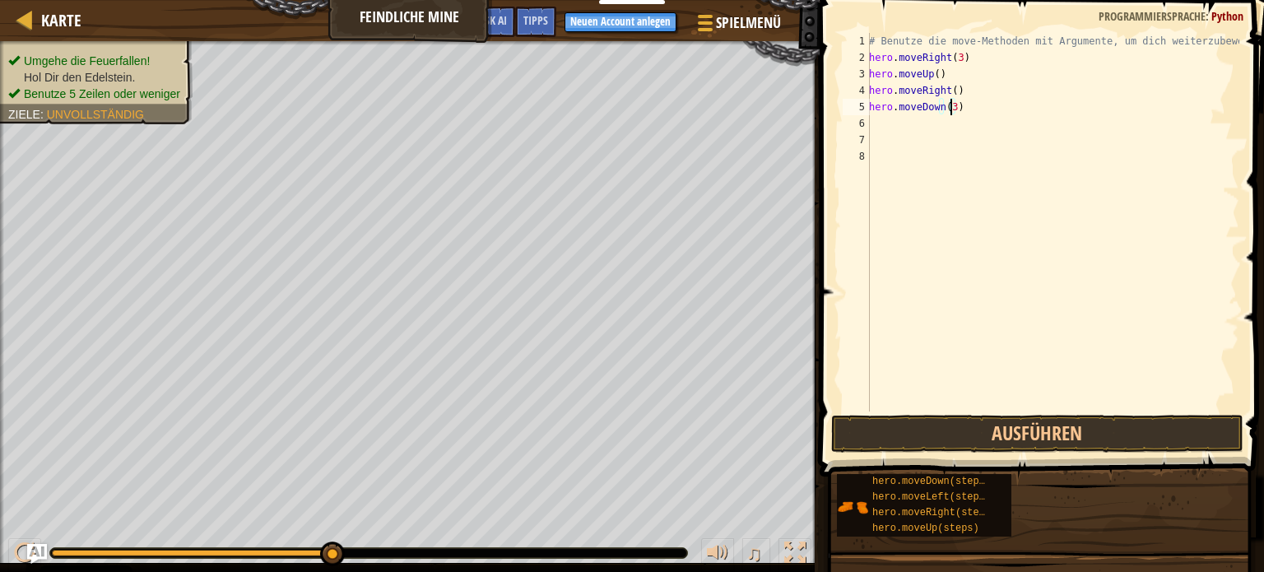
click at [891, 126] on div "# Benutze die move-Methoden mit Argumente, um dich weiterzubewegen hero . moveR…" at bounding box center [1053, 239] width 374 height 412
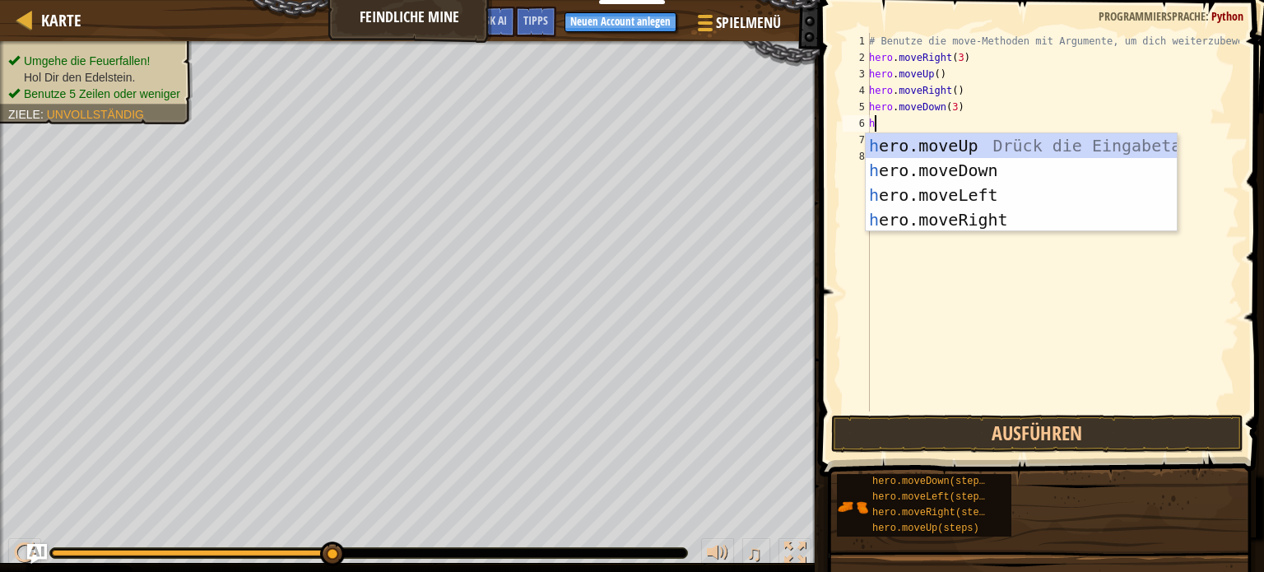
type textarea "he"
click at [932, 199] on div "he ro.moveUp Drück die Eingabetaste he ro.moveDown Drück die Eingabetaste he ro…" at bounding box center [1021, 207] width 311 height 148
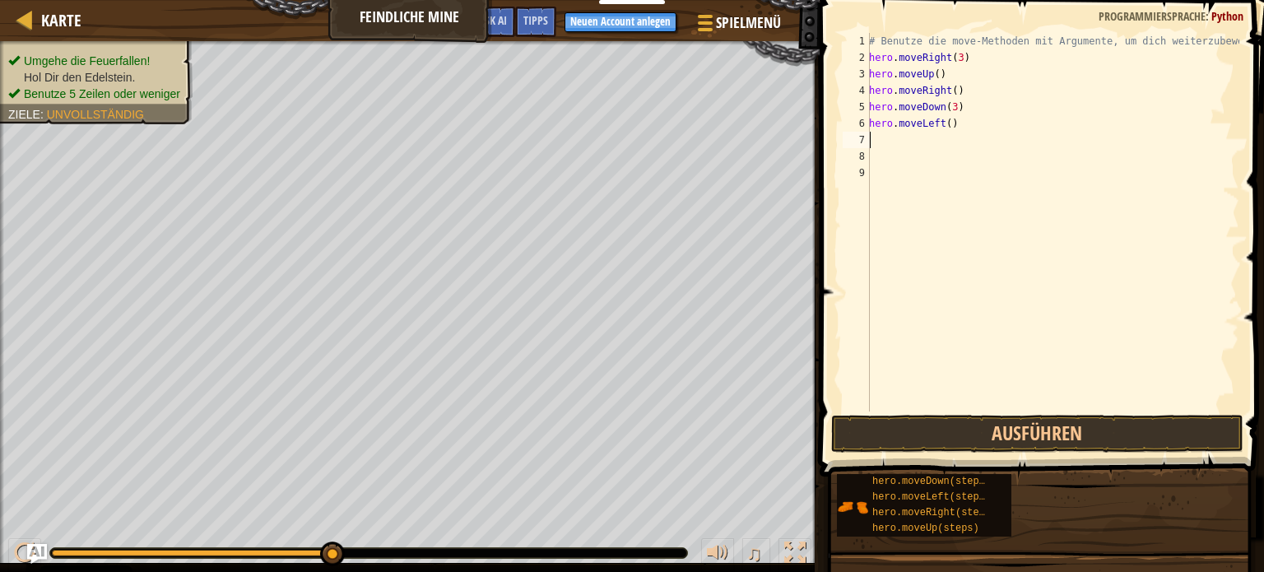
click at [971, 121] on div "# Benutze die move-Methoden mit Argumente, um dich weiterzubewegen hero . moveR…" at bounding box center [1053, 239] width 374 height 412
type textarea "hero.moveLeft(2)"
click at [964, 427] on button "Ausführen" at bounding box center [1037, 434] width 412 height 38
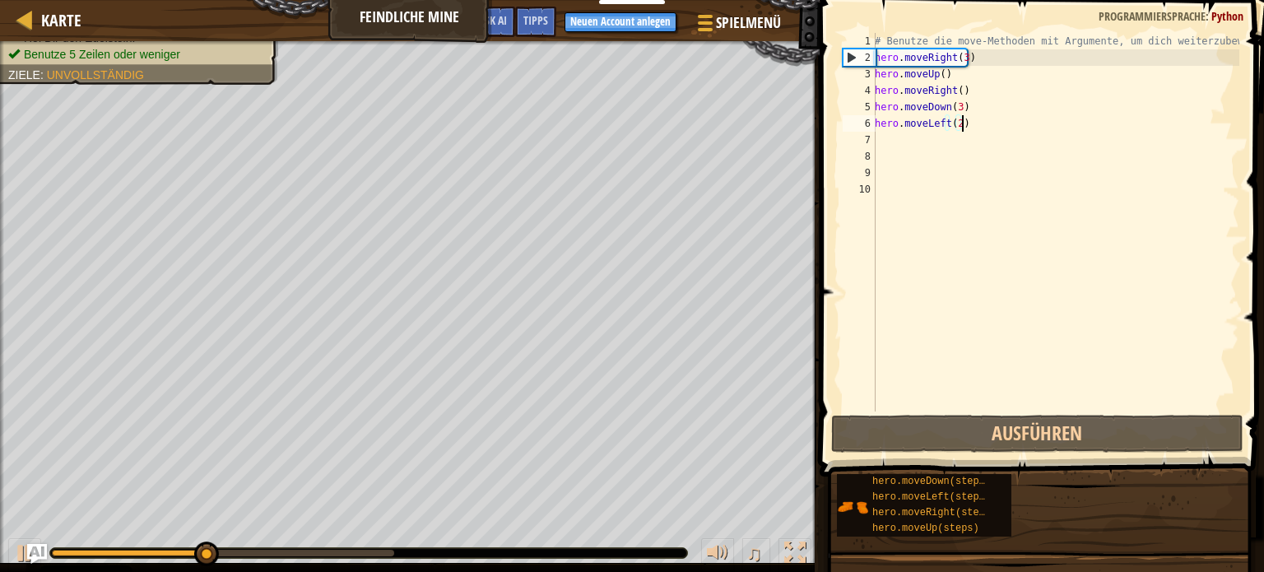
click at [1007, 118] on div "# Benutze die move-Methoden mit Argumente, um dich weiterzubewegen hero . moveR…" at bounding box center [1056, 239] width 368 height 412
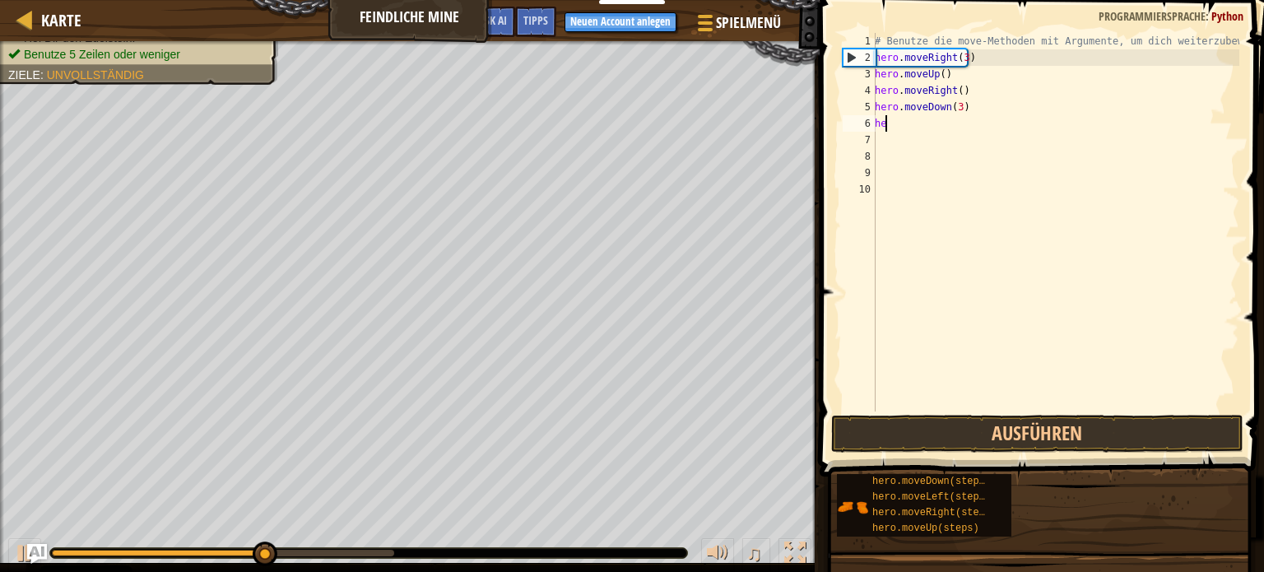
type textarea "h"
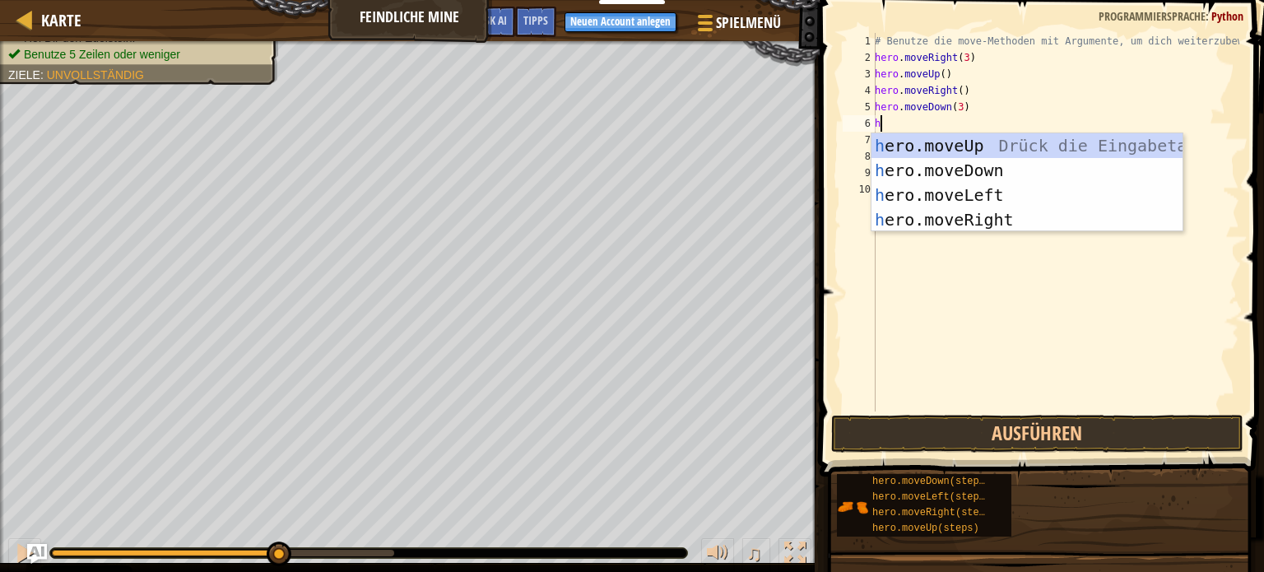
type textarea "he"
click at [1025, 212] on div "he ro.moveUp Drück die Eingabetaste he ro.moveDown Drück die Eingabetaste he ro…" at bounding box center [1027, 207] width 311 height 148
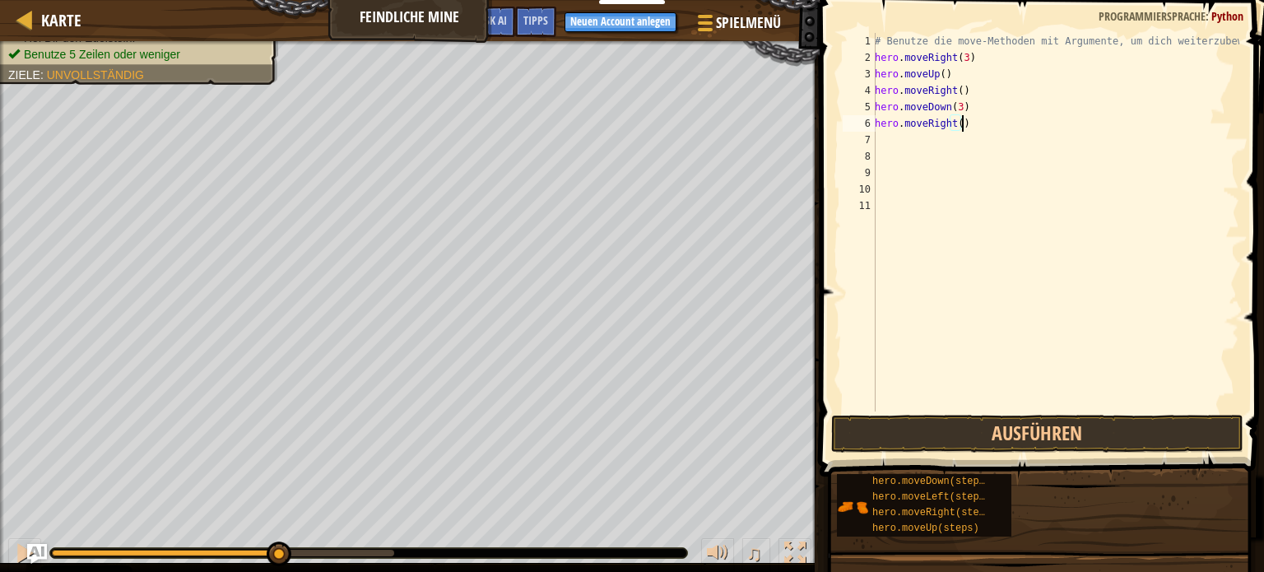
click at [1001, 127] on div "# Benutze die move-Methoden mit Argumente, um dich weiterzubewegen hero . moveR…" at bounding box center [1056, 239] width 368 height 412
type textarea "hero.moveRight(2)"
click at [877, 221] on div "# Benutze die move-Methoden mit Argumente, um dich weiterzubewegen hero . moveR…" at bounding box center [1056, 239] width 368 height 412
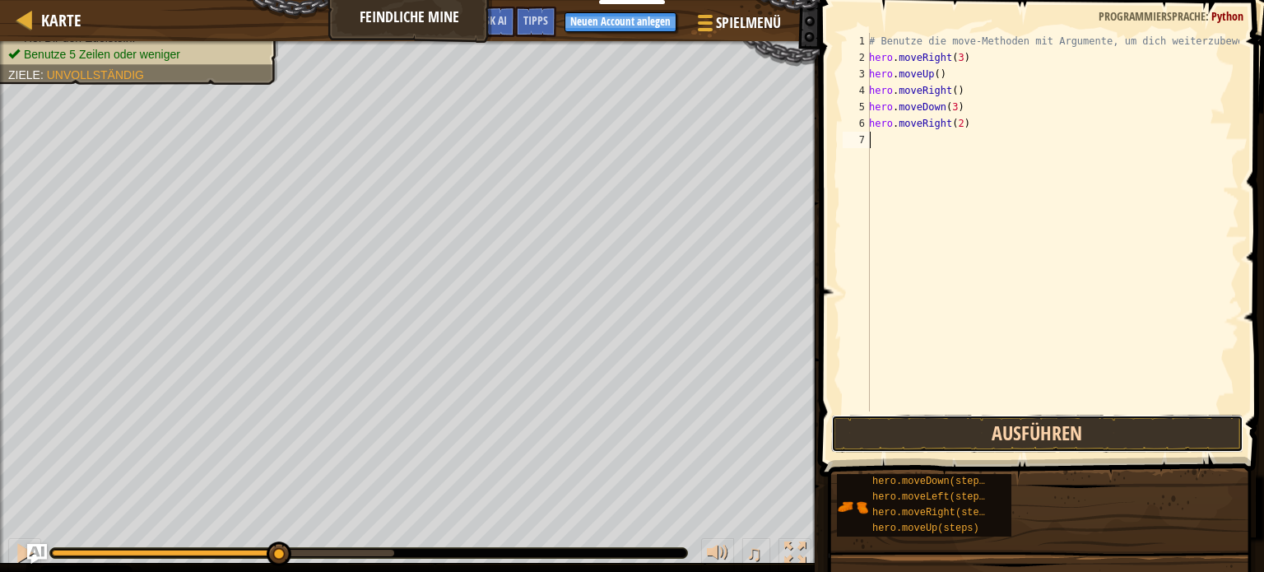
click at [1008, 439] on button "Ausführen" at bounding box center [1037, 434] width 412 height 38
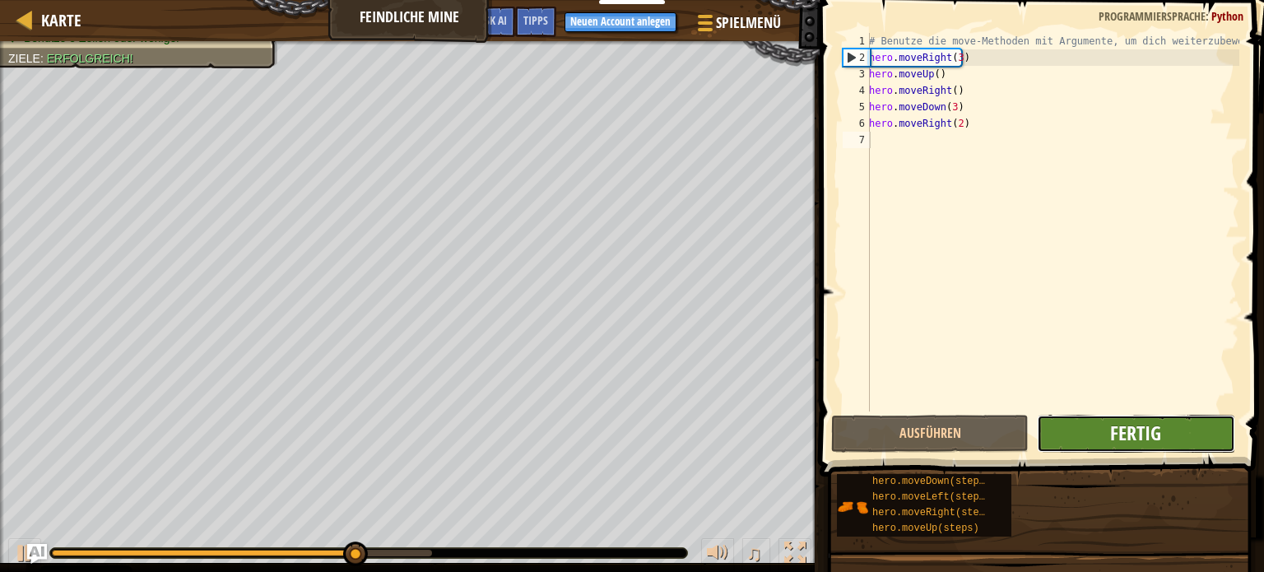
click at [1159, 420] on span "Fertig" at bounding box center [1135, 433] width 51 height 26
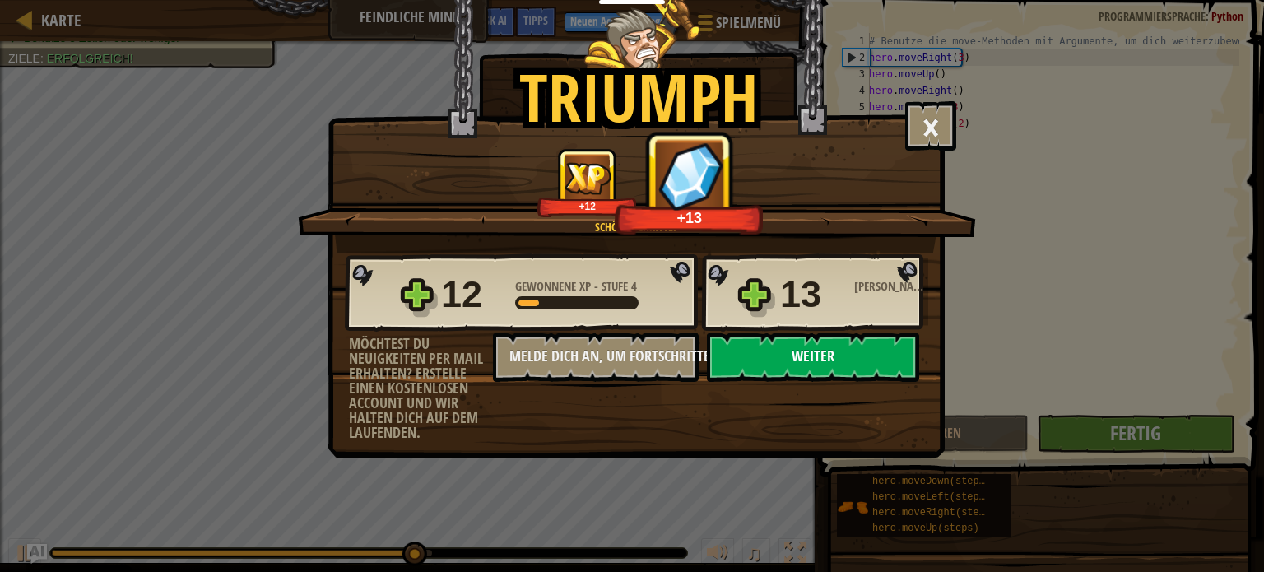
click at [827, 373] on button "Weiter" at bounding box center [813, 357] width 212 height 49
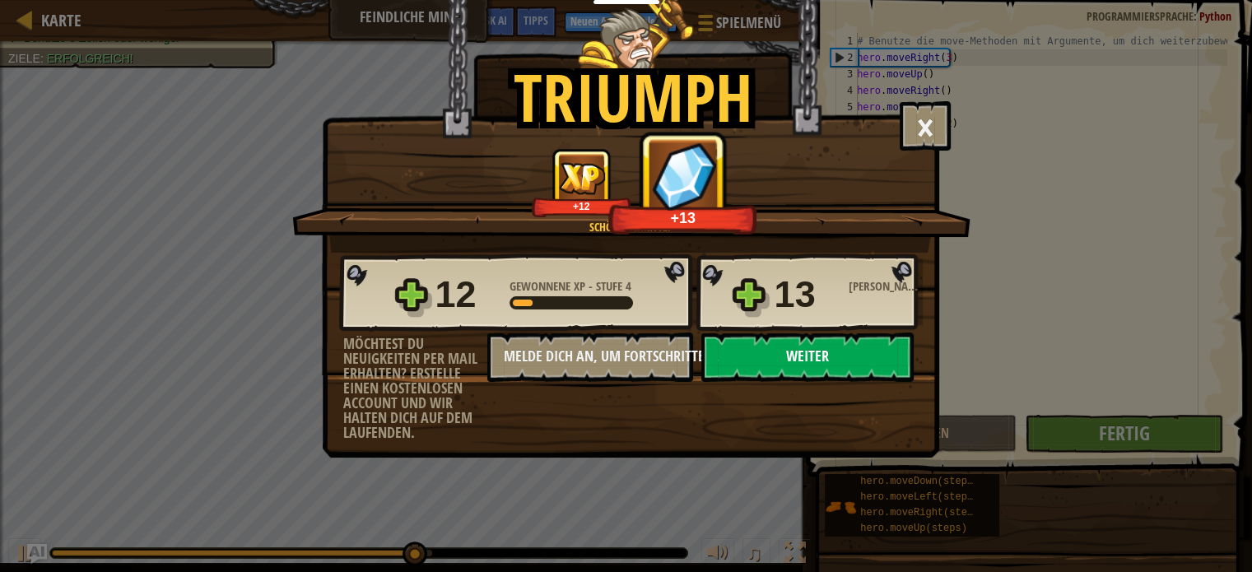
select select "de-DE"
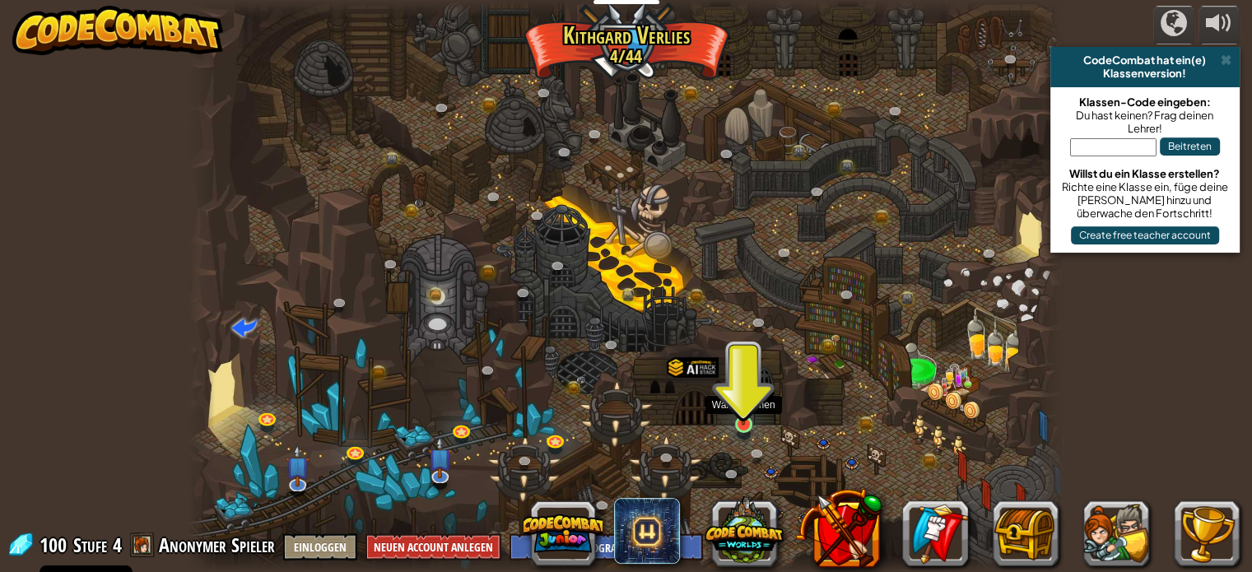
click at [734, 425] on img at bounding box center [743, 401] width 21 height 49
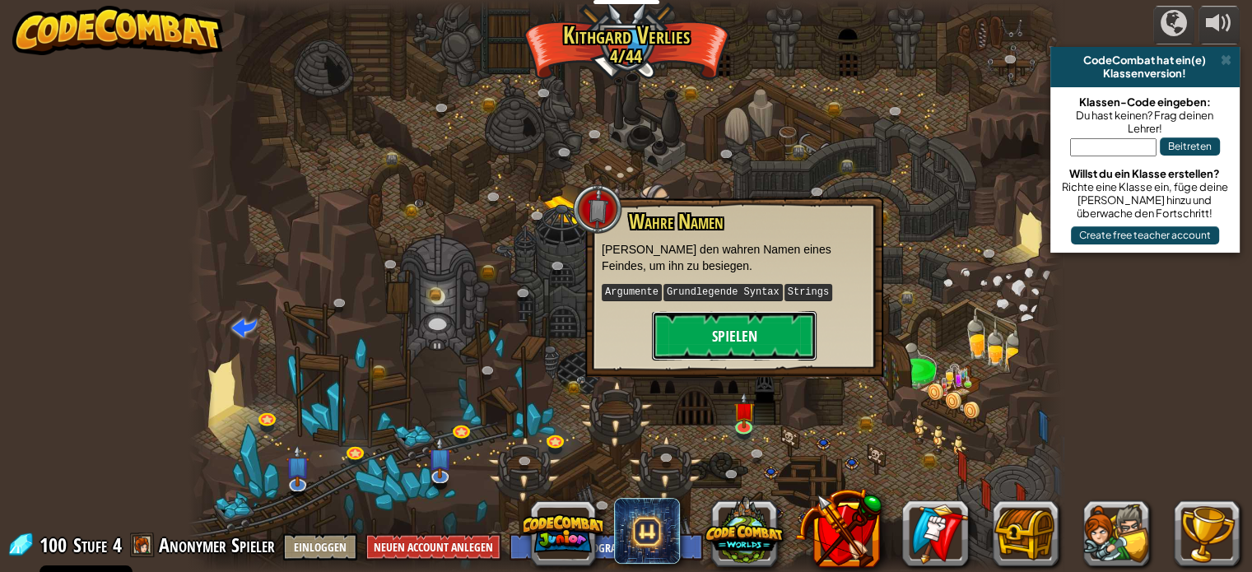
click at [779, 341] on button "Spielen" at bounding box center [734, 335] width 165 height 49
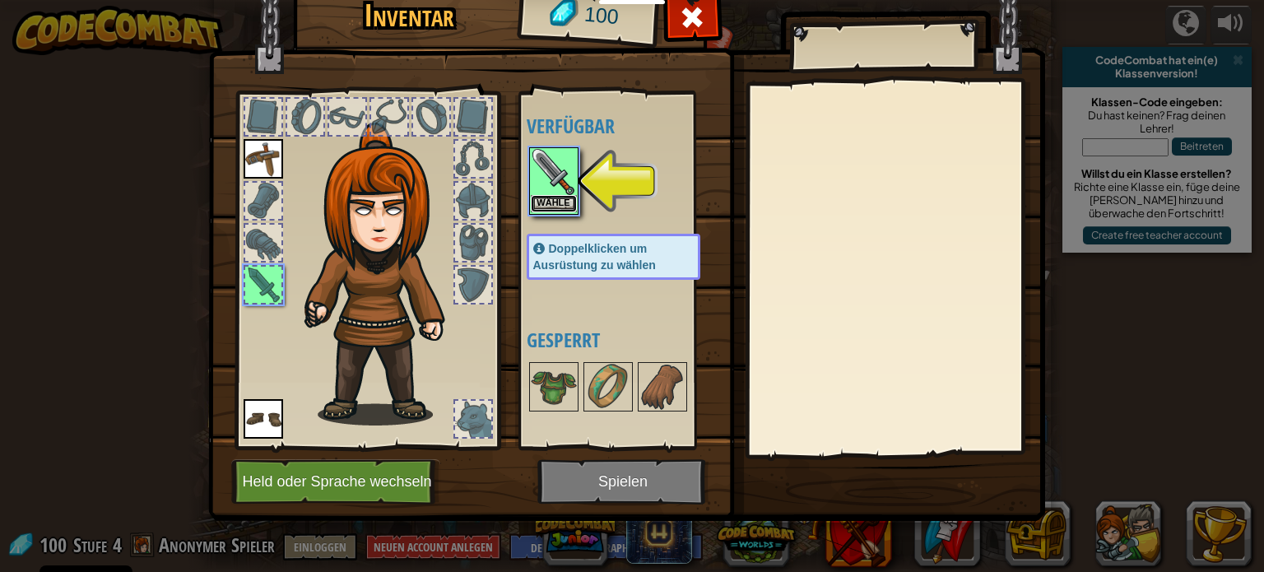
click at [563, 202] on button "Wähle" at bounding box center [554, 203] width 46 height 17
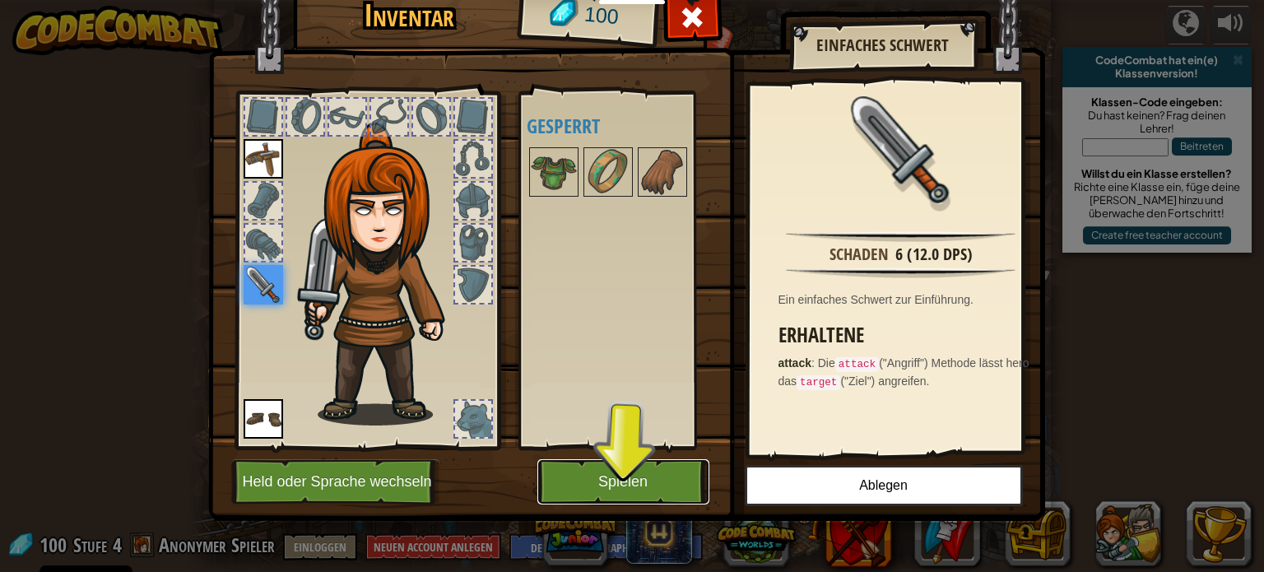
click at [609, 463] on button "Spielen" at bounding box center [623, 481] width 172 height 45
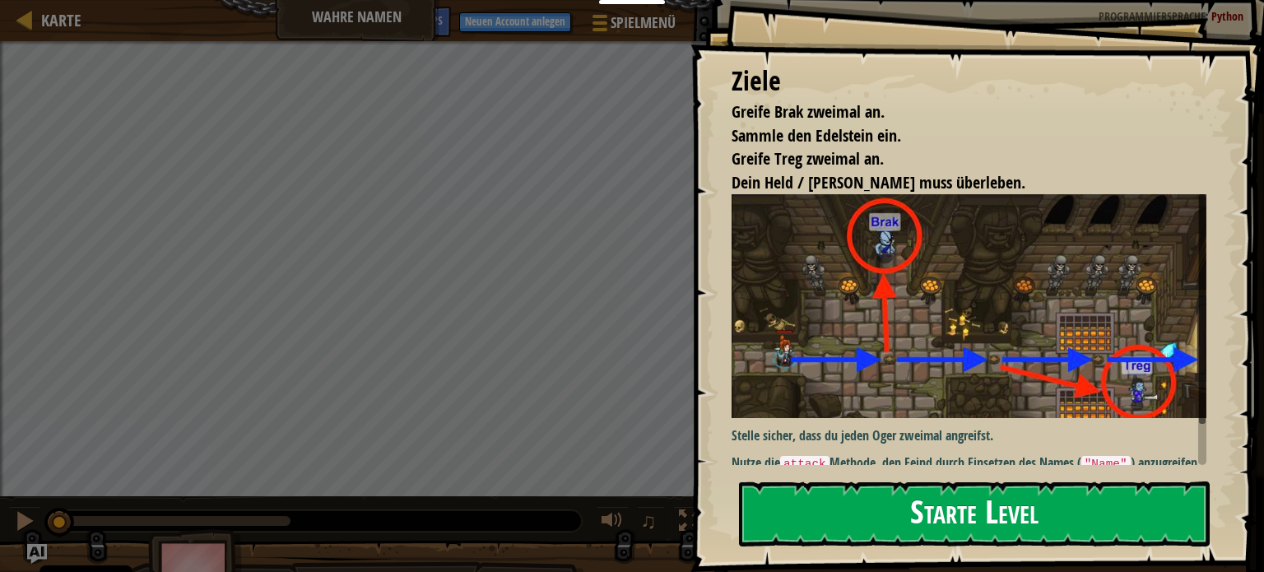
click at [955, 516] on button "Starte Level" at bounding box center [974, 513] width 471 height 65
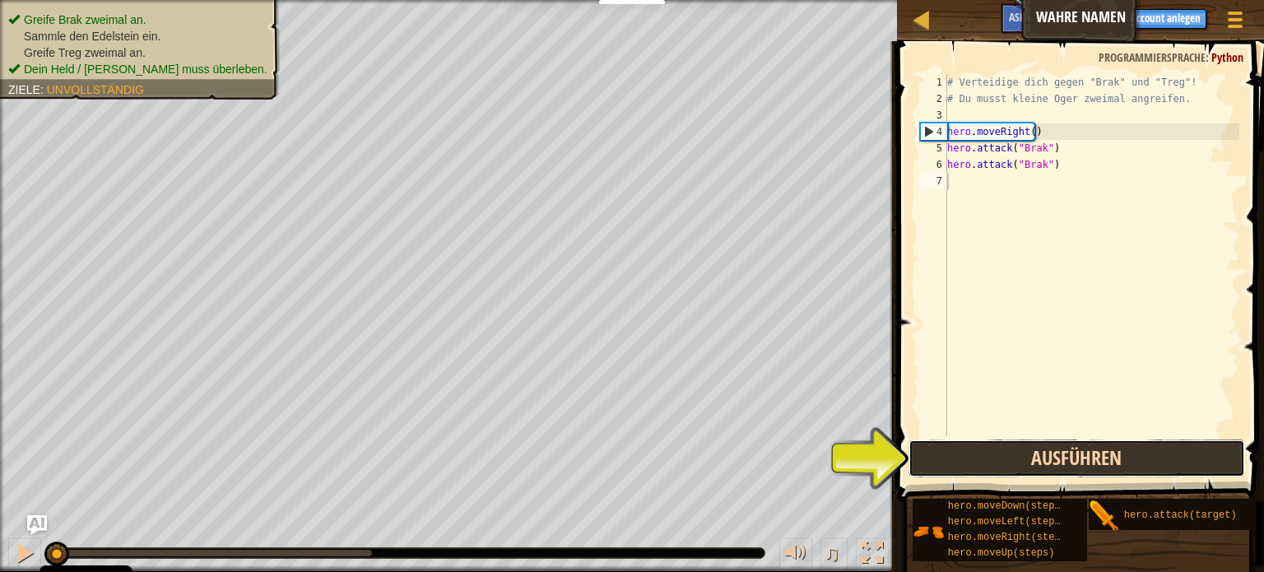
click at [1140, 466] on button "Ausführen" at bounding box center [1077, 459] width 337 height 38
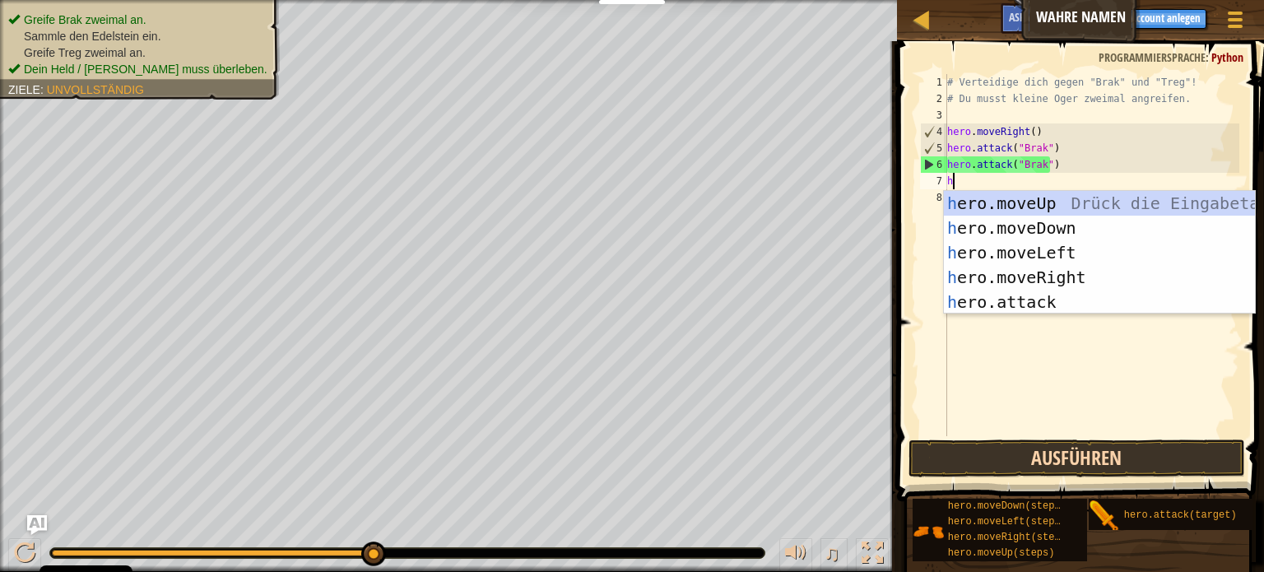
scroll to position [7, 0]
type textarea "he"
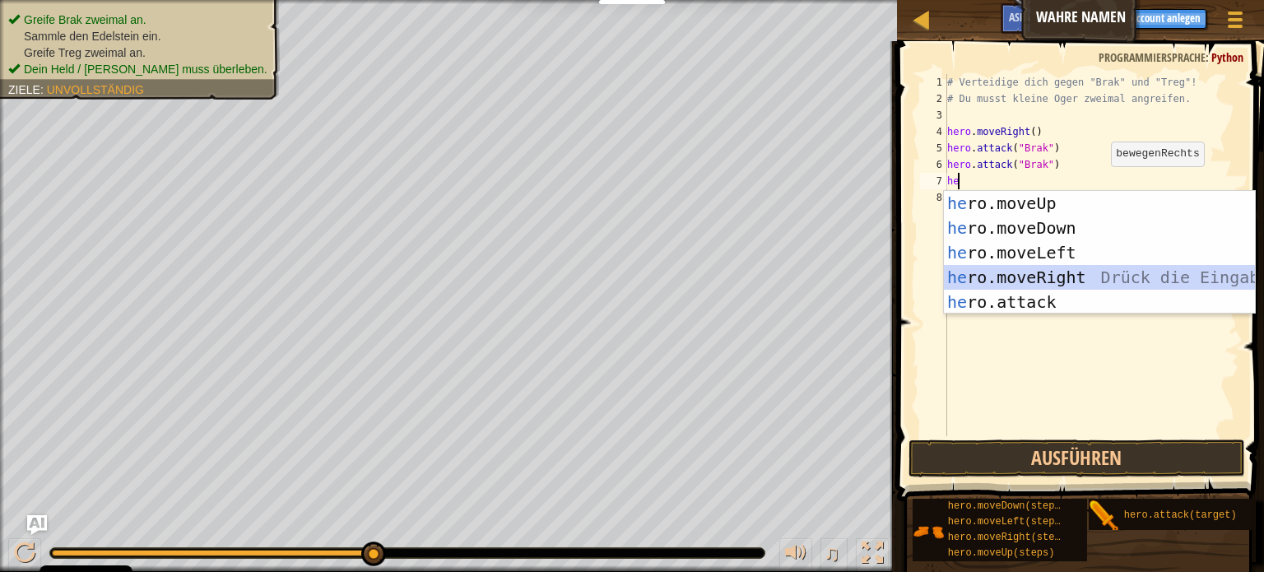
click at [1096, 272] on div "he ro.moveUp Drück die Eingabetaste he ro.moveDown Drück die Eingabetaste he ro…" at bounding box center [1099, 277] width 311 height 173
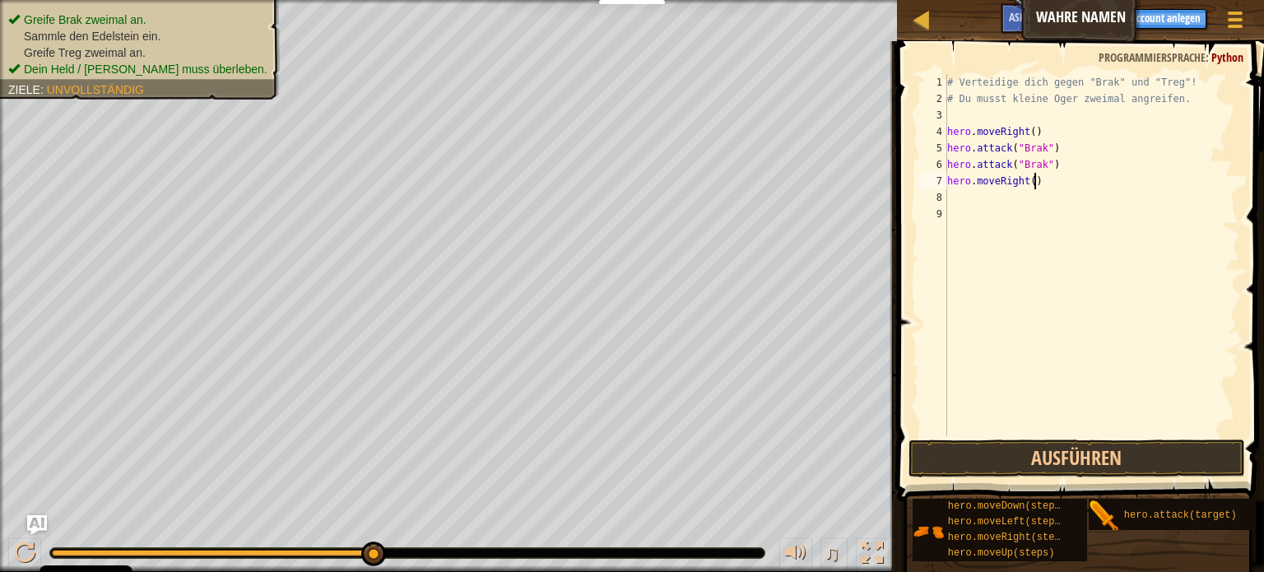
click at [1054, 174] on div "# Verteidige dich gegen "Brak" und "Treg"! # Du musst kleine Oger zweimal angre…" at bounding box center [1091, 271] width 295 height 395
type textarea "hero.moveRight(2)"
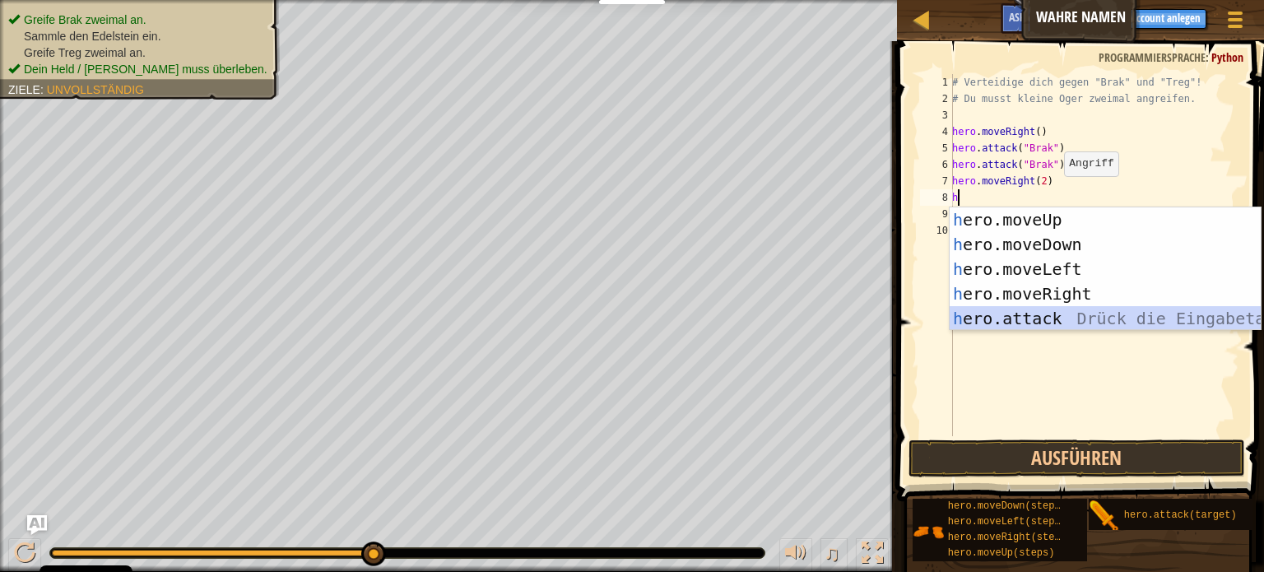
click at [1063, 310] on div "h ero.moveUp Drück die Eingabetaste h ero.moveDown Drück die Eingabetaste h ero…" at bounding box center [1105, 293] width 311 height 173
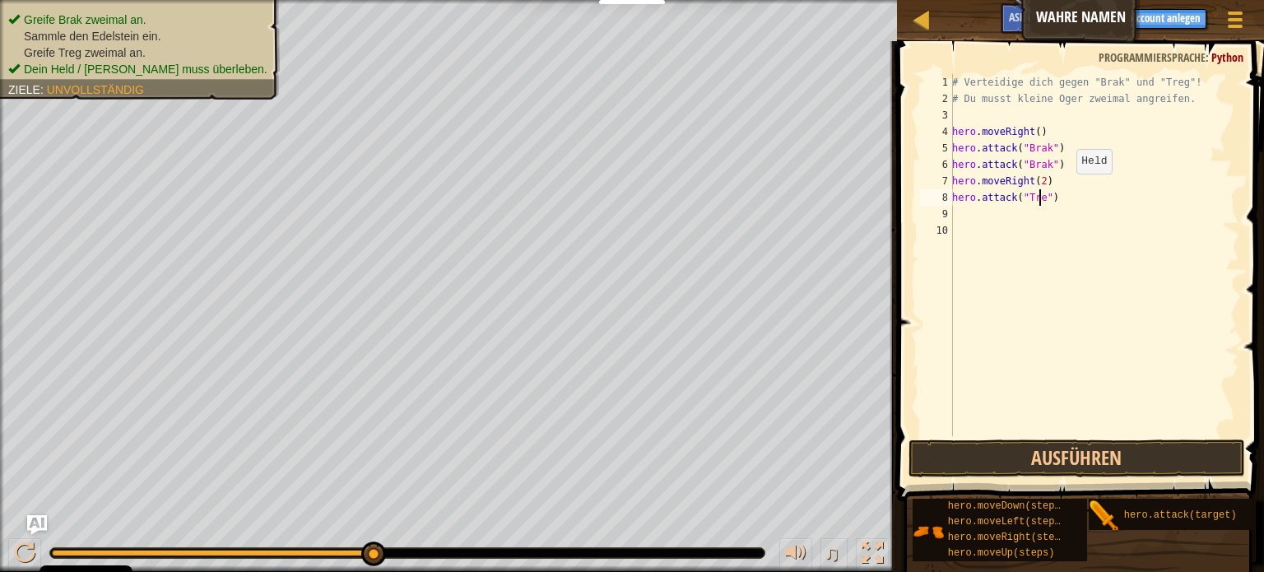
scroll to position [7, 7]
type textarea "hero.attack("Treg")"
click at [1068, 454] on button "Ausführen" at bounding box center [1077, 459] width 337 height 38
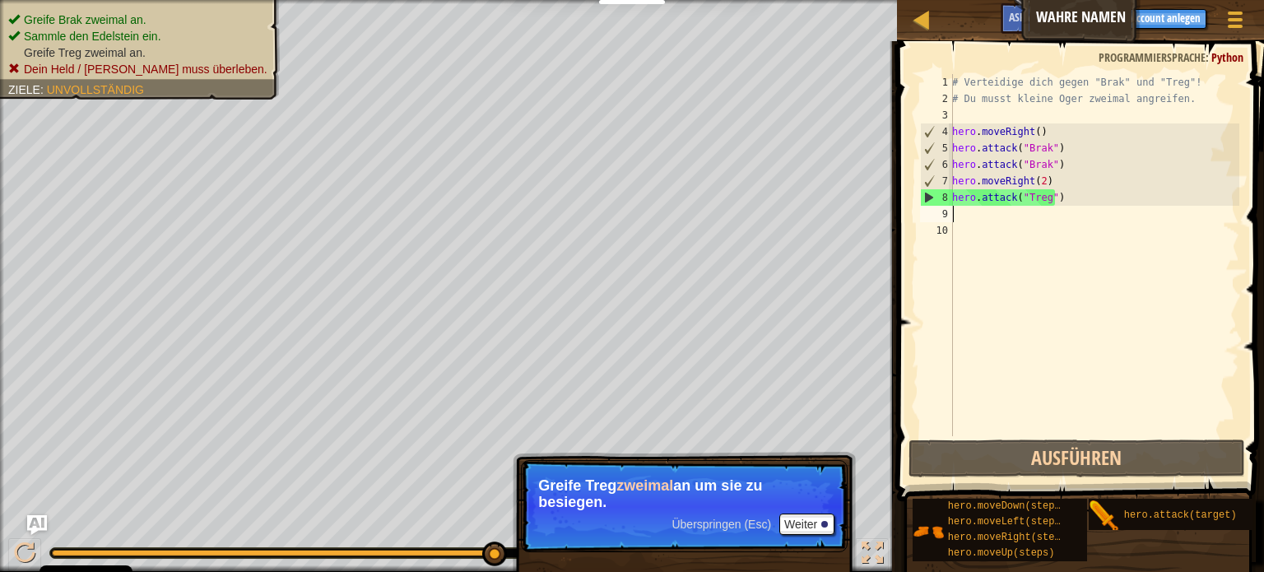
click at [961, 216] on div "# Verteidige dich gegen "Brak" und "Treg"! # Du musst kleine Oger zweimal angre…" at bounding box center [1094, 271] width 291 height 395
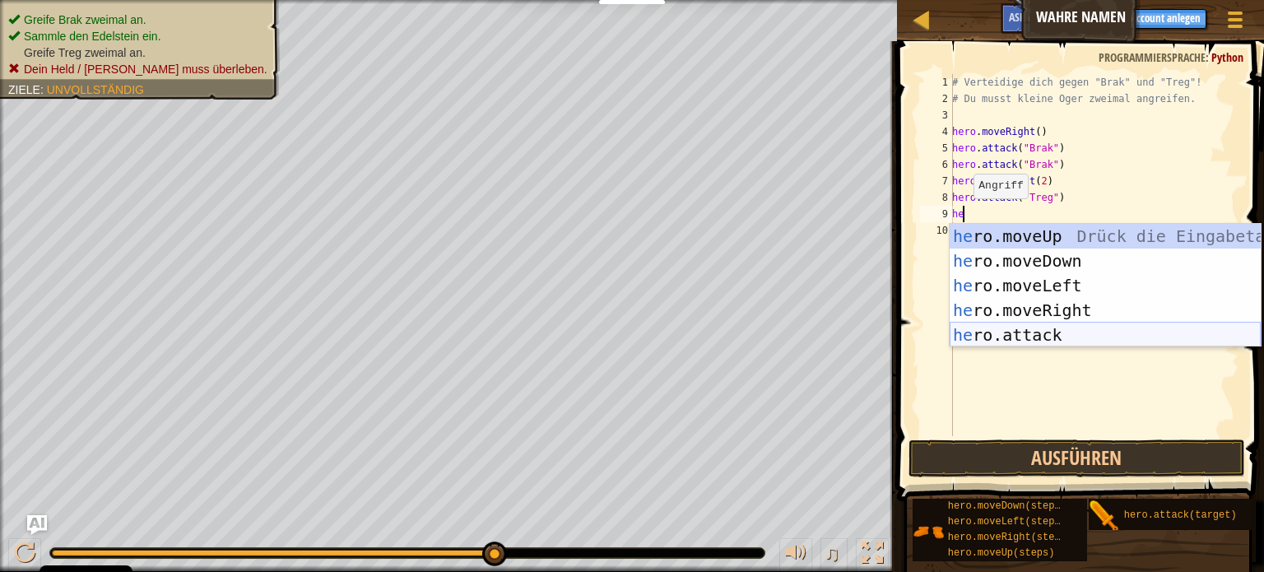
click at [1026, 333] on div "he ro.moveUp Drück die Eingabetaste he ro.moveDown Drück die Eingabetaste he ro…" at bounding box center [1105, 310] width 311 height 173
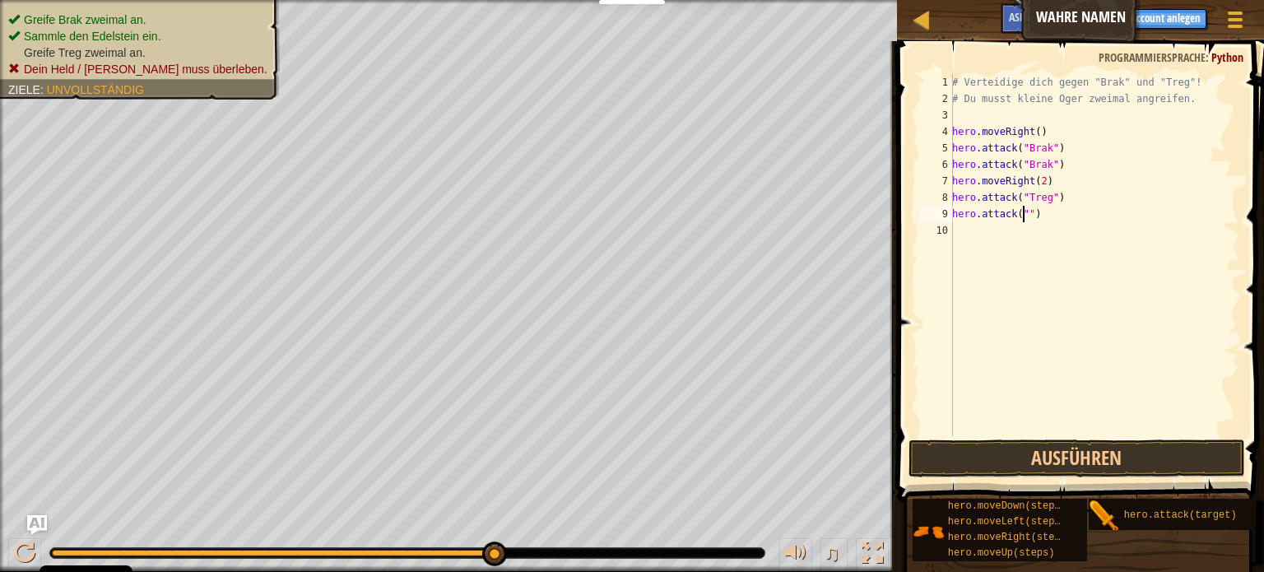
scroll to position [7, 6]
type textarea "hero.attack("Treg")"
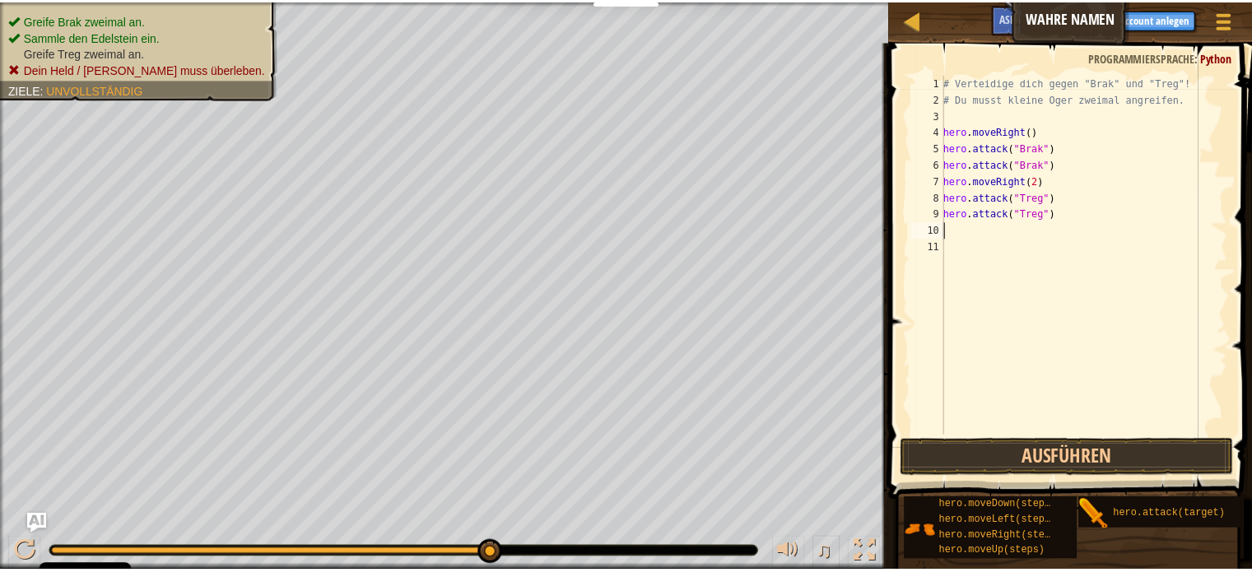
scroll to position [7, 0]
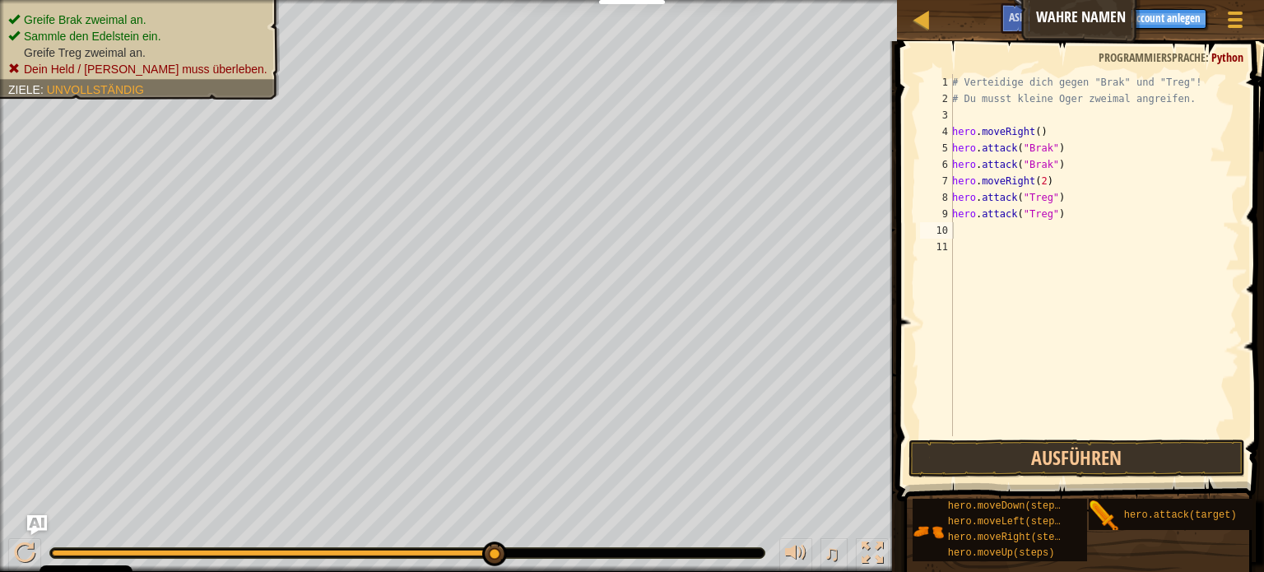
click at [1091, 438] on span at bounding box center [1082, 247] width 380 height 509
click at [1100, 447] on button "Ausführen" at bounding box center [1077, 459] width 337 height 38
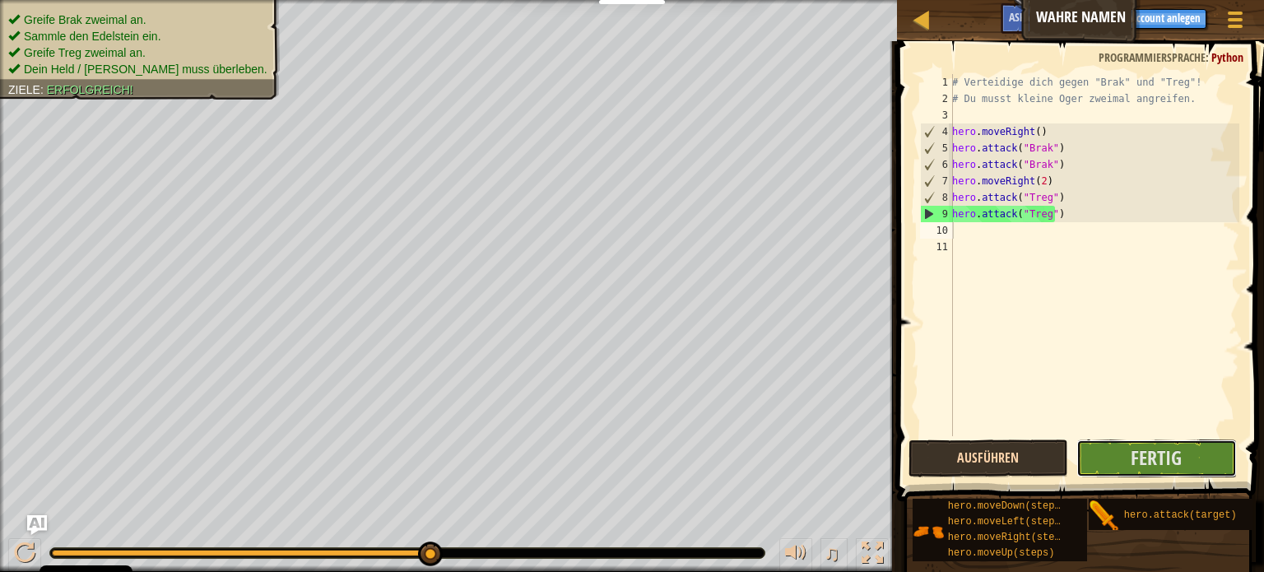
click at [1100, 447] on button "Fertig" at bounding box center [1157, 459] width 160 height 38
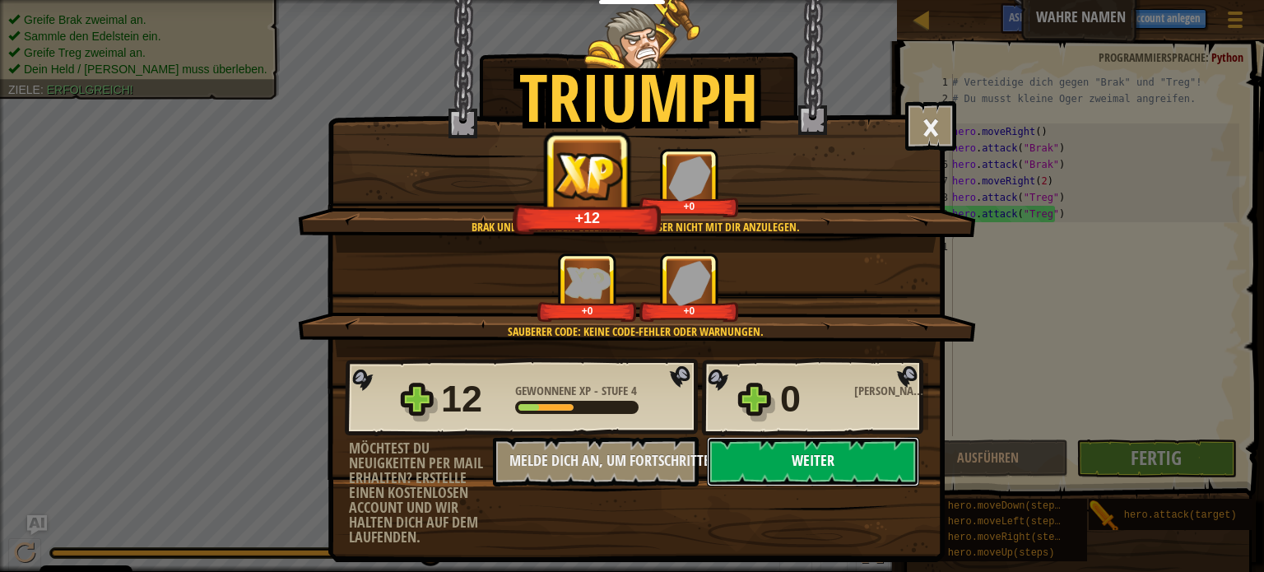
click at [815, 463] on button "Weiter" at bounding box center [813, 461] width 212 height 49
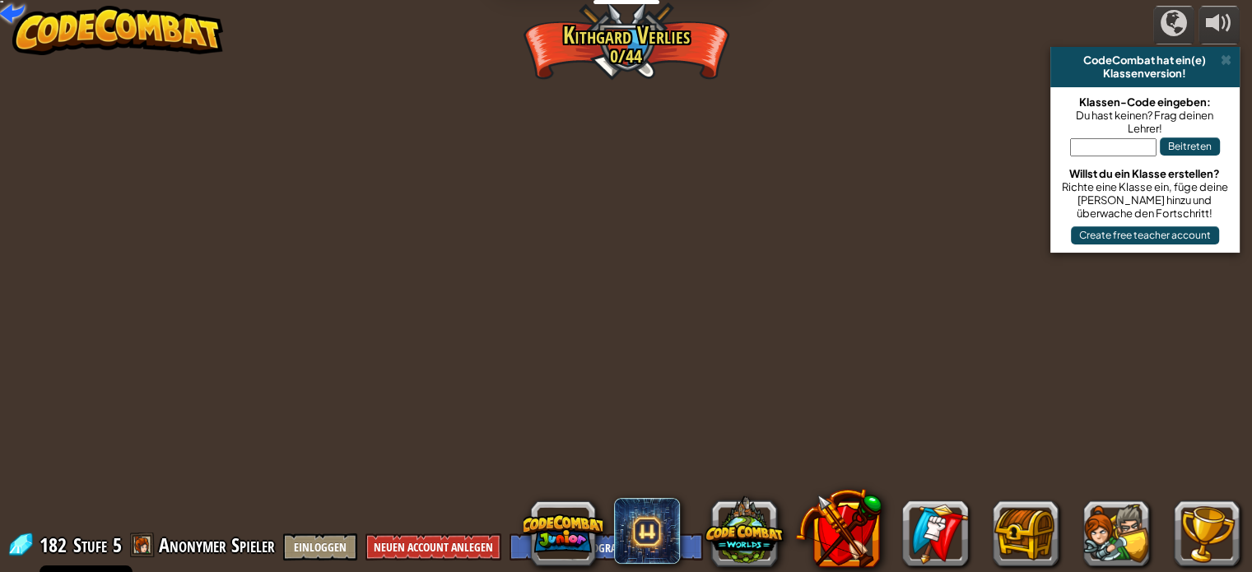
select select "de-DE"
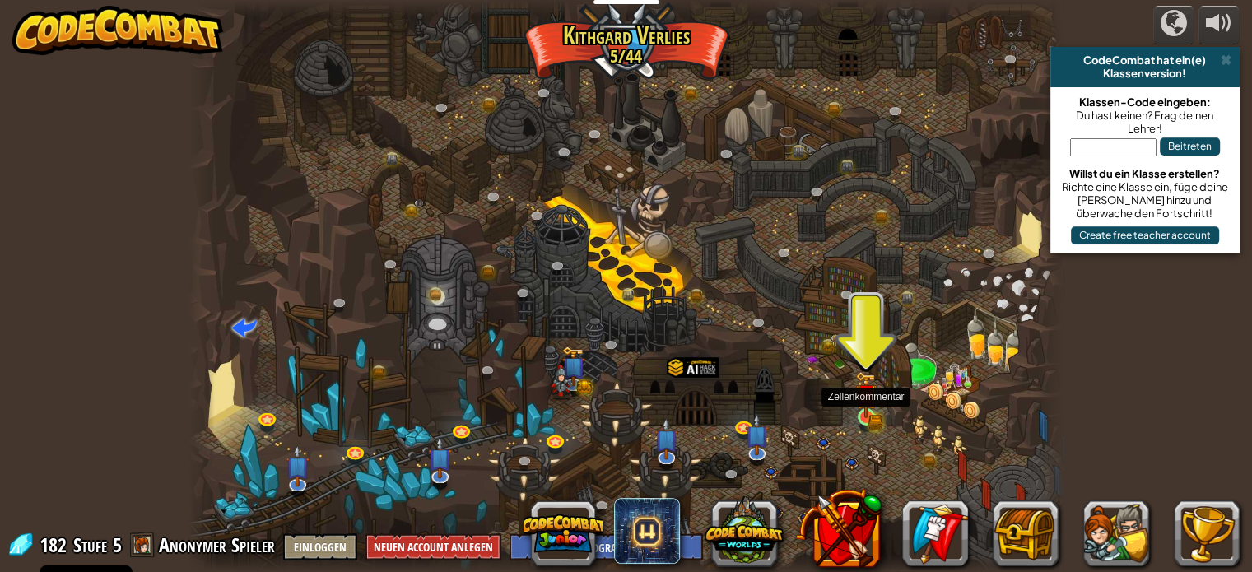
click at [861, 412] on img at bounding box center [865, 394] width 21 height 47
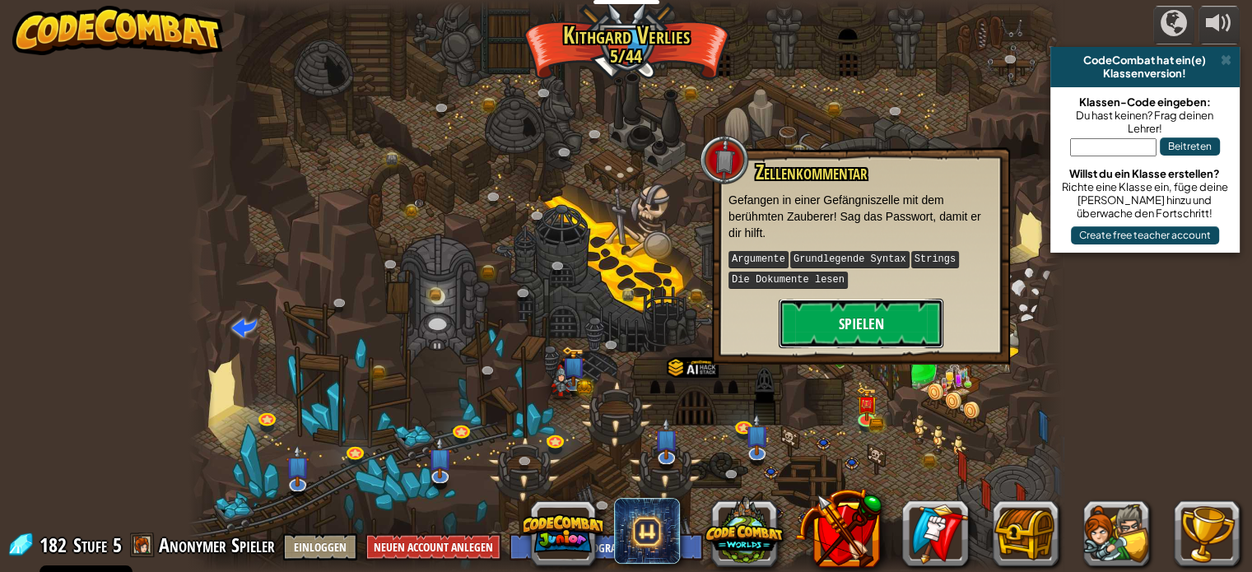
click at [912, 321] on button "Spielen" at bounding box center [861, 323] width 165 height 49
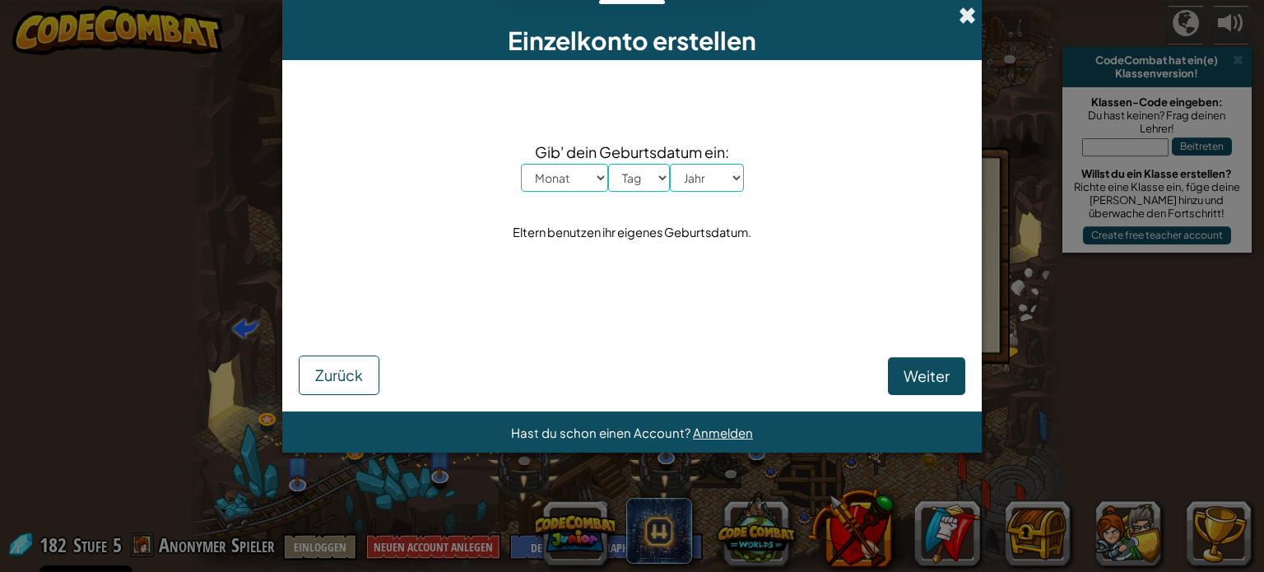
click at [968, 16] on span at bounding box center [967, 15] width 17 height 17
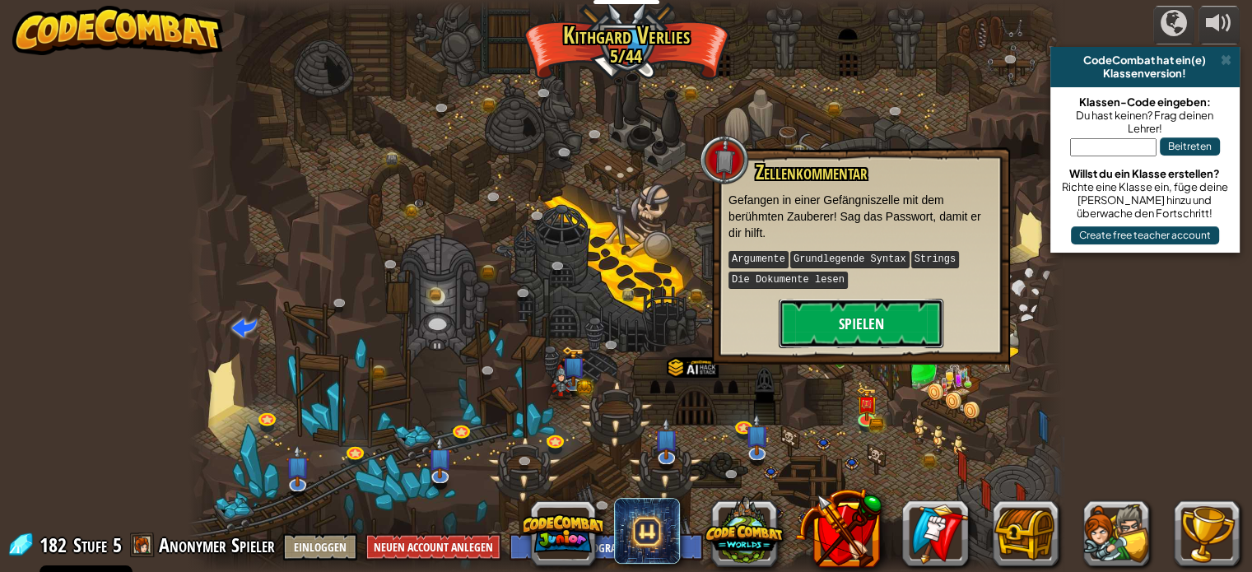
click at [892, 323] on button "Spielen" at bounding box center [861, 323] width 165 height 49
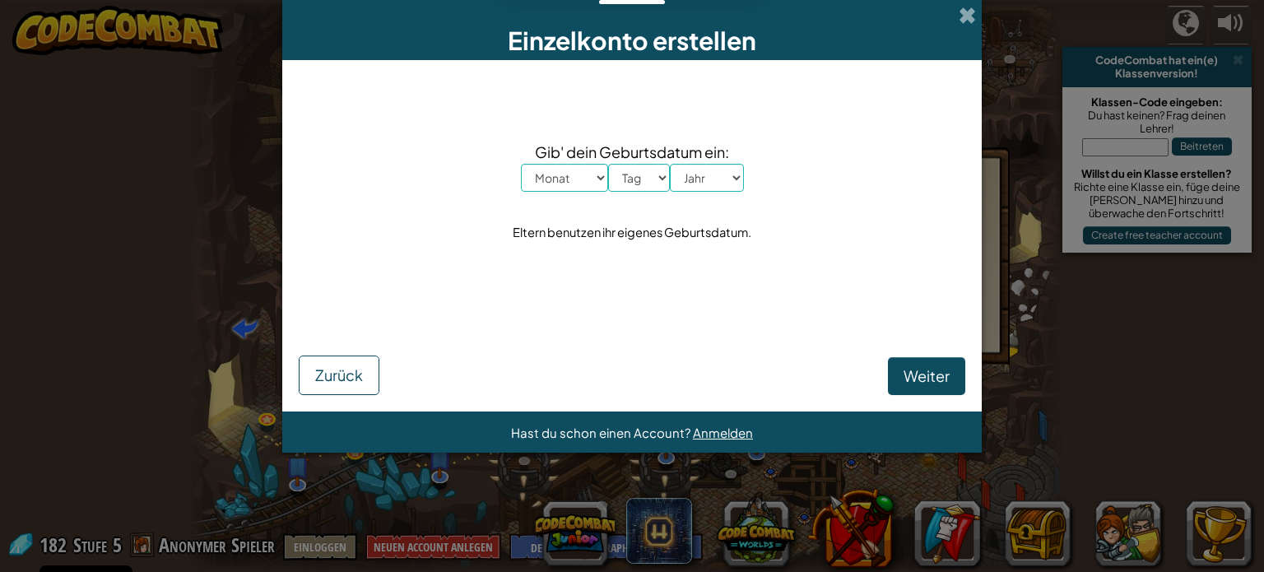
drag, startPoint x: 970, startPoint y: 6, endPoint x: 995, endPoint y: 26, distance: 32.8
click at [970, 8] on span at bounding box center [967, 15] width 17 height 17
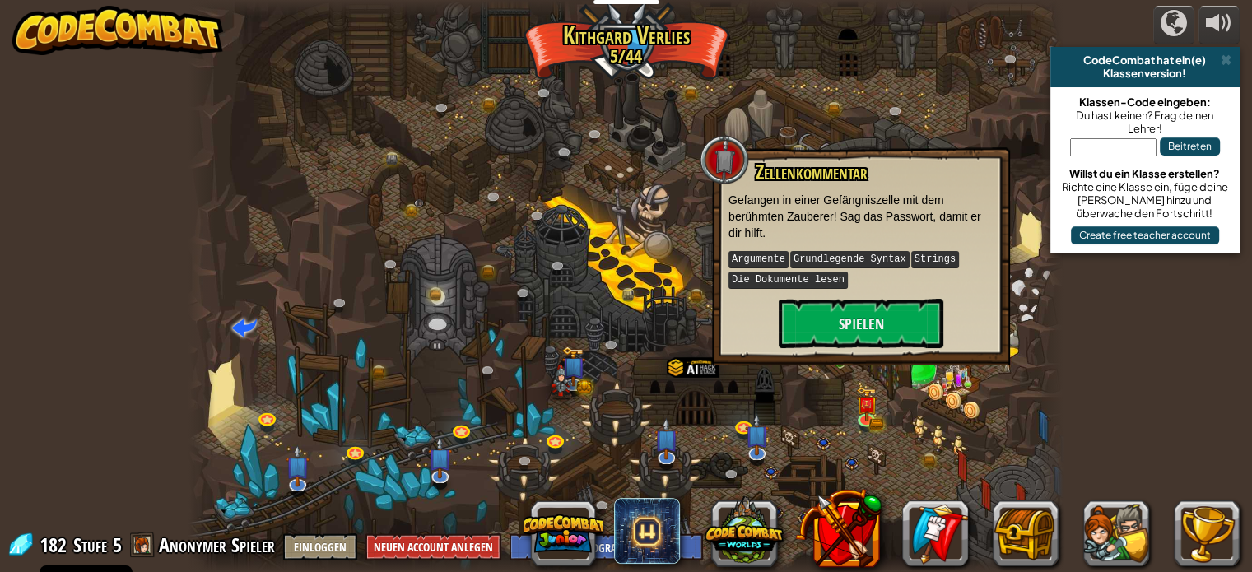
drag, startPoint x: 1179, startPoint y: 285, endPoint x: 1156, endPoint y: 287, distance: 23.2
click at [1179, 286] on div "powered by CodeCombat hat ein(e) Klassenversion! Klassen-Code eingeben: Du hast…" at bounding box center [626, 286] width 1252 height 572
click at [852, 302] on button "Spielen" at bounding box center [861, 323] width 165 height 49
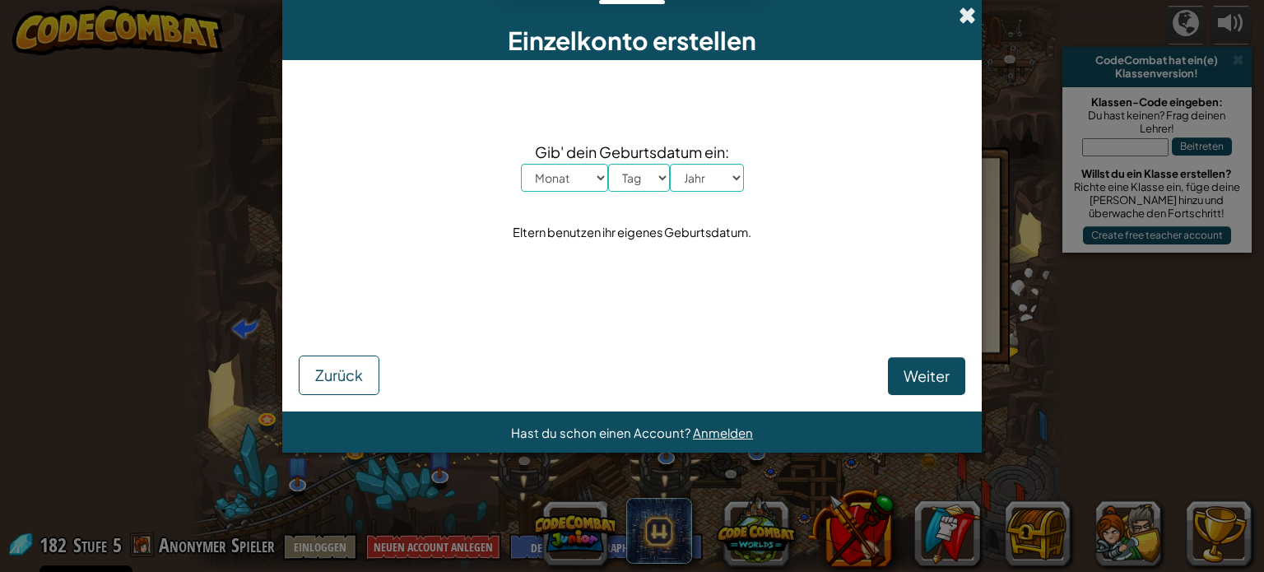
click at [960, 10] on span at bounding box center [967, 15] width 17 height 17
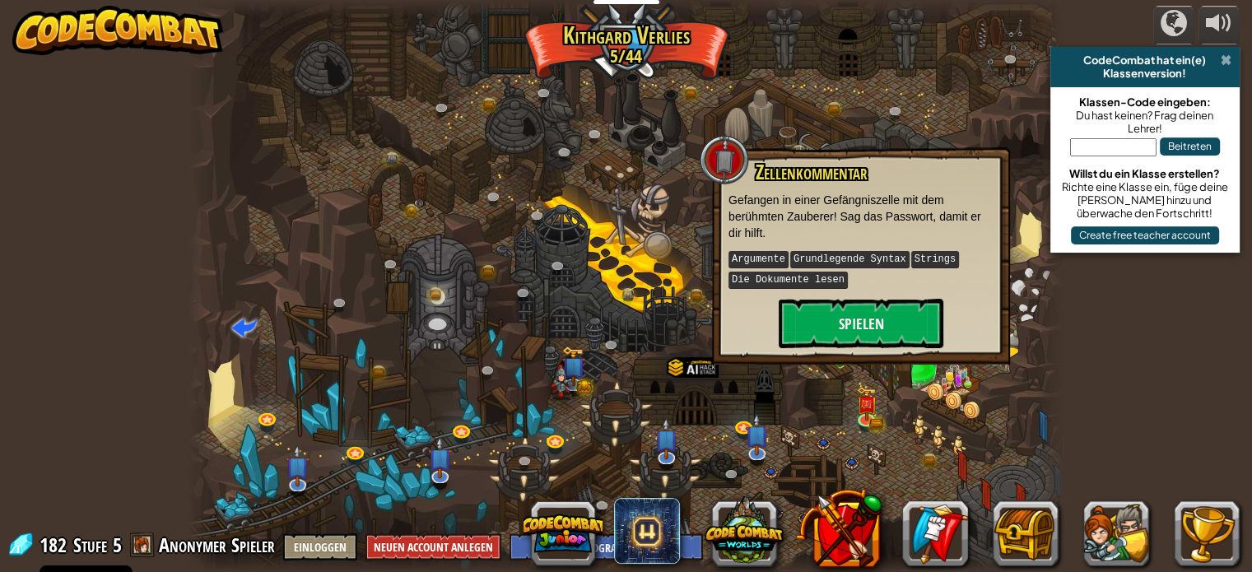
click at [1227, 62] on span at bounding box center [1226, 59] width 11 height 13
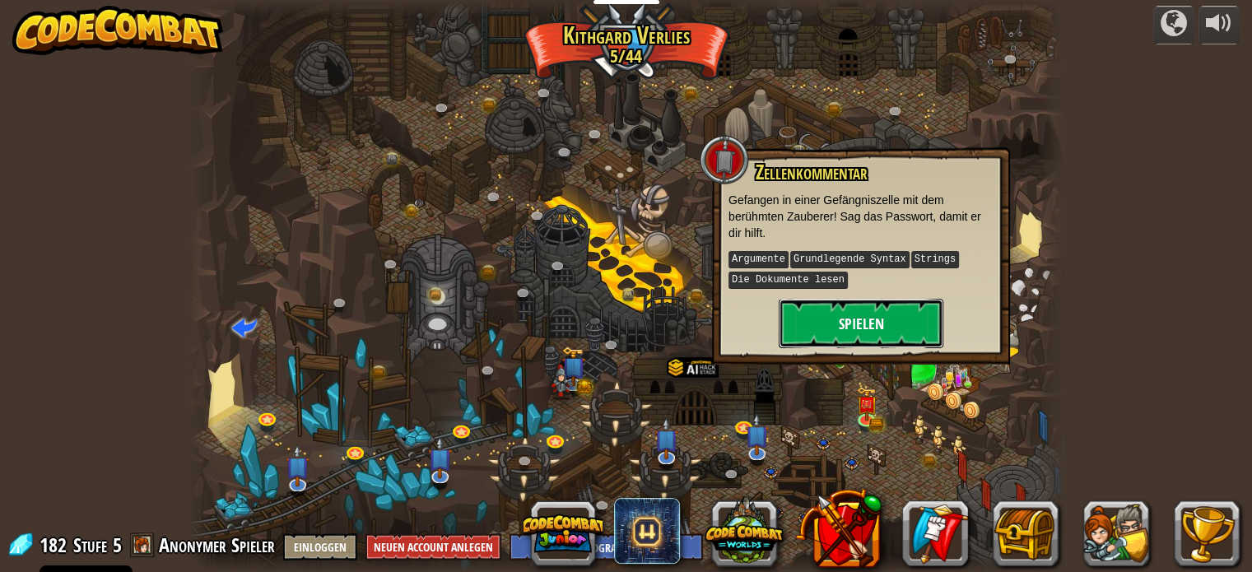
click at [882, 312] on button "Spielen" at bounding box center [861, 323] width 165 height 49
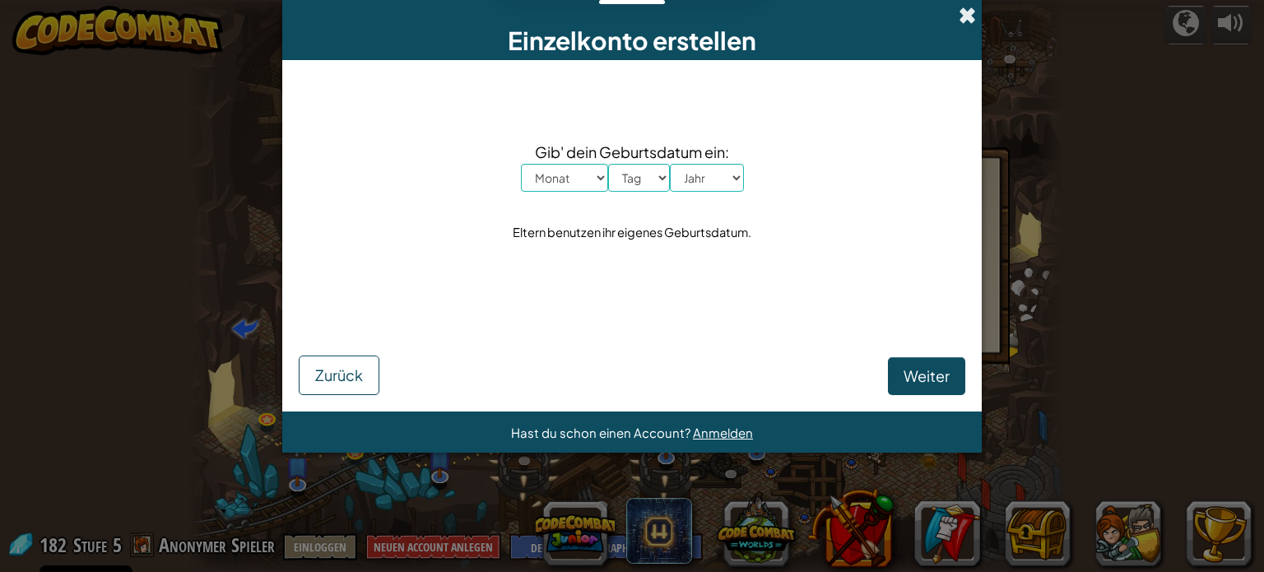
click at [969, 7] on span at bounding box center [967, 15] width 17 height 17
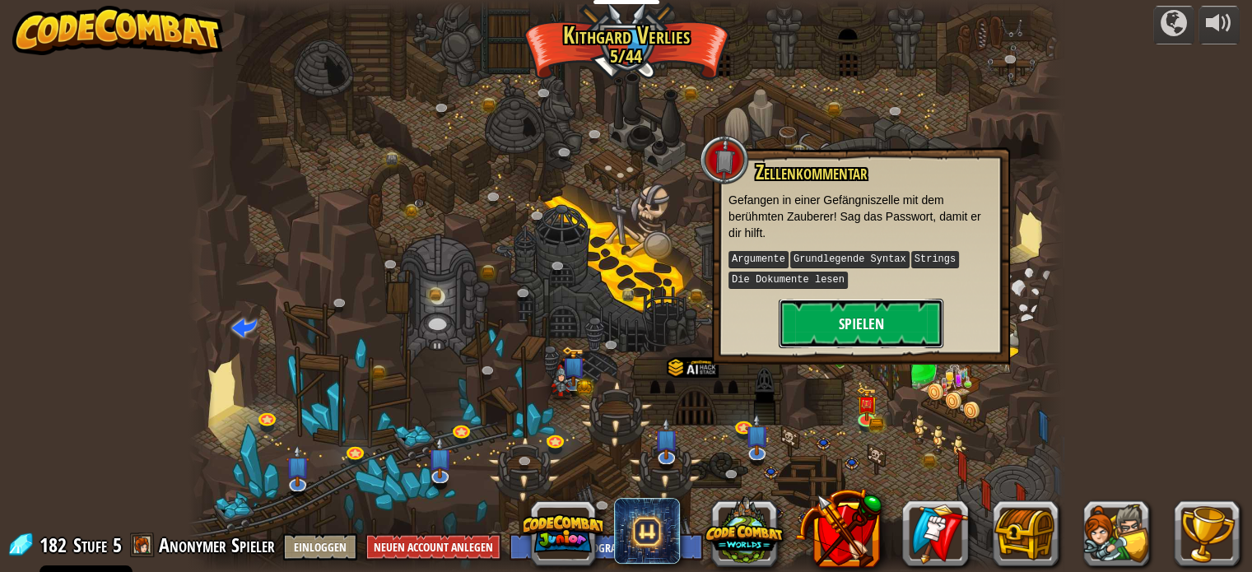
click at [868, 316] on button "Spielen" at bounding box center [861, 323] width 165 height 49
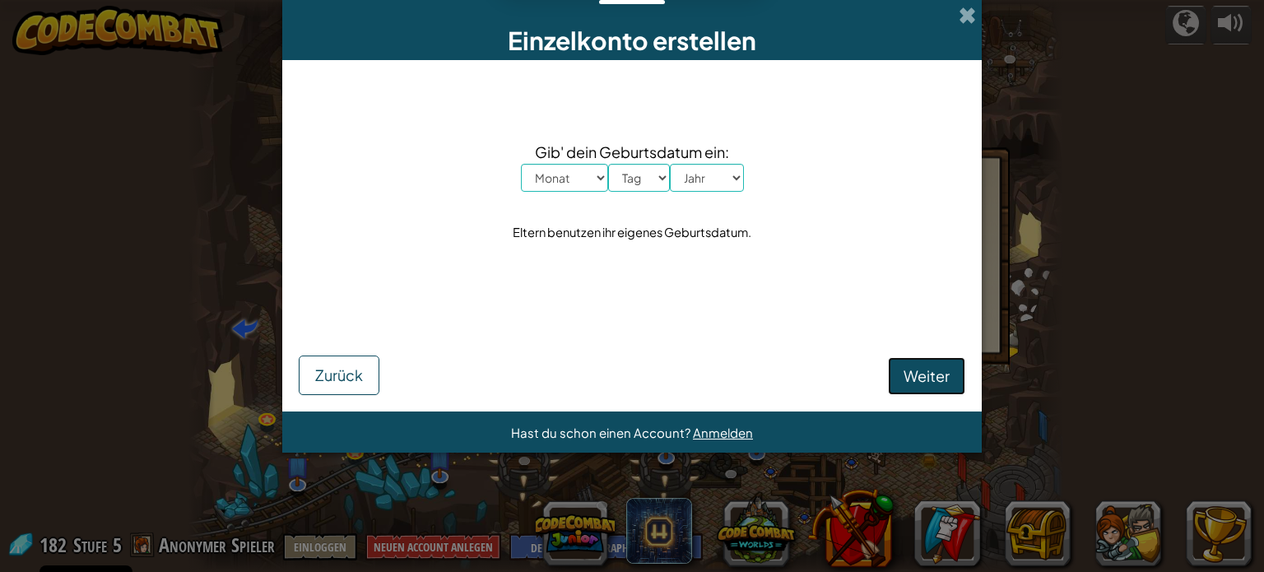
click at [928, 364] on button "Weiter" at bounding box center [926, 376] width 77 height 38
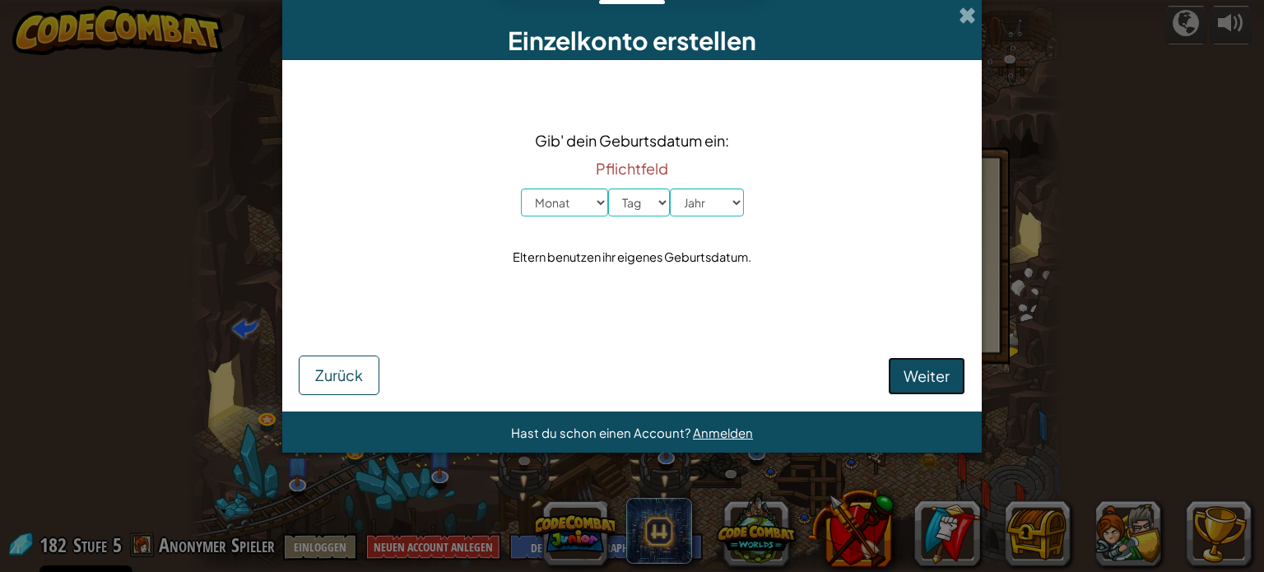
click at [926, 373] on span "Weiter" at bounding box center [927, 375] width 46 height 19
drag, startPoint x: 979, startPoint y: 3, endPoint x: 965, endPoint y: 12, distance: 16.0
click at [978, 6] on div "Einzelkonto erstellen" at bounding box center [632, 30] width 700 height 60
click at [965, 12] on span at bounding box center [967, 15] width 17 height 17
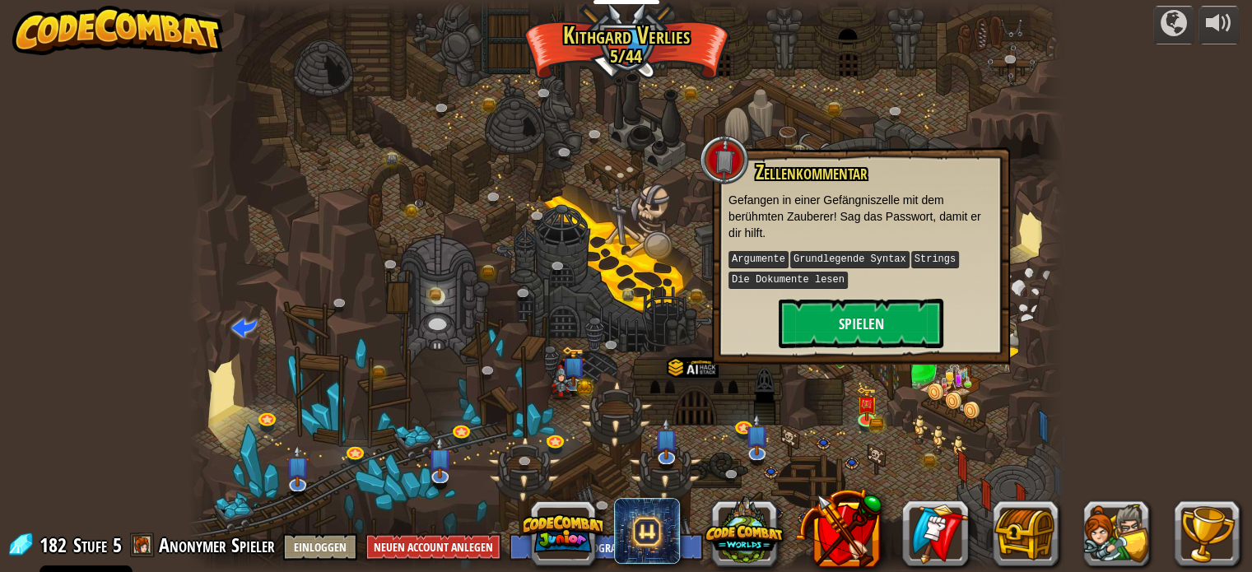
click at [615, 314] on div at bounding box center [625, 286] width 875 height 572
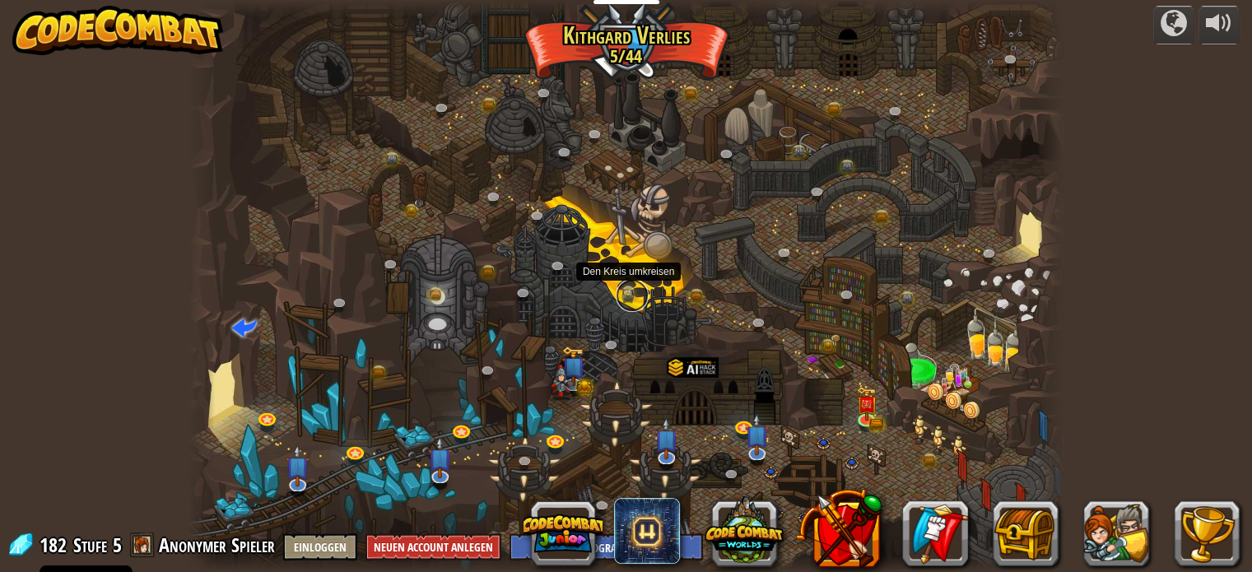
click at [629, 292] on link at bounding box center [632, 295] width 33 height 33
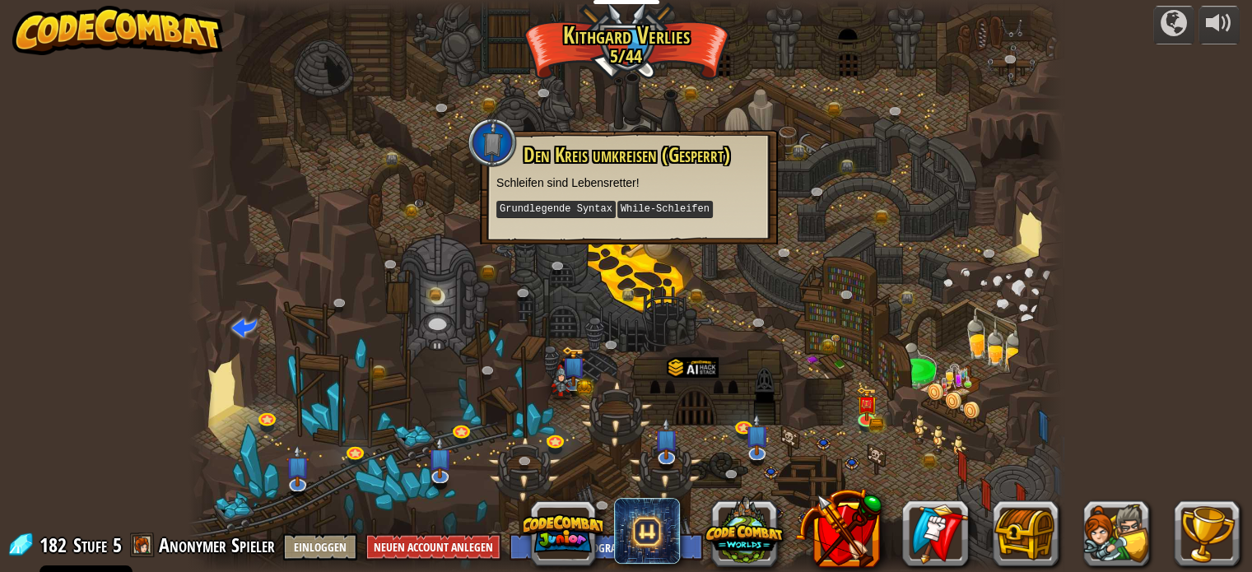
click at [860, 342] on div at bounding box center [625, 286] width 875 height 572
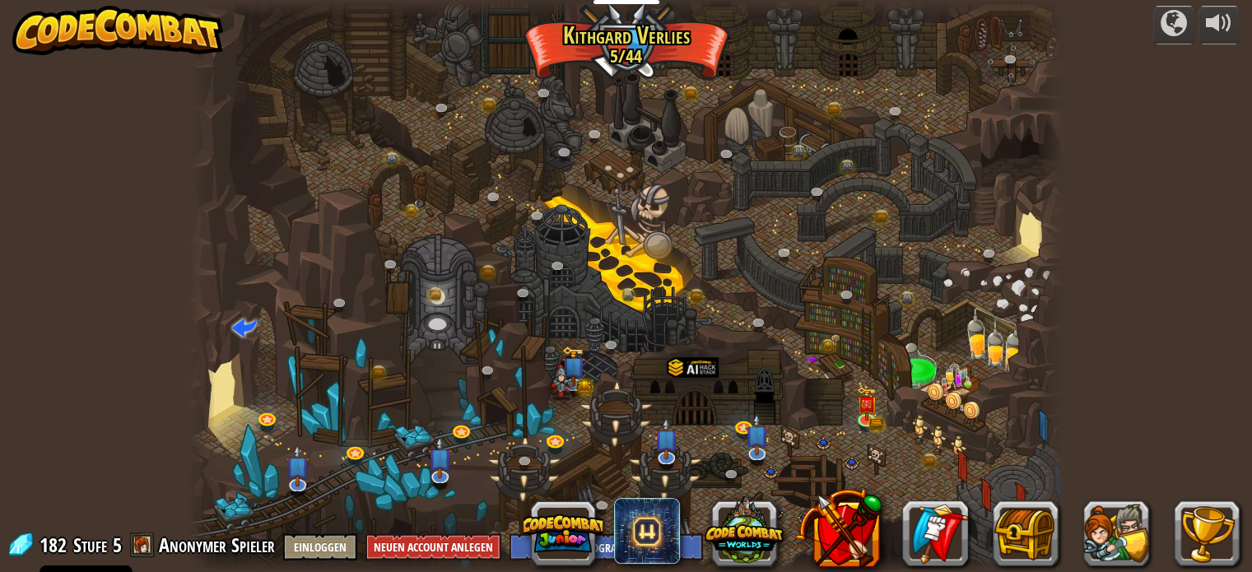
click at [883, 412] on div at bounding box center [625, 286] width 875 height 572
click at [869, 412] on img at bounding box center [865, 394] width 21 height 47
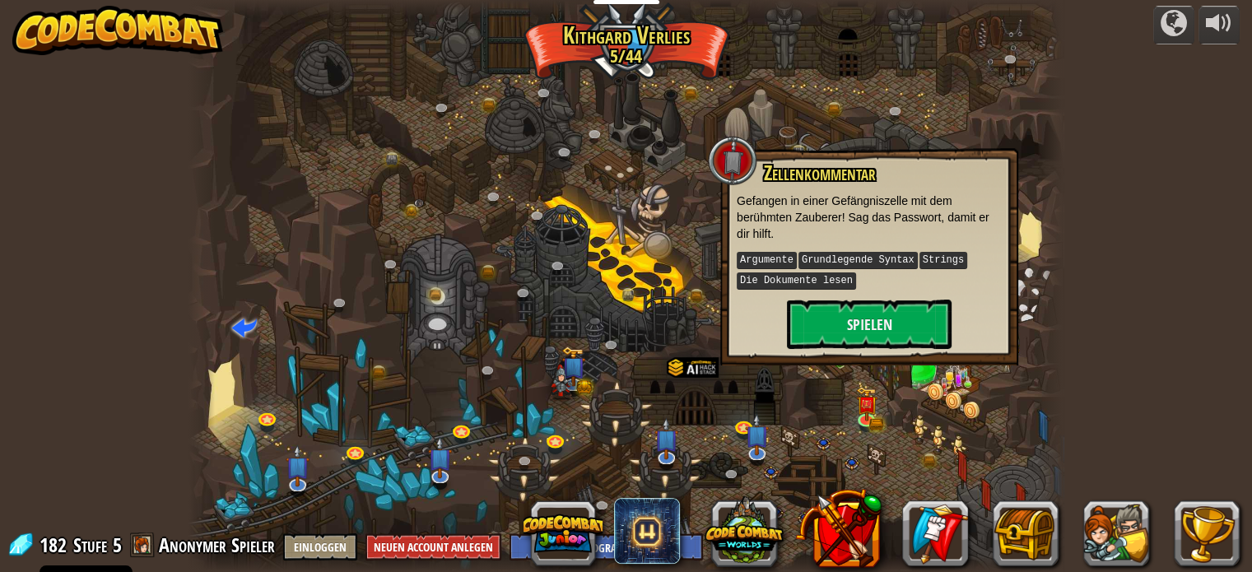
click at [893, 295] on div "Zellenkommentar Gefangen in einer Gefängniszelle mit dem berühmten Zauberer! Sa…" at bounding box center [869, 255] width 265 height 187
click at [890, 308] on button "Spielen" at bounding box center [869, 324] width 165 height 49
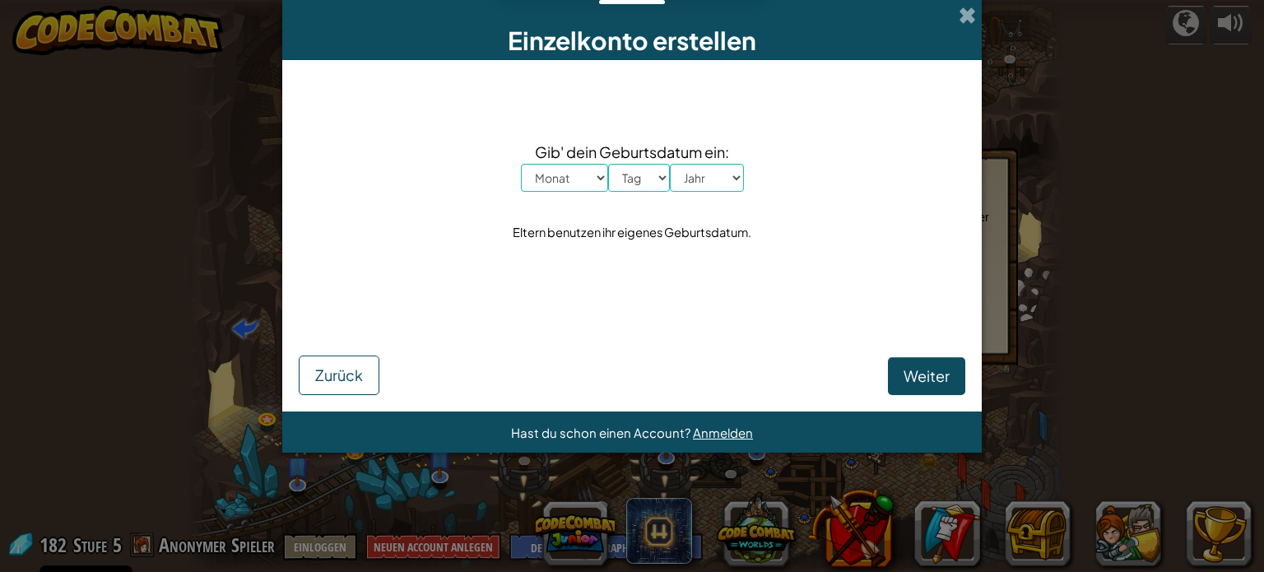
click at [890, 2] on body "Cookie Policy CodeCombat nutzt essentielle und einige nicht-essentielle Cookies…" at bounding box center [632, 1] width 1264 height 2
drag, startPoint x: 945, startPoint y: 188, endPoint x: 1159, endPoint y: 170, distance: 214.7
click at [1159, 170] on div "Einzelkonto erstellen Gib' dein Geburtsdatum ein: Monat Januar Februar [PERSON_…" at bounding box center [632, 286] width 1264 height 572
drag, startPoint x: 1159, startPoint y: 170, endPoint x: 1140, endPoint y: 137, distance: 38.0
click at [1140, 137] on div "Einzelkonto erstellen Gib' dein Geburtsdatum ein: Monat Januar Februar [PERSON_…" at bounding box center [632, 286] width 1264 height 572
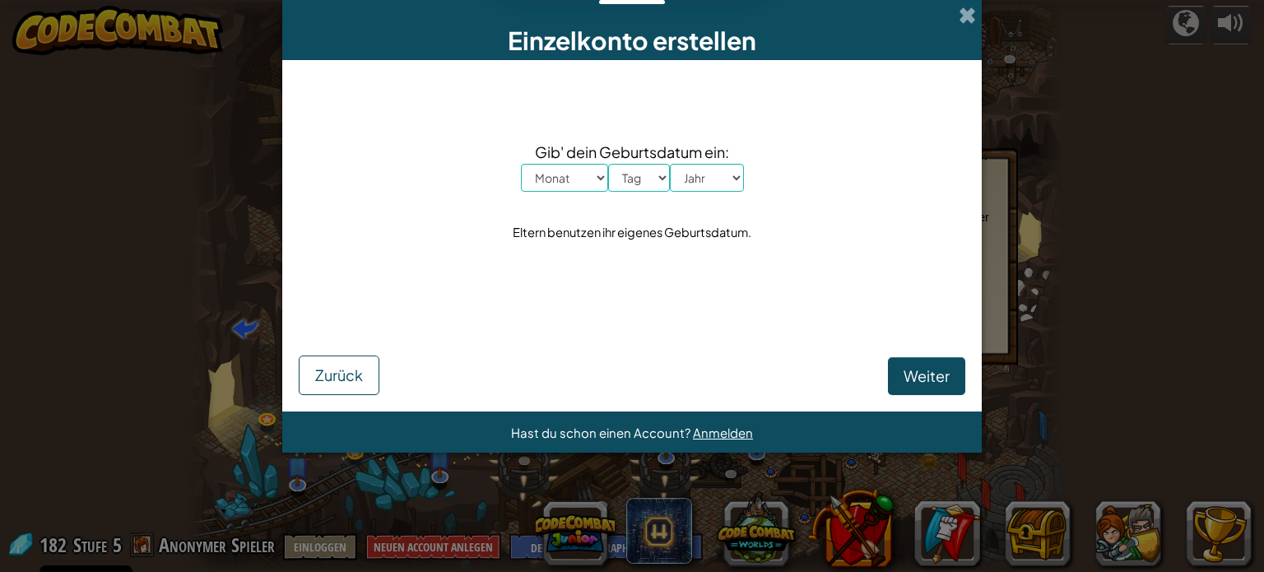
click at [951, 7] on div "Einzelkonto erstellen" at bounding box center [632, 30] width 700 height 60
click at [976, 9] on div "Einzelkonto erstellen" at bounding box center [632, 30] width 700 height 60
click at [962, 17] on span at bounding box center [967, 15] width 17 height 17
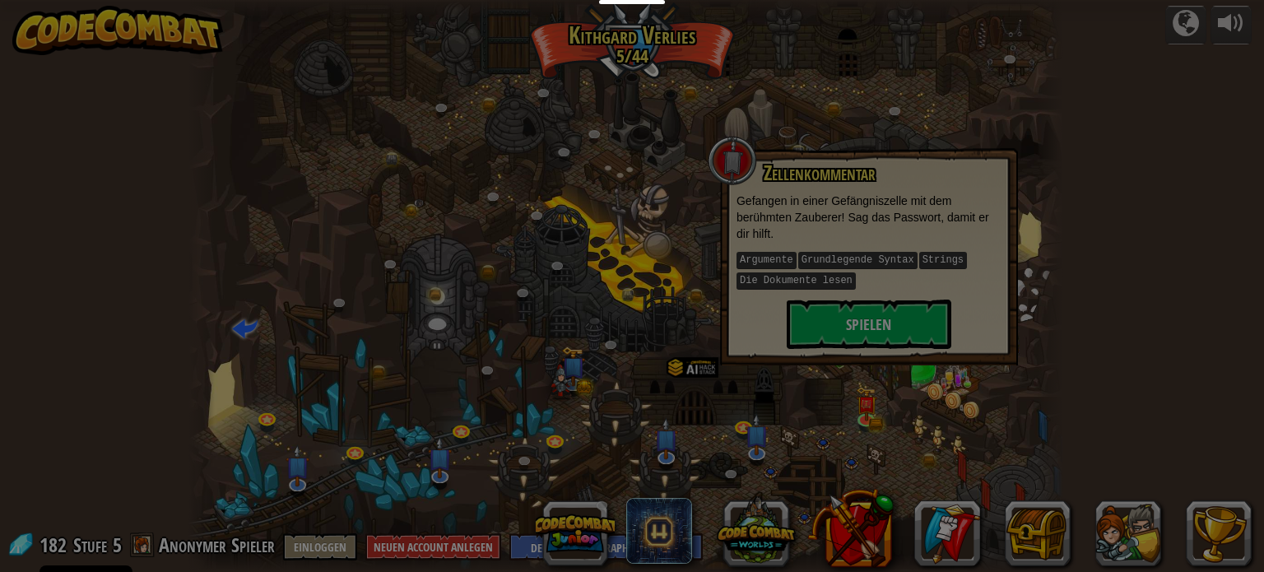
click at [969, 2] on body "Cookie Policy CodeCombat nutzt essentielle und einige nicht-essentielle Cookies…" at bounding box center [632, 1] width 1264 height 2
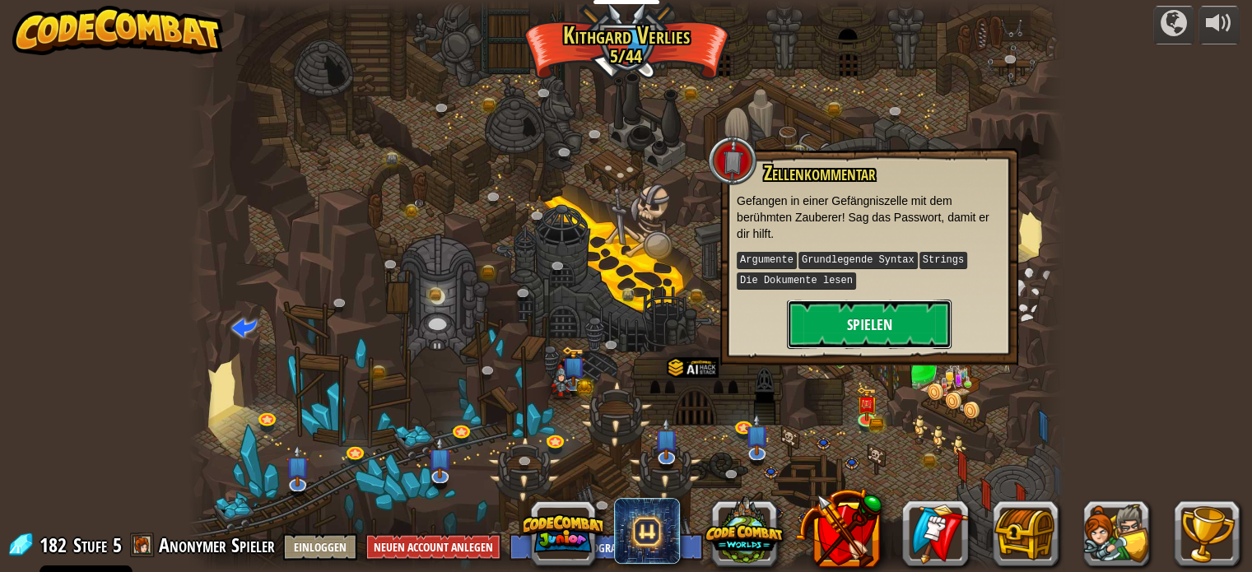
click at [911, 313] on button "Spielen" at bounding box center [869, 324] width 165 height 49
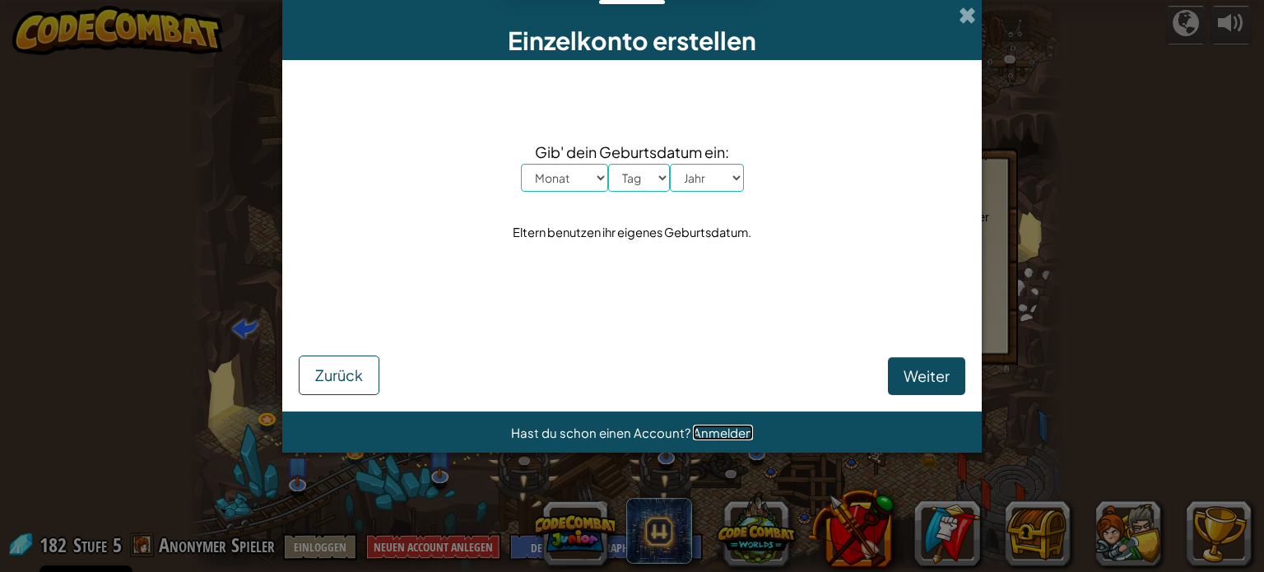
click at [735, 430] on span "Anmelden" at bounding box center [723, 433] width 60 height 16
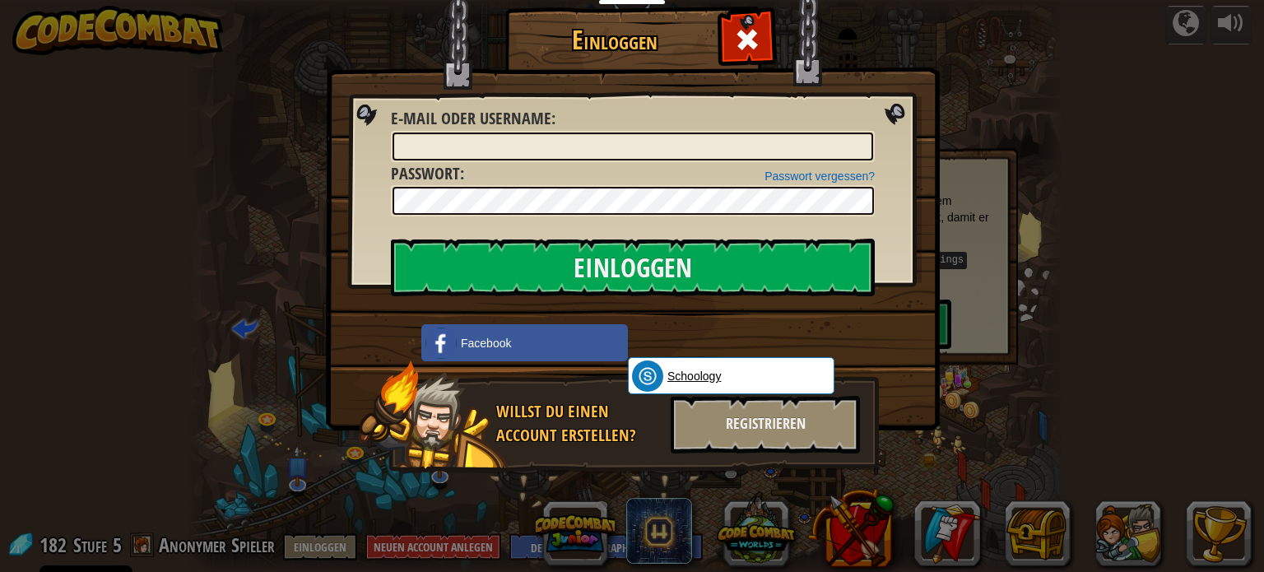
click at [701, 370] on span "Schoology" at bounding box center [694, 376] width 53 height 16
click at [764, 36] on div at bounding box center [747, 38] width 52 height 52
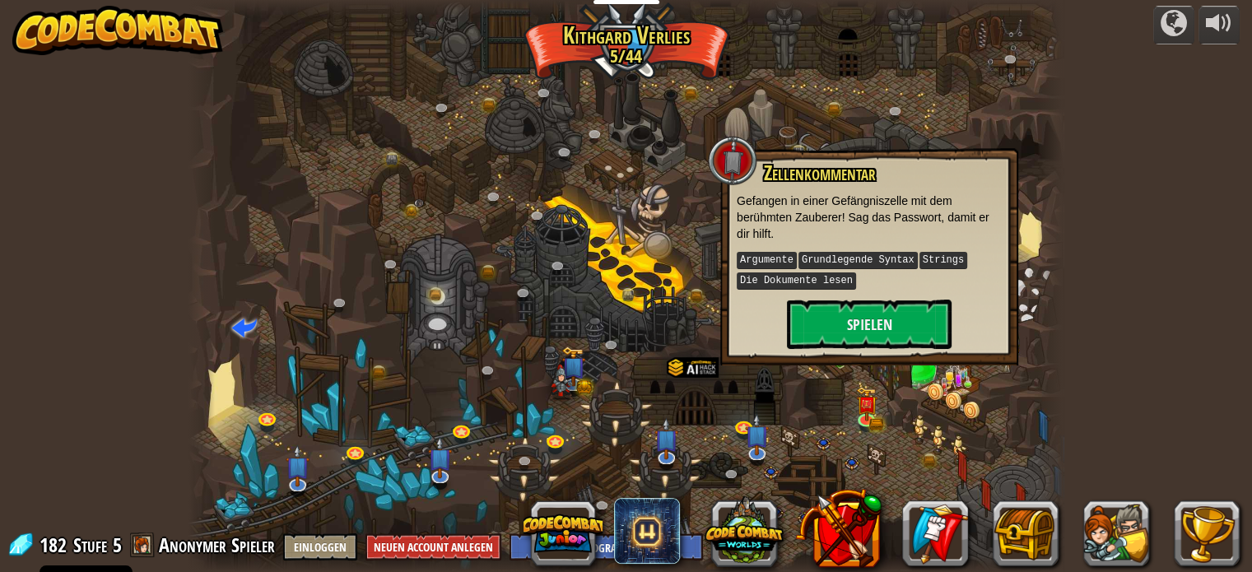
drag, startPoint x: 1248, startPoint y: 170, endPoint x: 1258, endPoint y: 174, distance: 11.2
